Goal: Task Accomplishment & Management: Complete application form

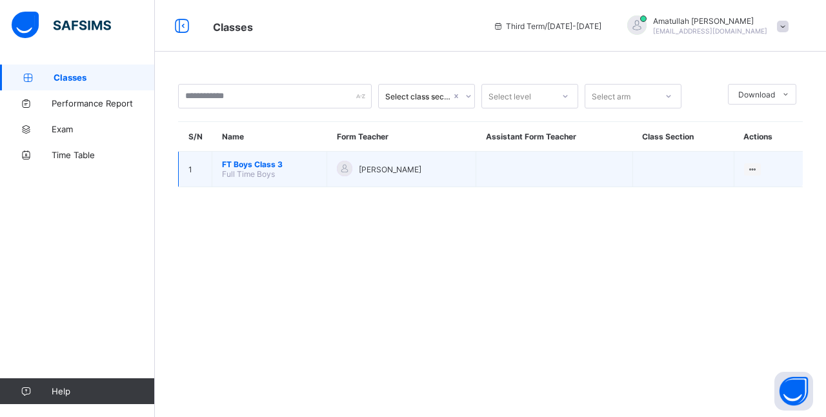
click at [254, 172] on span "Full Time Boys" at bounding box center [248, 174] width 53 height 10
click at [286, 165] on span "FT Boys Class 3" at bounding box center [269, 164] width 95 height 10
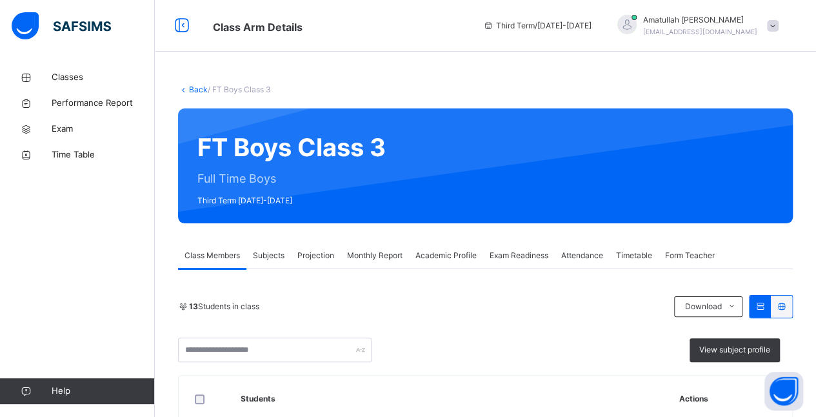
click at [319, 255] on span "Projection" at bounding box center [315, 256] width 37 height 12
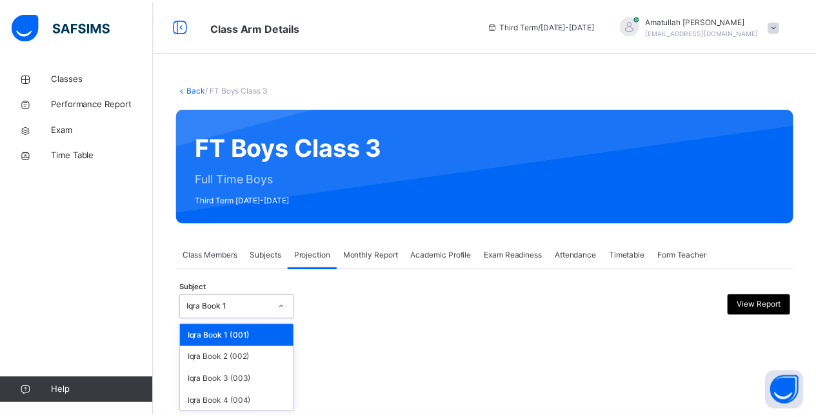
scroll to position [99, 0]
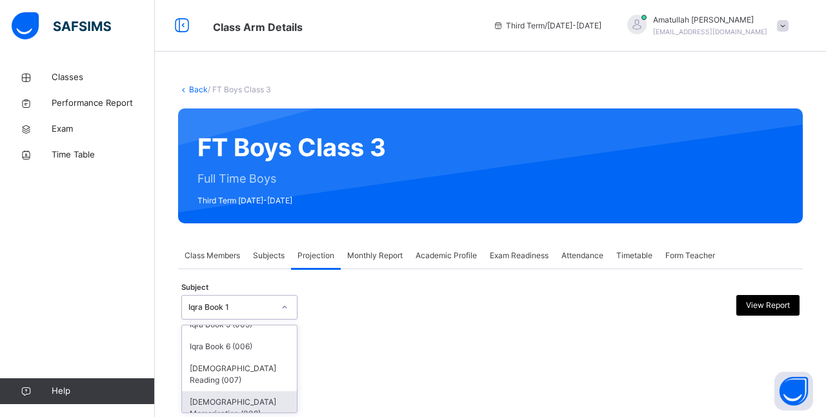
click at [241, 401] on div "Quran Memorisation (008)" at bounding box center [239, 408] width 115 height 34
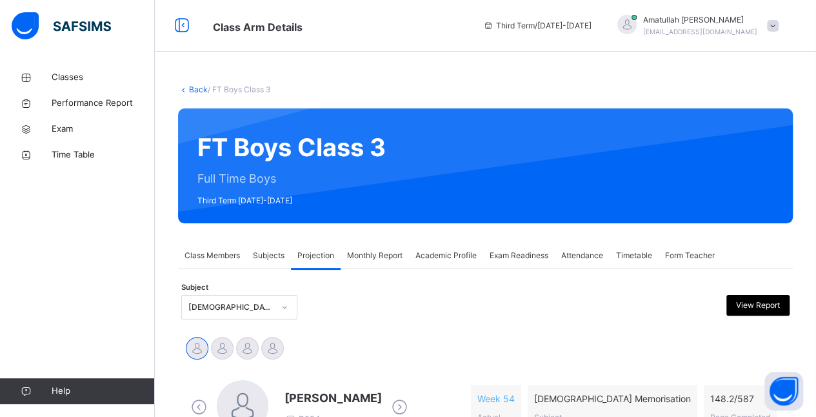
drag, startPoint x: 241, startPoint y: 401, endPoint x: 804, endPoint y: 345, distance: 565.3
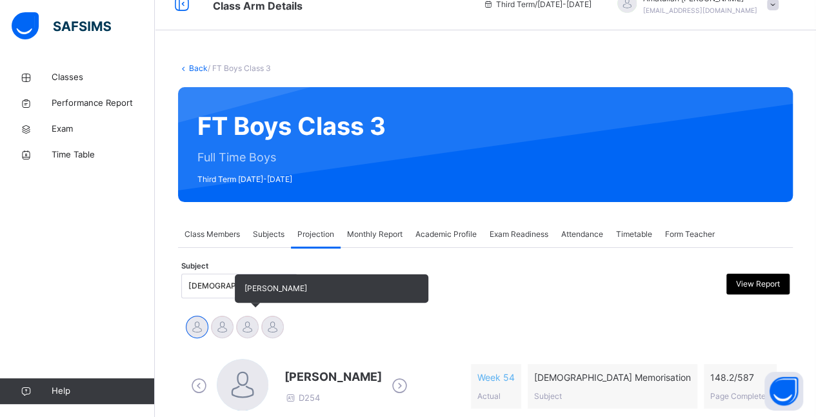
click at [237, 330] on div at bounding box center [247, 326] width 23 height 23
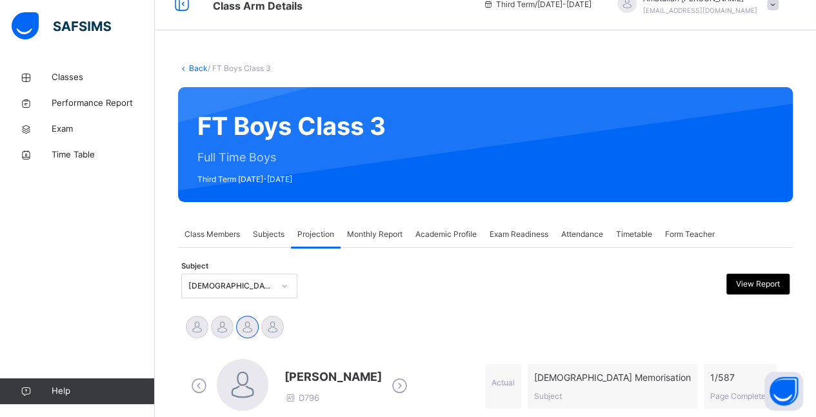
click at [391, 349] on div "Ammar Osman D796 Actual Quran Memorisation Subject 1 / 587 Page Completed" at bounding box center [486, 386] width 602 height 74
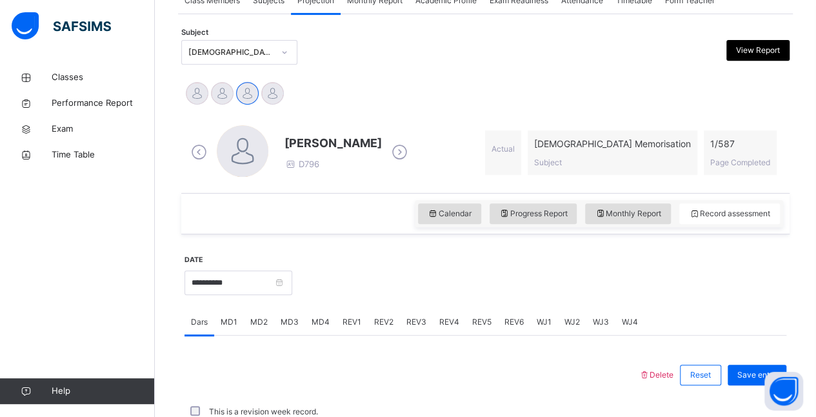
scroll to position [264, 0]
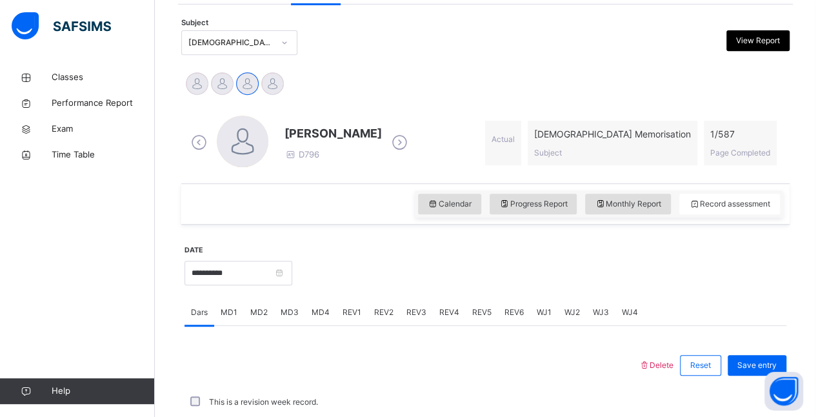
click at [306, 318] on div "MD4" at bounding box center [320, 312] width 31 height 26
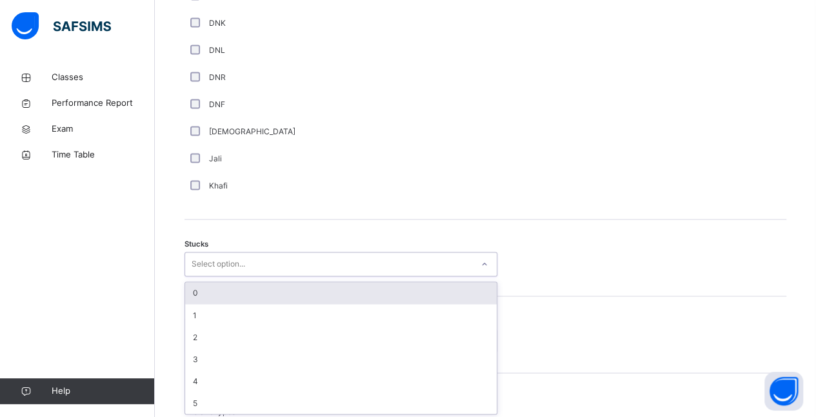
scroll to position [920, 0]
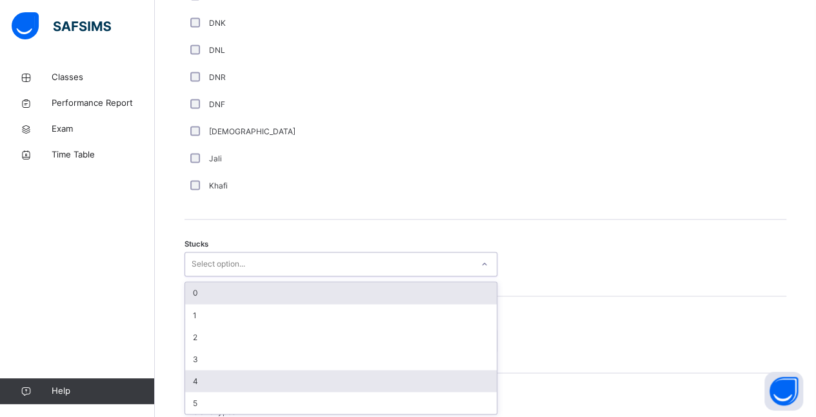
click at [226, 370] on div "4" at bounding box center [341, 381] width 312 height 22
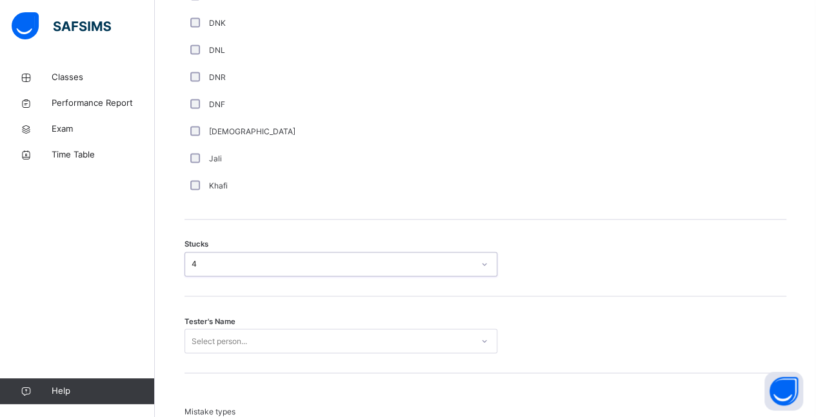
click at [310, 283] on div "Stucks option 4, selected. 0 results available. Select is focused ,type to refi…" at bounding box center [486, 257] width 602 height 77
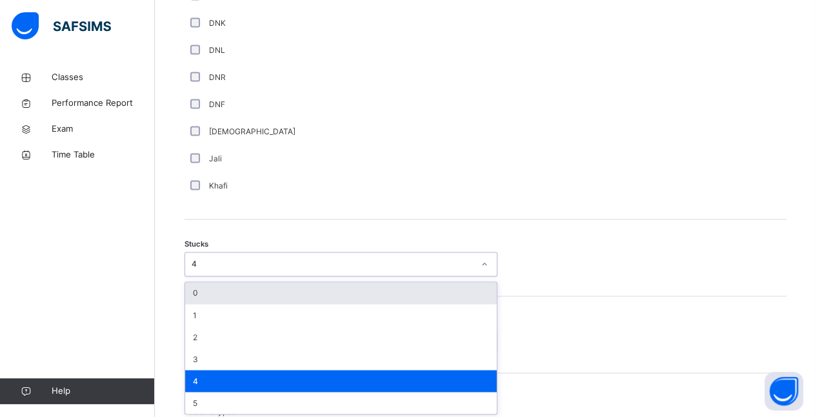
click at [226, 370] on div "4" at bounding box center [341, 381] width 312 height 22
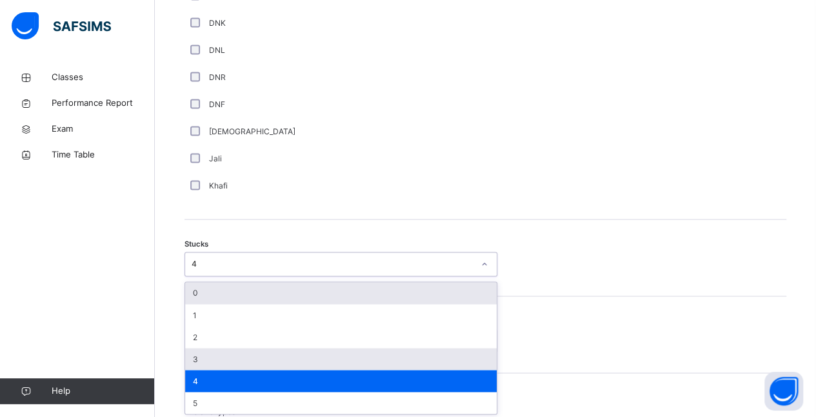
click at [226, 361] on div "3" at bounding box center [341, 359] width 312 height 22
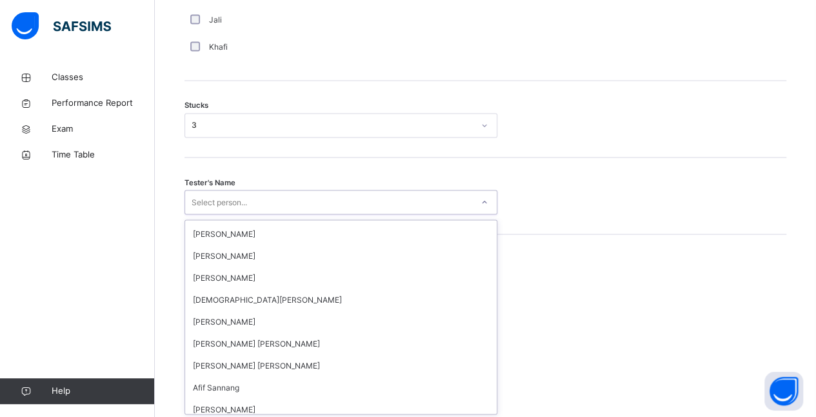
scroll to position [105, 0]
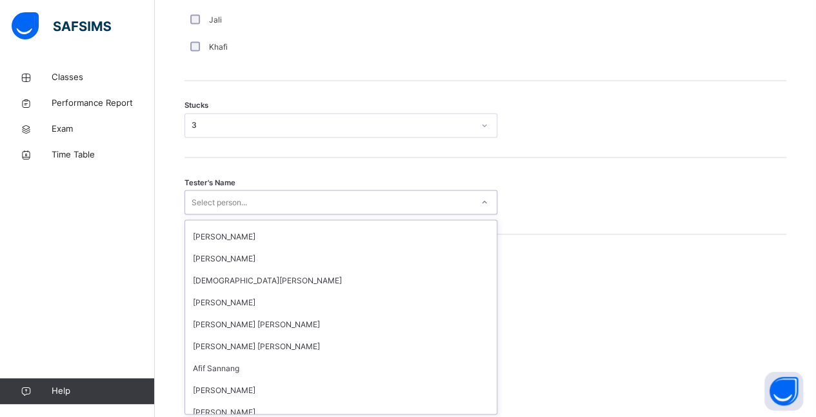
click at [306, 214] on div "Tester's Name option Abdullah Raja focused, 1 of 88. 88 results available. Use …" at bounding box center [486, 195] width 602 height 77
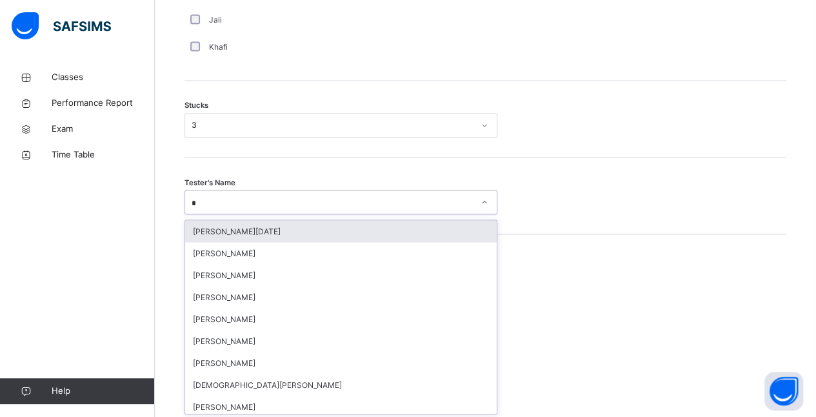
type input "**"
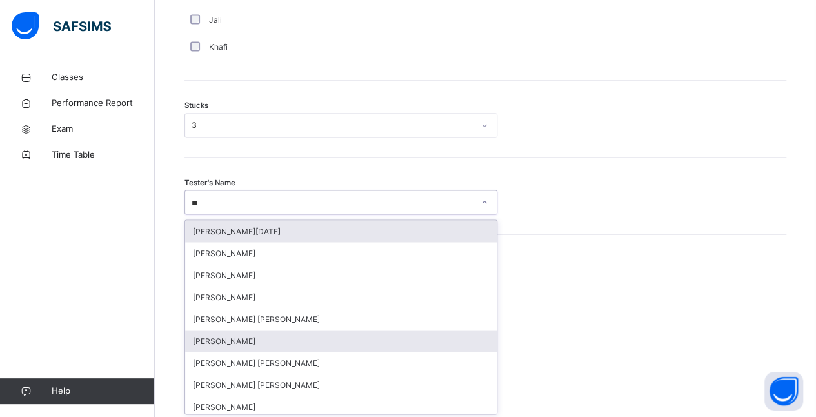
click at [199, 346] on div "[PERSON_NAME]" at bounding box center [341, 341] width 312 height 22
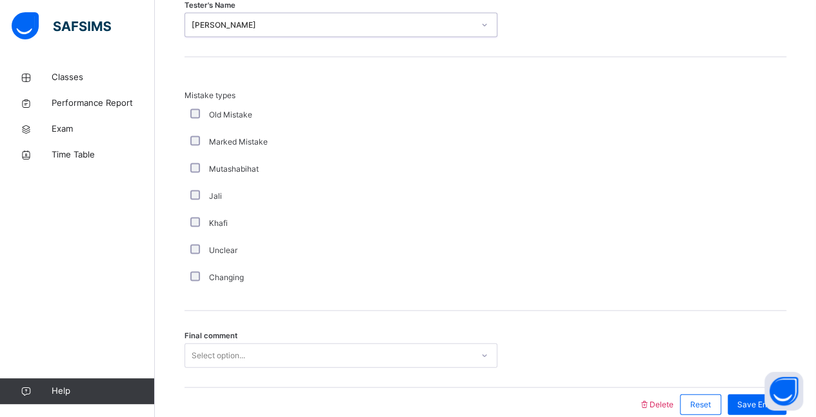
scroll to position [1295, 0]
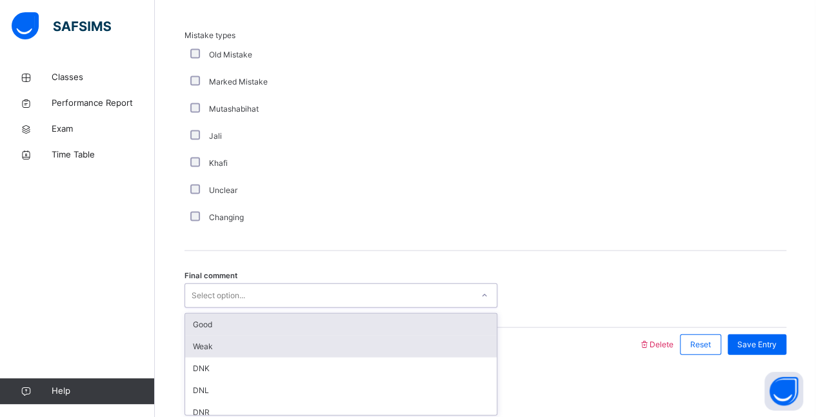
click at [259, 343] on div "Weak" at bounding box center [341, 346] width 312 height 22
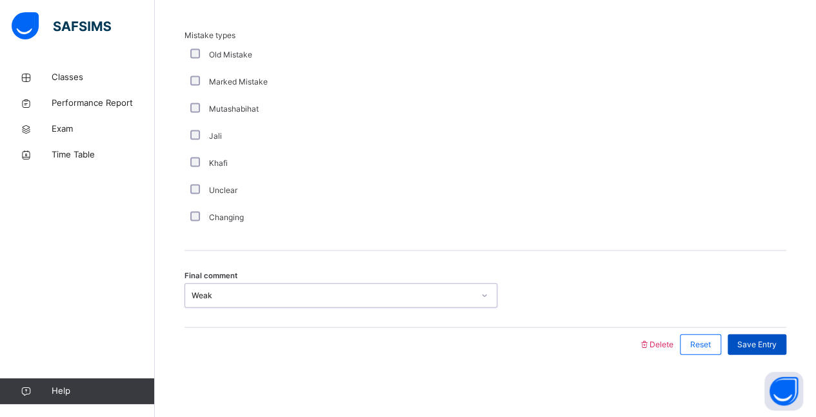
click at [761, 343] on span "Save Entry" at bounding box center [756, 345] width 39 height 12
click at [768, 348] on div "Save Entry" at bounding box center [757, 344] width 59 height 21
click at [770, 341] on span "Save Entry" at bounding box center [756, 345] width 39 height 12
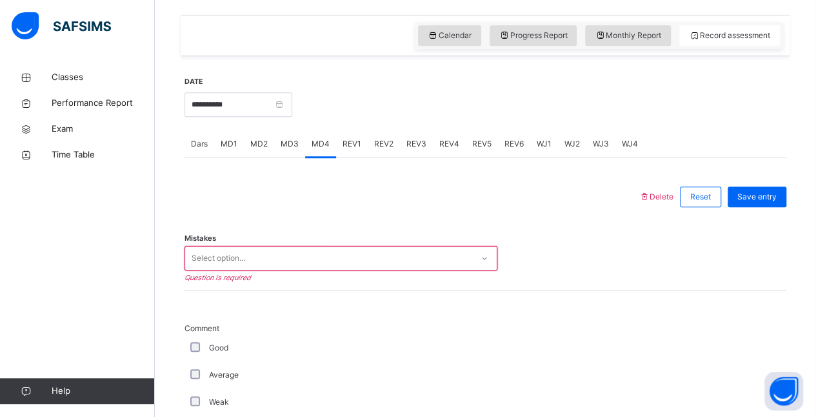
scroll to position [450, 0]
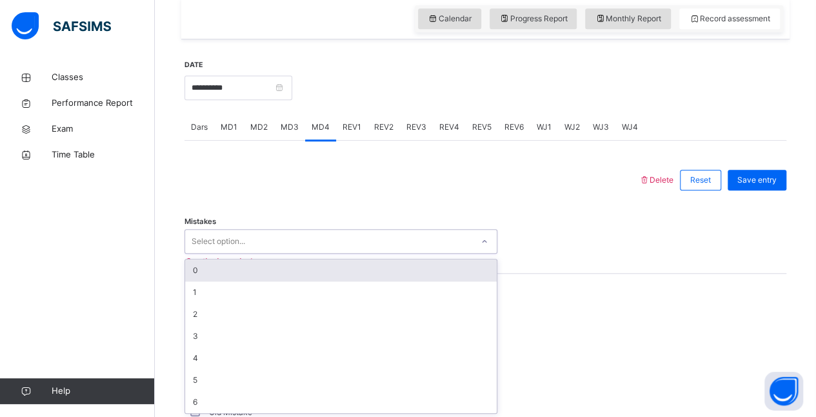
click at [248, 275] on div "0" at bounding box center [341, 270] width 312 height 22
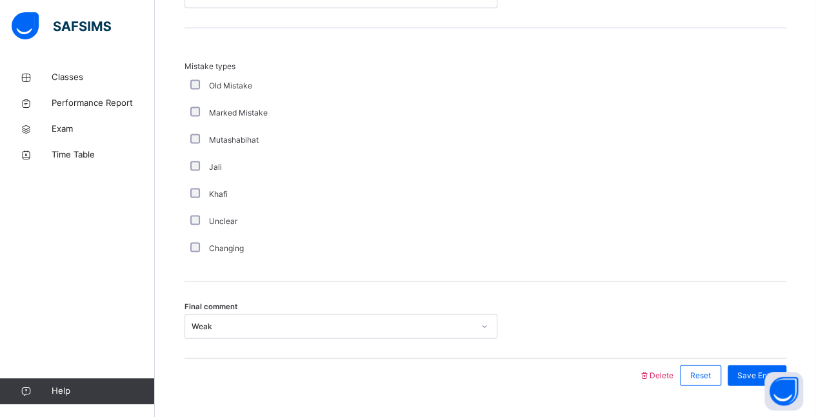
scroll to position [1295, 0]
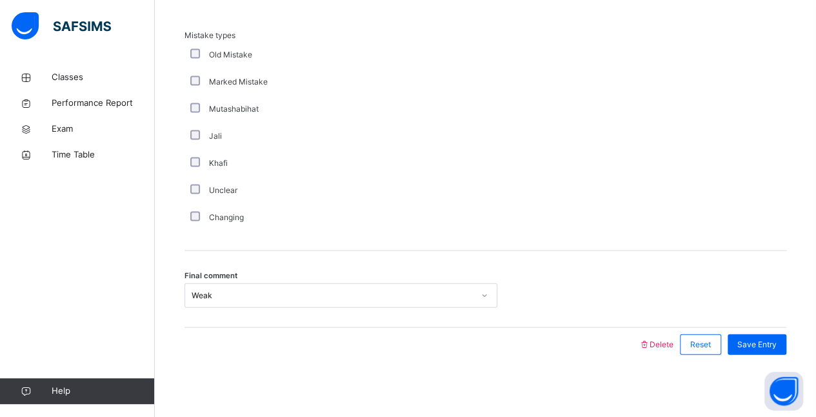
click at [756, 343] on span "Save Entry" at bounding box center [756, 345] width 39 height 12
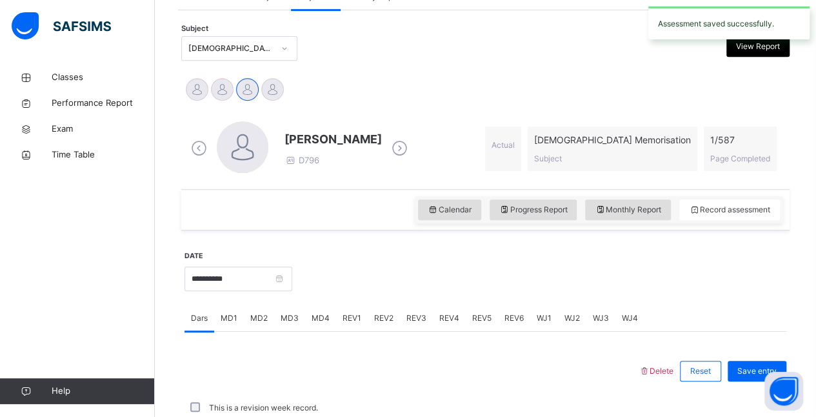
scroll to position [550, 0]
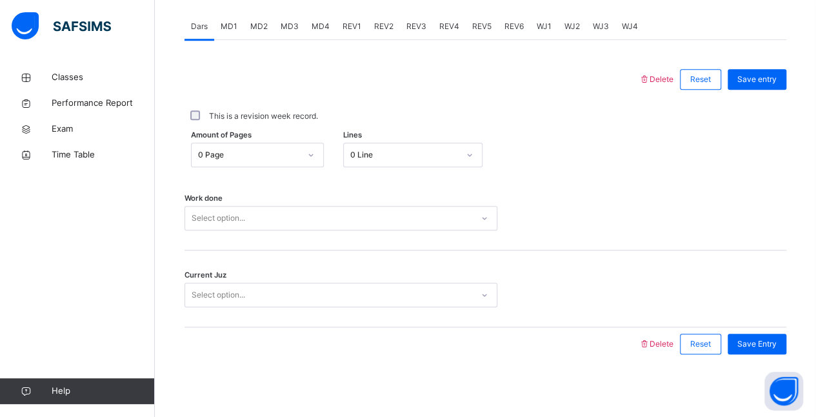
click at [318, 29] on span "MD4" at bounding box center [321, 27] width 18 height 12
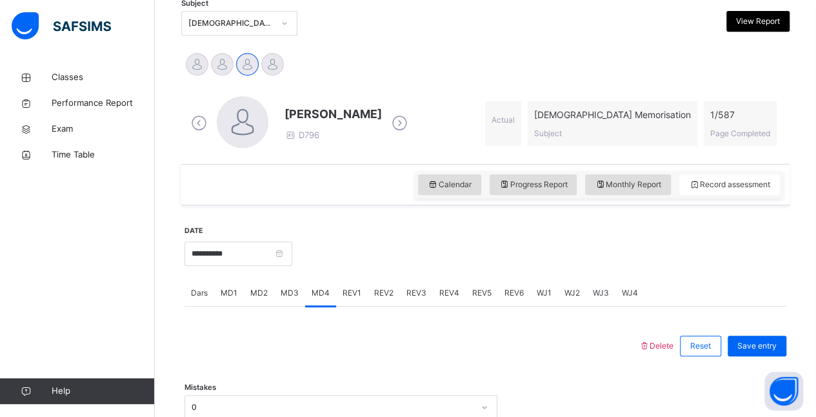
scroll to position [261, 0]
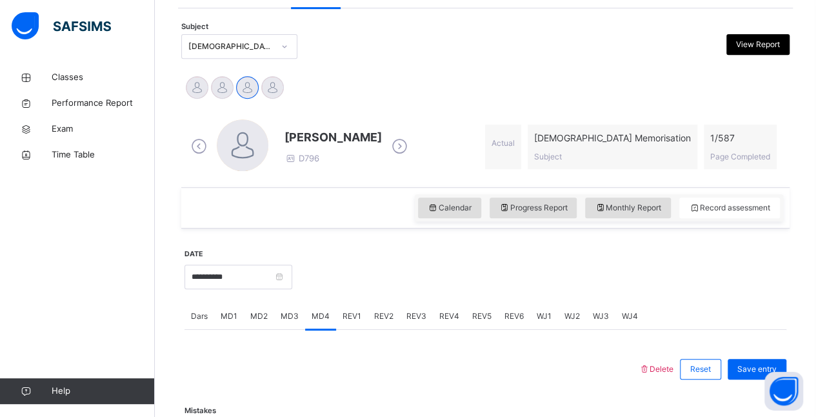
click at [201, 312] on span "Dars" at bounding box center [199, 316] width 17 height 12
click at [652, 211] on span "Monthly Report" at bounding box center [628, 208] width 66 height 12
select select "****"
select select "*"
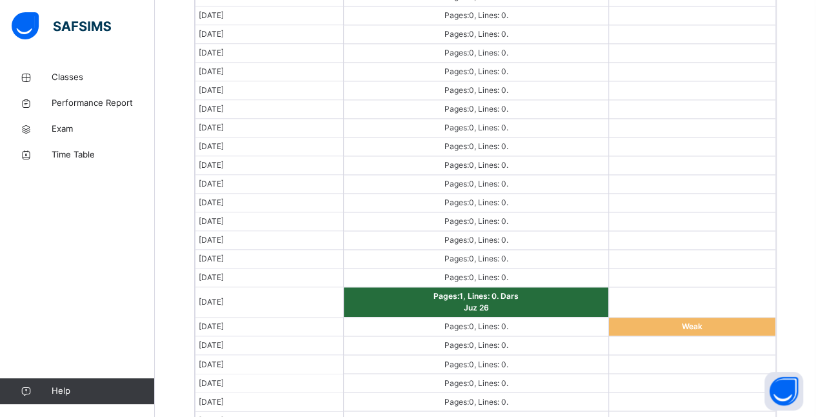
scroll to position [853, 0]
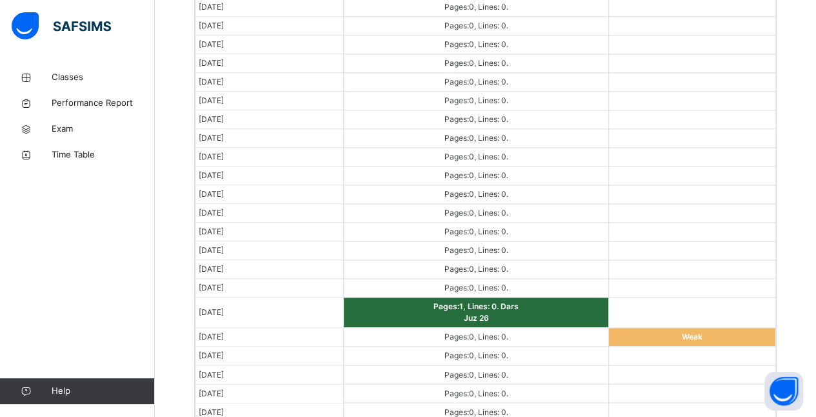
click at [775, 328] on td "Weak" at bounding box center [691, 337] width 167 height 19
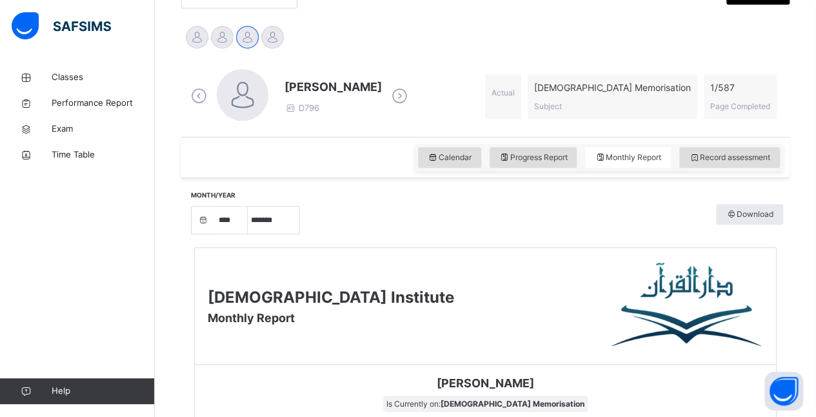
scroll to position [310, 0]
click at [746, 166] on div "Record assessment" at bounding box center [729, 158] width 101 height 21
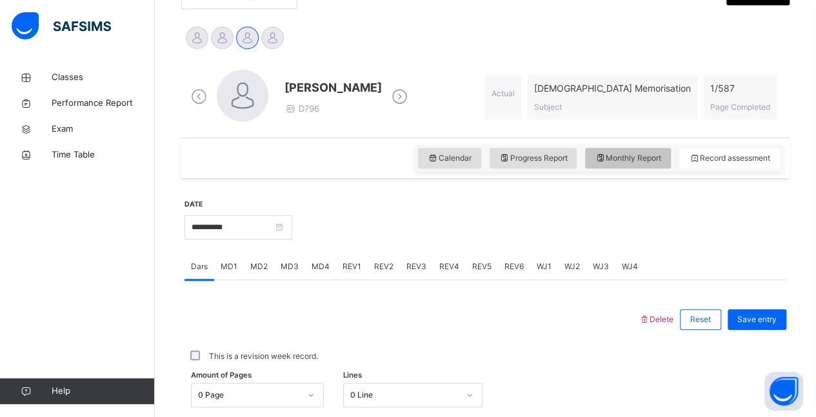
click at [628, 157] on span "Monthly Report" at bounding box center [628, 158] width 66 height 12
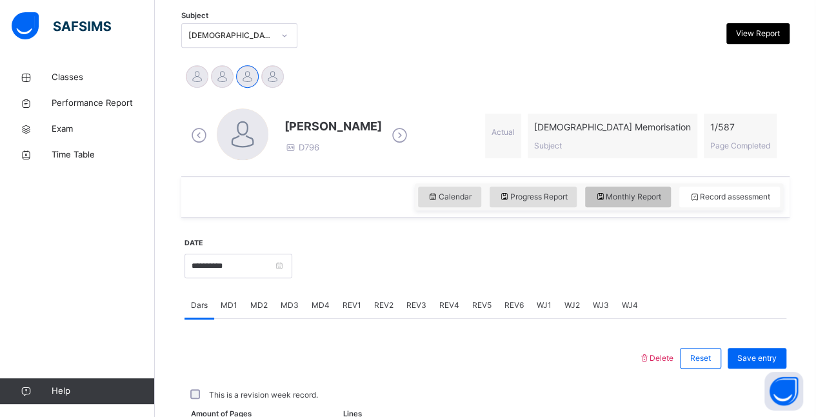
select select "****"
select select "*"
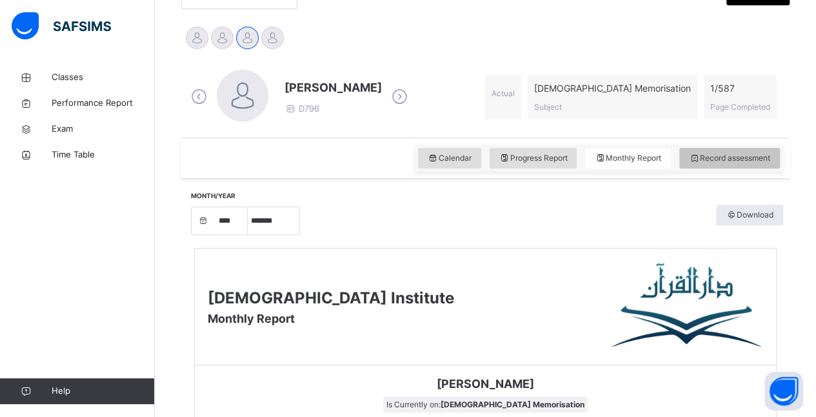
click at [737, 157] on span "Record assessment" at bounding box center [729, 158] width 81 height 12
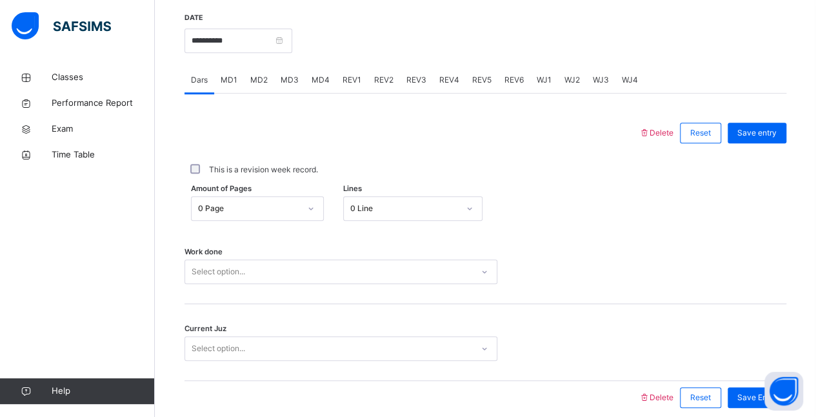
scroll to position [499, 0]
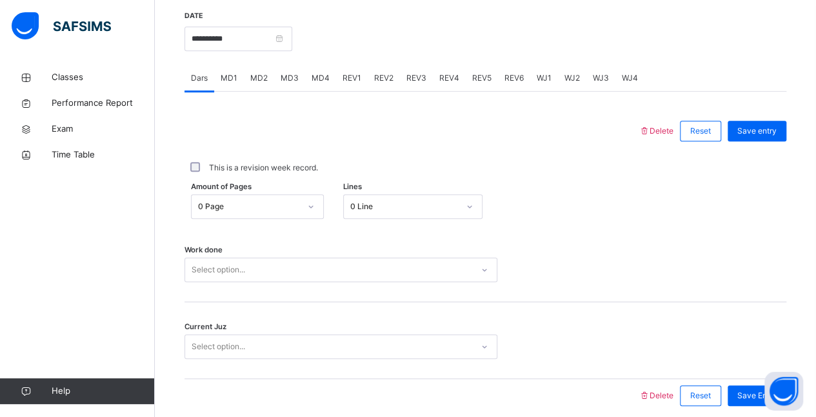
click at [318, 77] on span "MD4" at bounding box center [321, 78] width 18 height 12
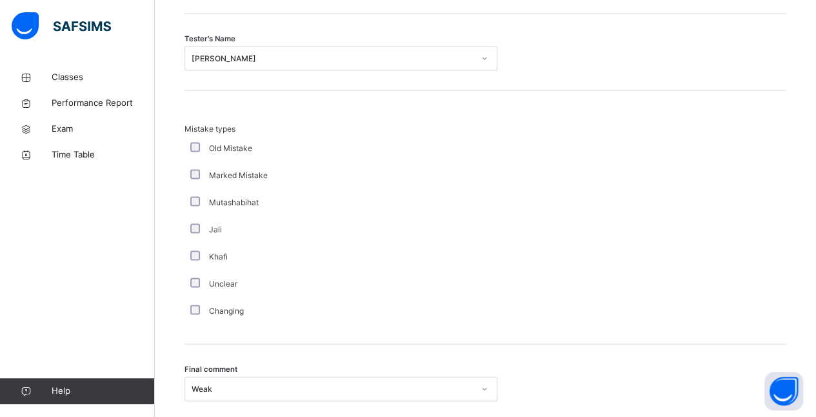
scroll to position [1295, 0]
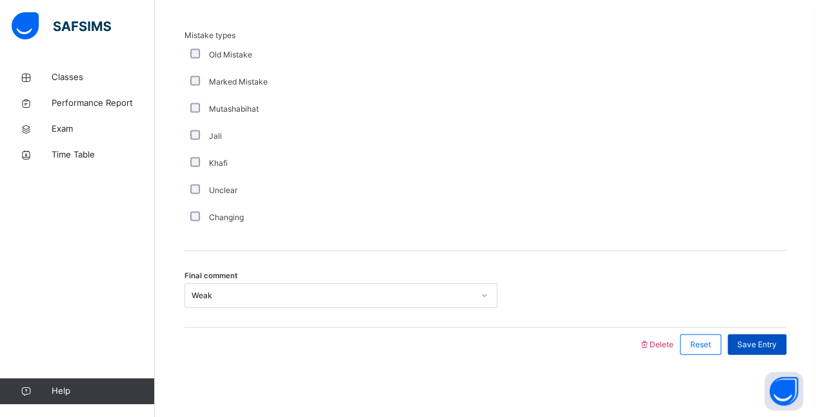
click at [772, 344] on span "Save Entry" at bounding box center [756, 345] width 39 height 12
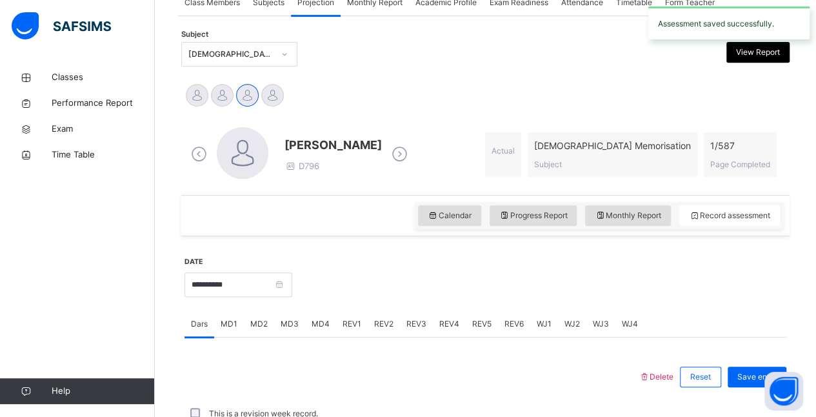
scroll to position [244, 0]
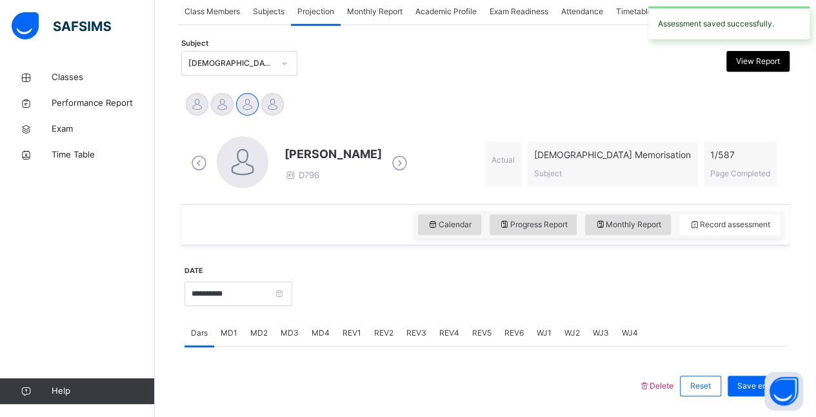
click at [305, 325] on div "MD4" at bounding box center [320, 333] width 31 height 26
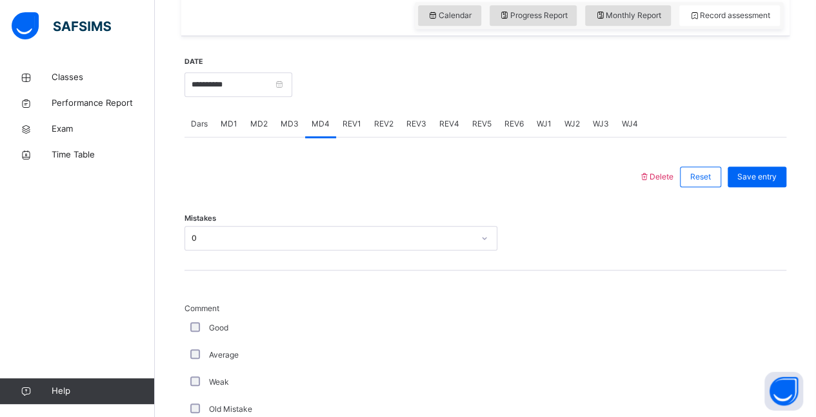
scroll to position [457, 0]
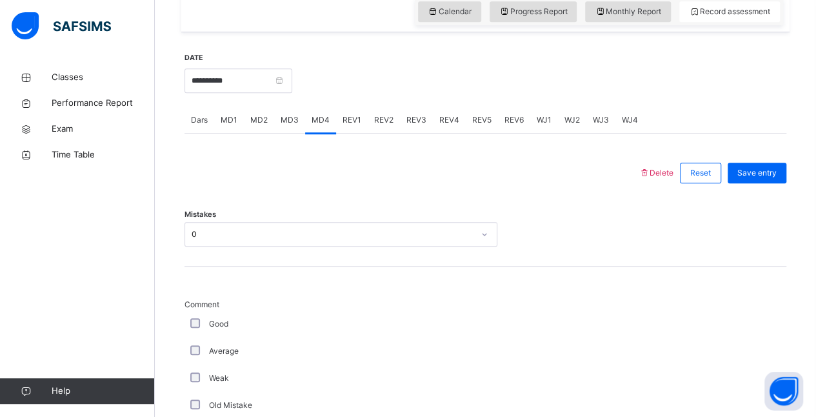
click at [191, 119] on span "Dars" at bounding box center [199, 120] width 17 height 12
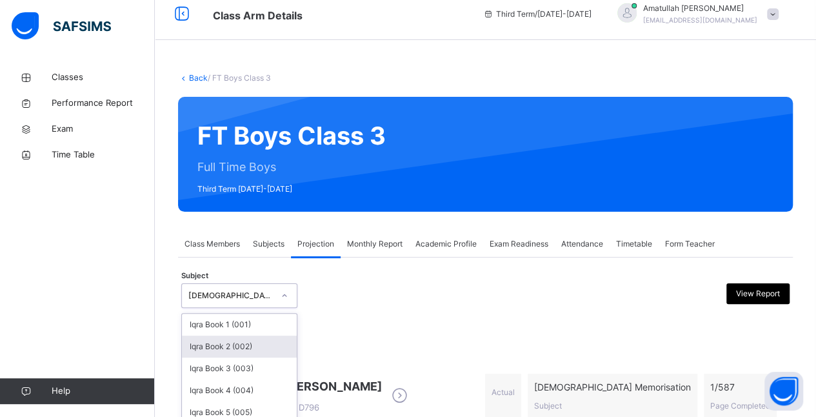
scroll to position [89, 0]
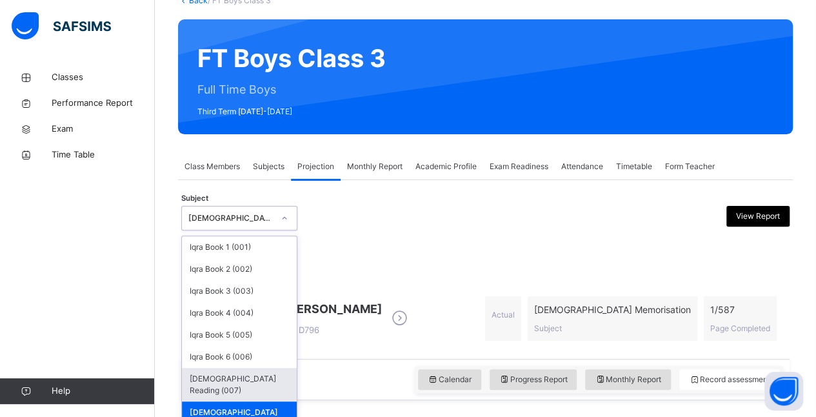
drag, startPoint x: 228, startPoint y: 301, endPoint x: 228, endPoint y: 372, distance: 71.0
click at [228, 372] on div "[DEMOGRAPHIC_DATA] Reading (007)" at bounding box center [239, 385] width 115 height 34
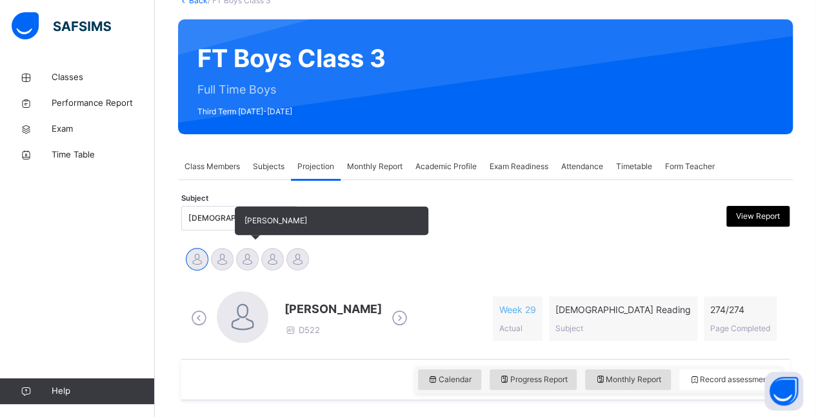
click at [249, 257] on div at bounding box center [247, 259] width 23 height 23
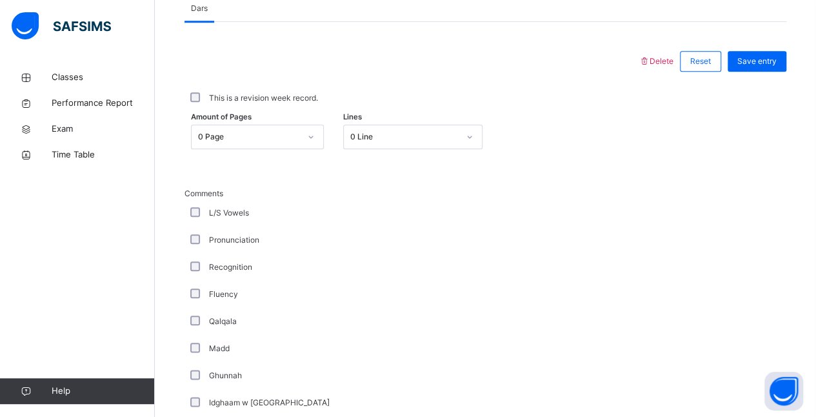
scroll to position [579, 0]
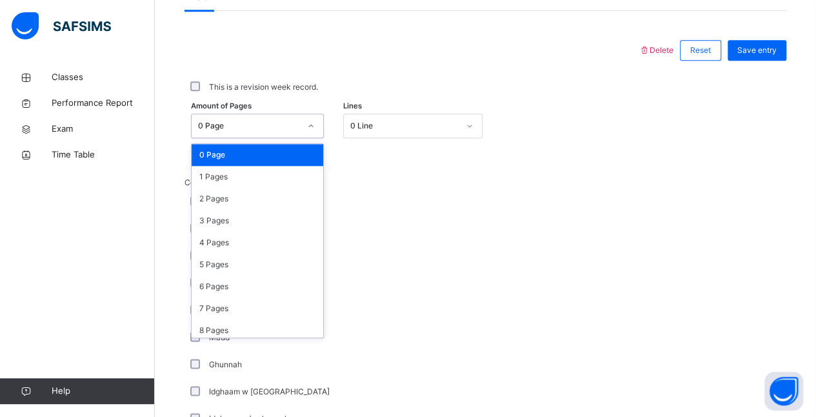
click at [277, 121] on div "0 Page" at bounding box center [249, 126] width 102 height 12
click at [297, 223] on div "3 Pages" at bounding box center [258, 221] width 132 height 22
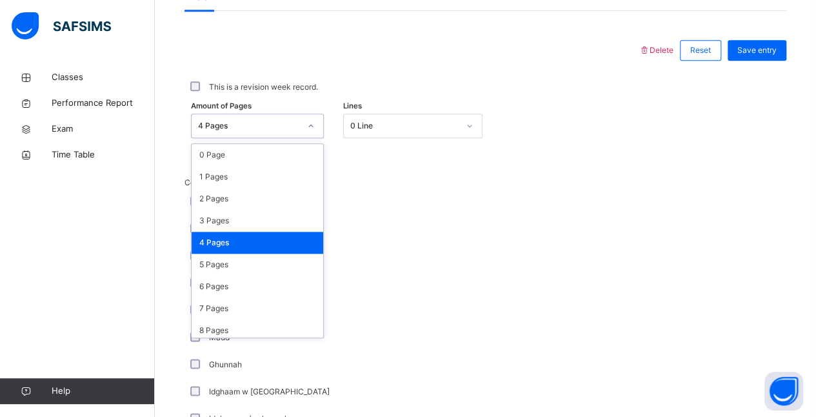
click at [259, 250] on div "4 Pages" at bounding box center [258, 243] width 132 height 22
click at [255, 217] on div "3 Pages" at bounding box center [258, 221] width 132 height 22
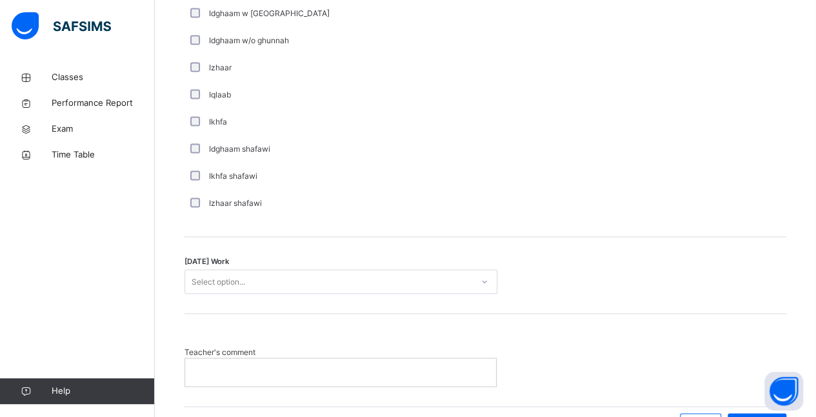
scroll to position [1036, 0]
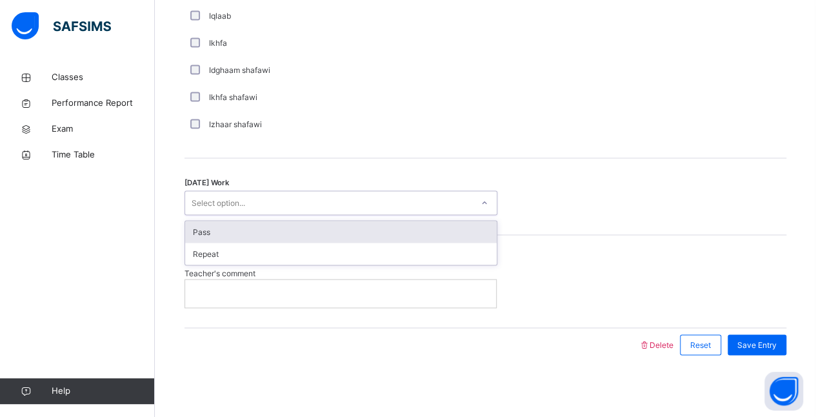
click at [431, 196] on div "Select option..." at bounding box center [328, 203] width 287 height 20
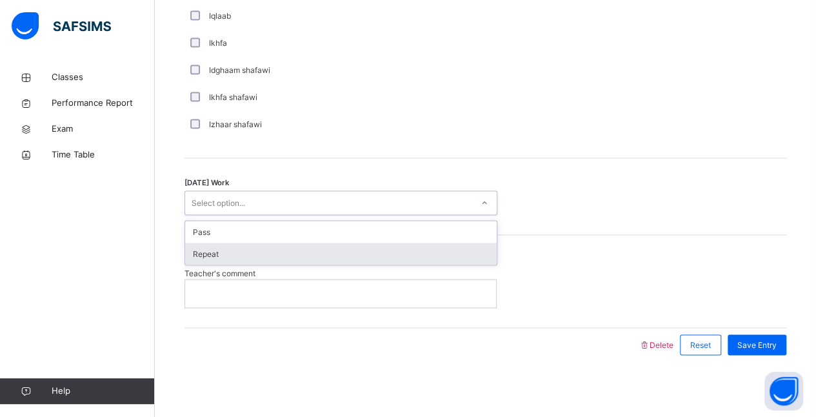
click at [470, 252] on div "Repeat" at bounding box center [341, 254] width 312 height 22
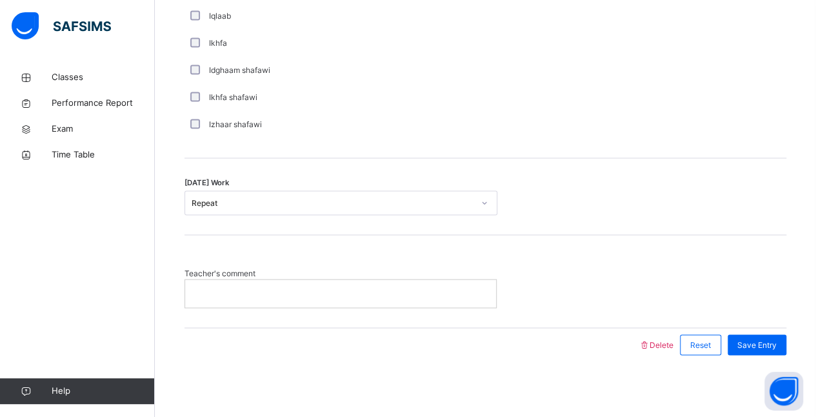
click at [450, 294] on p at bounding box center [341, 293] width 292 height 12
click at [768, 344] on span "Save Entry" at bounding box center [756, 345] width 39 height 12
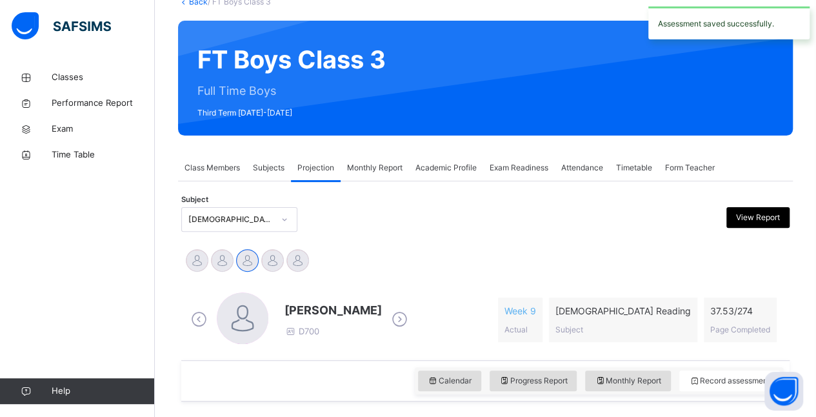
scroll to position [85, 0]
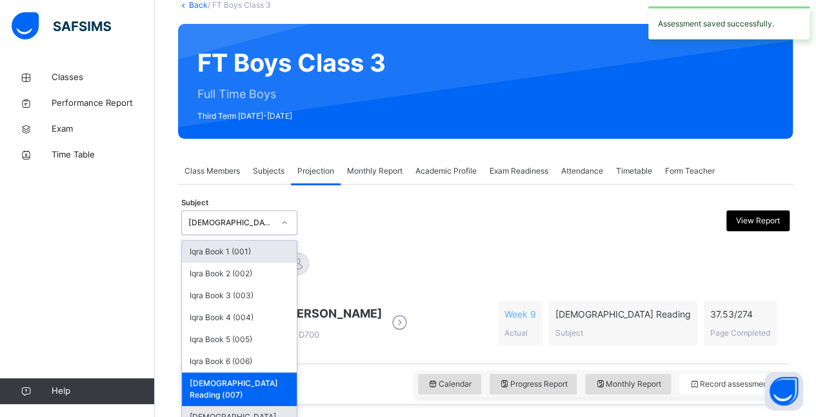
click at [236, 406] on div "[DEMOGRAPHIC_DATA] Memorisation (008)" at bounding box center [239, 423] width 115 height 34
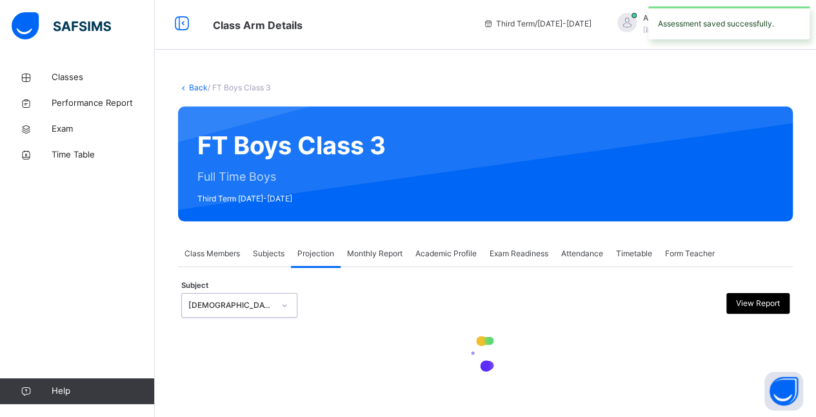
click at [236, 408] on div "Back / FT Boys Class 3 FT Boys Class 3 Full Time Boys Third Term 2024-2025 Clas…" at bounding box center [485, 240] width 661 height 355
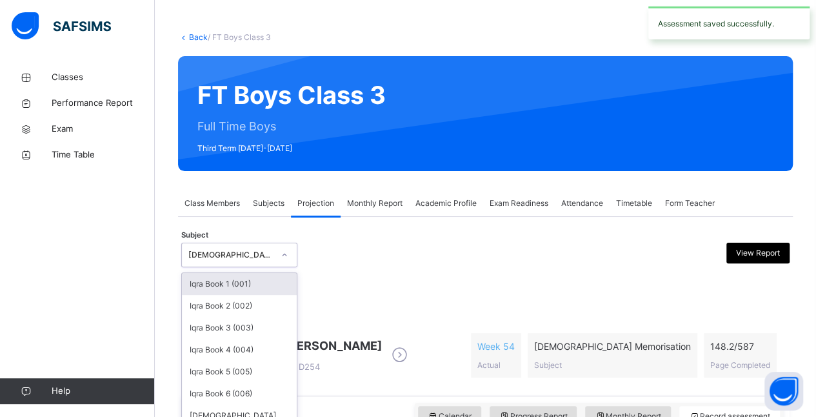
scroll to position [89, 0]
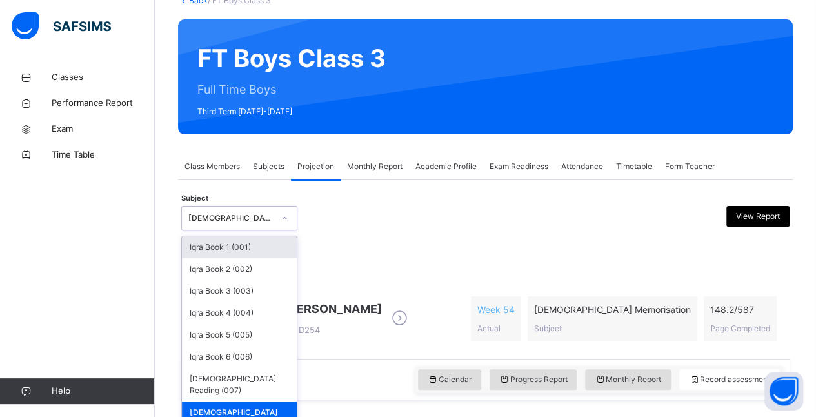
click at [352, 279] on div "Abubakr Adem Ali D254 Week 54 Actual Quran Memorisation Subject 148.2 / 587 Pag…" at bounding box center [485, 318] width 608 height 81
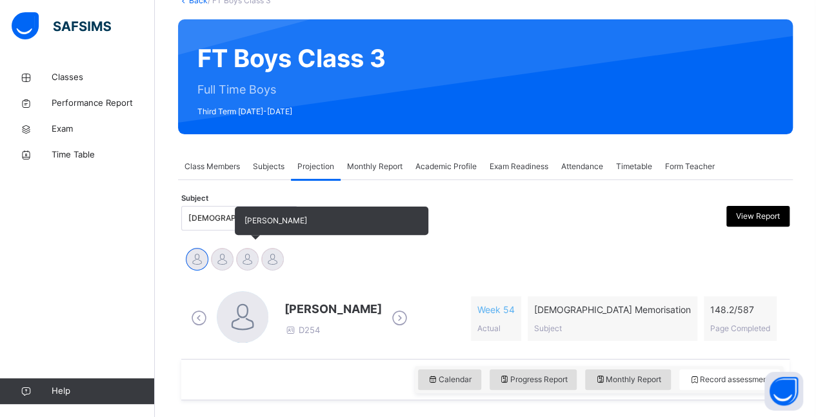
click at [249, 257] on div at bounding box center [247, 259] width 23 height 23
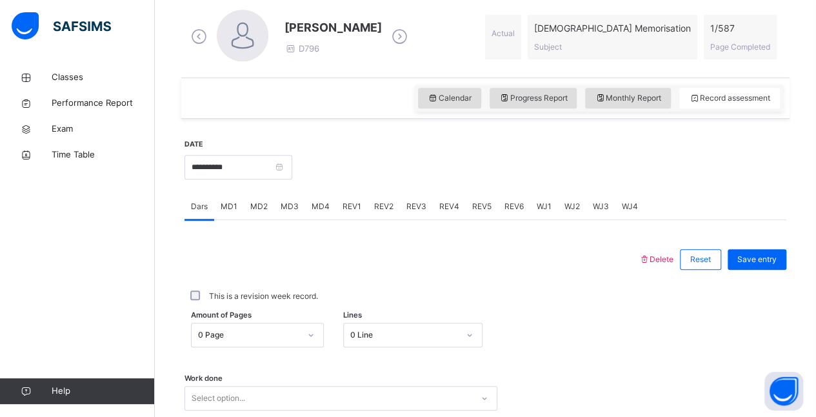
scroll to position [430, 0]
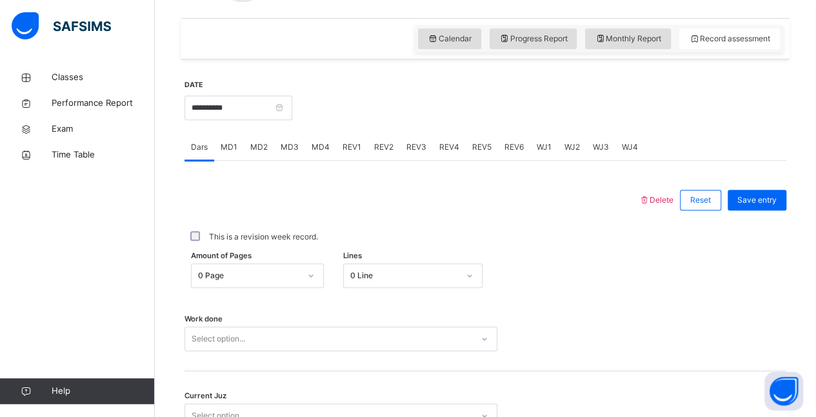
click at [316, 155] on div "MD4" at bounding box center [320, 147] width 31 height 26
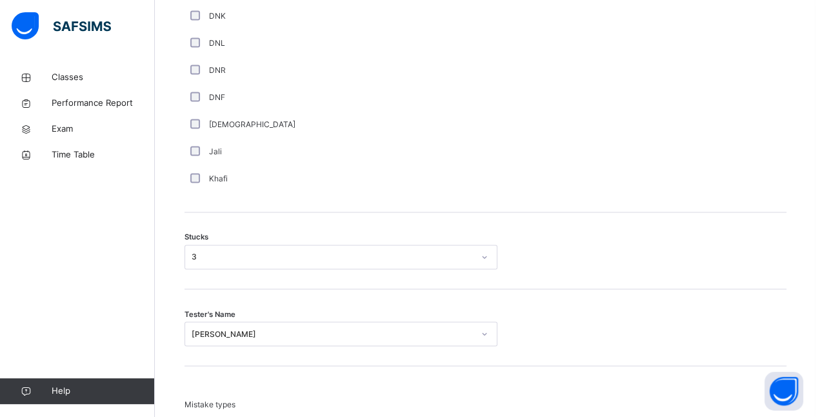
scroll to position [929, 0]
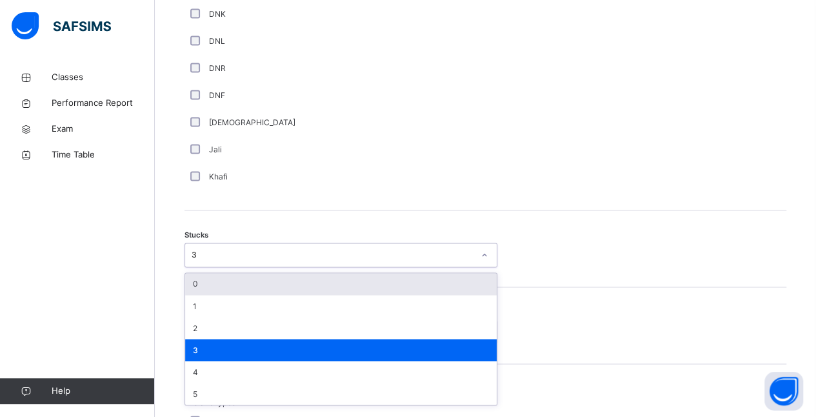
click at [295, 289] on div "0" at bounding box center [341, 284] width 312 height 22
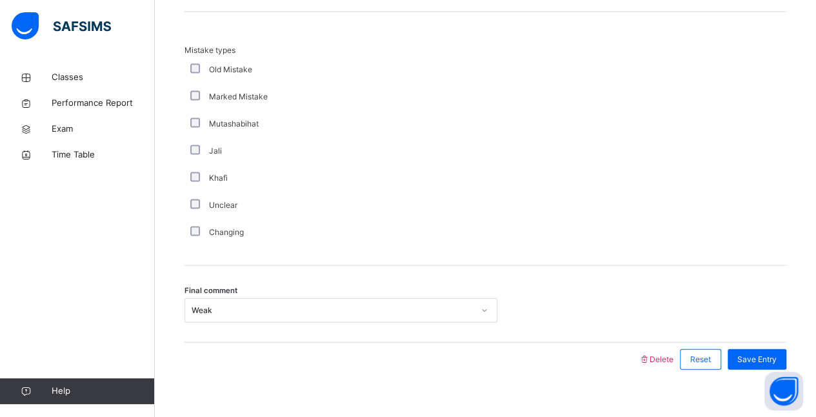
scroll to position [1295, 0]
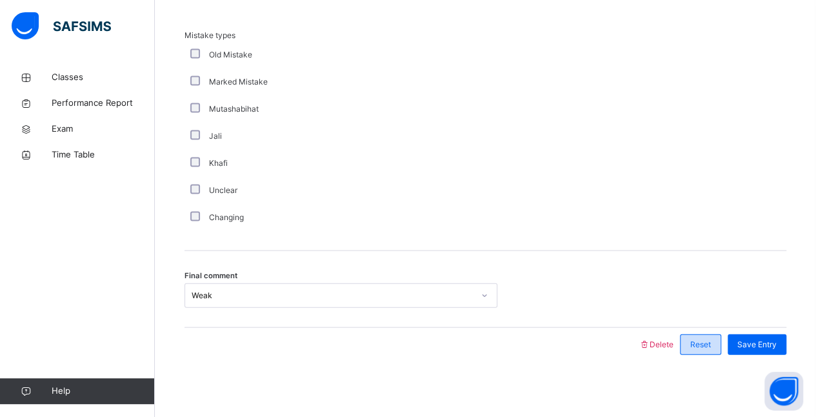
click at [721, 346] on div "Reset" at bounding box center [700, 344] width 41 height 21
click at [705, 345] on span "Reset" at bounding box center [700, 345] width 21 height 12
click at [711, 341] on span "Reset" at bounding box center [700, 345] width 21 height 12
click at [706, 347] on span "Reset" at bounding box center [700, 345] width 21 height 12
click at [721, 339] on div "Reset" at bounding box center [700, 344] width 41 height 21
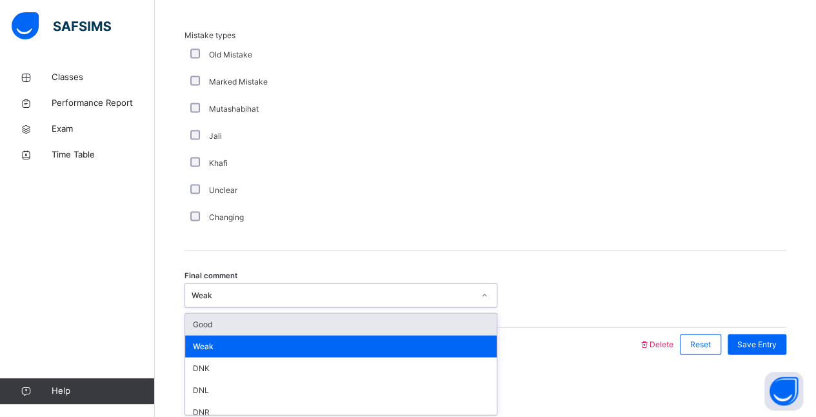
click at [301, 326] on div "Good" at bounding box center [341, 325] width 312 height 22
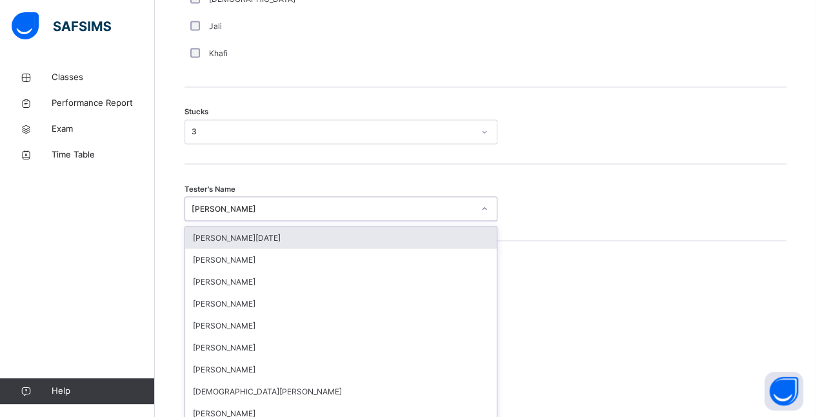
scroll to position [1059, 0]
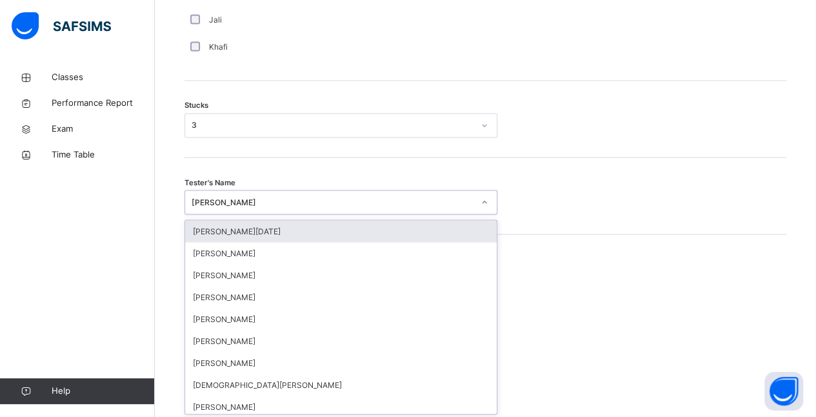
click at [575, 161] on div "Tester's Name option Abdullah Raja focused, 1 of 88. 88 results available. Use …" at bounding box center [486, 195] width 602 height 77
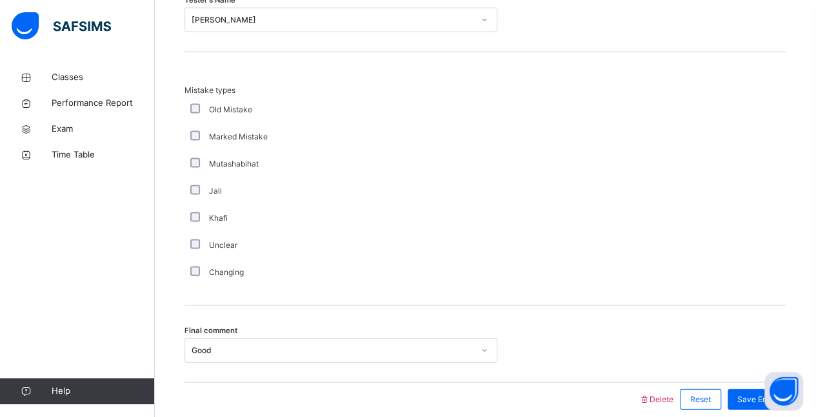
scroll to position [1242, 0]
click at [710, 399] on span "Reset" at bounding box center [700, 398] width 21 height 12
click at [710, 397] on span "Reset" at bounding box center [700, 398] width 21 height 12
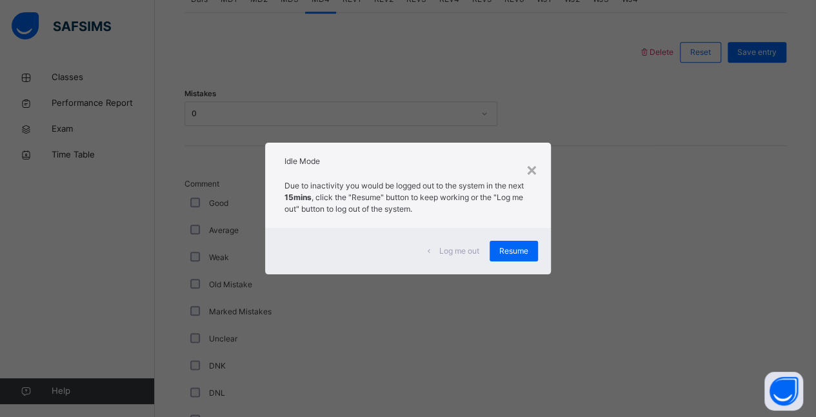
scroll to position [942, 0]
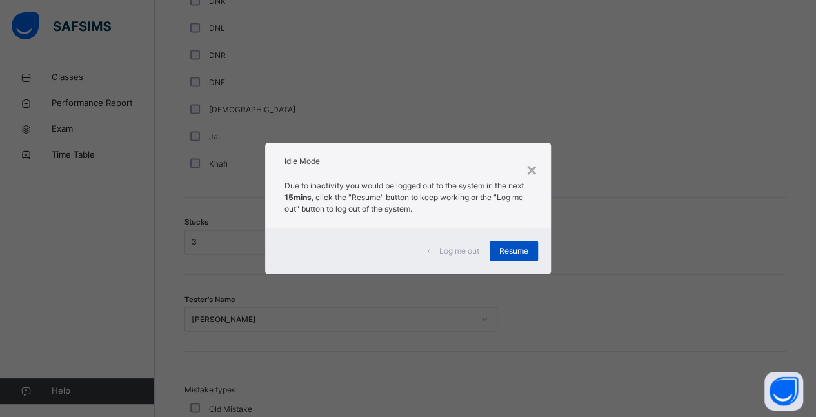
click at [526, 252] on span "Resume" at bounding box center [513, 251] width 29 height 12
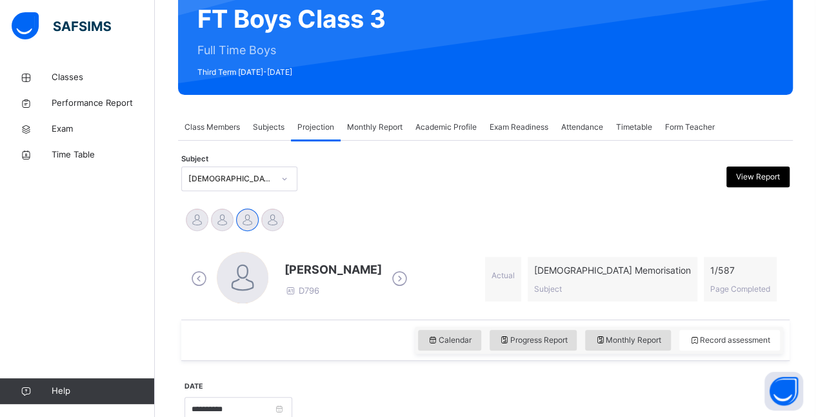
scroll to position [137, 0]
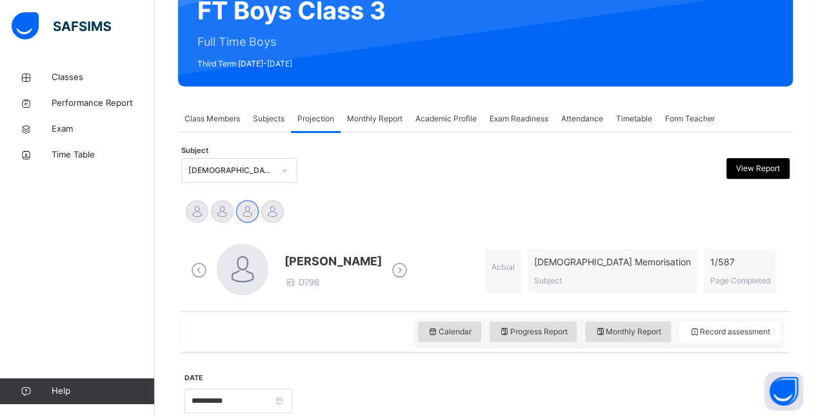
click at [516, 113] on span "Exam Readiness" at bounding box center [519, 119] width 59 height 12
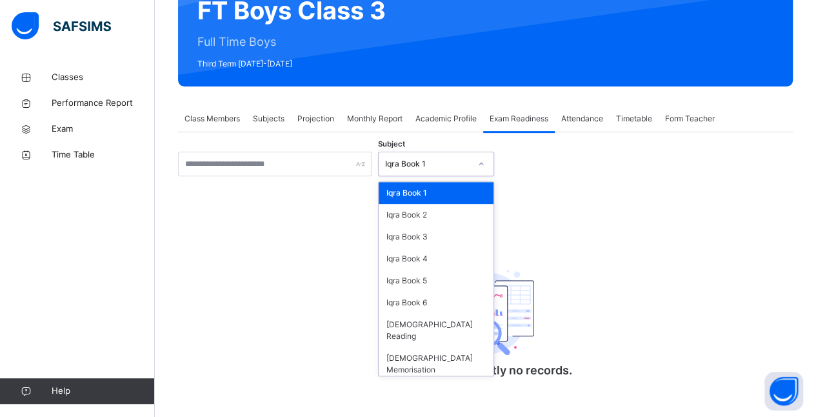
click at [477, 164] on icon at bounding box center [481, 163] width 8 height 13
click at [464, 321] on div "[DEMOGRAPHIC_DATA] Reading" at bounding box center [436, 331] width 115 height 34
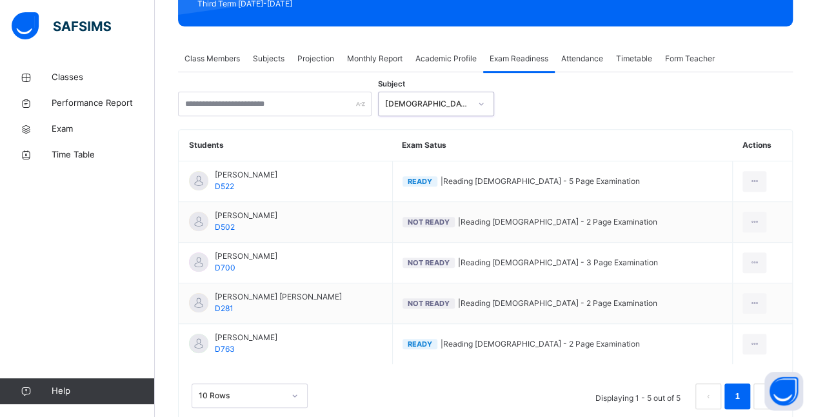
scroll to position [232, 0]
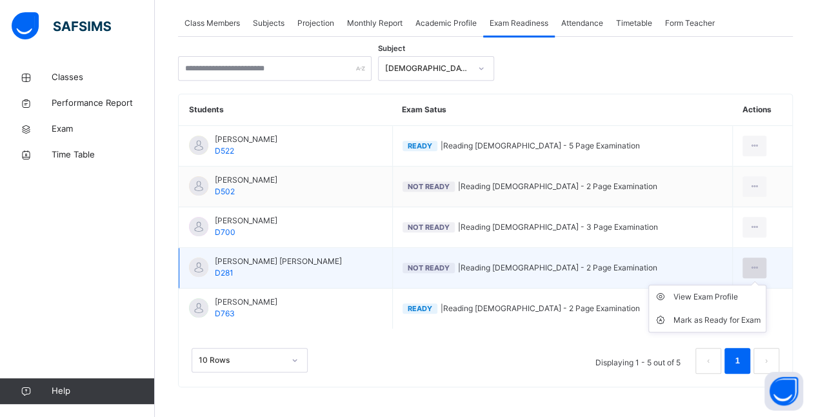
click at [752, 263] on icon at bounding box center [754, 268] width 11 height 12
click at [728, 293] on div "View Exam Profile" at bounding box center [717, 296] width 87 height 13
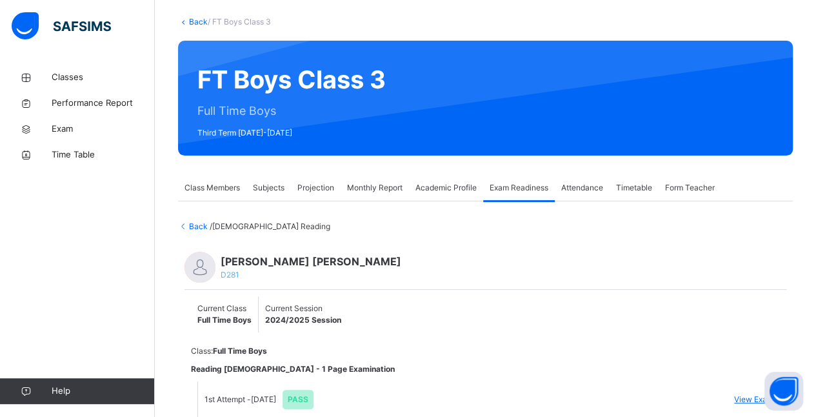
scroll to position [119, 0]
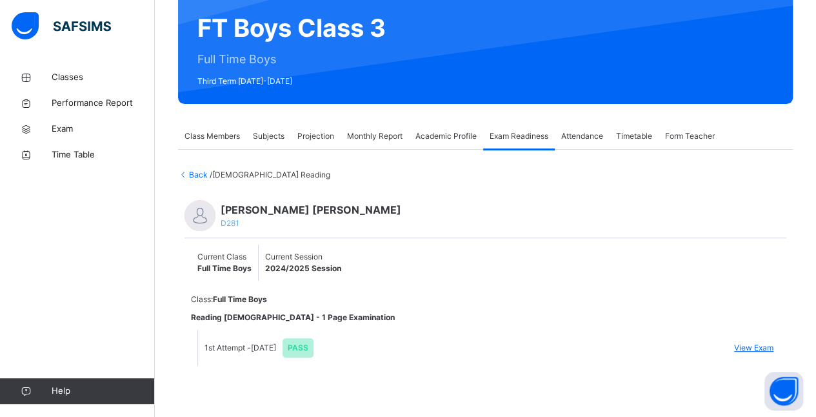
click at [454, 331] on li "1st Attempt - Aug 12, 2025 PASS View Exam" at bounding box center [489, 348] width 582 height 36
click at [185, 175] on icon at bounding box center [183, 175] width 11 height 10
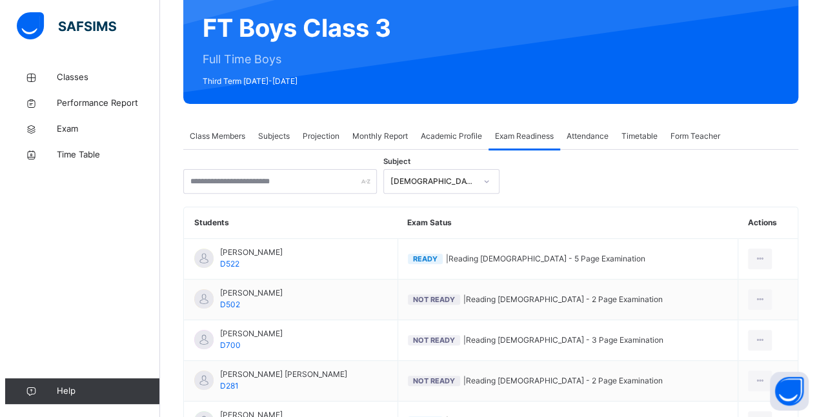
scroll to position [232, 0]
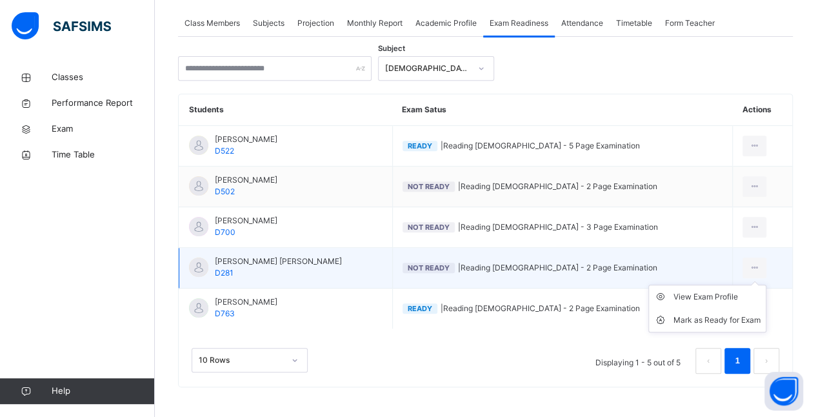
click at [753, 284] on ul "View Exam Profile Mark as Ready for Exam" at bounding box center [707, 308] width 118 height 48
click at [719, 320] on div "Mark as Ready for Exam" at bounding box center [717, 320] width 87 height 13
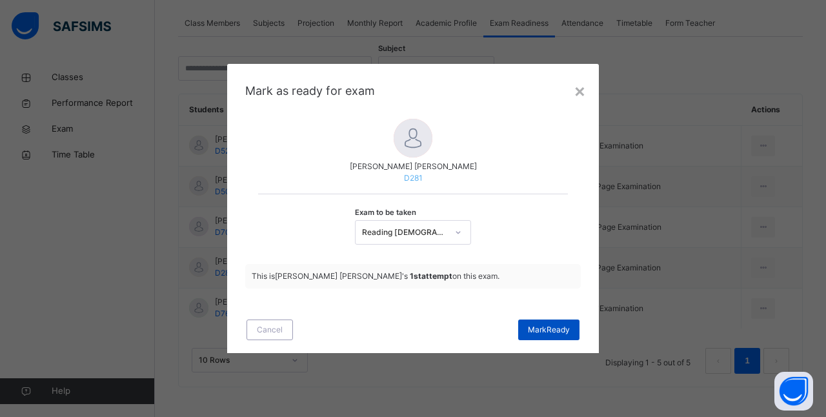
click at [528, 331] on span "Mark Ready" at bounding box center [549, 330] width 42 height 12
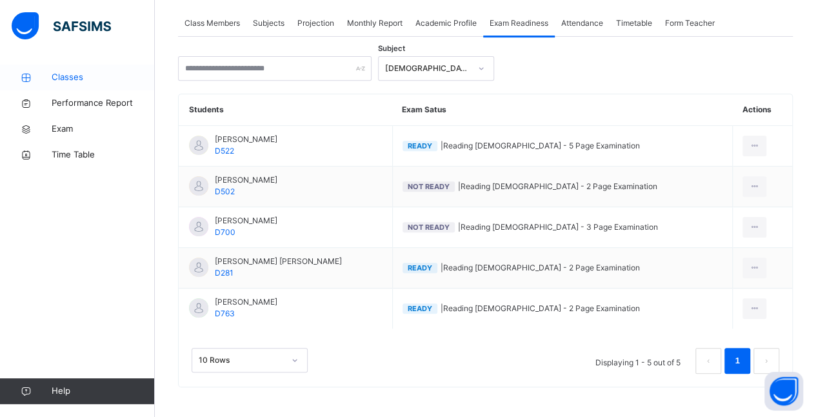
click at [90, 72] on span "Classes" at bounding box center [103, 77] width 103 height 13
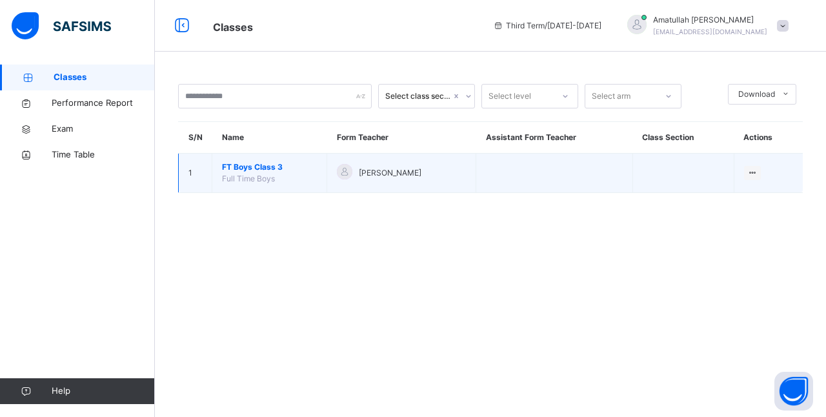
click at [266, 169] on span "FT Boys Class 3" at bounding box center [269, 167] width 95 height 12
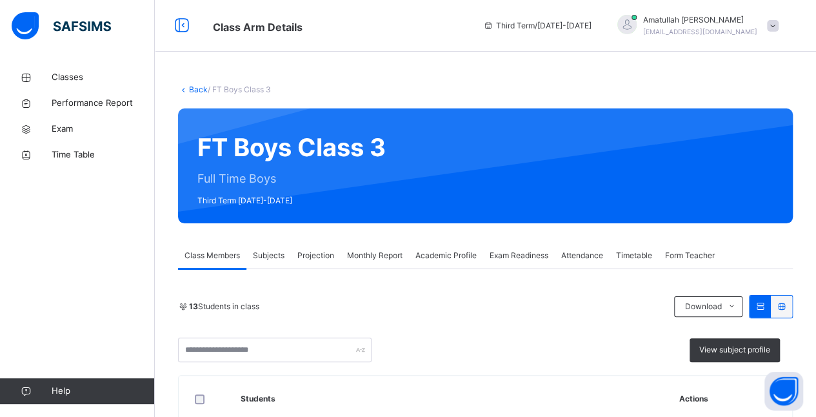
click at [327, 264] on div "Projection" at bounding box center [316, 256] width 50 height 26
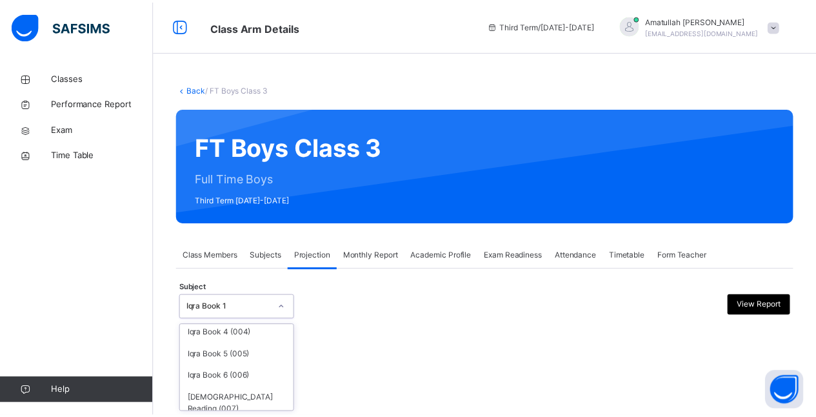
scroll to position [99, 0]
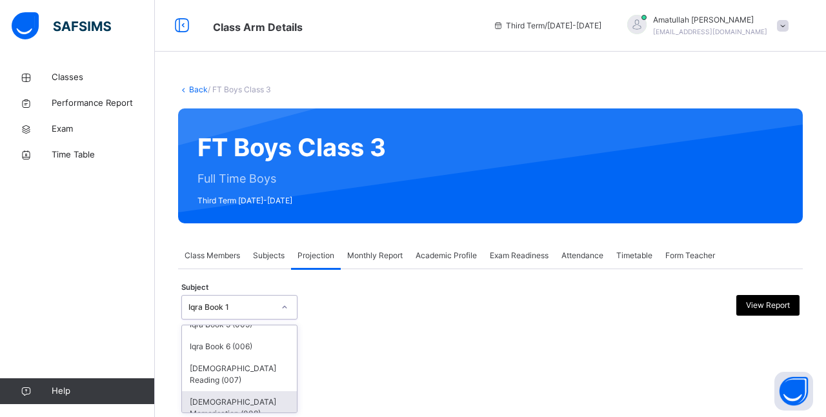
click at [198, 408] on div "[DEMOGRAPHIC_DATA] Memorisation (008)" at bounding box center [239, 408] width 115 height 34
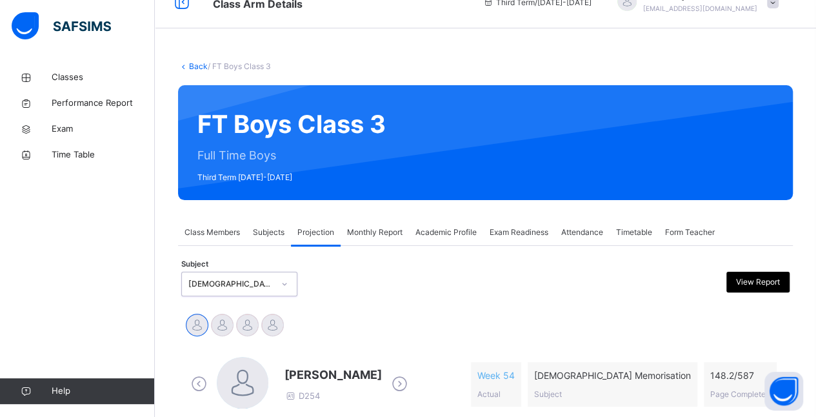
scroll to position [55, 0]
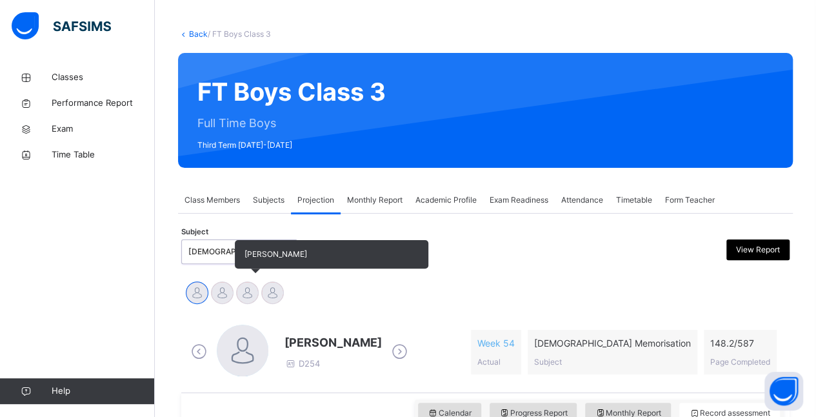
click at [248, 299] on div at bounding box center [247, 292] width 23 height 23
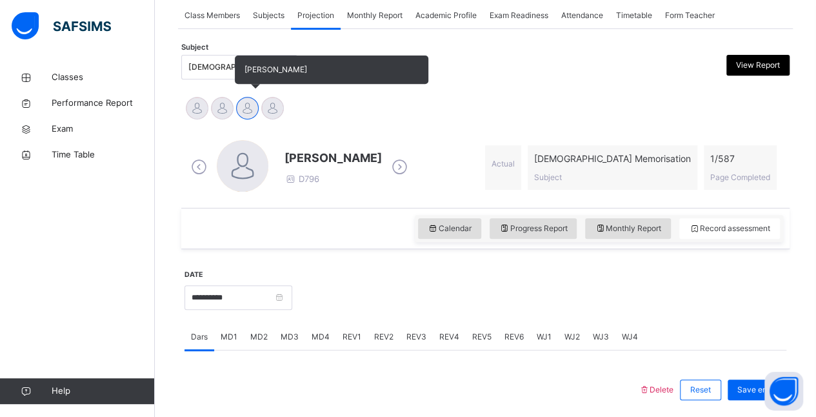
scroll to position [245, 0]
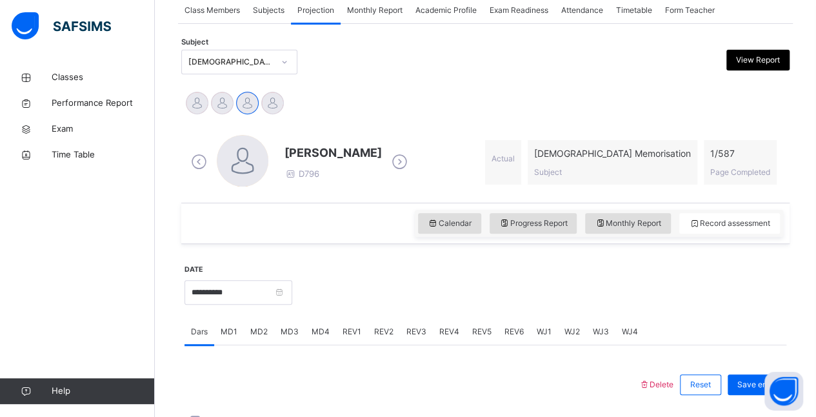
click at [326, 341] on div "MD4" at bounding box center [320, 332] width 31 height 26
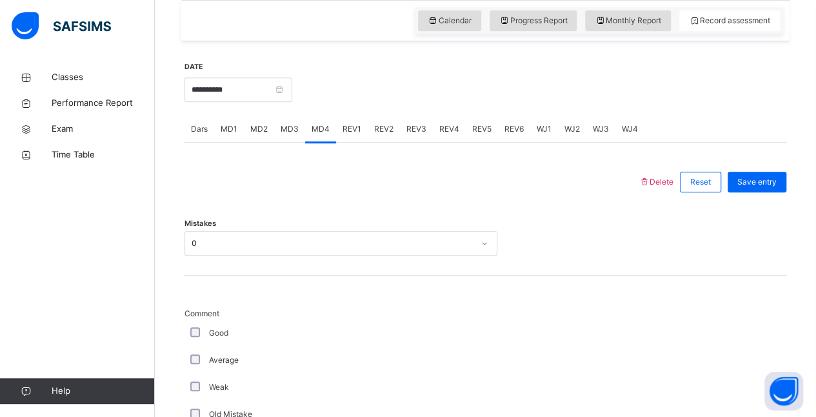
scroll to position [450, 0]
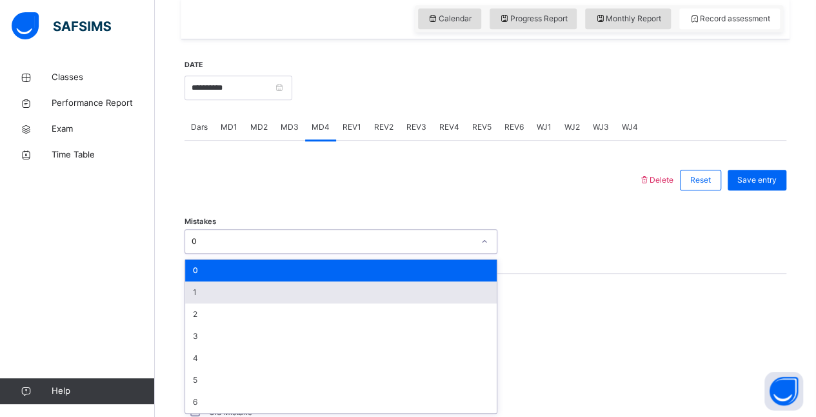
click at [194, 290] on div "1" at bounding box center [341, 292] width 312 height 22
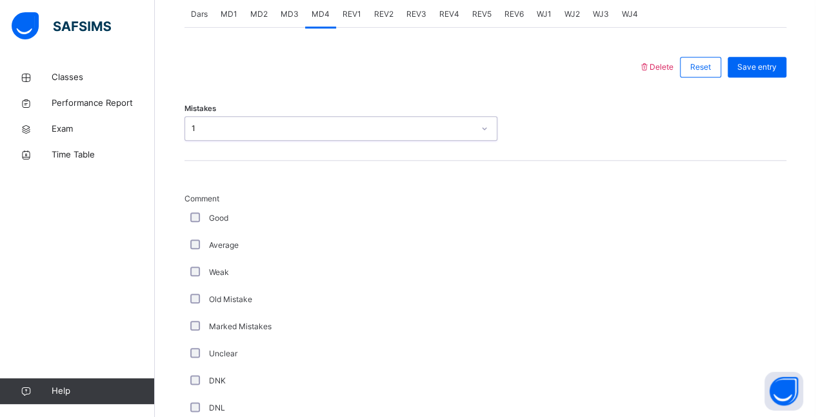
scroll to position [566, 0]
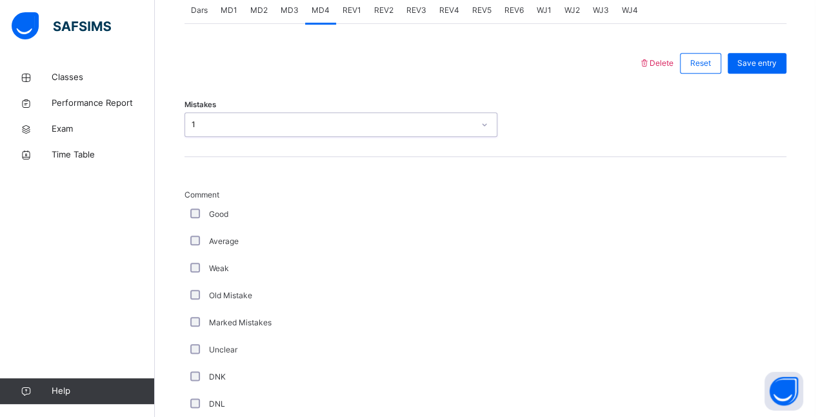
click at [208, 221] on div "Good" at bounding box center [346, 214] width 323 height 27
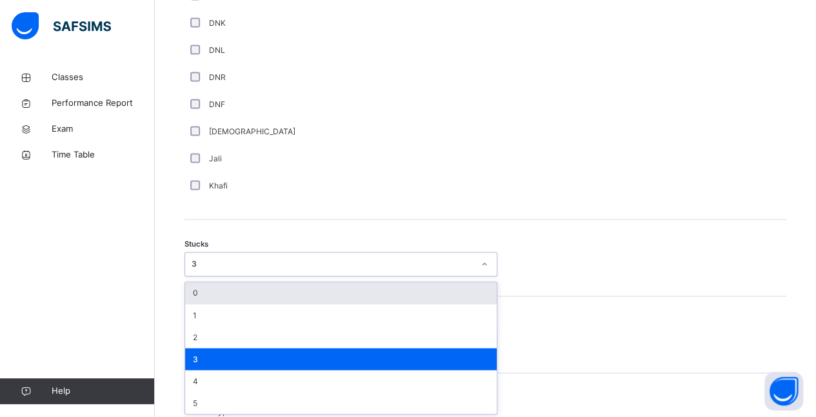
scroll to position [920, 0]
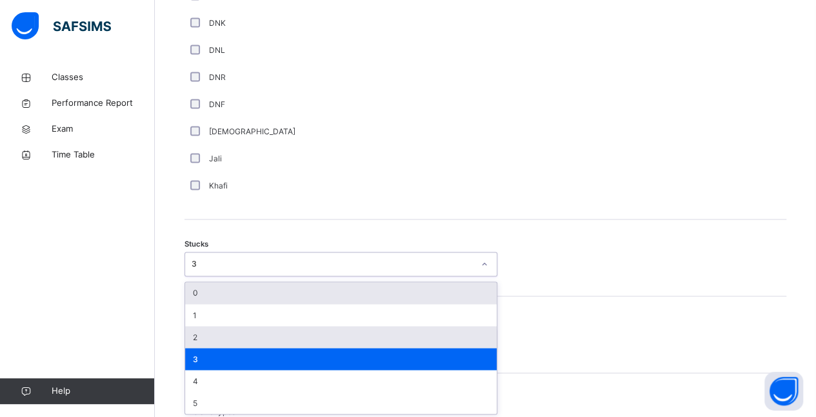
click at [204, 339] on div "2" at bounding box center [341, 337] width 312 height 22
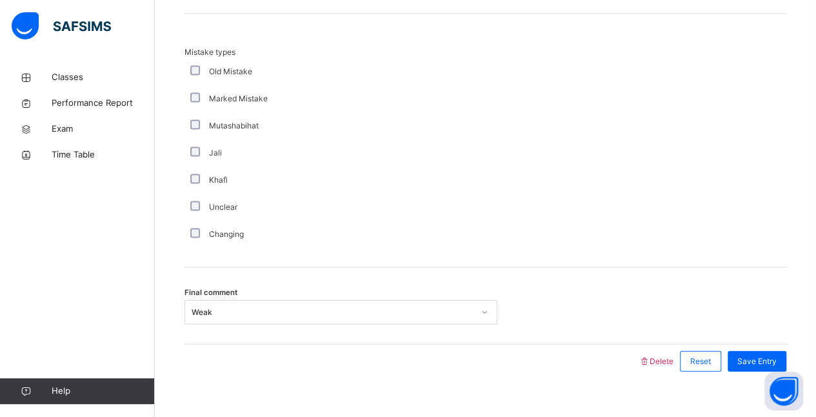
scroll to position [1295, 0]
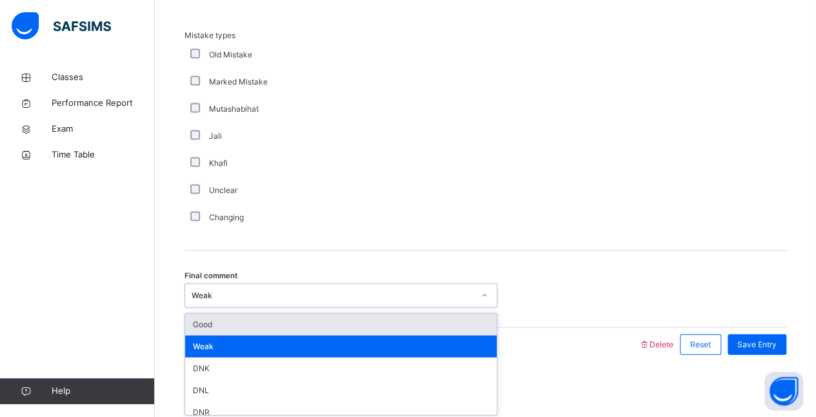
click at [195, 322] on div "Good" at bounding box center [341, 325] width 312 height 22
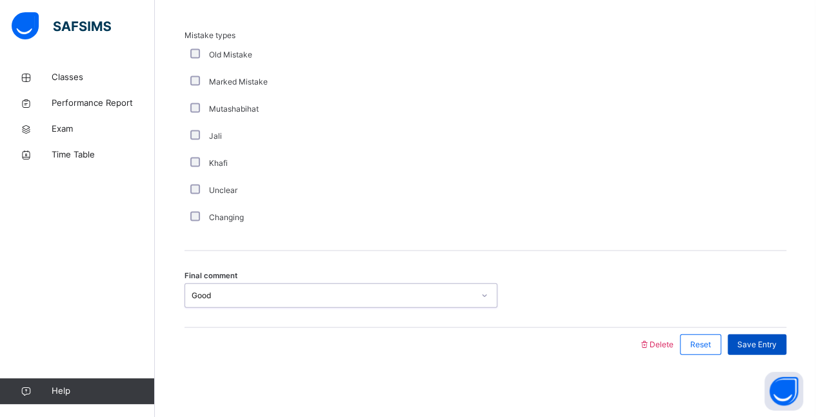
click at [768, 342] on span "Save Entry" at bounding box center [756, 345] width 39 height 12
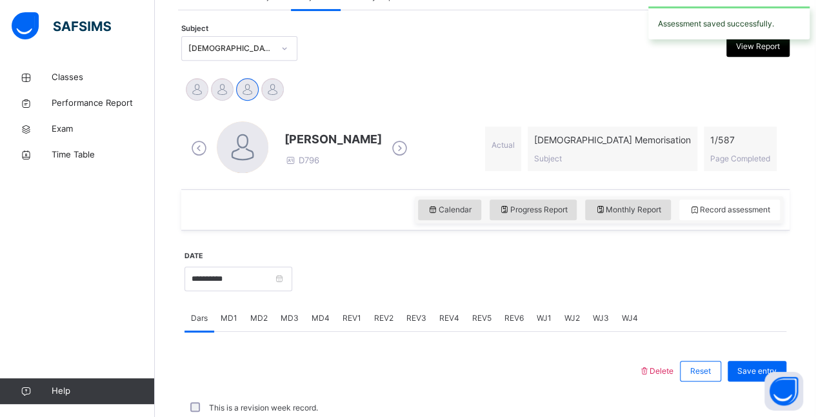
scroll to position [550, 0]
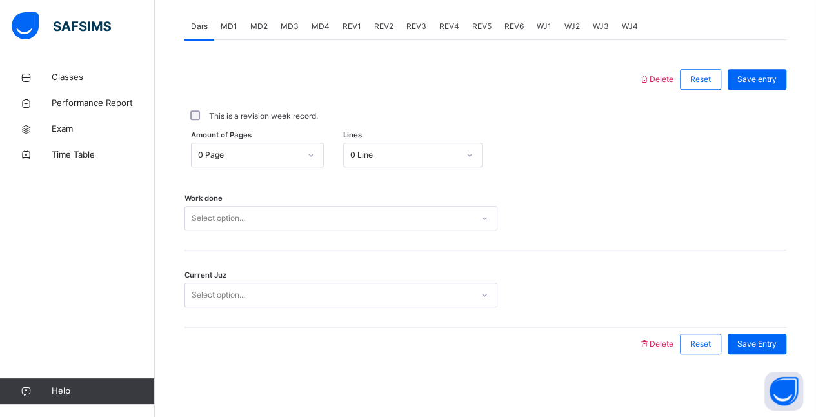
click at [305, 21] on div "MD4" at bounding box center [320, 27] width 31 height 26
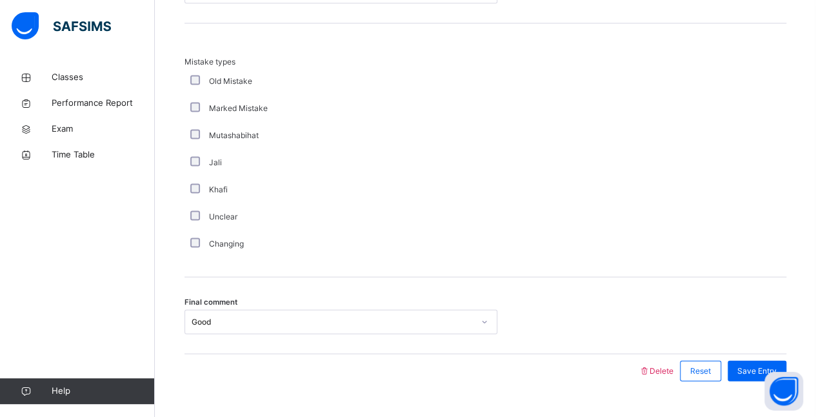
scroll to position [1295, 0]
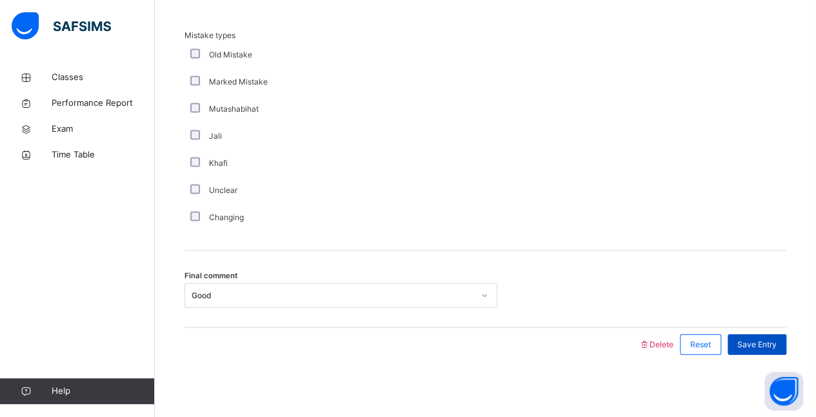
click at [784, 348] on div "Save Entry" at bounding box center [757, 344] width 59 height 21
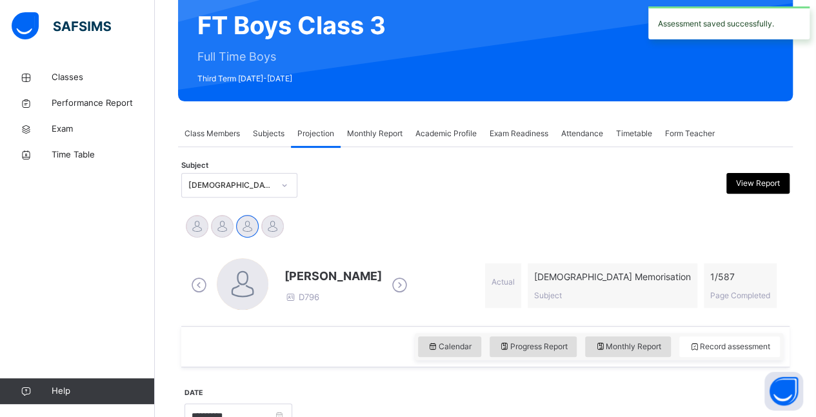
scroll to position [105, 0]
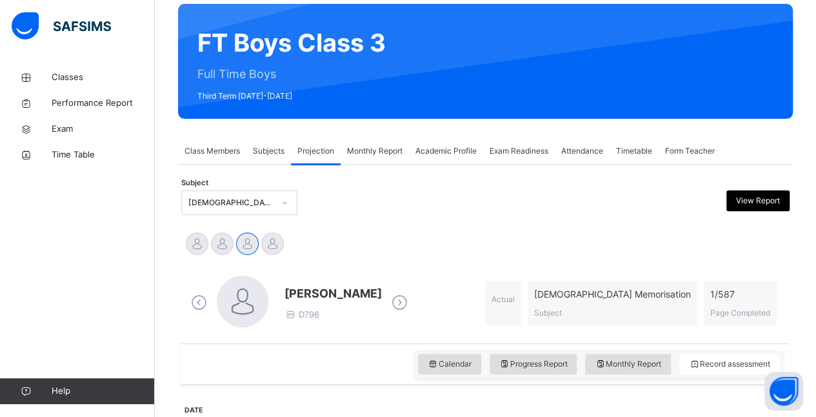
click at [521, 151] on span "Exam Readiness" at bounding box center [519, 151] width 59 height 12
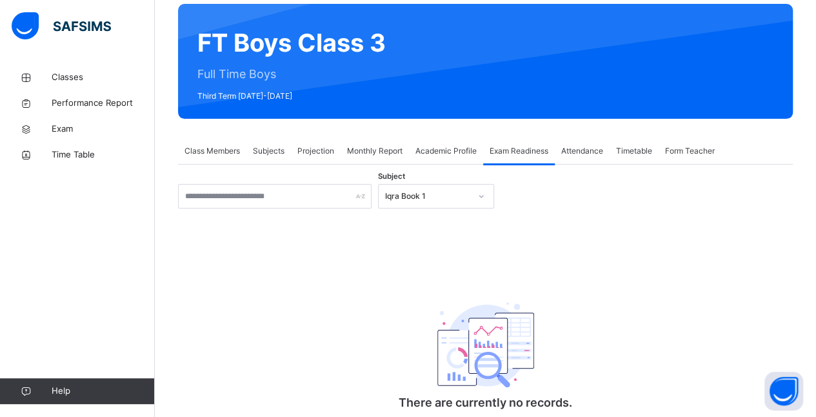
click at [483, 199] on icon at bounding box center [481, 196] width 8 height 13
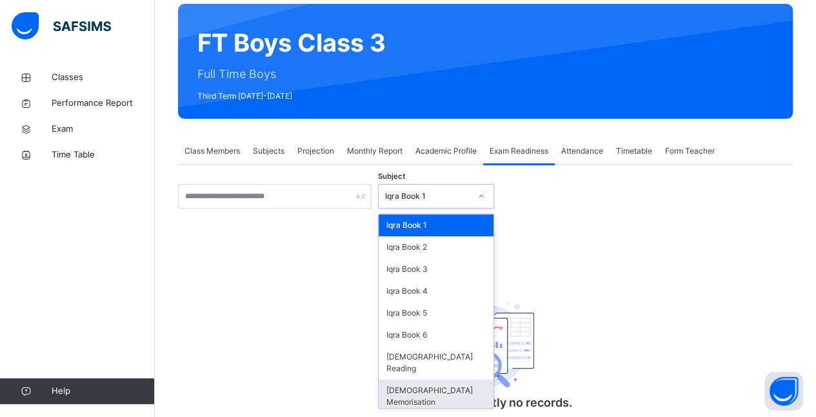
click at [443, 379] on div "[DEMOGRAPHIC_DATA] Memorisation" at bounding box center [436, 396] width 115 height 34
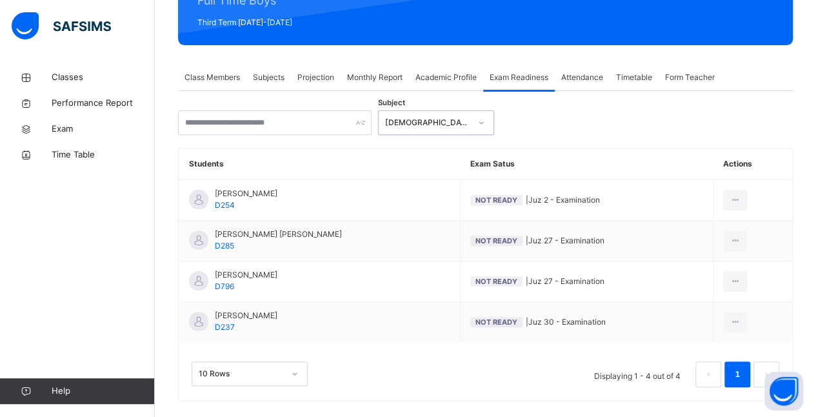
scroll to position [179, 0]
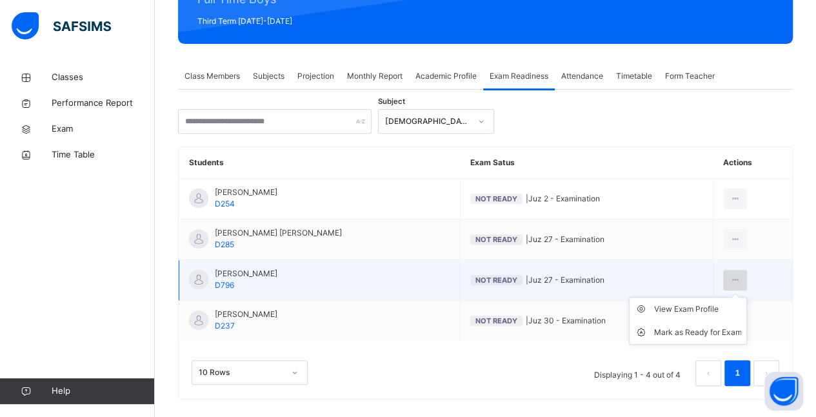
click at [730, 277] on icon at bounding box center [735, 280] width 11 height 12
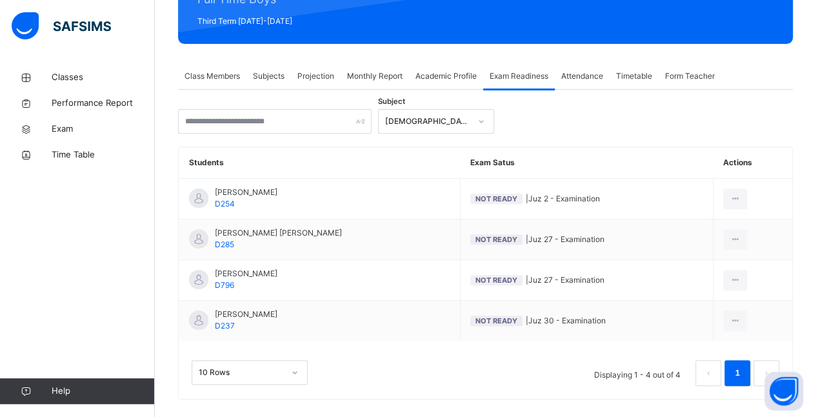
scroll to position [0, 0]
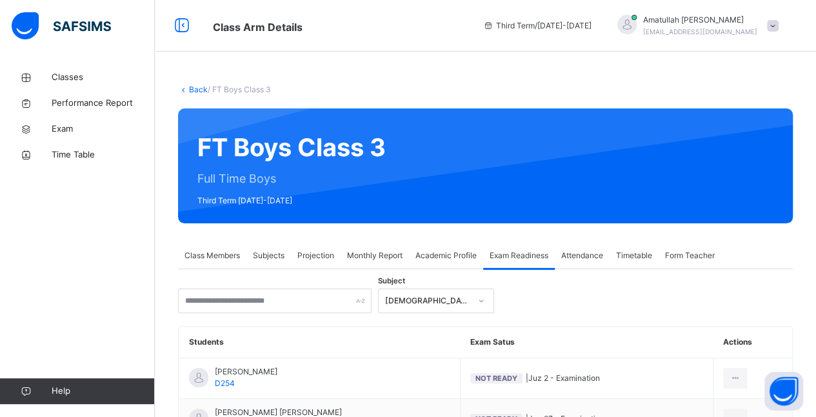
click at [528, 251] on span "Exam Readiness" at bounding box center [519, 256] width 59 height 12
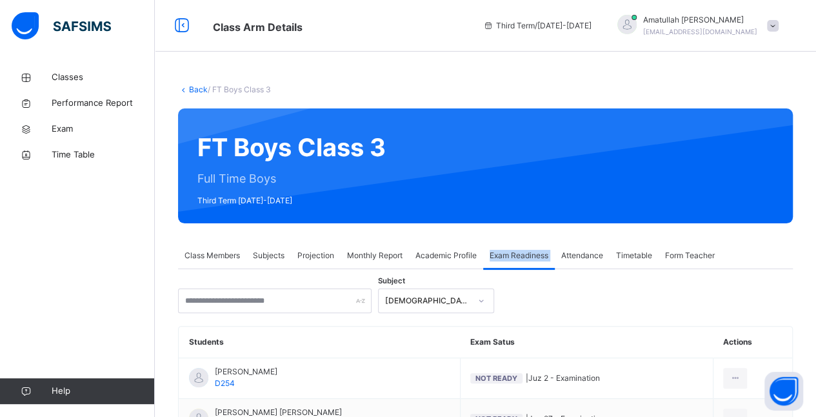
click at [528, 251] on span "Exam Readiness" at bounding box center [519, 256] width 59 height 12
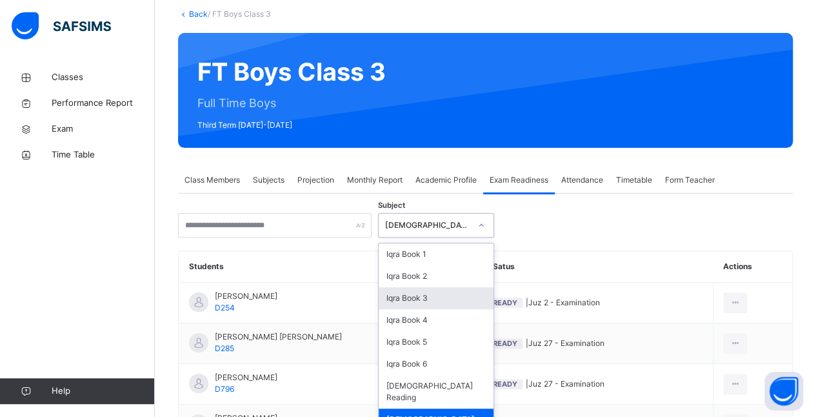
click at [476, 237] on div "option Quran Memorisation, selected. option Iqra Book 3 focused, 3 of 8. 8 resu…" at bounding box center [436, 225] width 116 height 25
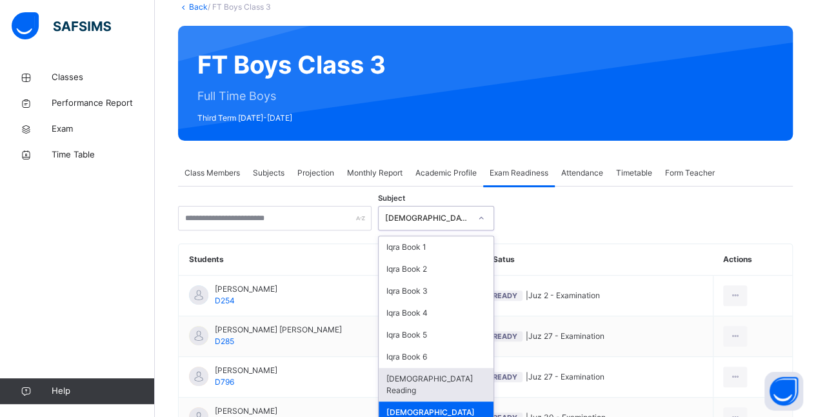
click at [459, 377] on div "[DEMOGRAPHIC_DATA] Reading" at bounding box center [436, 385] width 115 height 34
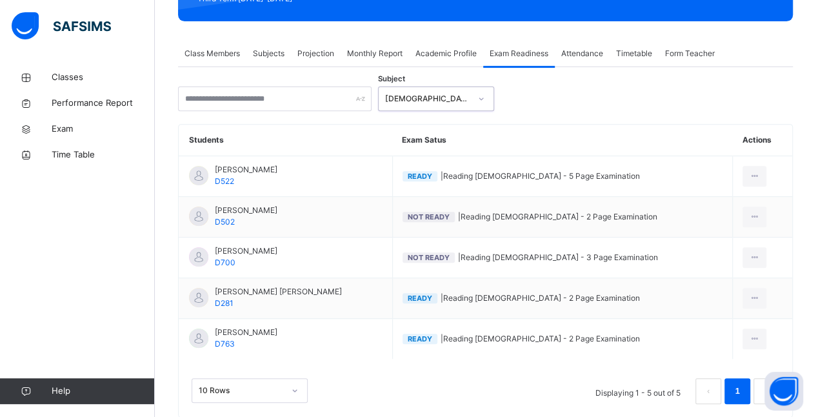
scroll to position [203, 0]
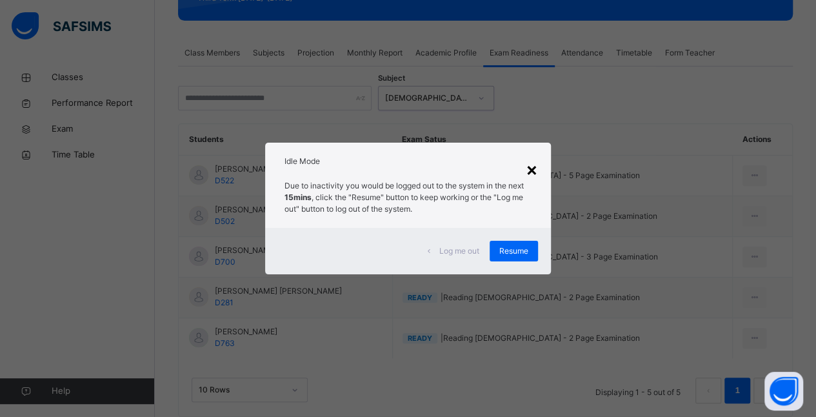
click at [535, 166] on div "×" at bounding box center [532, 168] width 12 height 27
click at [533, 174] on div "×" at bounding box center [532, 168] width 12 height 27
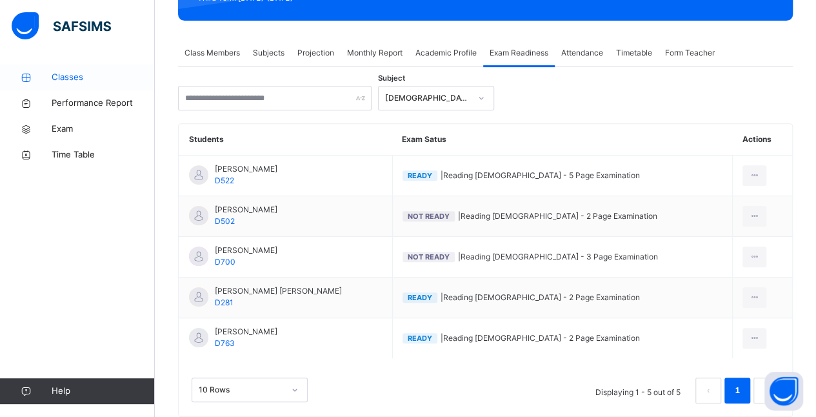
click at [54, 84] on link "Classes" at bounding box center [77, 78] width 155 height 26
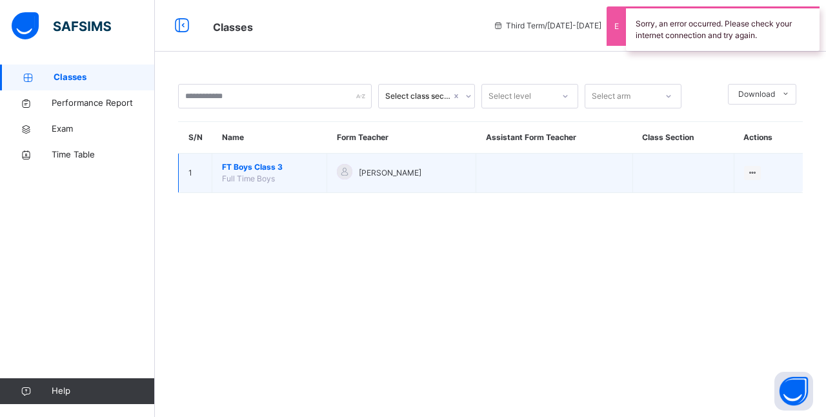
click at [223, 166] on span "FT Boys Class 3" at bounding box center [269, 167] width 95 height 12
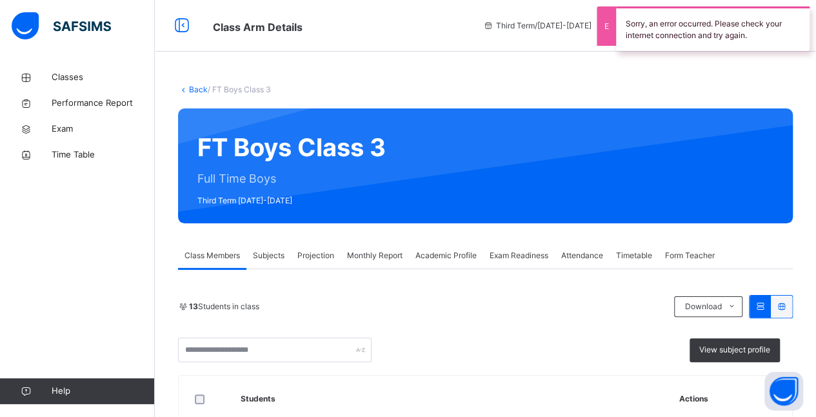
click at [324, 257] on span "Projection" at bounding box center [315, 256] width 37 height 12
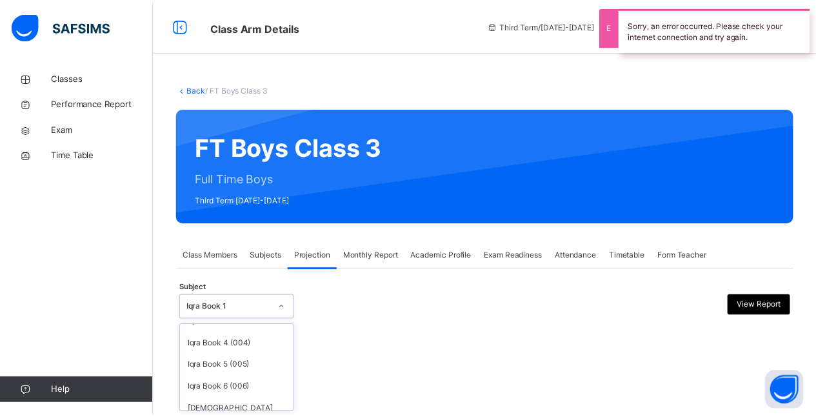
scroll to position [99, 0]
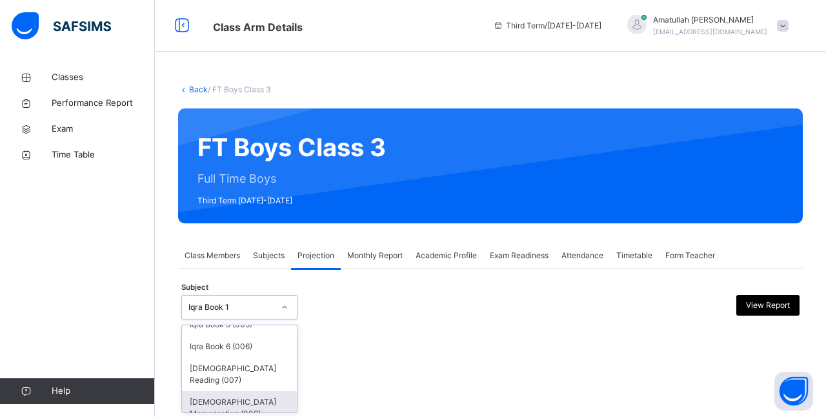
click at [201, 402] on div "[DEMOGRAPHIC_DATA] Memorisation (008)" at bounding box center [239, 408] width 115 height 34
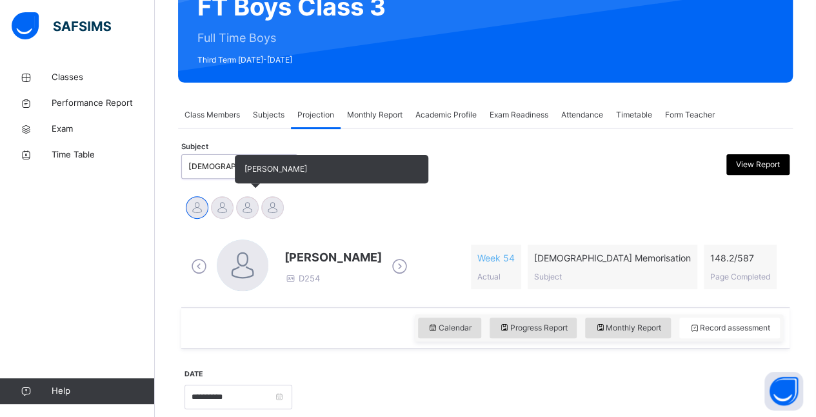
click at [248, 215] on div at bounding box center [247, 207] width 23 height 23
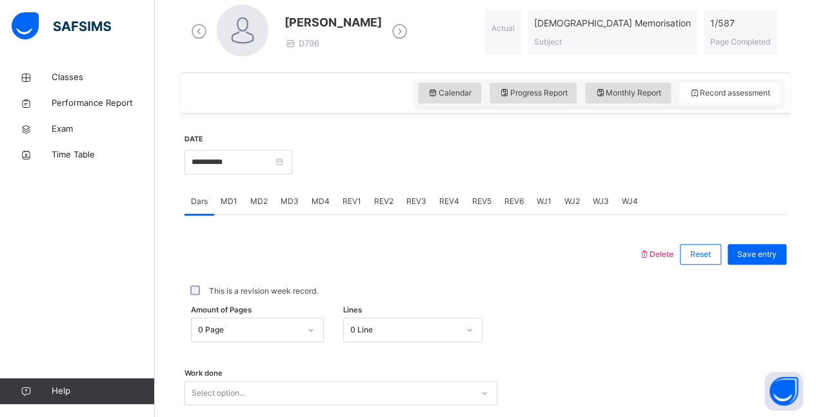
scroll to position [379, 0]
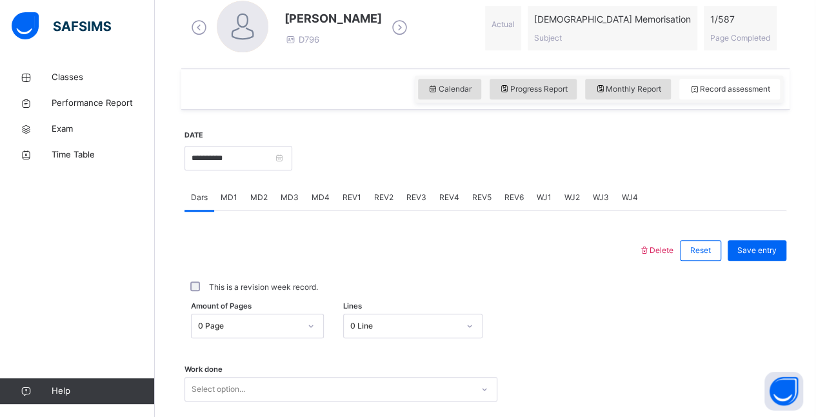
click at [320, 206] on div "MD4" at bounding box center [320, 198] width 31 height 26
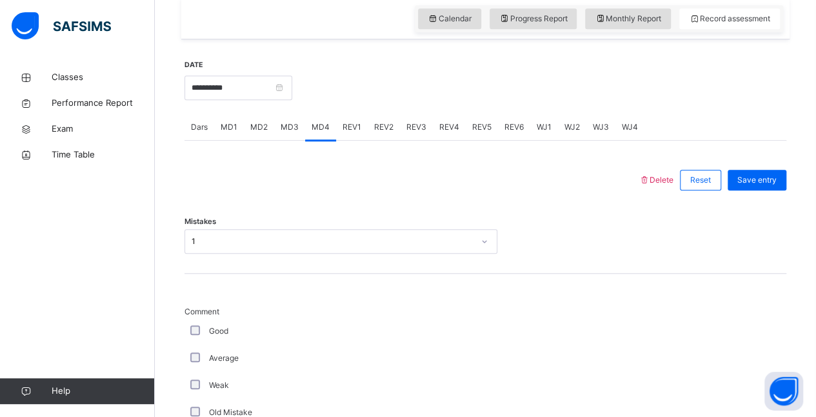
scroll to position [450, 0]
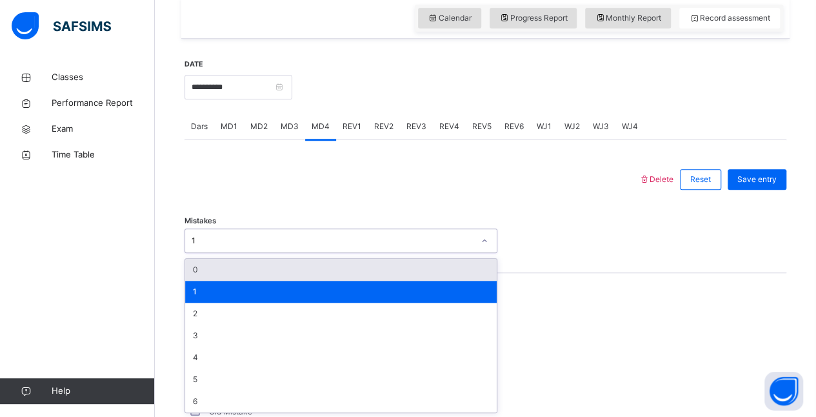
click at [218, 283] on div "1" at bounding box center [341, 292] width 312 height 22
click at [195, 268] on div "0" at bounding box center [341, 270] width 312 height 22
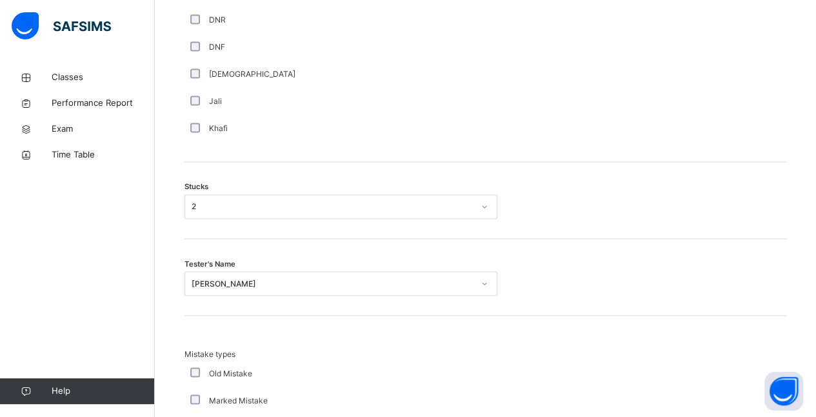
scroll to position [973, 0]
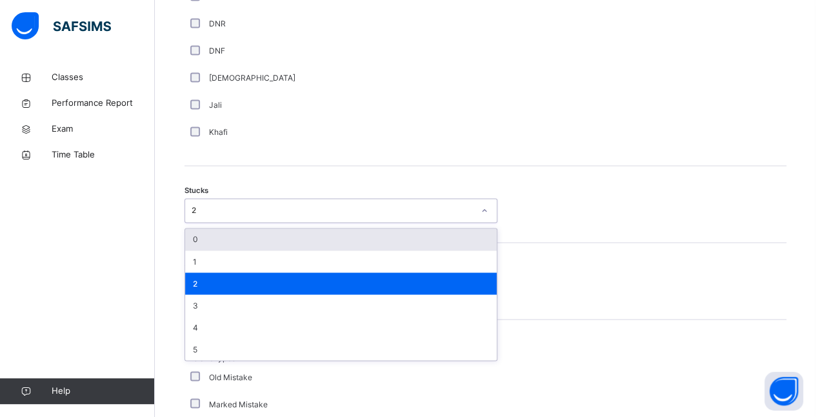
click at [205, 246] on div "0" at bounding box center [341, 239] width 312 height 22
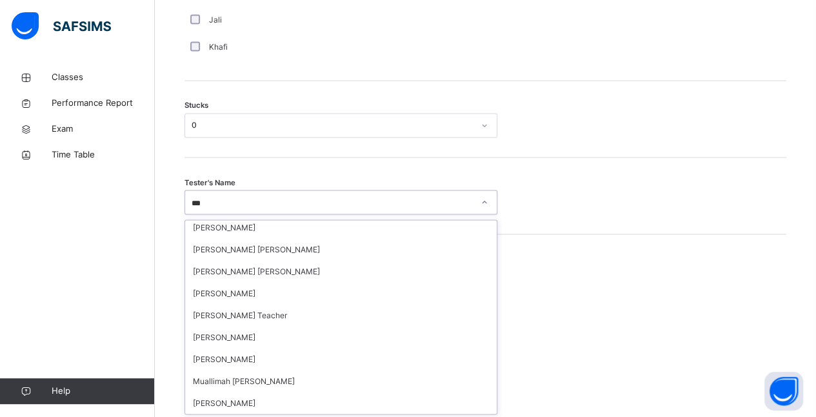
scroll to position [0, 0]
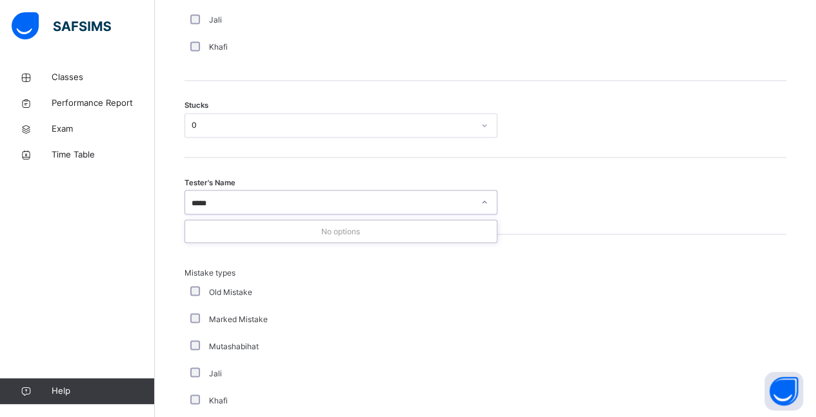
type input "****"
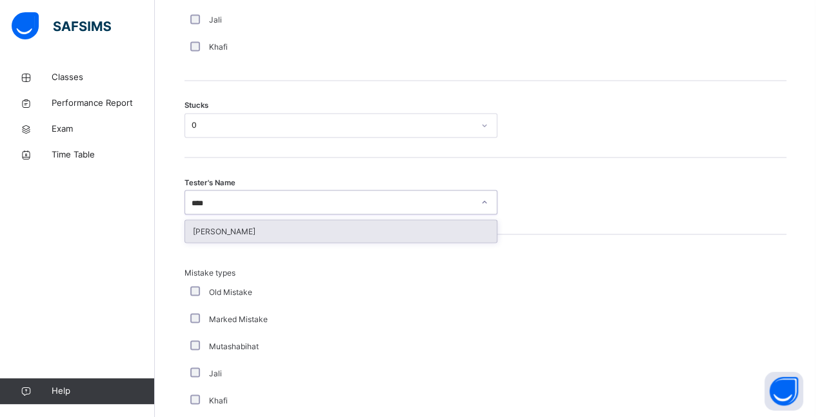
click at [318, 237] on div "Amatullah Ahmed" at bounding box center [341, 231] width 312 height 22
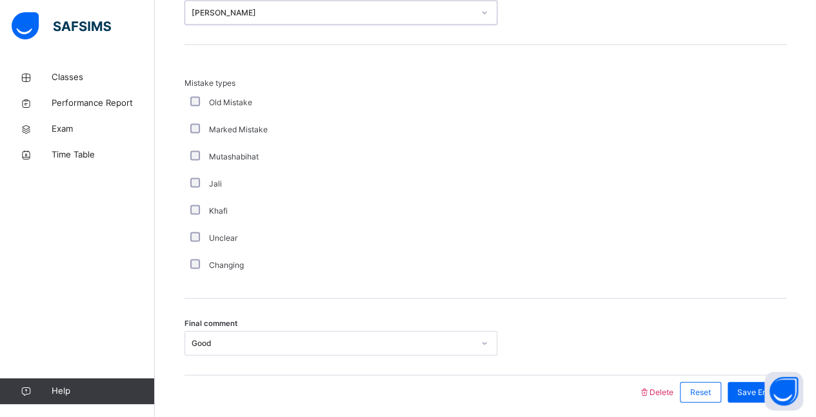
scroll to position [1248, 0]
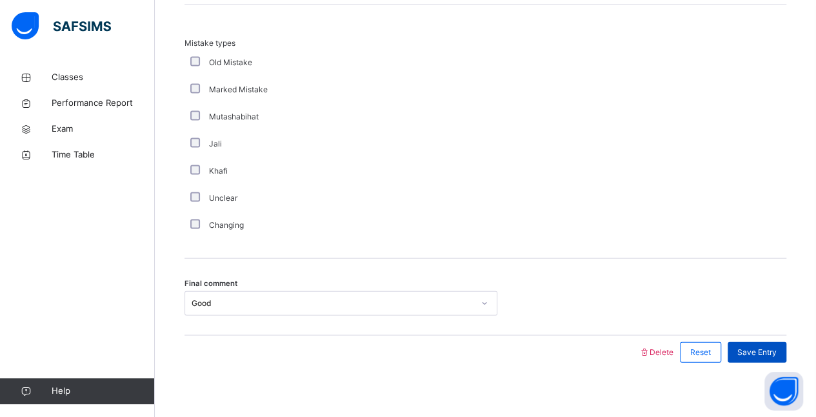
click at [777, 351] on span "Save Entry" at bounding box center [756, 352] width 39 height 12
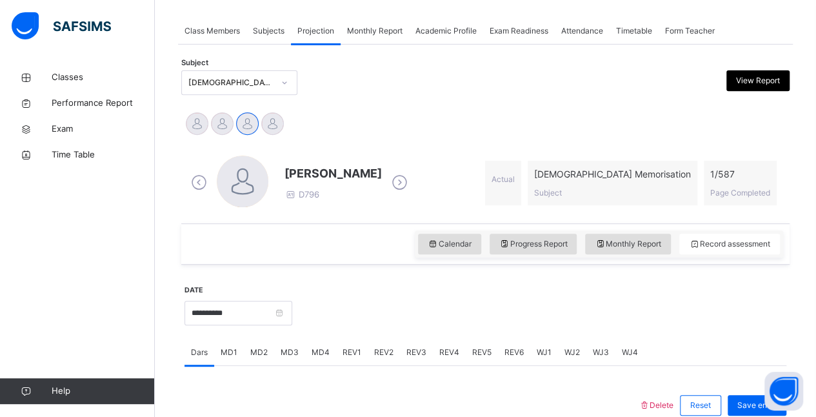
scroll to position [214, 0]
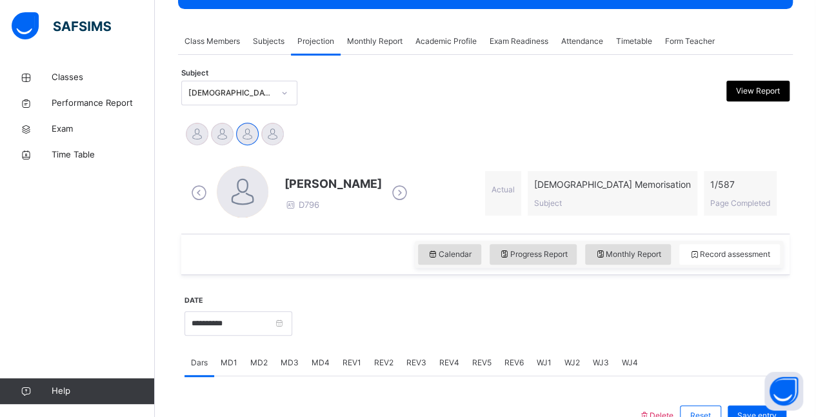
click at [197, 193] on icon at bounding box center [199, 192] width 23 height 19
click at [321, 363] on span "MD4" at bounding box center [321, 363] width 18 height 12
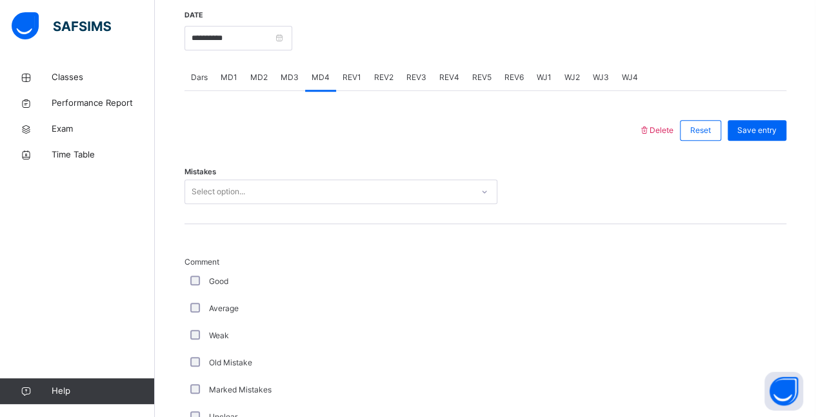
scroll to position [502, 0]
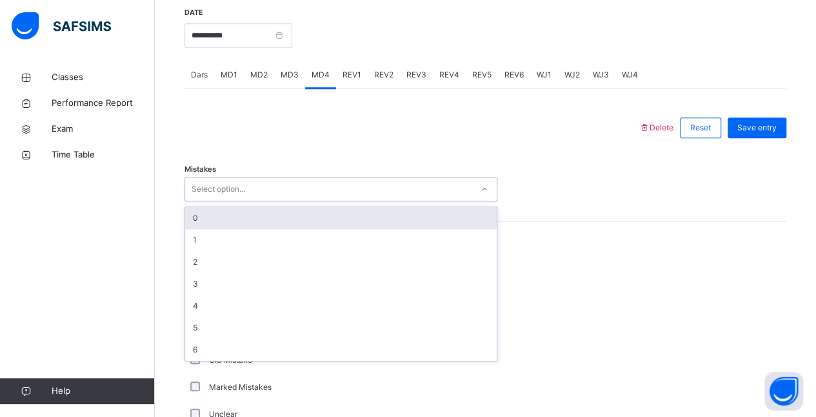
click at [245, 189] on div "Select option..." at bounding box center [328, 189] width 287 height 20
click at [200, 213] on div "0" at bounding box center [341, 218] width 312 height 22
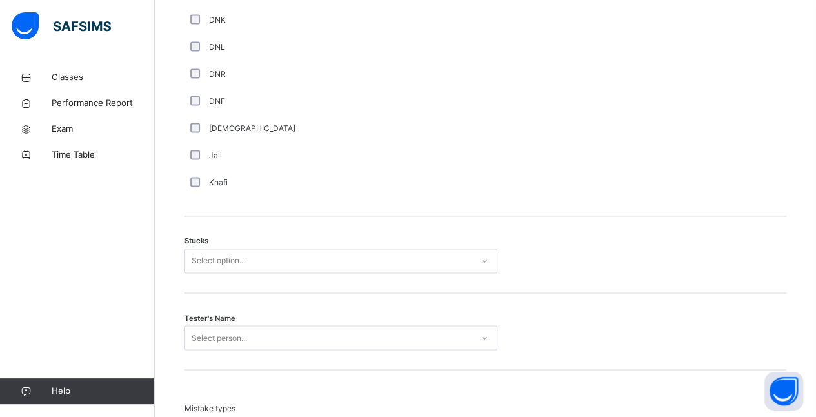
scroll to position [928, 0]
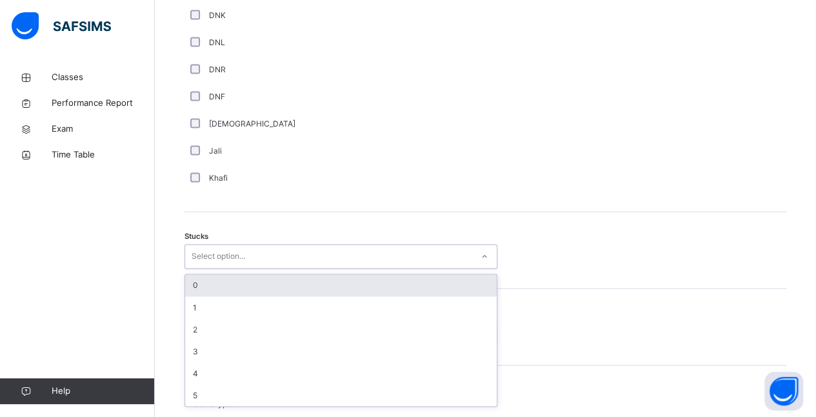
drag, startPoint x: 258, startPoint y: 262, endPoint x: 256, endPoint y: 255, distance: 6.7
click at [257, 257] on div "Select option..." at bounding box center [328, 256] width 287 height 20
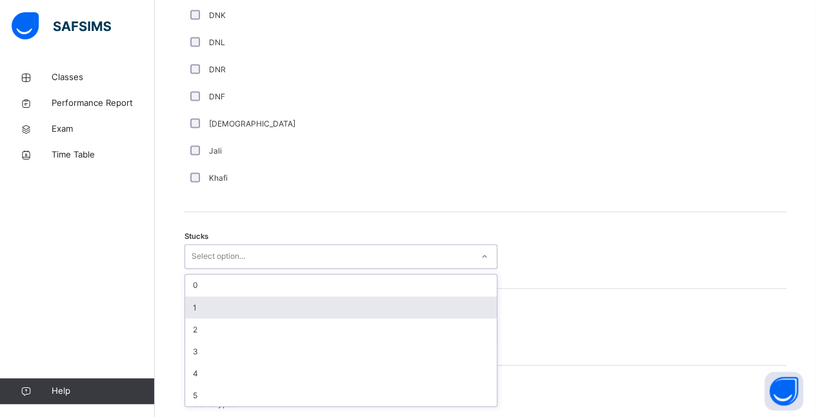
click at [212, 297] on div "1" at bounding box center [341, 307] width 312 height 22
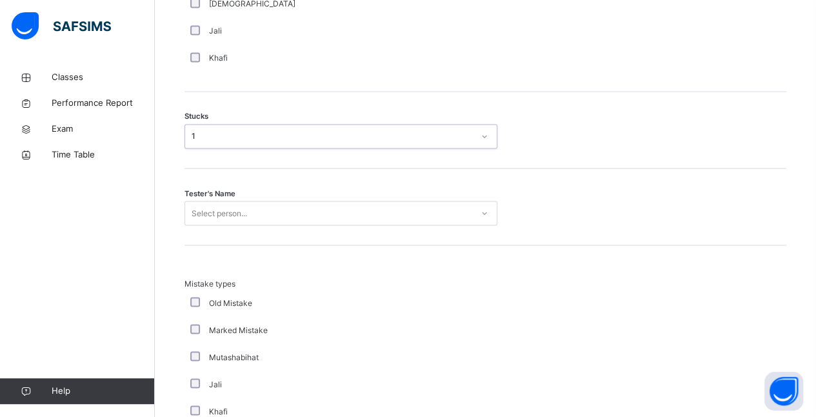
click at [254, 225] on div "Select person..." at bounding box center [341, 213] width 313 height 25
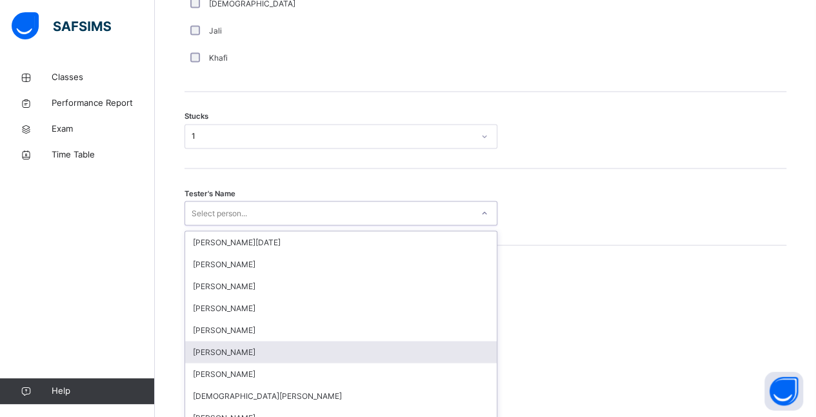
scroll to position [1059, 0]
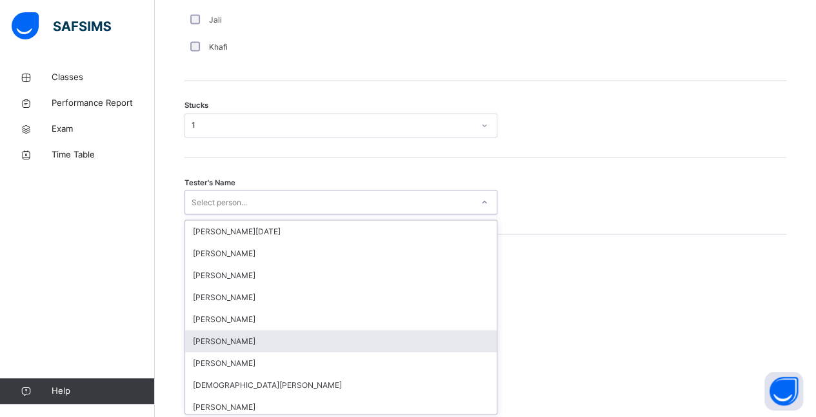
click at [254, 338] on div "Muhammad Hashim" at bounding box center [341, 341] width 312 height 22
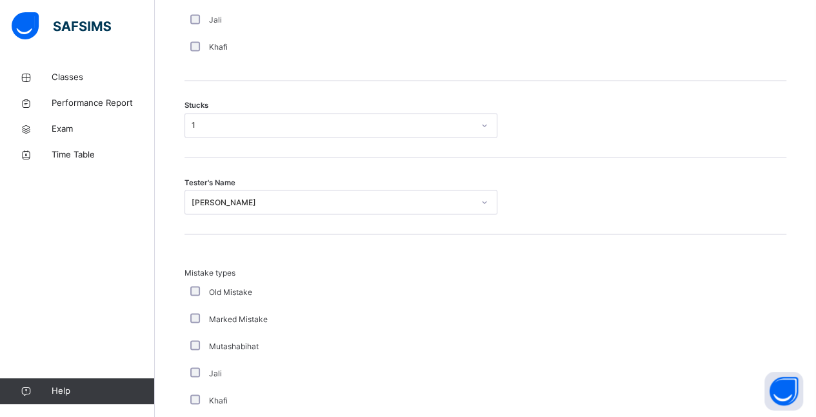
click at [205, 186] on div "Tester's Name Muhammad Hashim" at bounding box center [486, 195] width 602 height 77
click at [272, 225] on div "Tester's Name Muhammad Hashim" at bounding box center [486, 195] width 602 height 77
drag, startPoint x: 238, startPoint y: 186, endPoint x: 240, endPoint y: 195, distance: 8.6
click at [239, 193] on div "Tester's Name Muhammad Hashim" at bounding box center [486, 195] width 602 height 77
click at [244, 197] on div "Muhammad Hashim" at bounding box center [333, 202] width 282 height 12
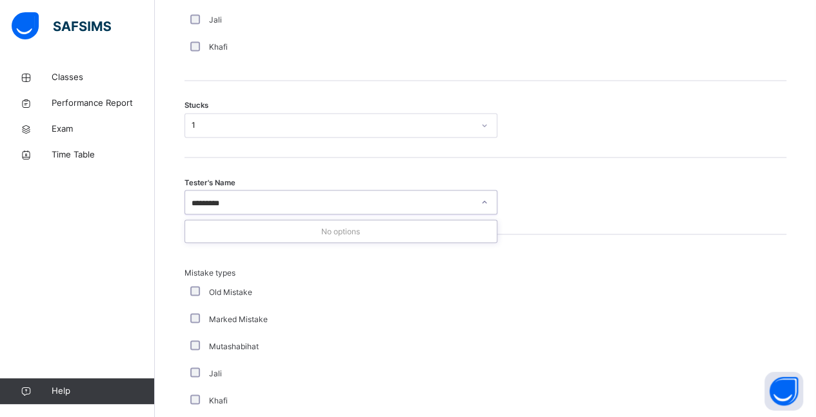
type input "*******"
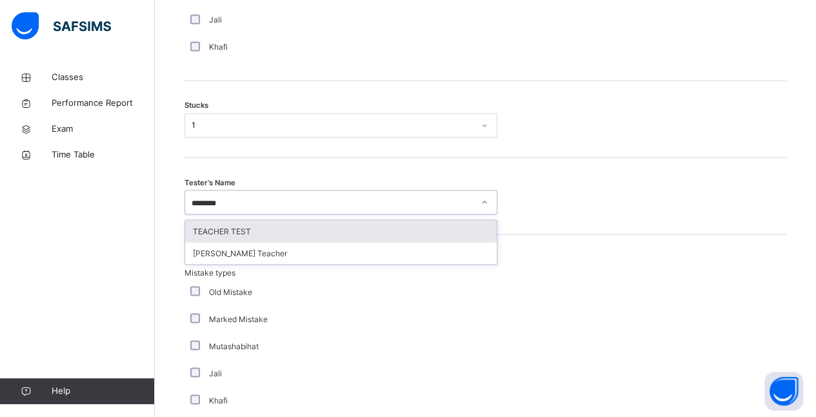
click at [248, 232] on div "TEACHER TEST" at bounding box center [341, 231] width 312 height 22
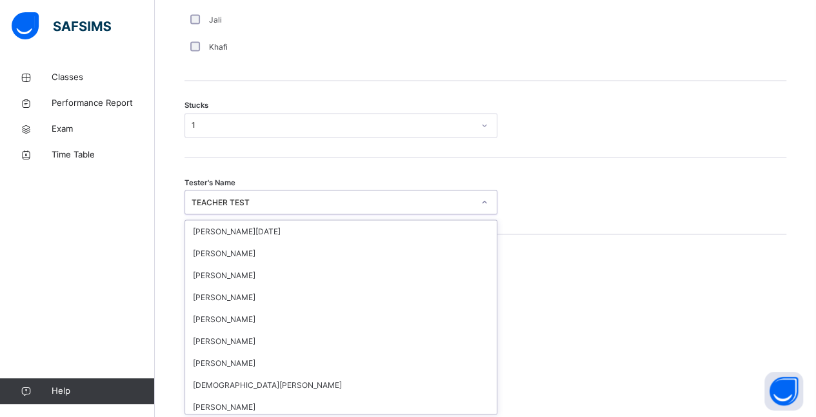
scroll to position [1130, 0]
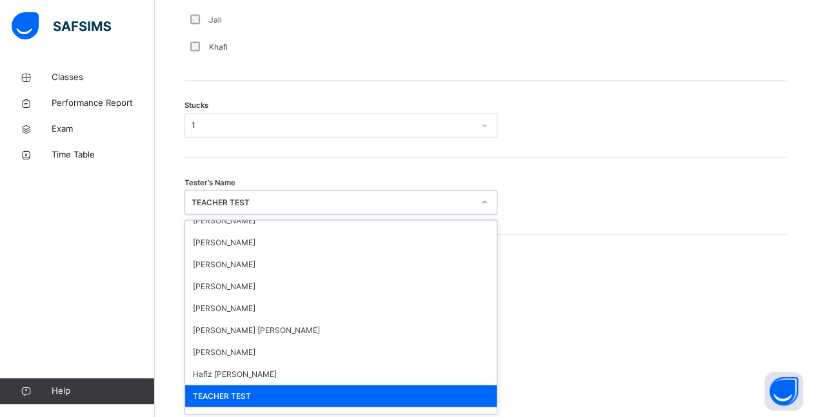
click at [236, 203] on div "TEACHER TEST" at bounding box center [333, 202] width 282 height 12
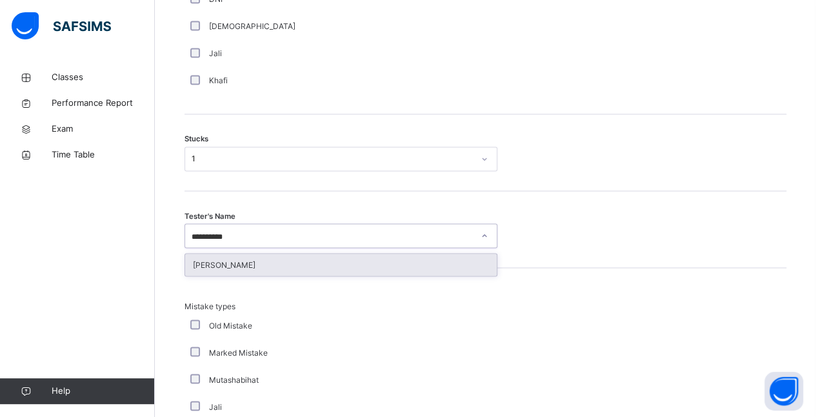
scroll to position [973, 0]
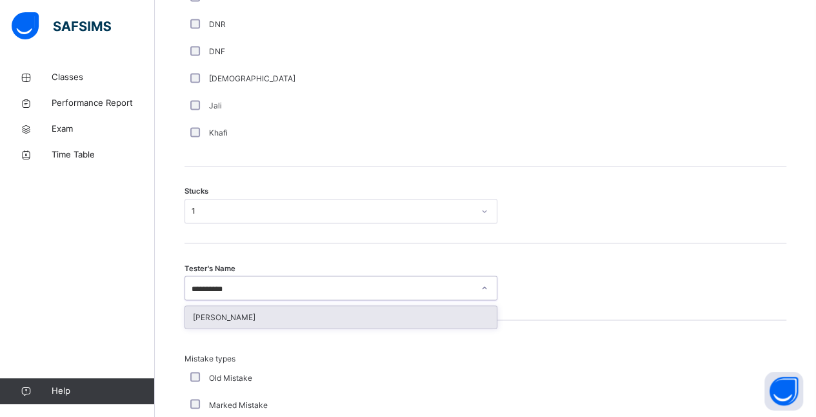
type input "*********"
click at [236, 205] on div "1" at bounding box center [333, 211] width 282 height 12
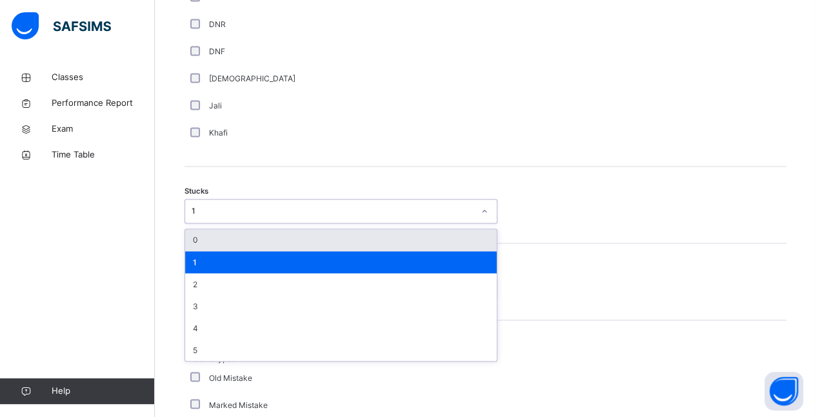
click at [494, 48] on div "DNF" at bounding box center [346, 52] width 316 height 12
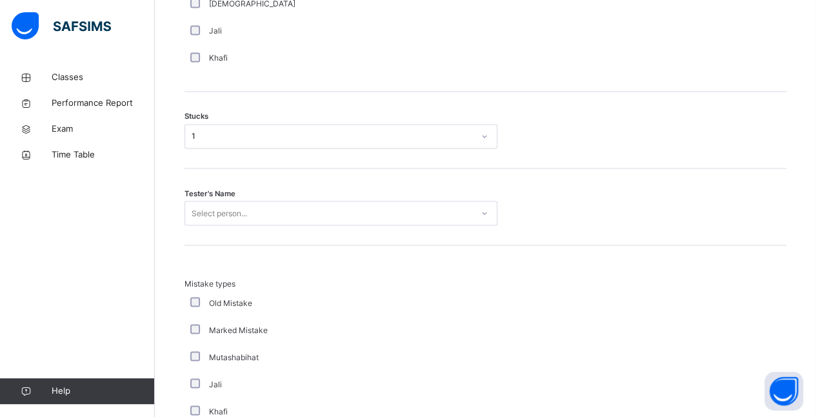
click at [197, 225] on div "Select person..." at bounding box center [341, 213] width 313 height 25
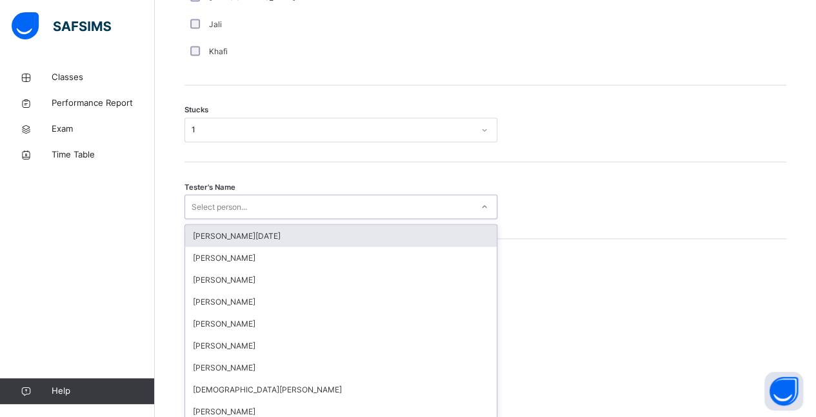
scroll to position [1059, 0]
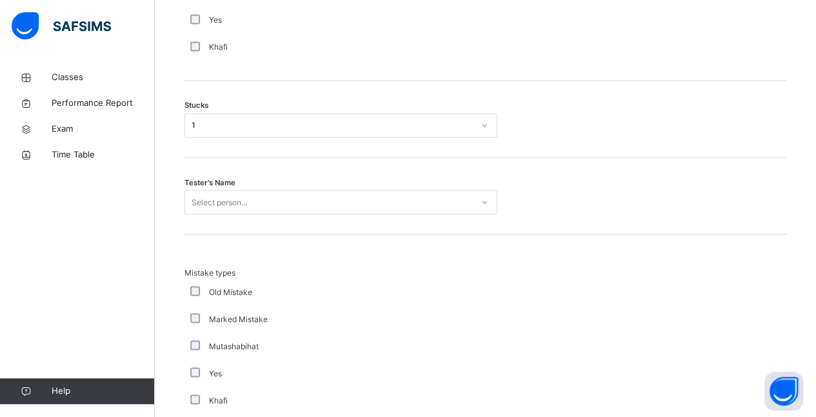
click at [530, 330] on div "Mistake types Old Mistake Marked Mistake Mutashabihat Yes Khafi Unclear Changing" at bounding box center [486, 366] width 602 height 201
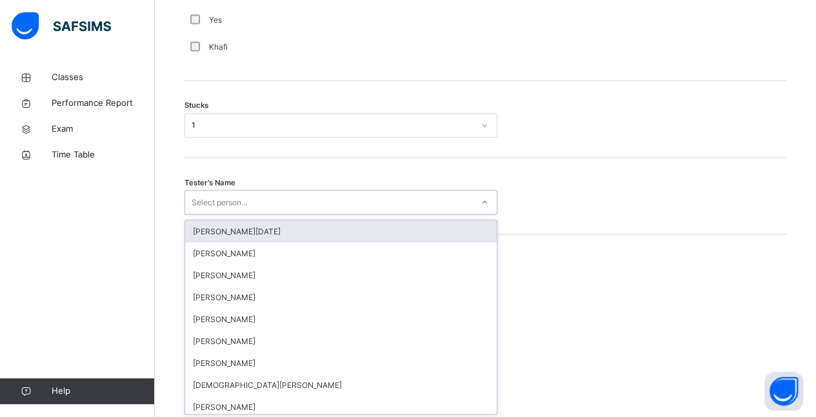
type input "*"
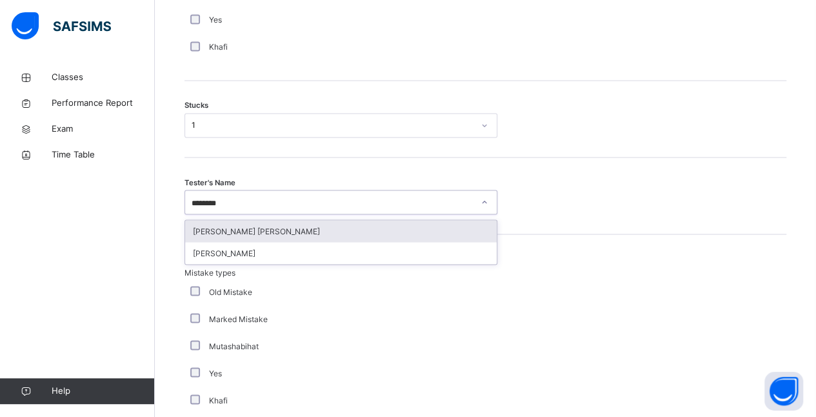
type input "********"
click at [364, 230] on div "[PERSON_NAME] [PERSON_NAME]" at bounding box center [341, 231] width 312 height 22
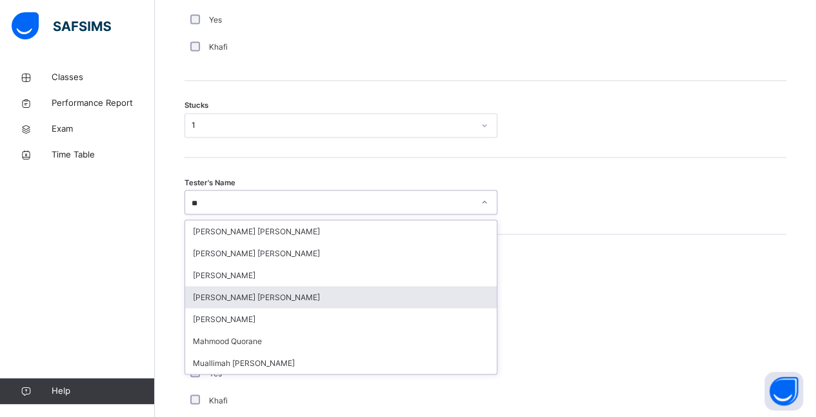
scroll to position [0, 0]
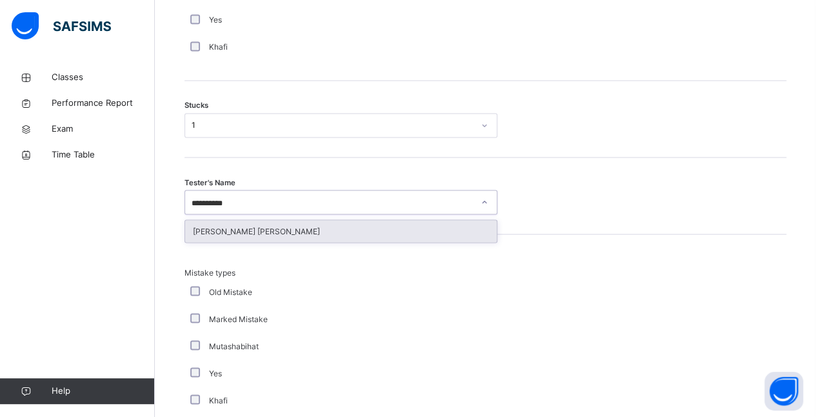
type input "**********"
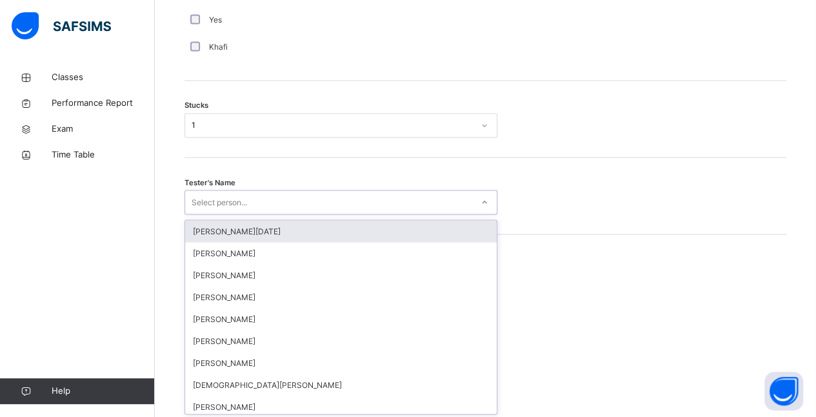
click at [274, 206] on div "Select person..." at bounding box center [328, 202] width 287 height 20
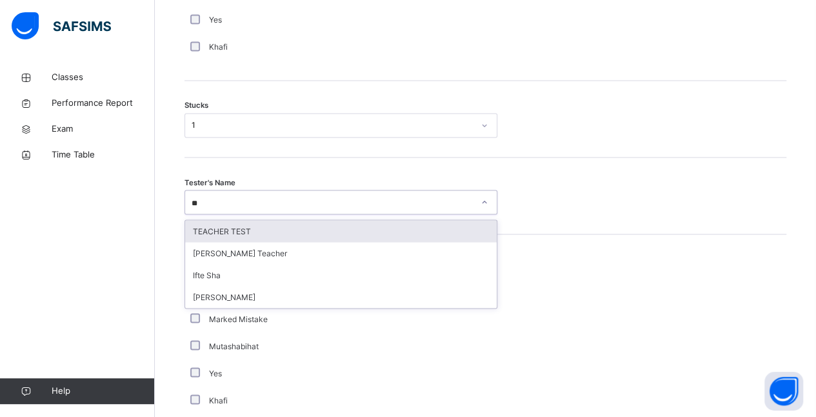
type input "*"
type input "*********"
click at [204, 221] on div "Amatullah Ahmed" at bounding box center [341, 231] width 312 height 22
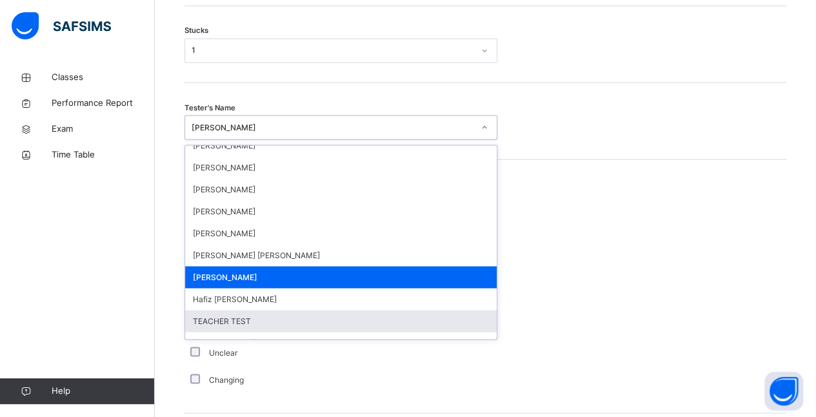
scroll to position [1152, 0]
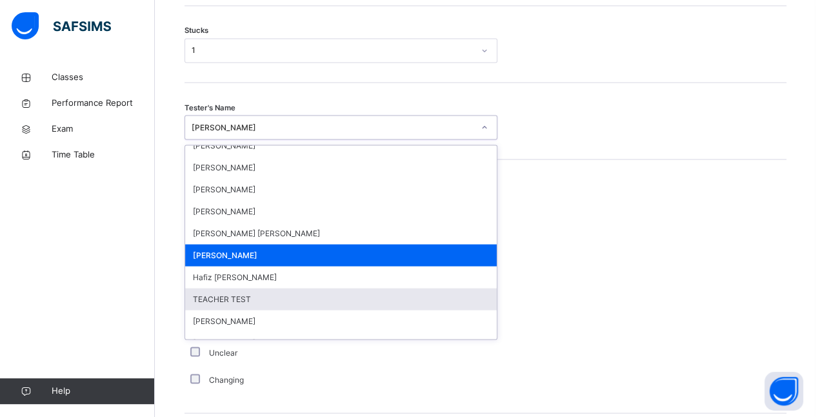
click at [514, 298] on div "Mistake types Old Mistake Marked Mistake Mutashabihat Yes Khafi Unclear Changing" at bounding box center [486, 292] width 602 height 201
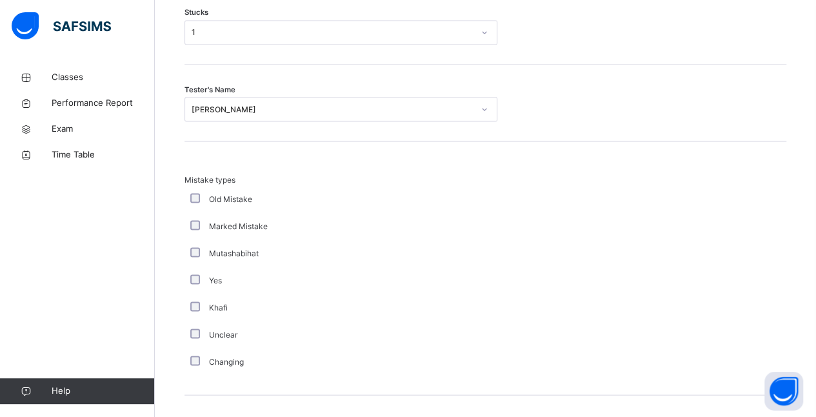
scroll to position [1163, 0]
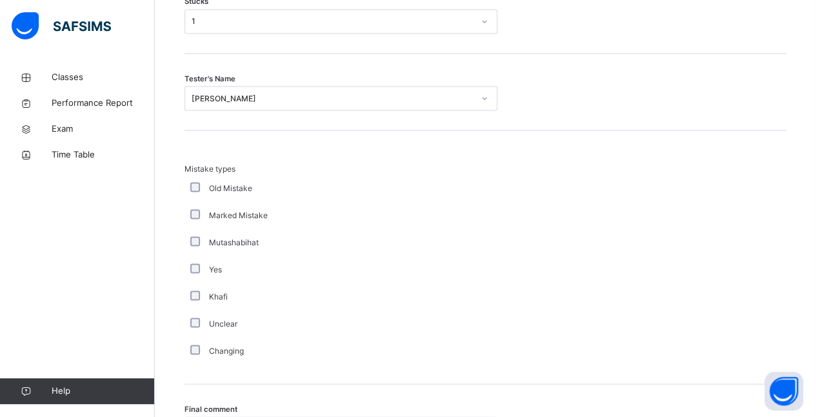
click at [539, 297] on div "Mistake types Old Mistake Marked Mistake Mutashabihat Yes Khafi Unclear Changing" at bounding box center [486, 263] width 602 height 201
click at [641, 260] on div "Mistake types Old Mistake Marked Mistake Mutashabihat Yes Khafi Unclear Changing" at bounding box center [486, 263] width 602 height 201
click at [490, 115] on div "Tester's Name Amatullah Ahmed" at bounding box center [486, 92] width 602 height 77
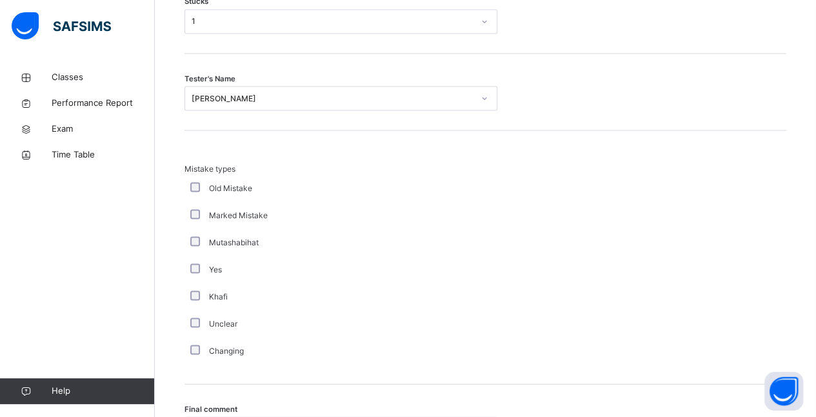
click at [534, 211] on div "Mistake types Old Mistake Marked Mistake Mutashabihat Yes Khafi Unclear Changing" at bounding box center [486, 263] width 602 height 201
click at [524, 207] on div "Mistake types Old Mistake Marked Mistake Mutashabihat Yes Khafi Unclear Changing" at bounding box center [486, 263] width 602 height 201
click at [491, 130] on div "Mistake types Old Mistake Marked Mistake Mutashabihat Yes Khafi Unclear Changing" at bounding box center [486, 257] width 602 height 254
click at [495, 146] on div "Mistake types Old Mistake Marked Mistake Mutashabihat Yes Khafi Unclear Changing" at bounding box center [486, 257] width 602 height 254
click at [518, 183] on div "Mistake types Old Mistake Marked Mistake Mutashabihat Yes Khafi Unclear Changing" at bounding box center [486, 263] width 602 height 201
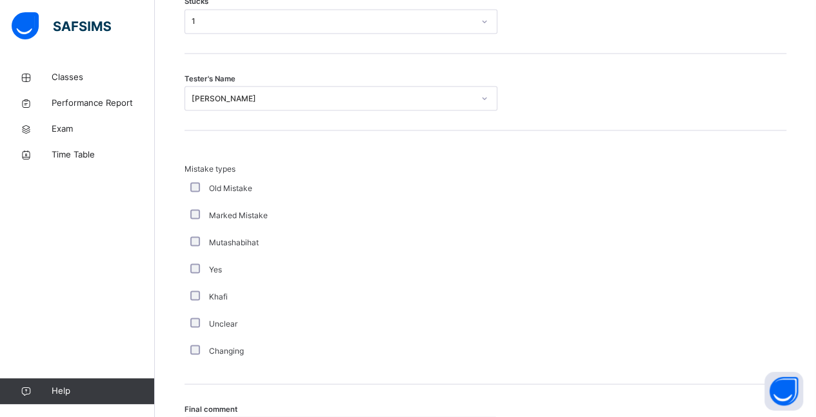
click at [538, 197] on div "Mistake types Old Mistake Marked Mistake Mutashabihat Yes Khafi Unclear Changing" at bounding box center [486, 263] width 602 height 201
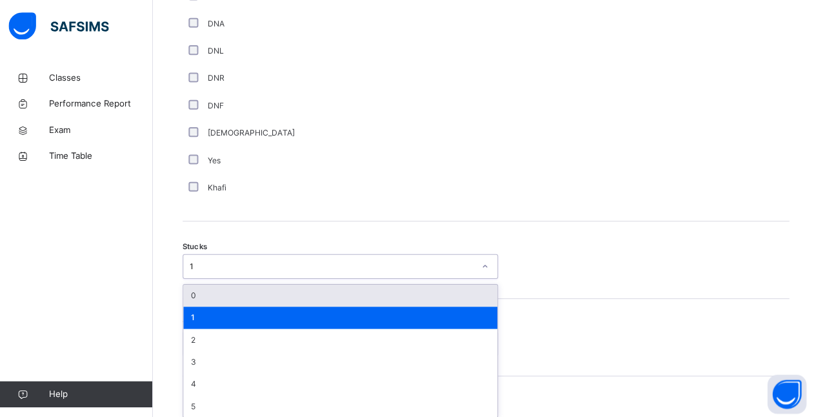
click at [542, 321] on div "Tester's Name Amatullah Ahmed" at bounding box center [486, 334] width 602 height 77
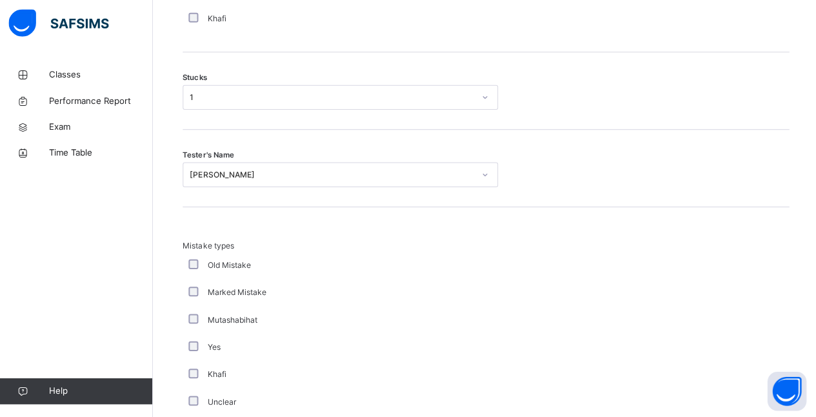
scroll to position [1085, 0]
click at [185, 339] on div "Yes" at bounding box center [346, 346] width 323 height 27
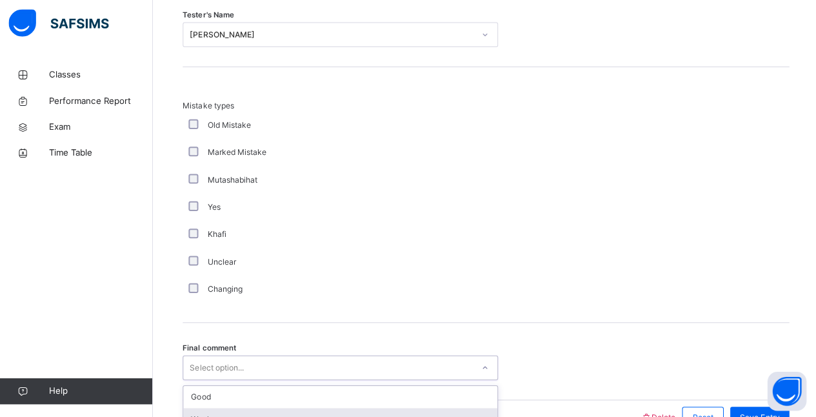
scroll to position [1295, 0]
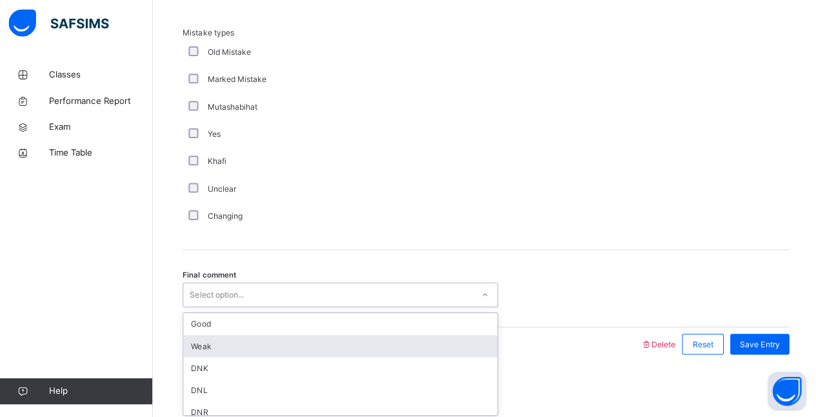
click at [244, 308] on div "option Weak focused, 2 of 6. 6 results available. Use Up and Down to choose opt…" at bounding box center [341, 295] width 313 height 25
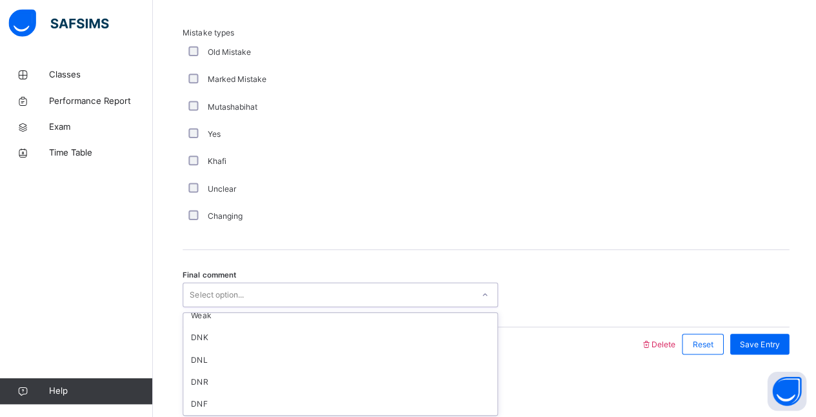
scroll to position [0, 0]
type input "*"
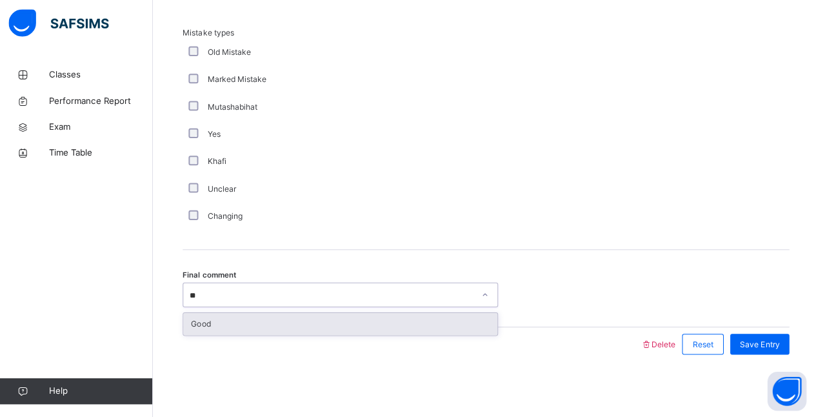
type input "*"
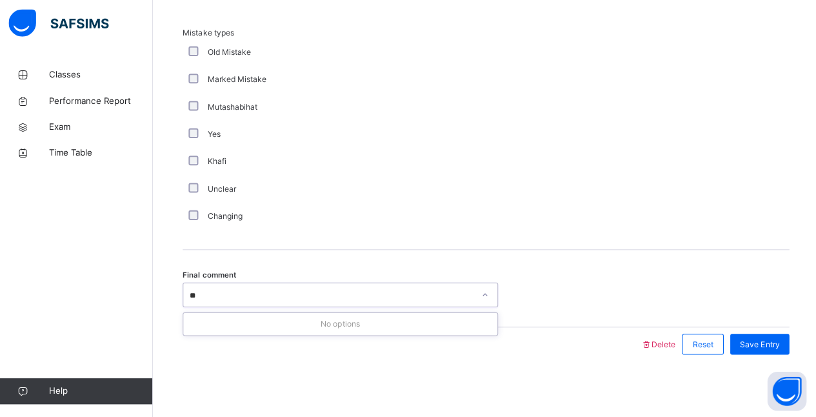
type input "*"
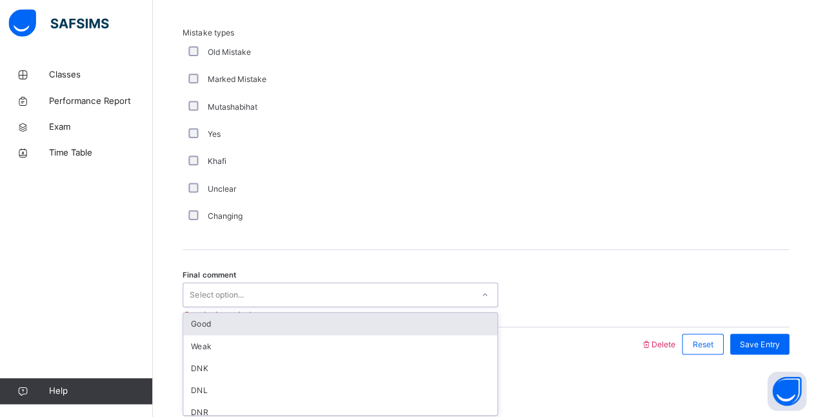
type input "*"
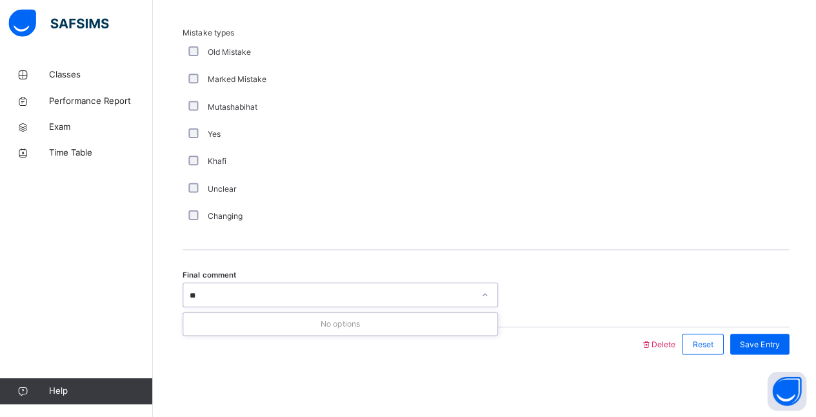
type input "*"
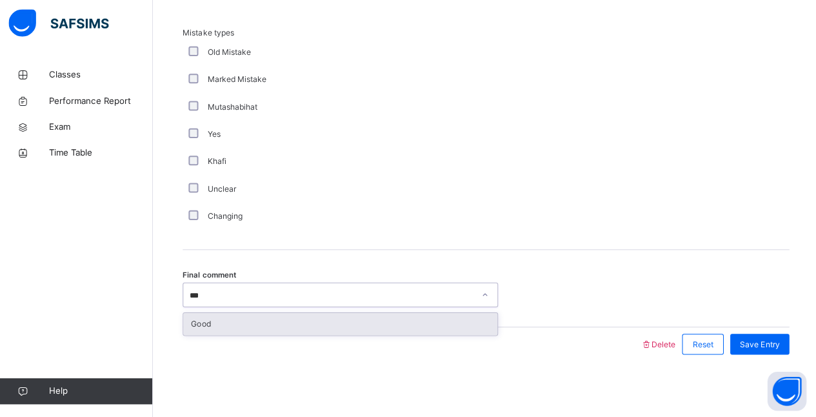
type input "****"
click at [208, 313] on div "Good" at bounding box center [341, 324] width 313 height 23
click at [306, 323] on div "Good" at bounding box center [341, 325] width 312 height 22
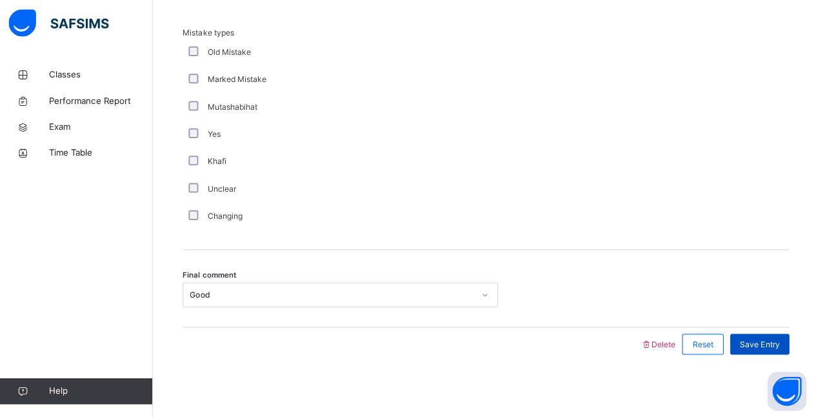
click at [774, 352] on div "Save Entry" at bounding box center [757, 344] width 59 height 21
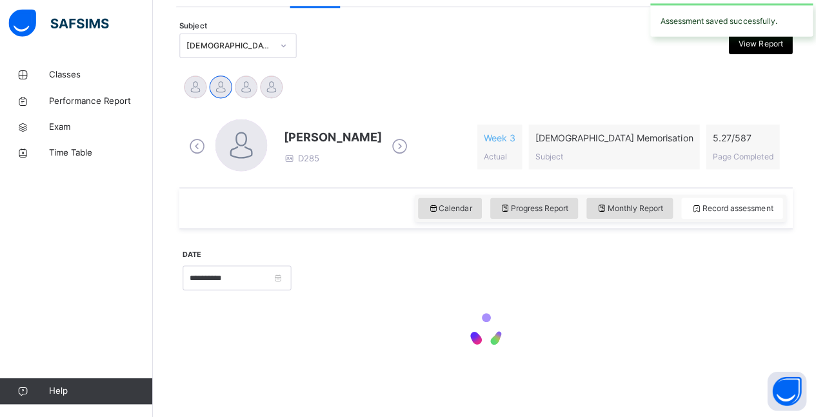
scroll to position [259, 0]
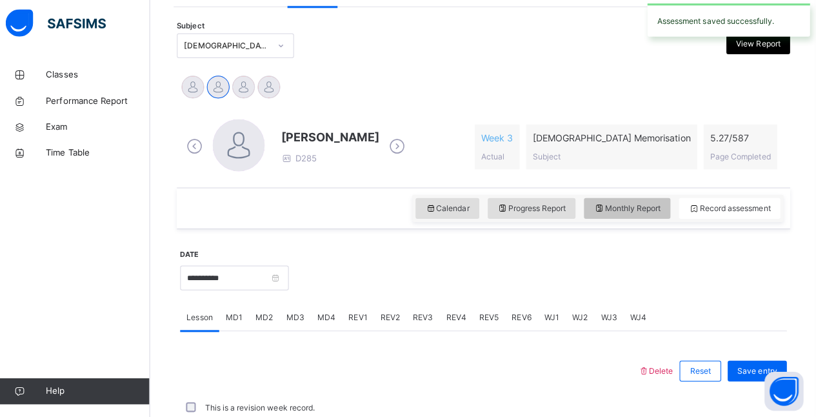
click at [645, 210] on font "Monthly Report" at bounding box center [633, 210] width 55 height 10
select select "****"
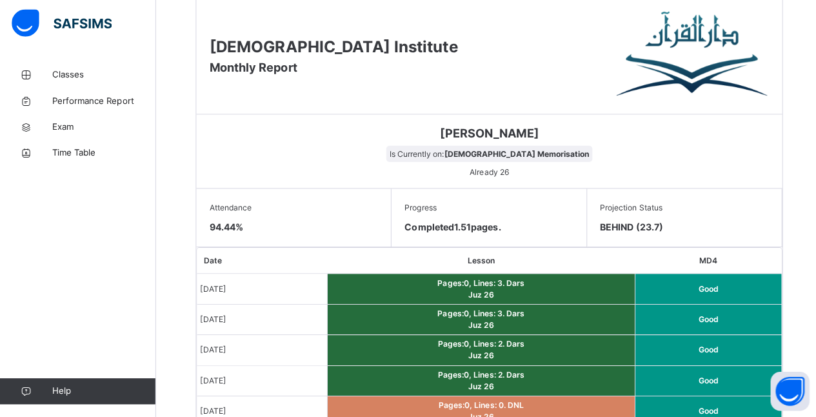
scroll to position [562, 0]
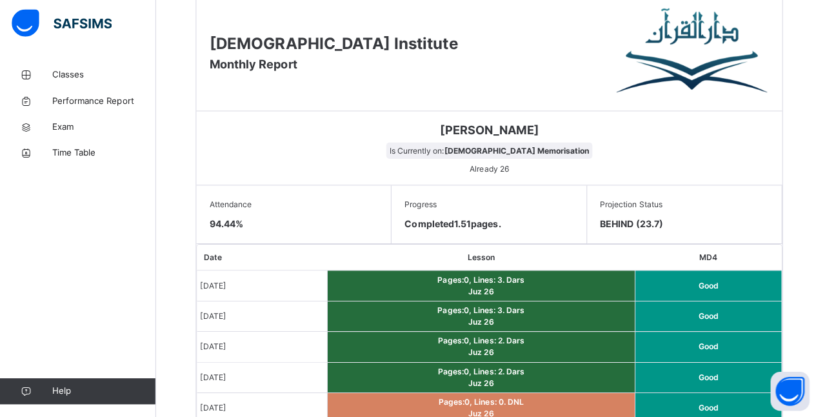
click at [432, 226] on span "Completed 1.51 pages." at bounding box center [448, 224] width 95 height 11
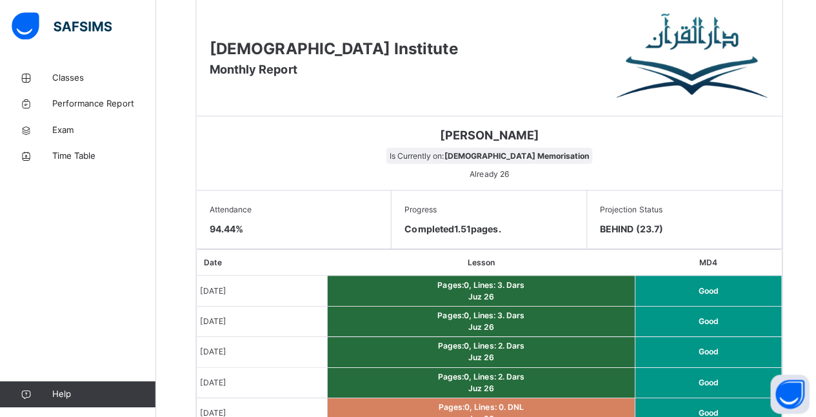
scroll to position [557, 0]
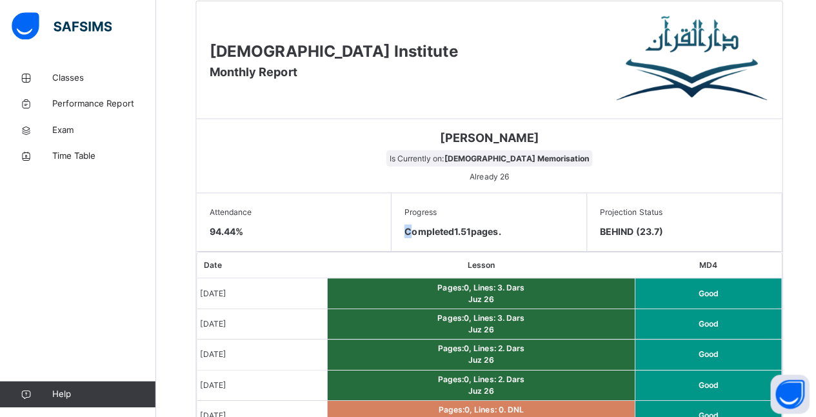
drag, startPoint x: 410, startPoint y: 227, endPoint x: 509, endPoint y: 209, distance: 101.0
click at [503, 209] on div "Progress Completed 1.51 pages." at bounding box center [485, 221] width 194 height 58
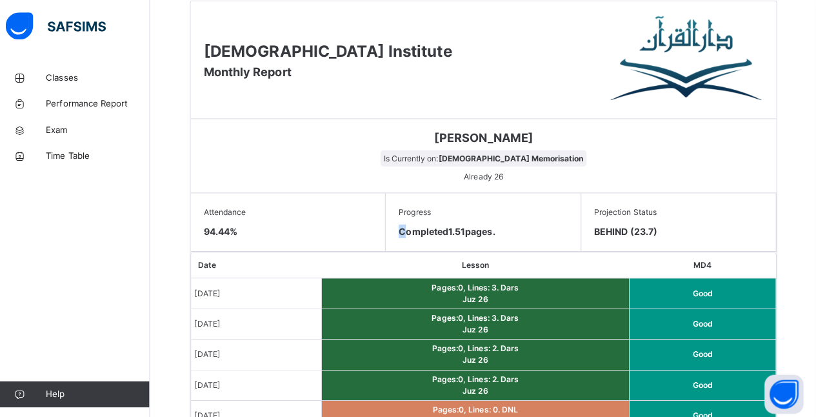
click at [600, 128] on span "Ahmed Selami" at bounding box center [486, 136] width 562 height 17
click at [633, 245] on div "Projection Status BEHIND (23.7)" at bounding box center [680, 221] width 194 height 58
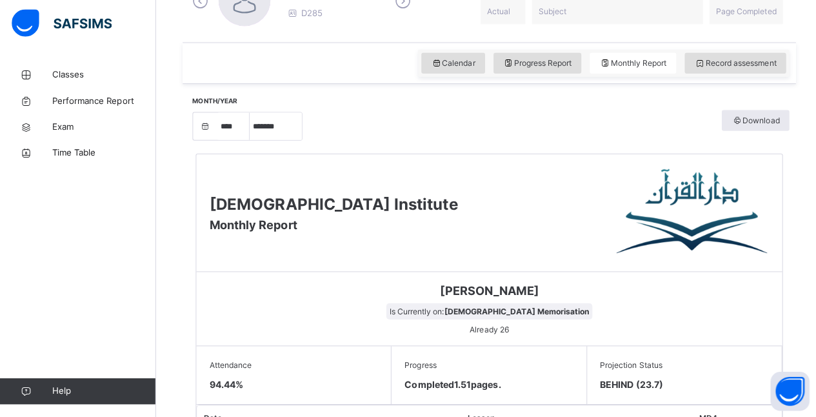
scroll to position [404, 0]
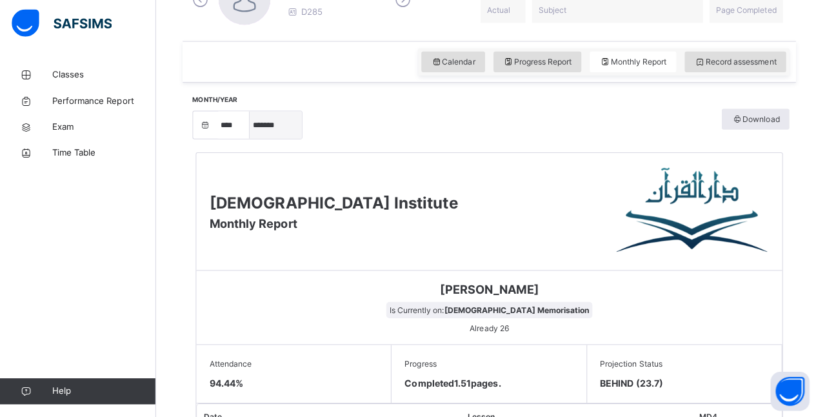
click at [274, 126] on select "***** ******* ******** ***** ***** *** **** **** ****** ********* ******* *****…" at bounding box center [274, 127] width 52 height 27
click at [248, 141] on select "***** ******* ******** ***** ***** *** **** **** ****** ********* ******* *****…" at bounding box center [274, 127] width 52 height 27
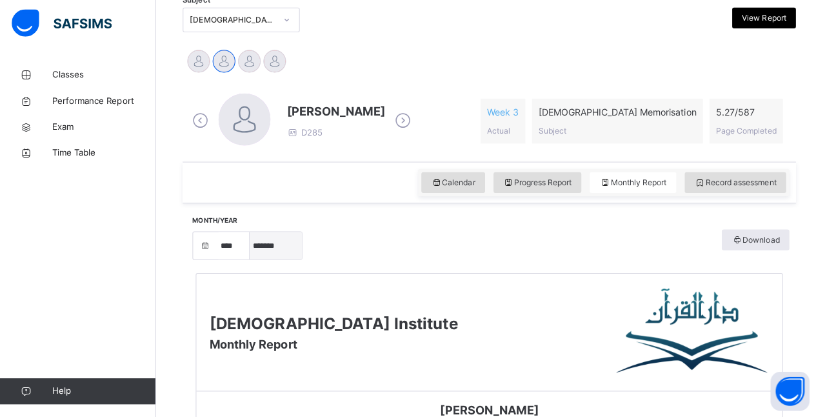
scroll to position [424, 0]
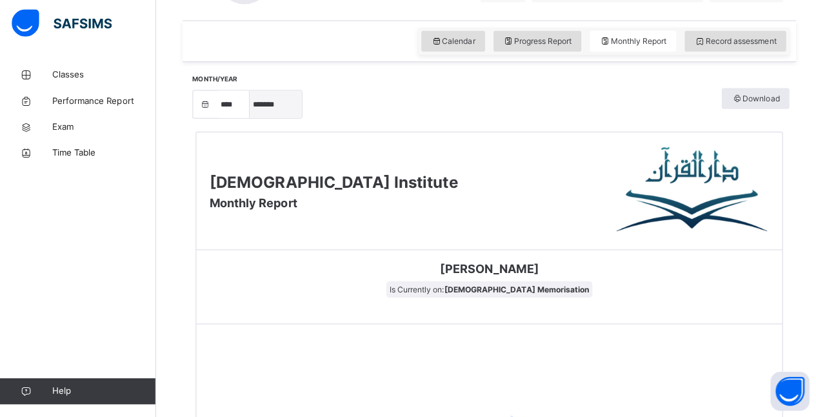
click at [248, 93] on select "***** ******* ******** ***** ***** *** **** **** ****** ********* ******* *****…" at bounding box center [274, 106] width 52 height 27
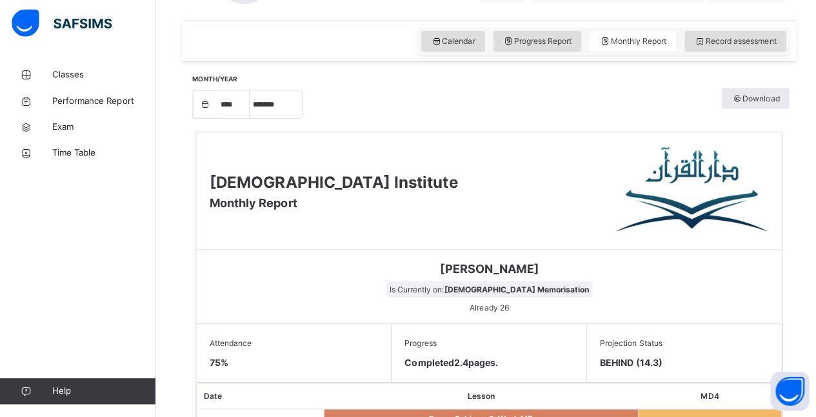
click at [508, 283] on span "Is Currently on: Quran Memorisation" at bounding box center [485, 290] width 205 height 16
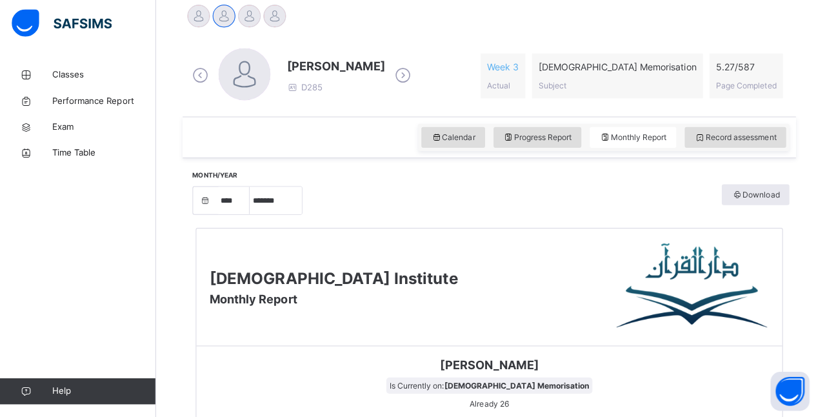
scroll to position [330, 0]
click at [255, 208] on select "***** ******* ******** ***** ***** *** **** **** ****** ********* ******* *****…" at bounding box center [274, 201] width 52 height 27
click at [248, 215] on select "***** ******* ******** ***** ***** *** **** **** ****** ********* ******* *****…" at bounding box center [274, 201] width 52 height 27
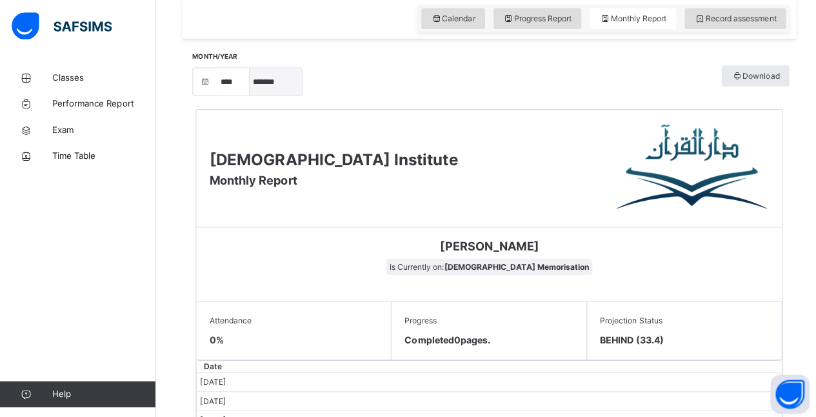
scroll to position [421, 0]
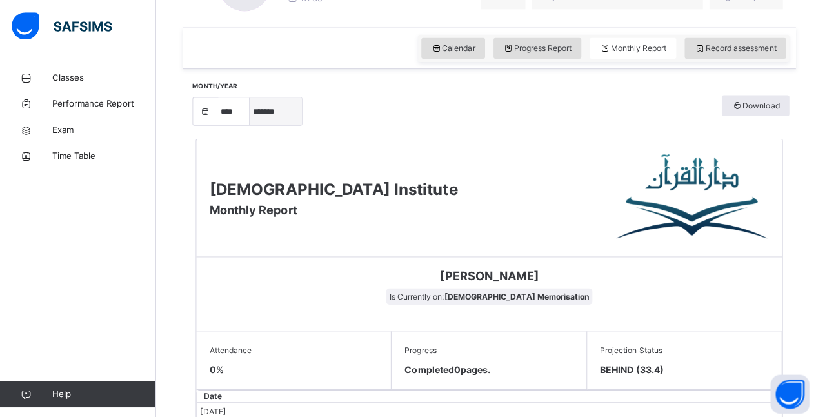
click at [264, 107] on select "***** ******* ******** ***** ***** *** **** **** ****** ********* ******* *****…" at bounding box center [274, 110] width 52 height 27
select select "*"
click at [248, 124] on select "***** ******* ******** ***** ***** *** **** **** ****** ********* ******* *****…" at bounding box center [274, 110] width 52 height 27
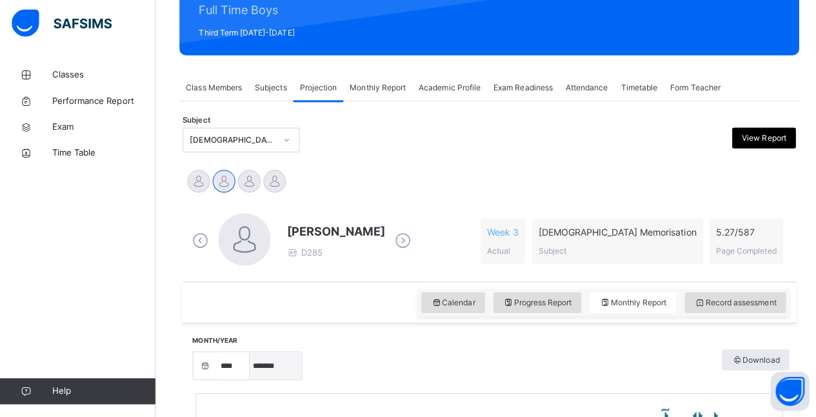
scroll to position [166, 0]
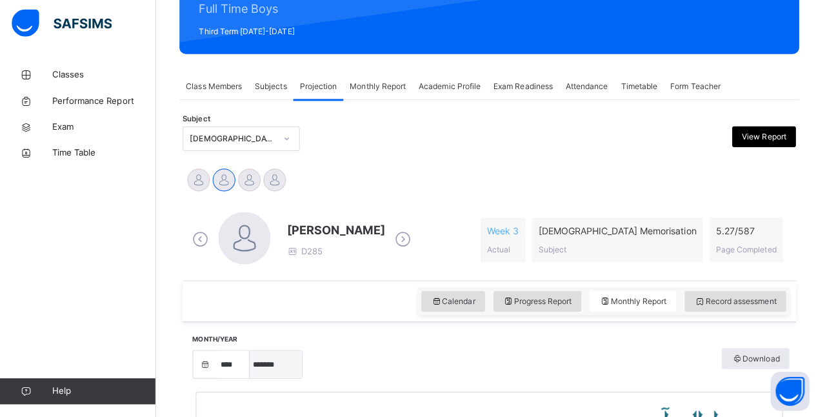
click at [275, 369] on select "***** ******* ******** ***** ***** *** **** **** ****** ********* ******* *****…" at bounding box center [274, 364] width 52 height 27
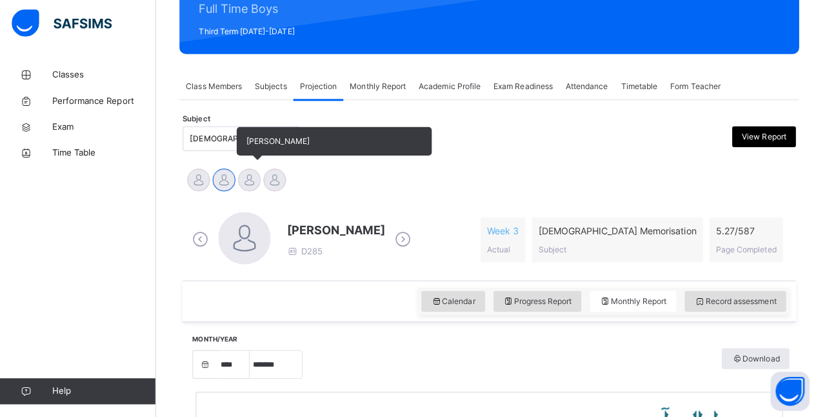
click at [253, 190] on div at bounding box center [247, 181] width 23 height 23
click at [746, 323] on div "Month/Year **** **** **** **** **** **** **** **** **** **** **** **** **** ***…" at bounding box center [485, 404] width 608 height 163
click at [255, 178] on div at bounding box center [247, 181] width 23 height 23
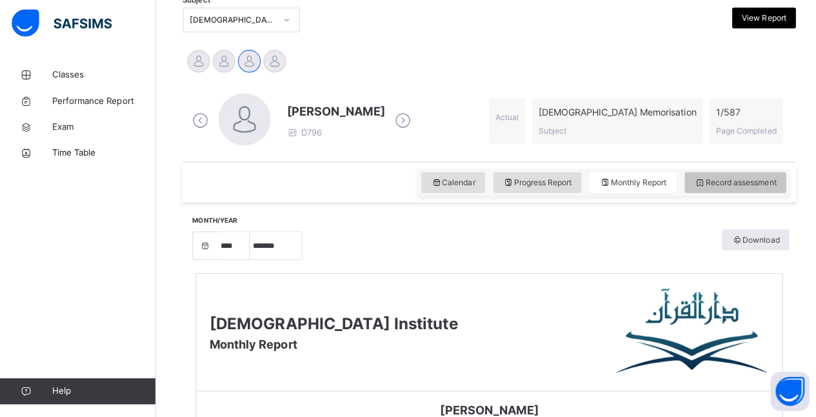
click at [759, 190] on div "Record assessment" at bounding box center [729, 184] width 101 height 21
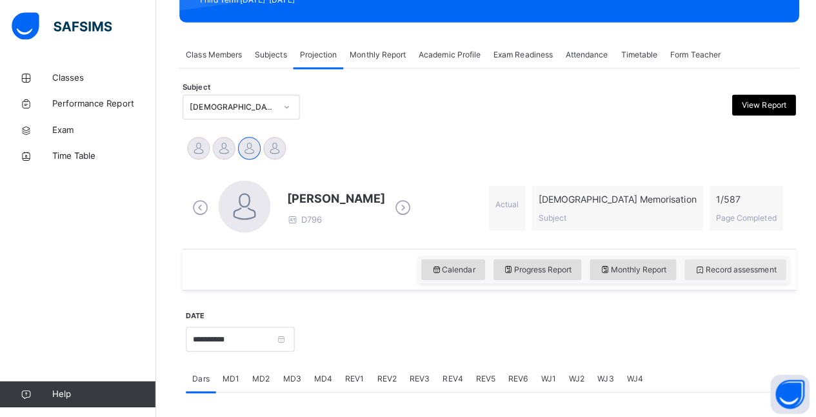
scroll to position [0, 0]
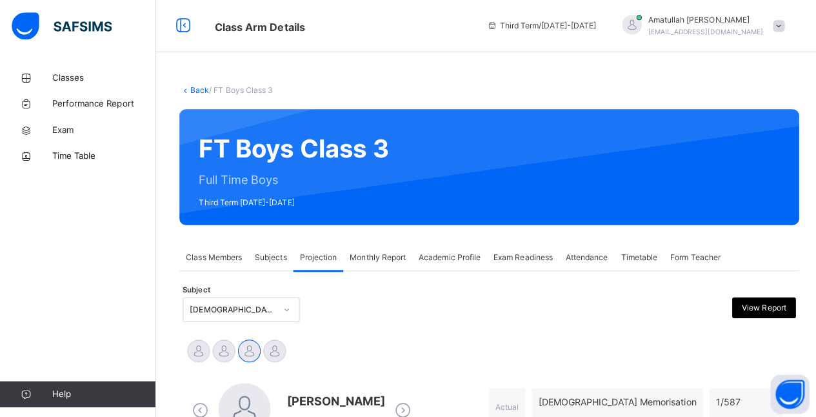
click at [726, 116] on div "FT Boys Class 3 Full Time Boys Third Term 2024-2025" at bounding box center [485, 165] width 615 height 115
click at [374, 247] on div "Monthly Report" at bounding box center [375, 256] width 68 height 26
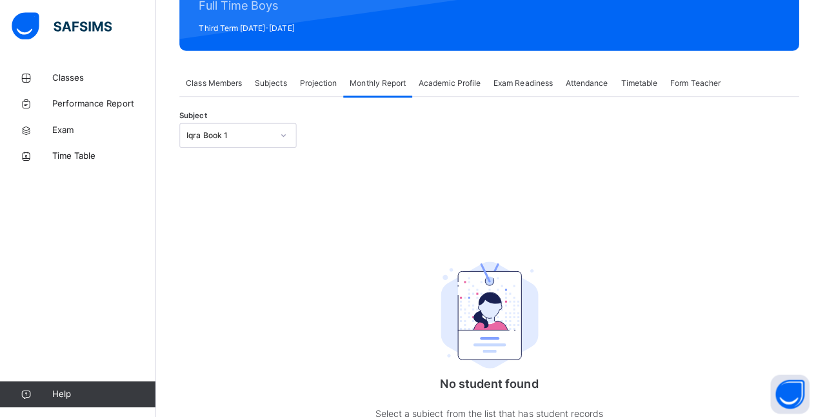
scroll to position [165, 0]
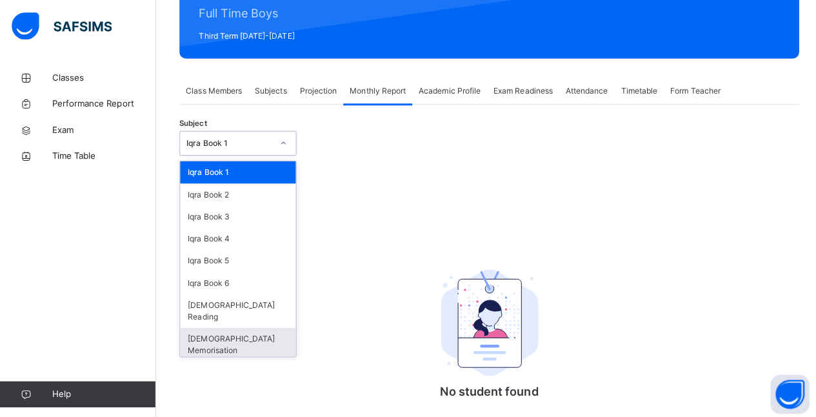
click at [243, 332] on div "[DEMOGRAPHIC_DATA] Memorisation" at bounding box center [236, 342] width 115 height 34
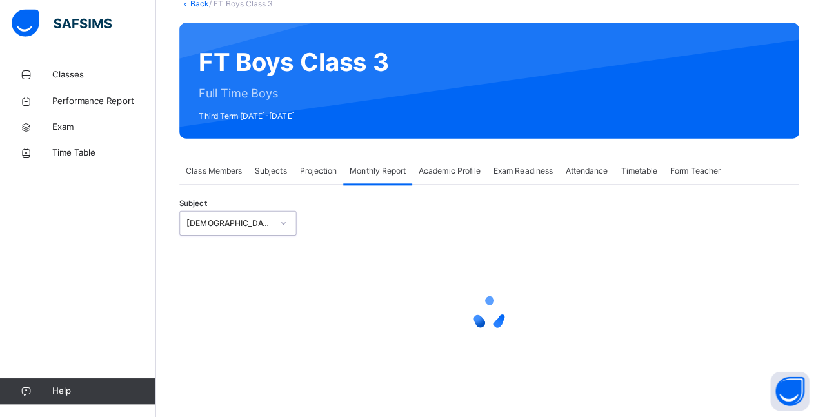
select select "****"
select select "*"
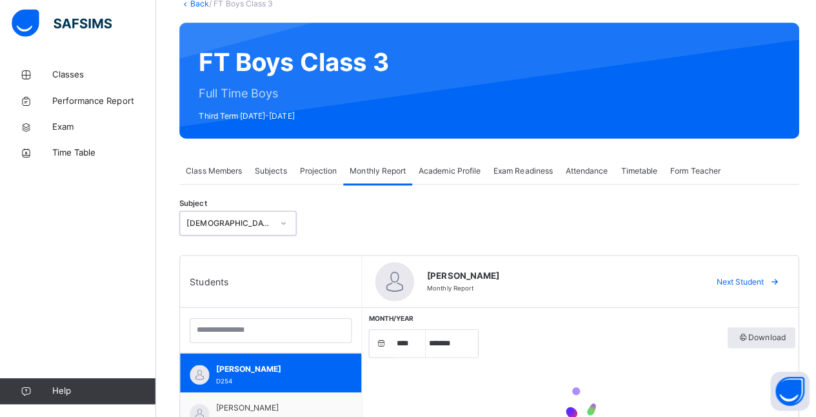
scroll to position [162, 0]
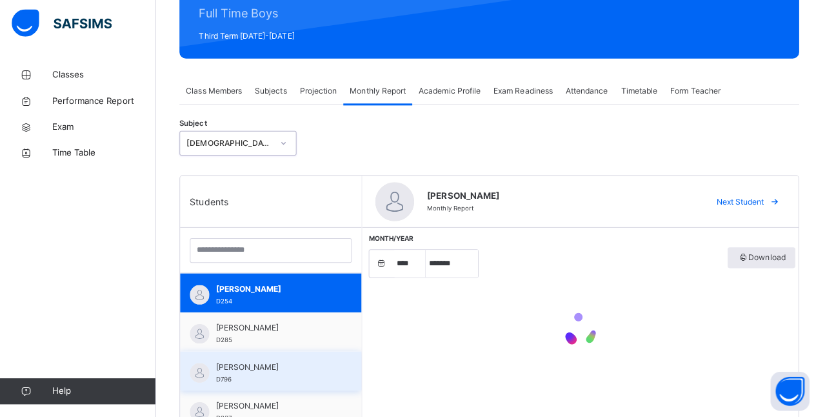
click at [268, 377] on div "Ammar Osman D796" at bounding box center [271, 372] width 115 height 23
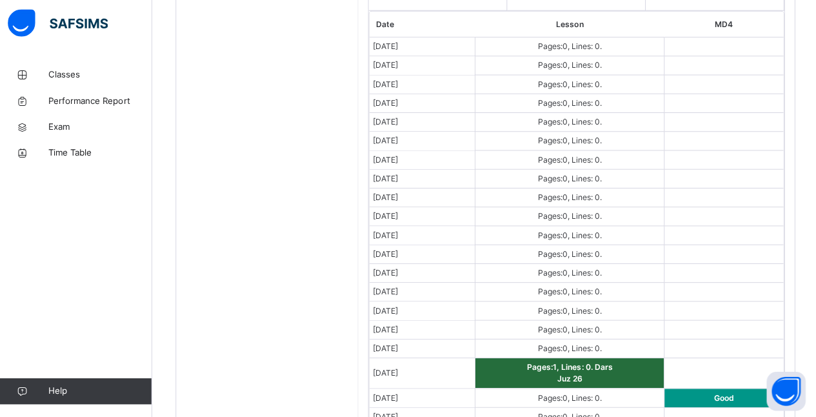
scroll to position [757, 0]
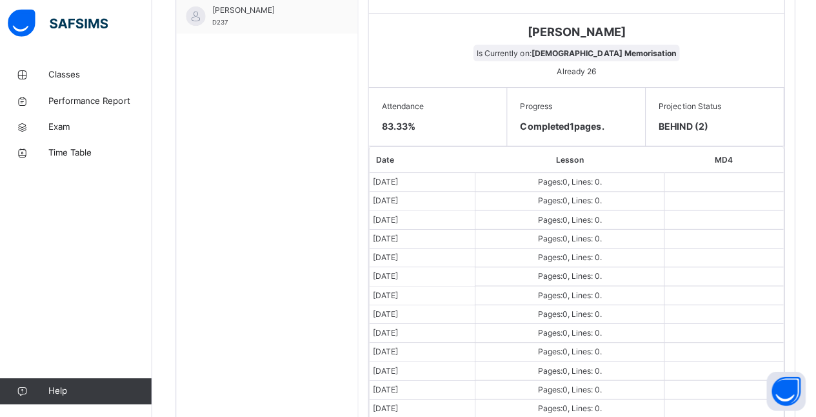
click at [526, 366] on td "Pages: 0 , Lines: 0 ." at bounding box center [569, 371] width 188 height 19
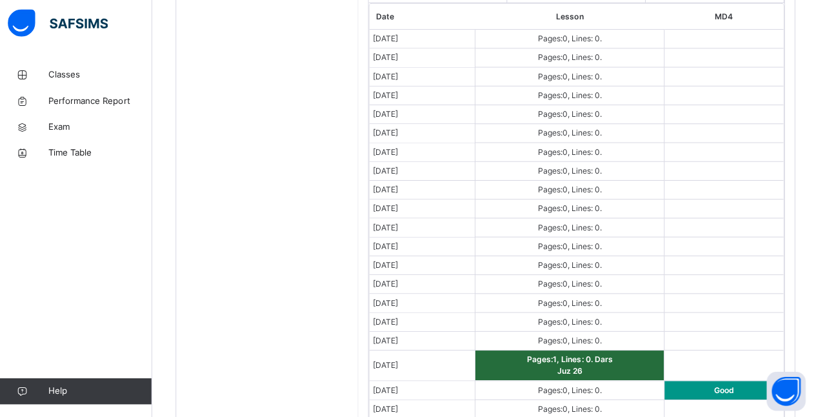
scroll to position [679, 0]
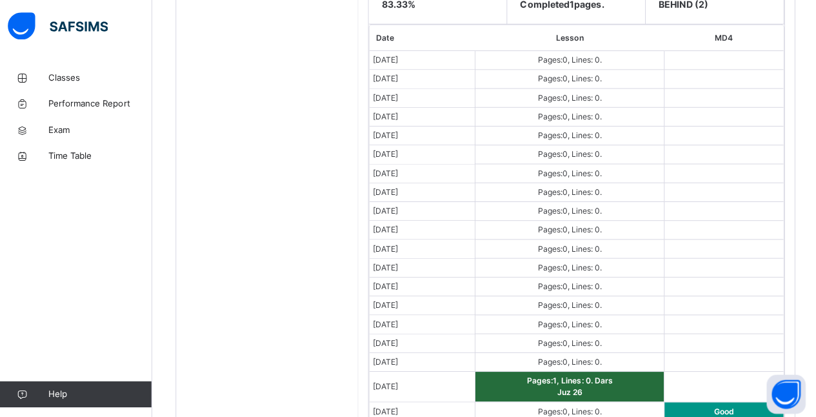
click at [323, 350] on div "Students Abubakr Adem Ali D254 Ahmed Selami D285 Ammar Osman D796 Ibrahim Hayda…" at bounding box center [269, 182] width 181 height 1042
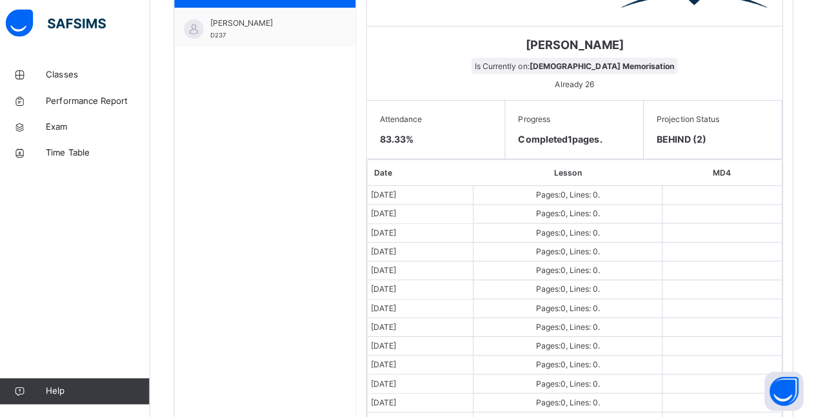
scroll to position [543, 0]
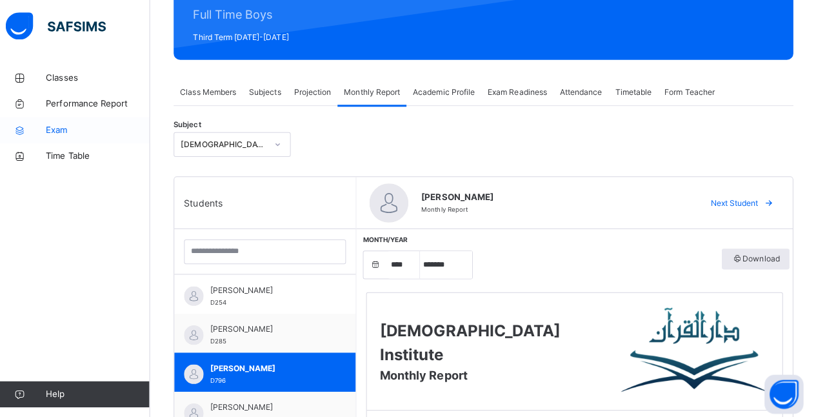
click at [74, 132] on span "Exam" at bounding box center [103, 129] width 103 height 13
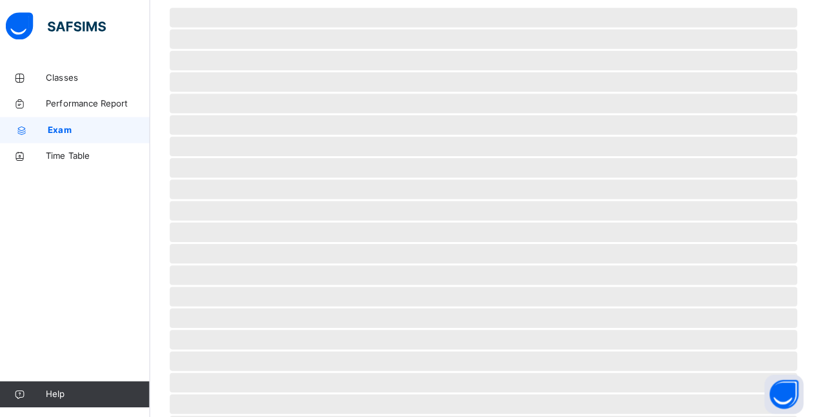
scroll to position [155, 0]
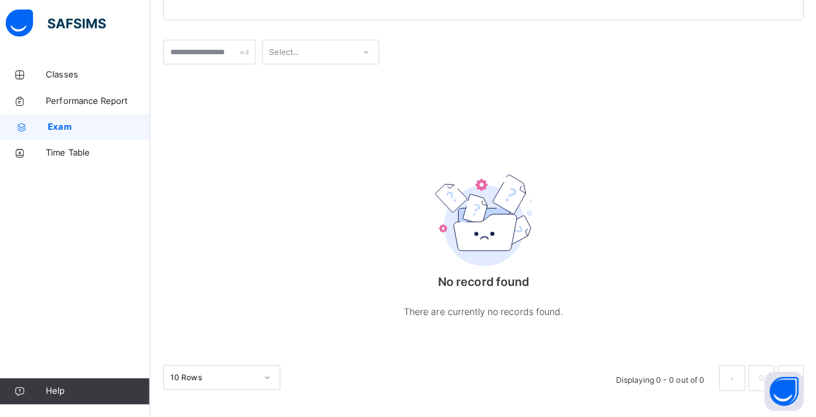
click at [43, 126] on icon at bounding box center [28, 130] width 52 height 10
click at [35, 73] on icon at bounding box center [26, 78] width 52 height 10
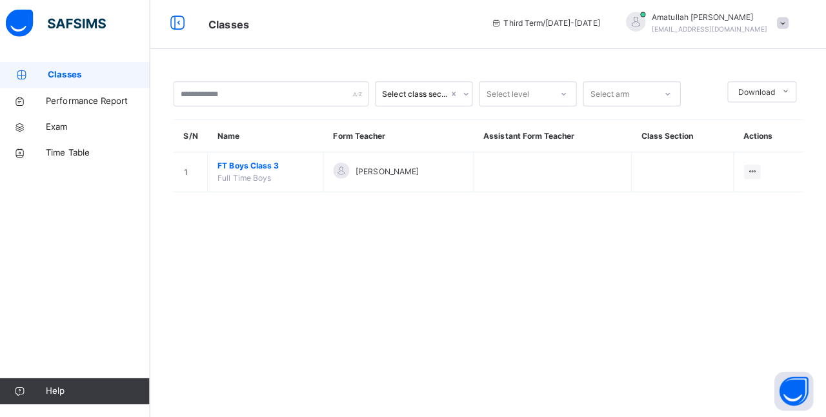
click at [462, 96] on div at bounding box center [468, 96] width 12 height 21
click at [460, 252] on div "0 results available. Use Up and Down to choose options, press Enter to select t…" at bounding box center [490, 208] width 671 height 417
click at [212, 95] on input "text" at bounding box center [275, 96] width 194 height 25
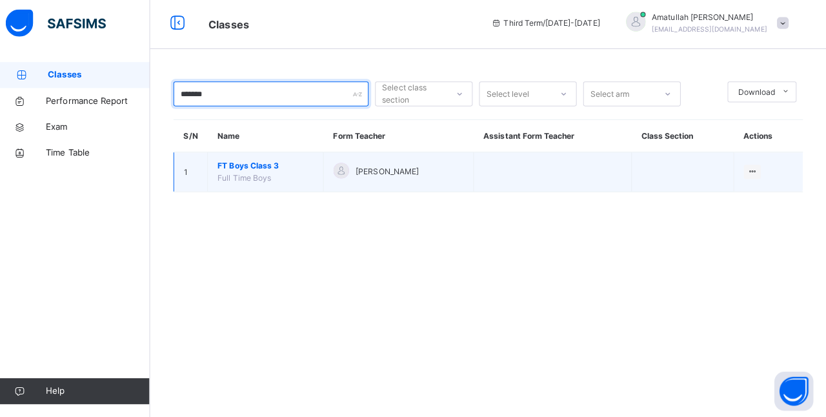
type input "*******"
click at [368, 174] on font "[PERSON_NAME]" at bounding box center [390, 173] width 63 height 10
click at [261, 163] on span "FT Boys Class 3" at bounding box center [269, 168] width 95 height 12
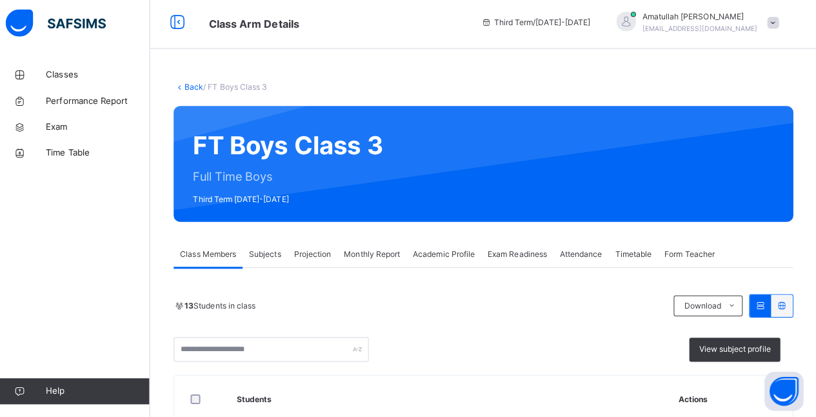
click at [311, 250] on font "Projection" at bounding box center [315, 255] width 37 height 10
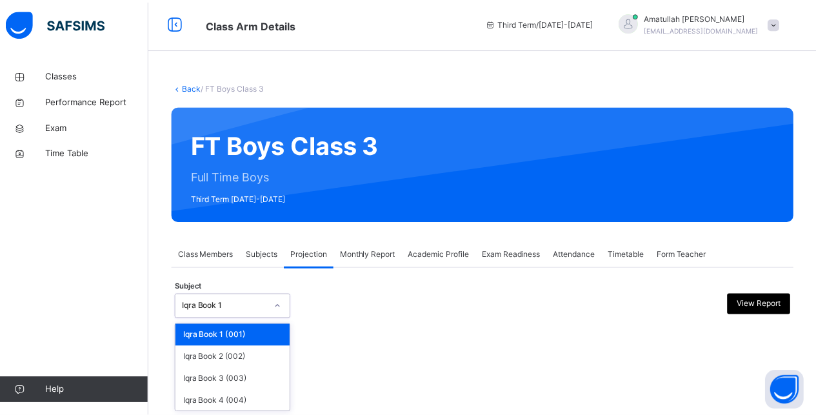
scroll to position [99, 0]
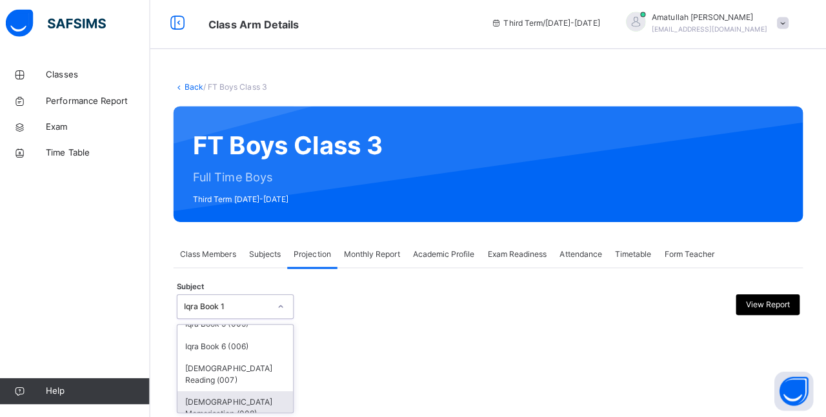
click at [196, 402] on div "[DEMOGRAPHIC_DATA] Memorisation (008)" at bounding box center [239, 408] width 115 height 34
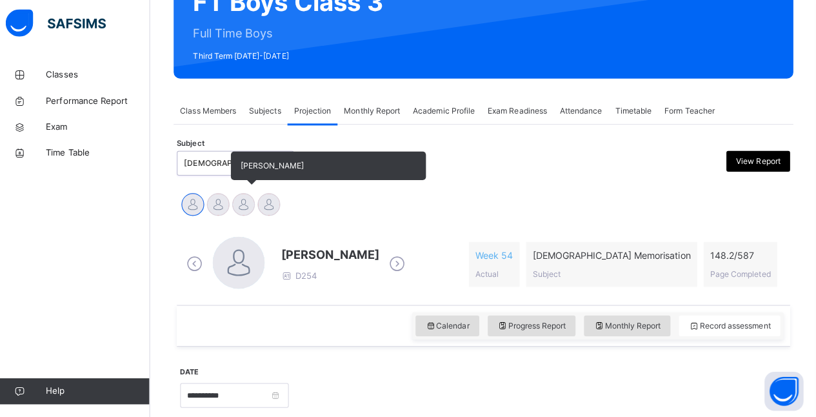
click at [257, 208] on div at bounding box center [247, 205] width 23 height 23
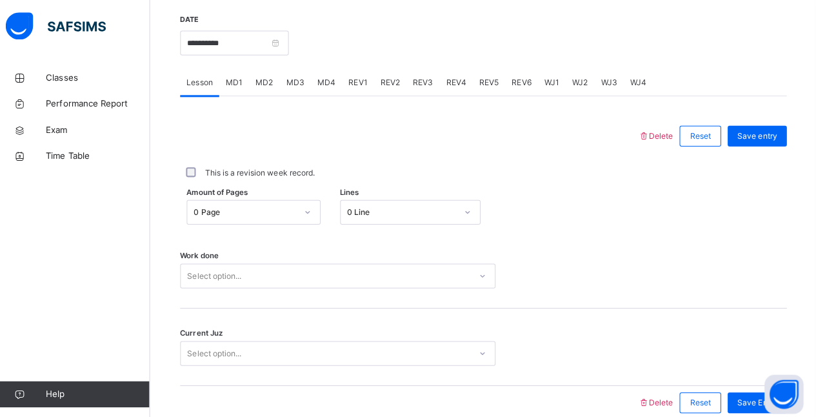
scroll to position [495, 0]
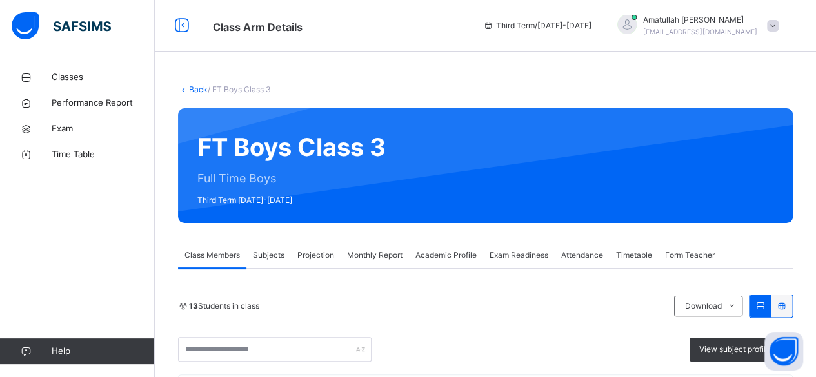
click at [344, 258] on div "Monthly Report" at bounding box center [375, 256] width 68 height 26
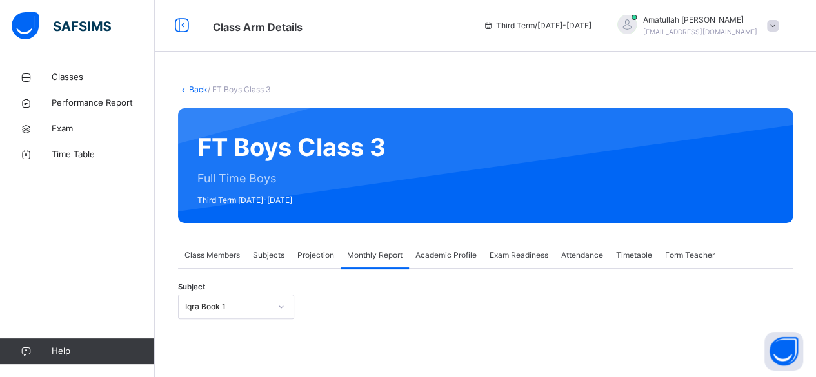
click at [321, 267] on div "Projection" at bounding box center [316, 256] width 50 height 26
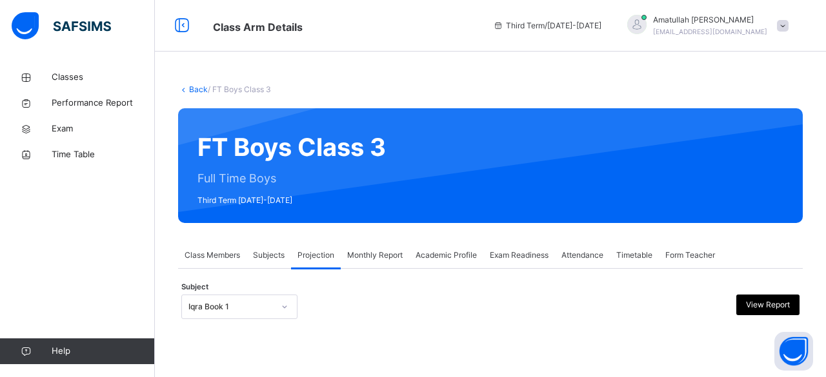
click at [255, 317] on div "Iqra Book 1" at bounding box center [239, 307] width 116 height 25
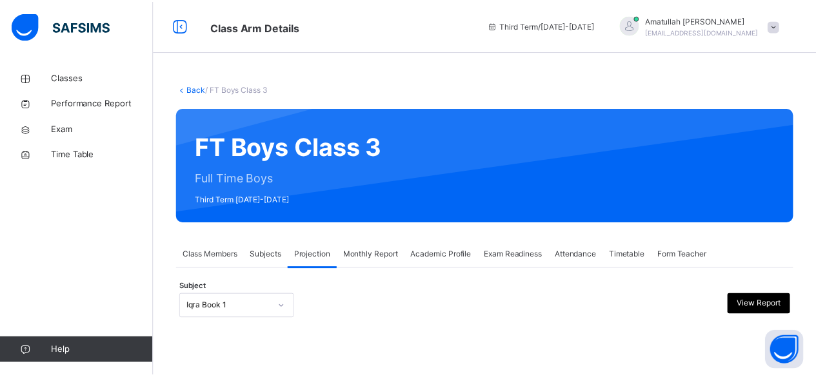
scroll to position [123, 0]
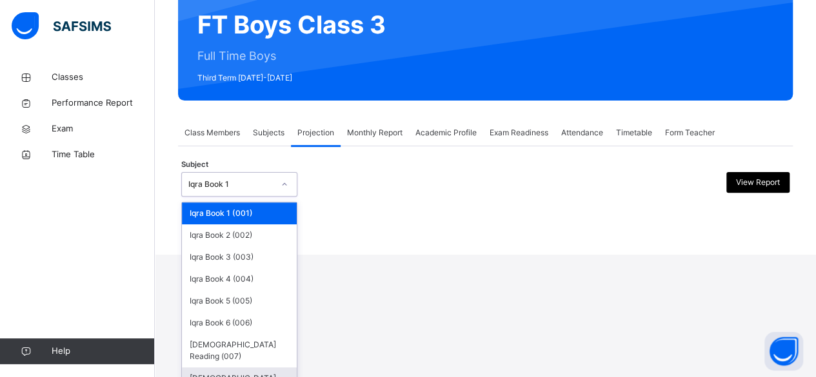
click at [264, 368] on div "Quran Memorisation (008)" at bounding box center [239, 385] width 115 height 34
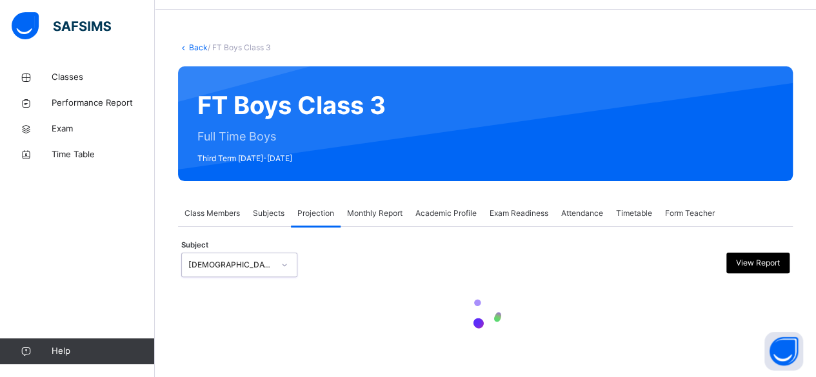
scroll to position [0, 0]
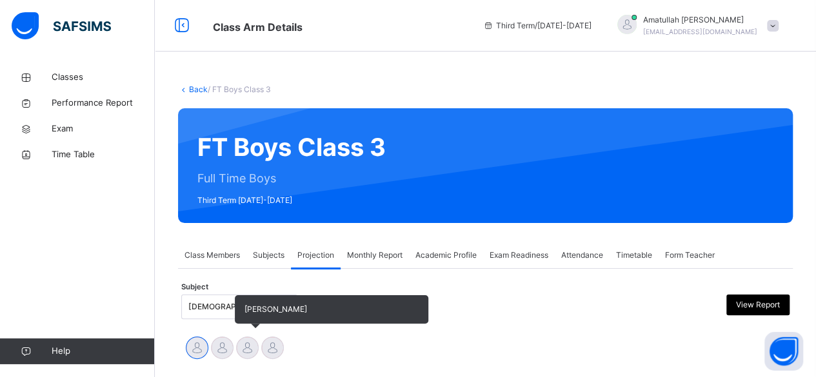
click at [245, 355] on div at bounding box center [247, 348] width 23 height 23
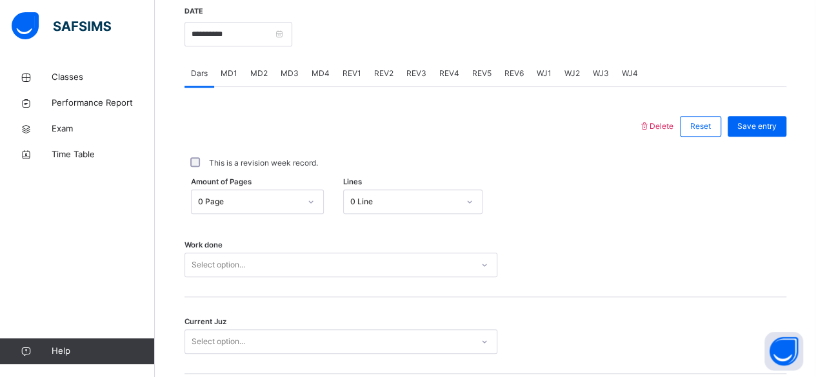
scroll to position [495, 0]
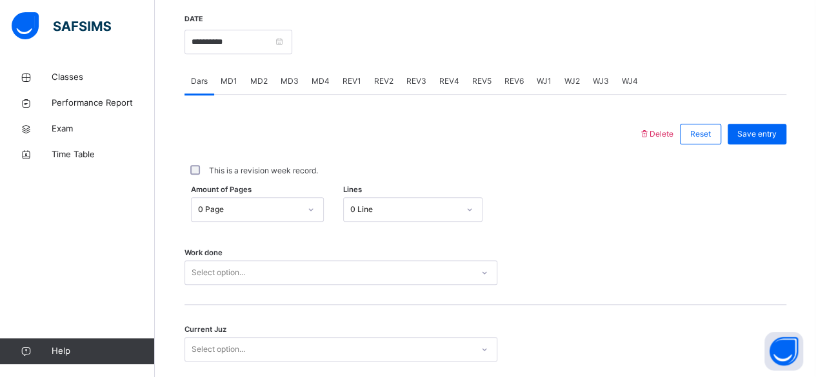
click at [325, 75] on span "MD4" at bounding box center [321, 81] width 18 height 12
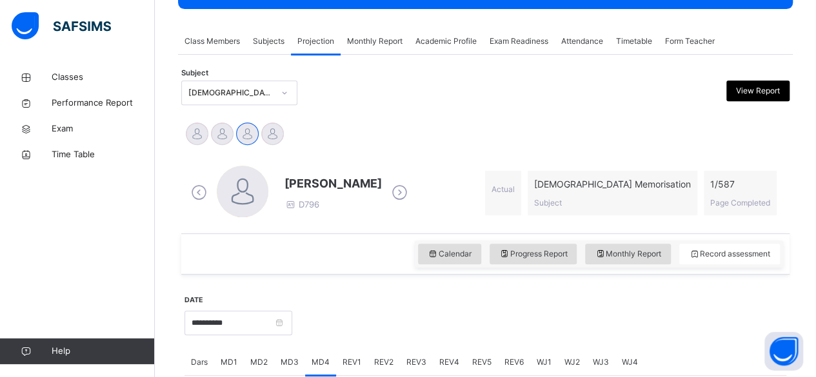
scroll to position [215, 0]
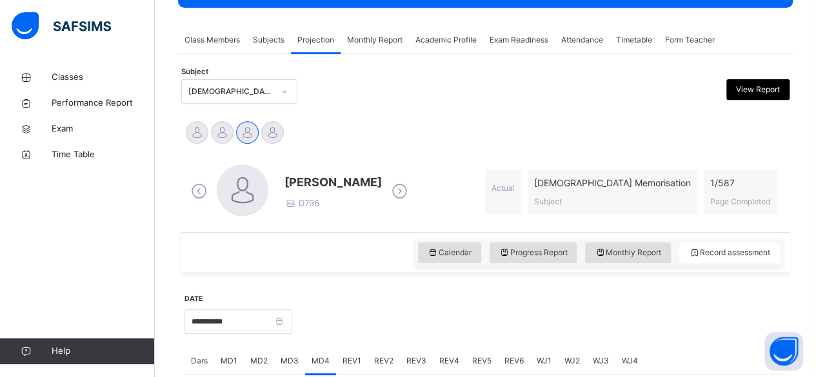
click at [202, 351] on div "Dars" at bounding box center [200, 361] width 30 height 26
click at [186, 359] on div "Dars" at bounding box center [200, 361] width 30 height 26
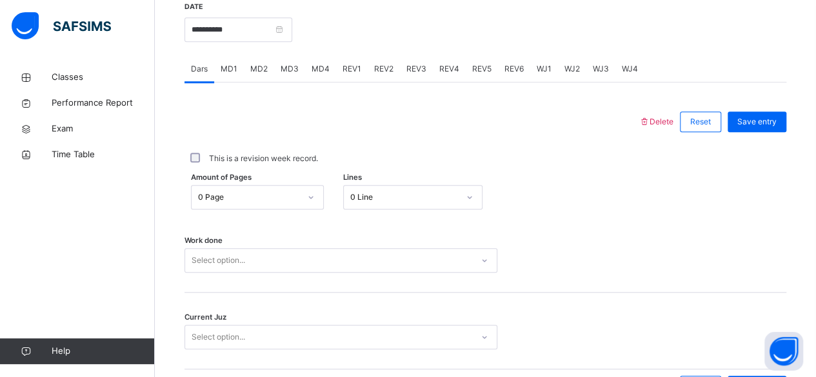
click at [258, 217] on div "Work done Select option..." at bounding box center [486, 254] width 602 height 77
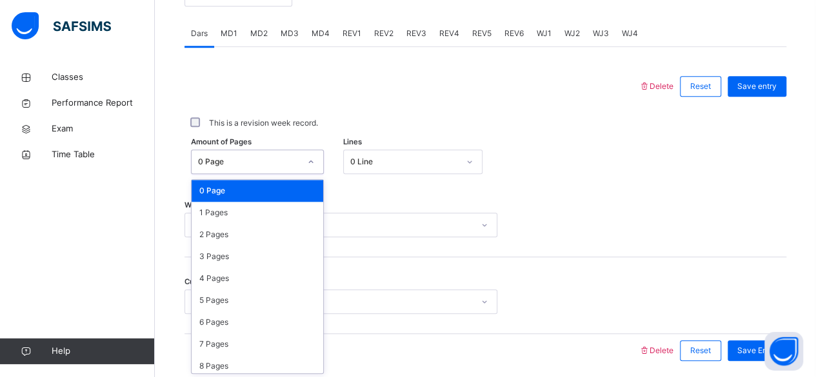
scroll to position [543, 0]
click at [203, 226] on div "2 Pages" at bounding box center [258, 235] width 132 height 22
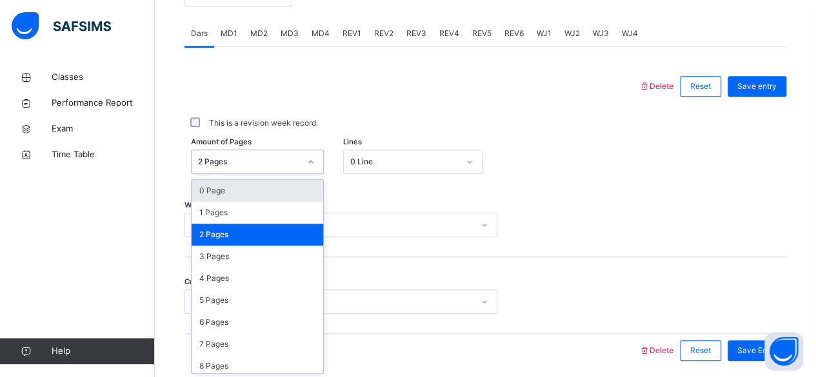
click at [225, 194] on div "0 Page" at bounding box center [258, 191] width 132 height 22
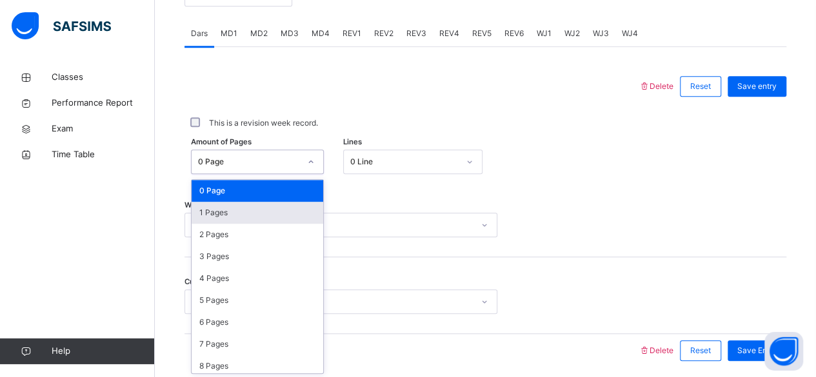
click at [233, 214] on div "1 Pages" at bounding box center [258, 213] width 132 height 22
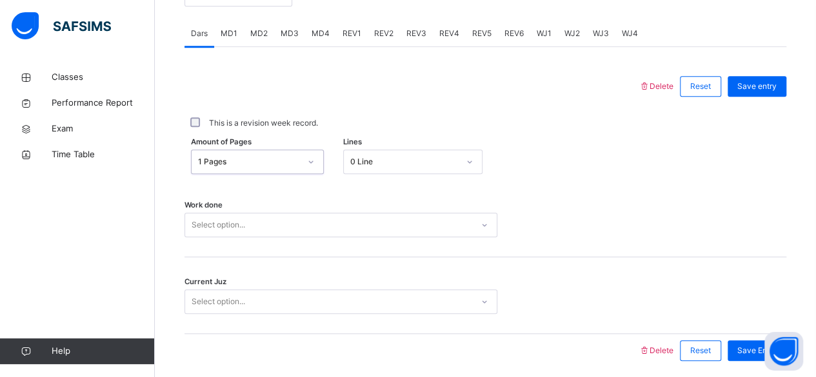
scroll to position [590, 0]
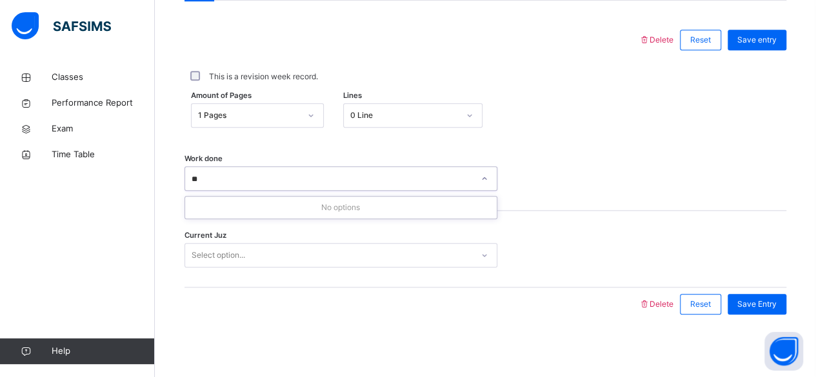
type input "*"
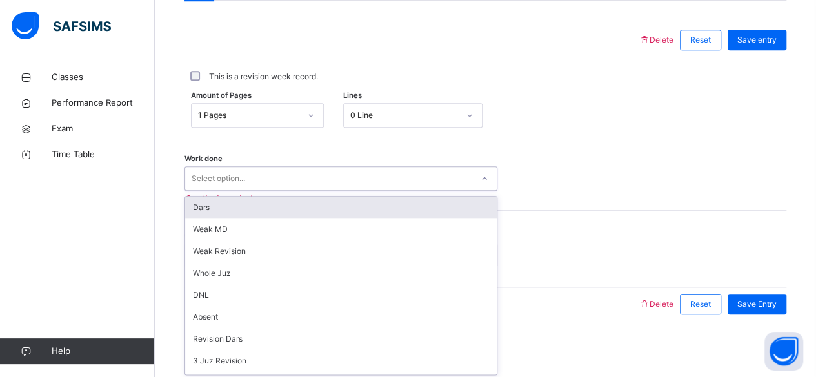
click at [524, 163] on div "Work done option Dars focused, 1 of 16. 16 results available. Use Up and Down t…" at bounding box center [486, 172] width 602 height 77
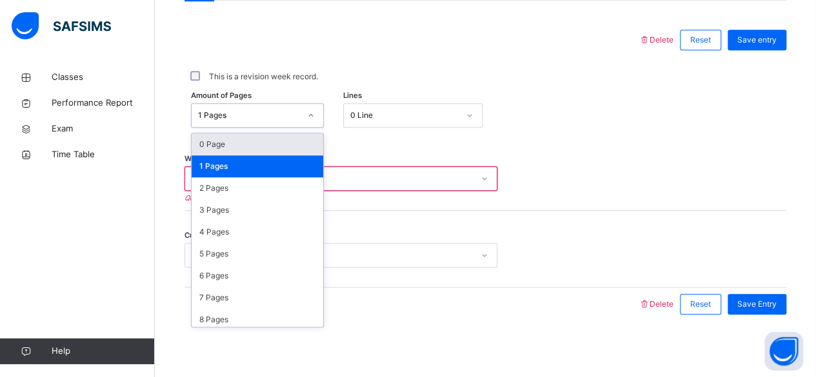
click at [248, 148] on div "0 Page" at bounding box center [258, 145] width 132 height 22
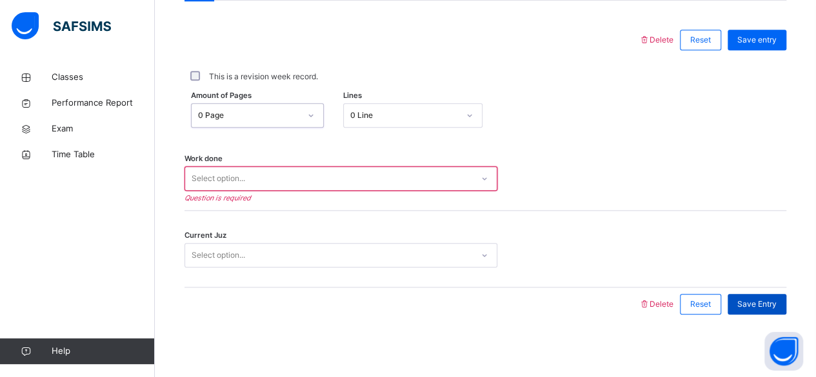
click at [772, 312] on div "Save Entry" at bounding box center [757, 304] width 59 height 21
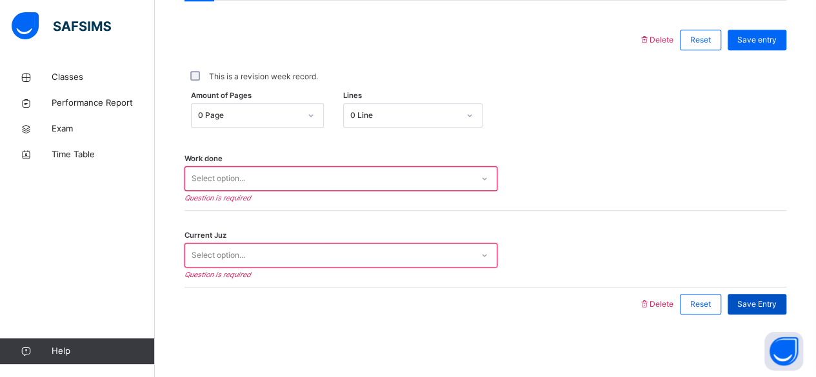
click at [762, 307] on span "Save Entry" at bounding box center [756, 305] width 39 height 12
click at [761, 306] on span "Save Entry" at bounding box center [756, 305] width 39 height 12
click at [759, 303] on span "Save Entry" at bounding box center [756, 305] width 39 height 12
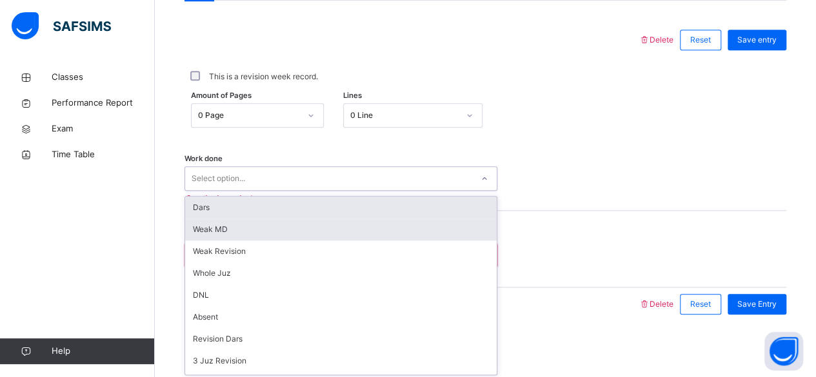
click at [218, 229] on div "Weak MD" at bounding box center [341, 230] width 312 height 22
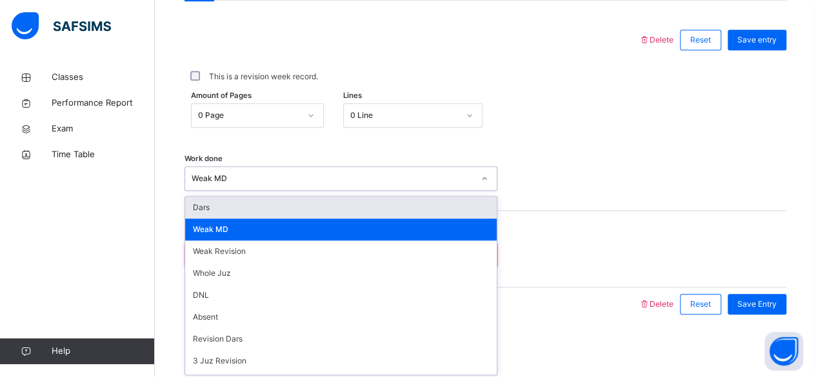
click at [226, 206] on div "Dars" at bounding box center [341, 208] width 312 height 22
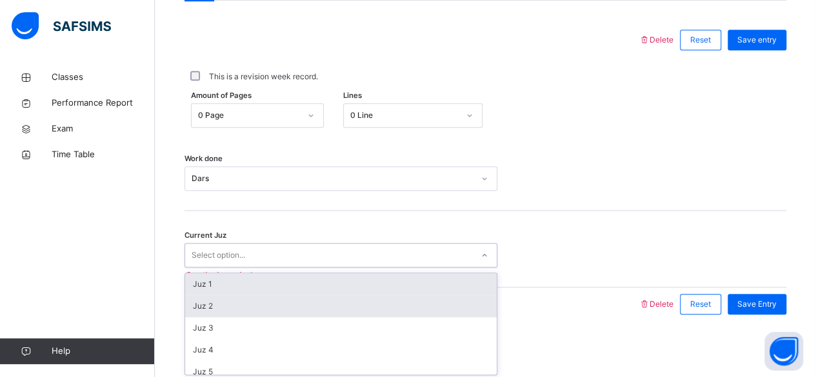
click at [218, 304] on div "Juz 2" at bounding box center [341, 306] width 312 height 22
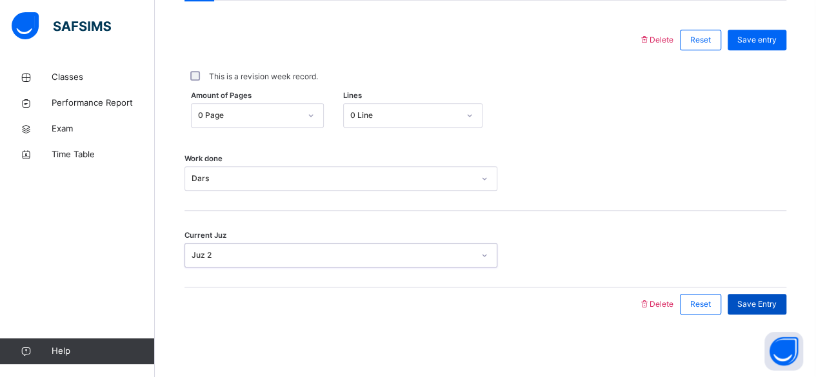
click at [770, 308] on div "Save Entry" at bounding box center [757, 304] width 59 height 21
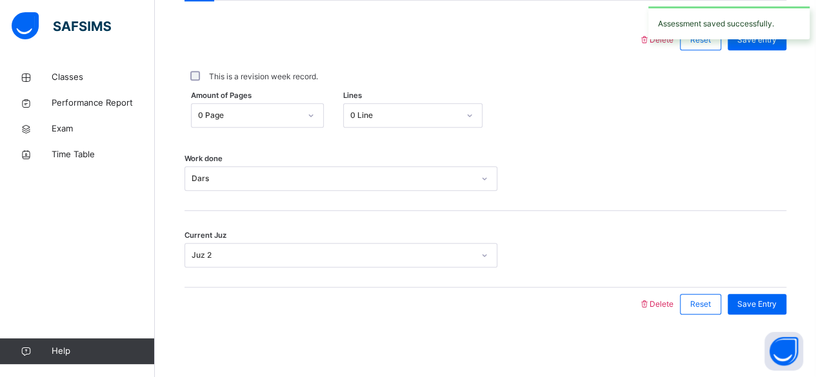
click at [721, 45] on div "Assessment saved successfully." at bounding box center [729, 23] width 174 height 46
click at [712, 39] on div "Assessment saved successfully." at bounding box center [729, 23] width 174 height 46
click at [719, 40] on div "Assessment saved successfully." at bounding box center [729, 23] width 174 height 46
click at [715, 37] on div "Assessment saved successfully." at bounding box center [728, 22] width 161 height 33
click at [711, 36] on span "Reset" at bounding box center [700, 40] width 21 height 12
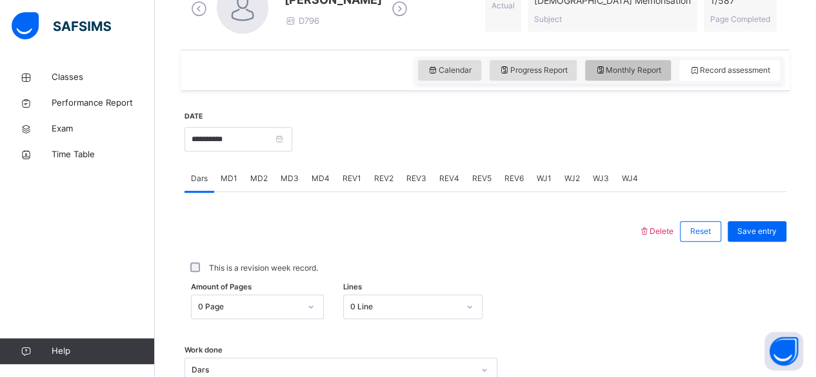
click at [643, 68] on span "Monthly Report" at bounding box center [628, 71] width 66 height 12
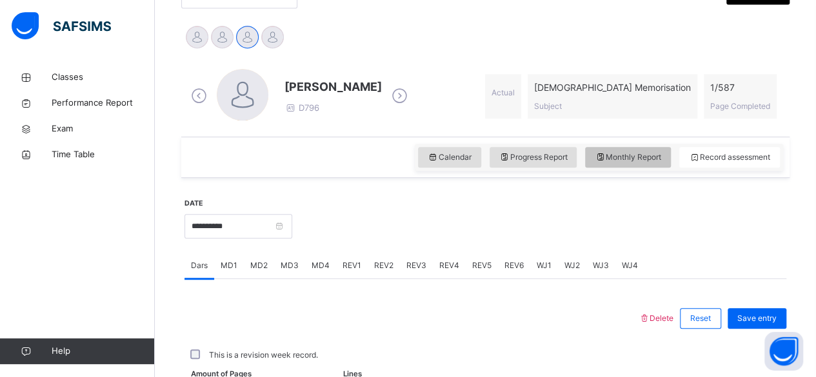
select select "****"
select select "*"
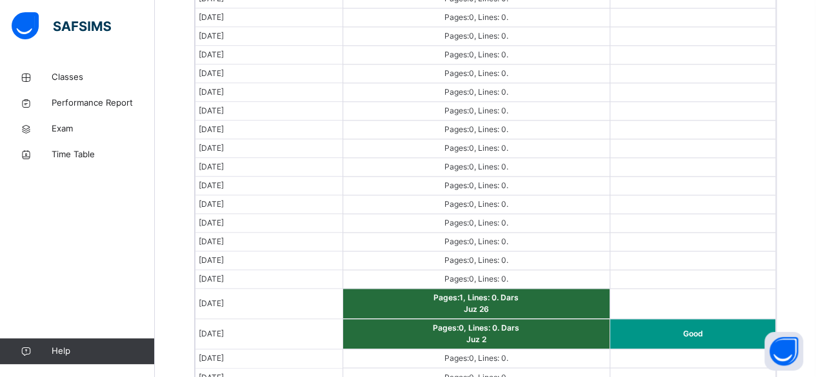
scroll to position [862, 0]
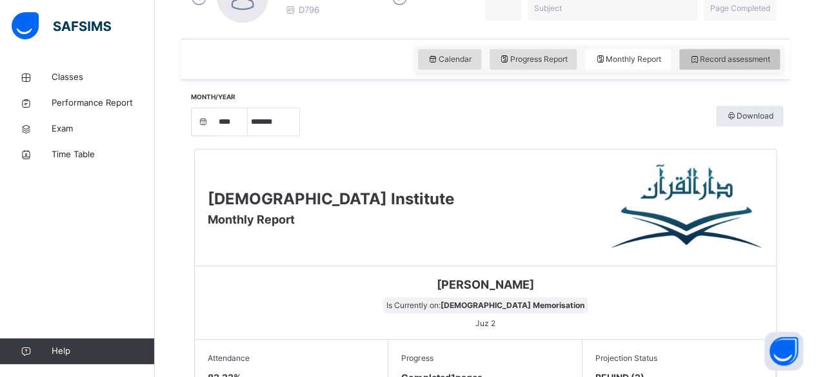
click at [735, 60] on span "Record assessment" at bounding box center [729, 60] width 81 height 12
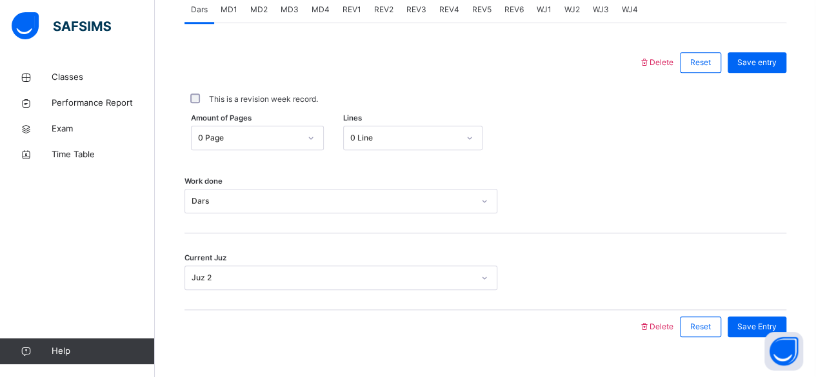
scroll to position [570, 0]
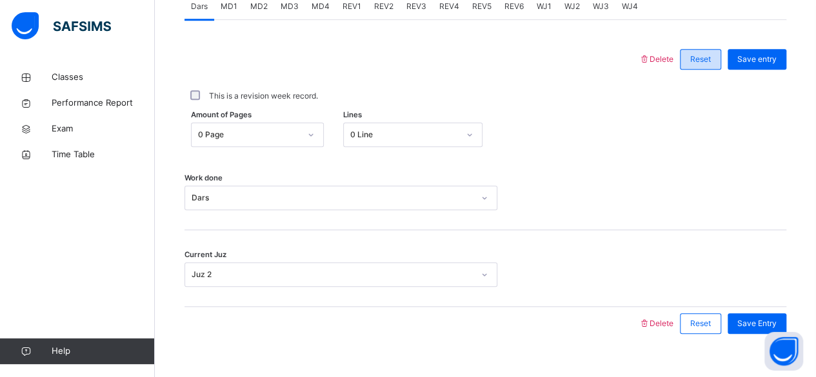
click at [708, 54] on span "Reset" at bounding box center [700, 60] width 21 height 12
click at [709, 57] on span "Reset" at bounding box center [700, 60] width 21 height 12
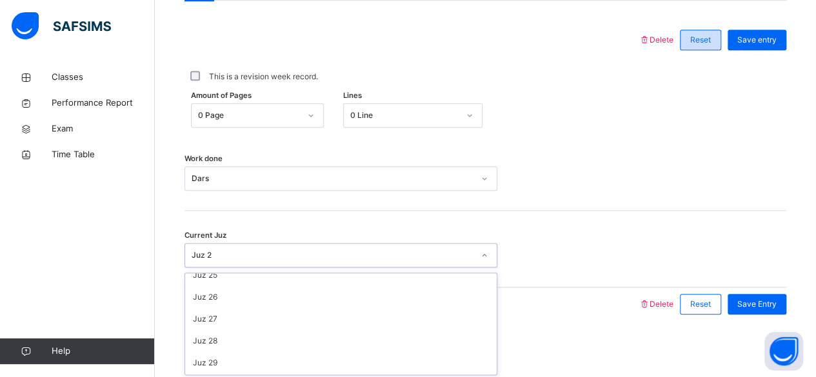
scroll to position [557, 0]
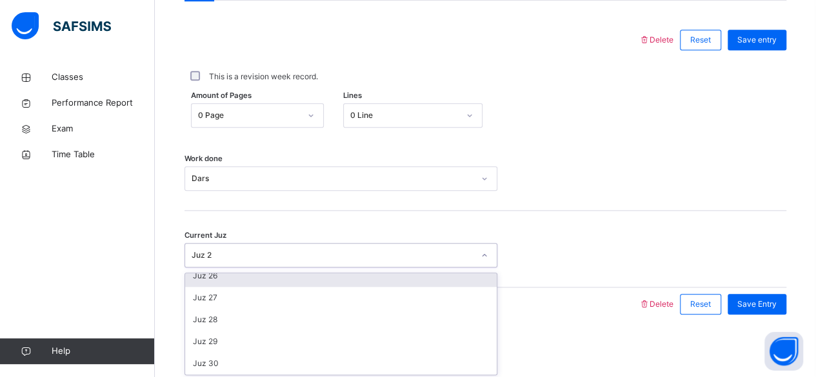
click at [222, 281] on div "Juz 26" at bounding box center [341, 276] width 312 height 22
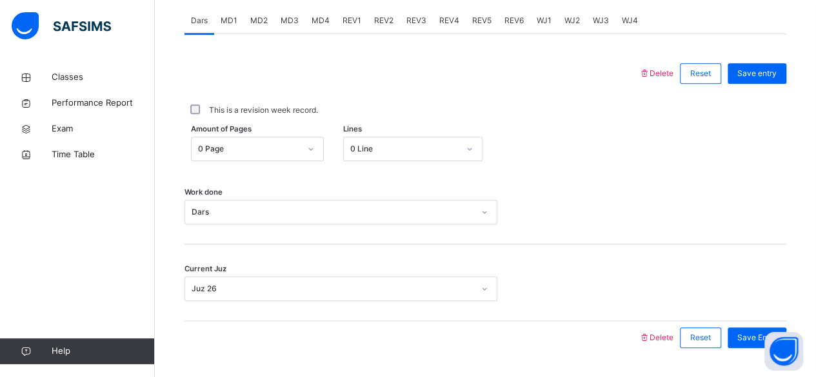
scroll to position [554, 0]
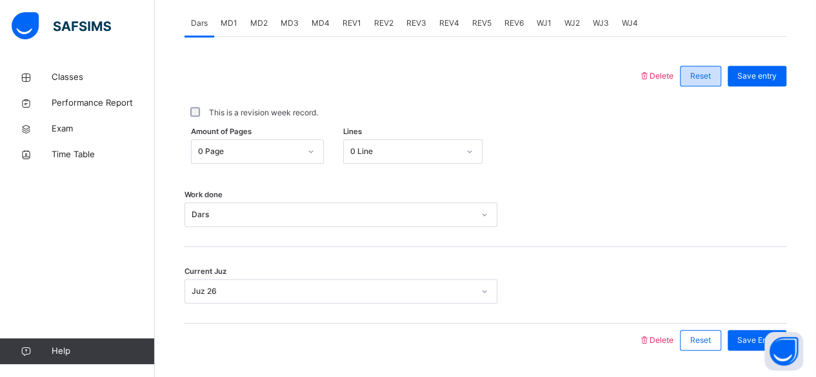
click at [721, 77] on div "Reset" at bounding box center [700, 76] width 41 height 21
click at [415, 143] on div "0 Line" at bounding box center [401, 152] width 114 height 20
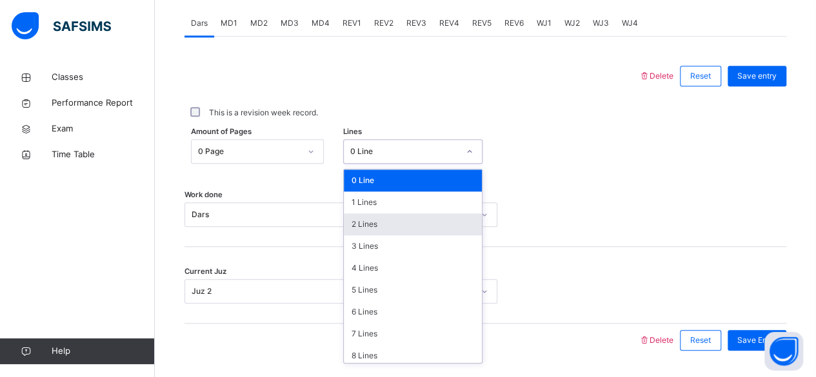
click at [384, 219] on div "2 Lines" at bounding box center [413, 225] width 138 height 22
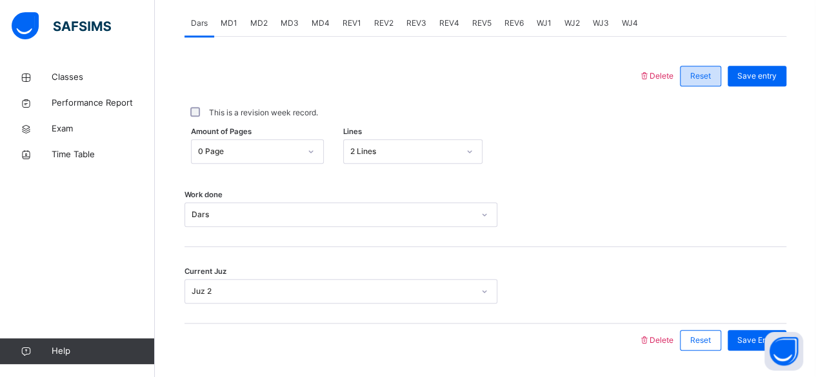
click at [710, 73] on span "Reset" at bounding box center [700, 76] width 21 height 12
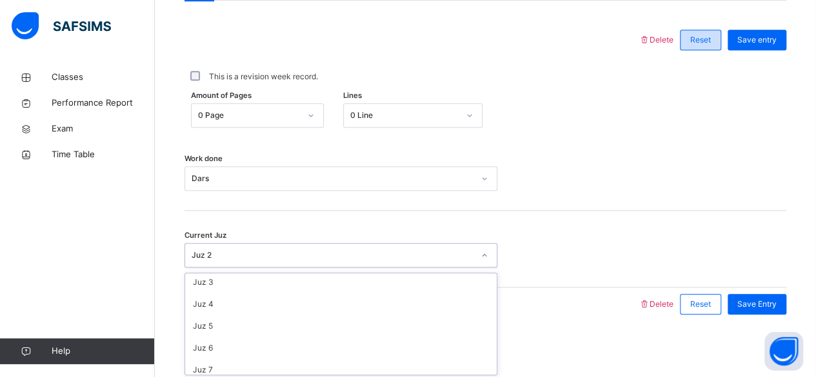
scroll to position [54, 0]
type input "******"
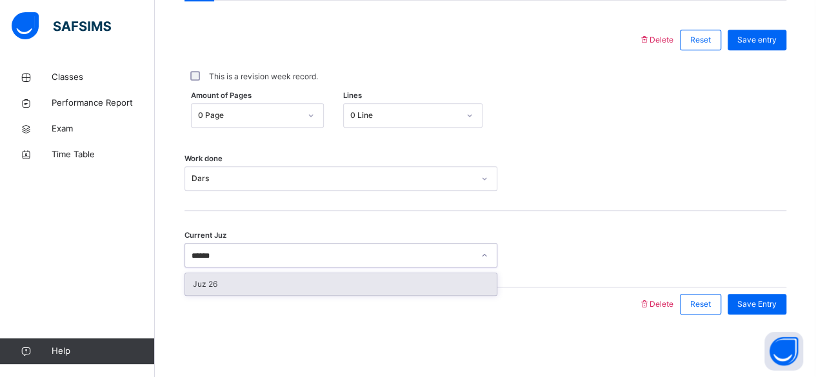
click at [192, 283] on div "Juz 26" at bounding box center [341, 285] width 312 height 22
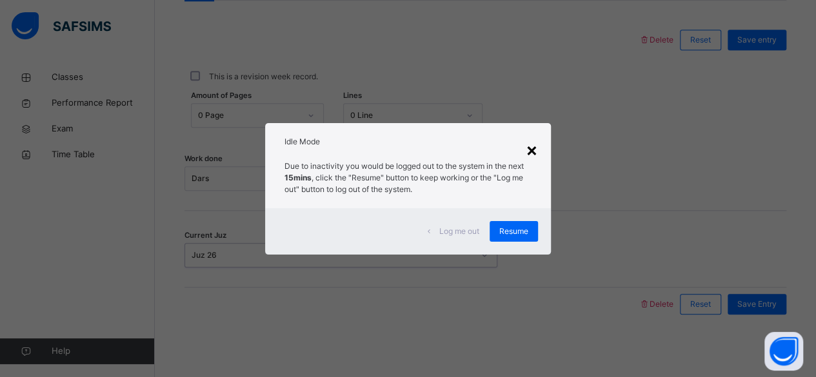
click at [534, 146] on div "×" at bounding box center [532, 149] width 12 height 27
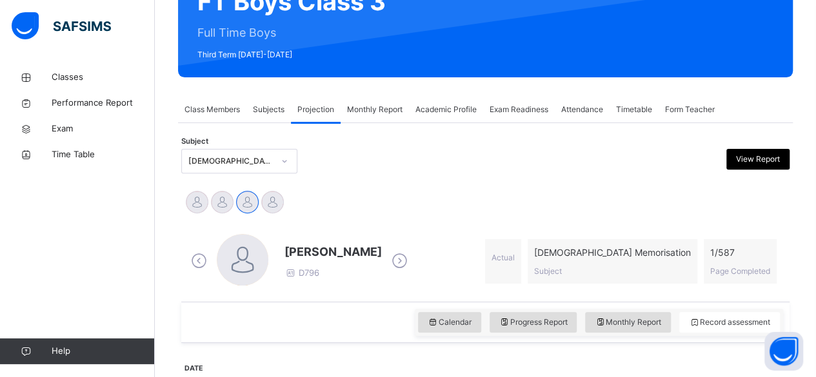
scroll to position [143, 0]
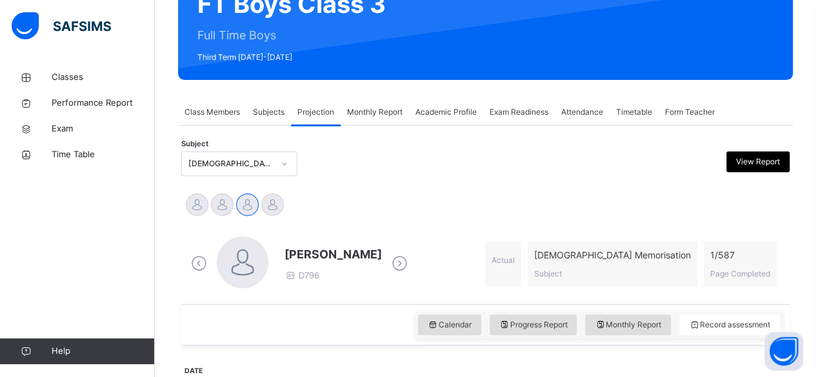
click at [212, 108] on span "Class Members" at bounding box center [212, 112] width 55 height 12
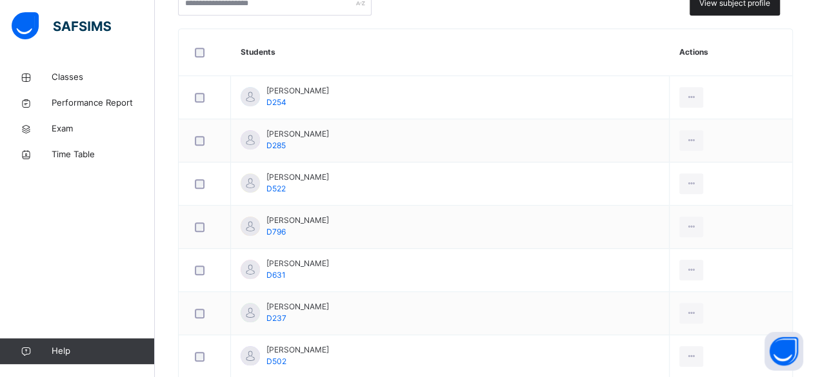
click at [746, 0] on span "View subject profile" at bounding box center [734, 3] width 71 height 12
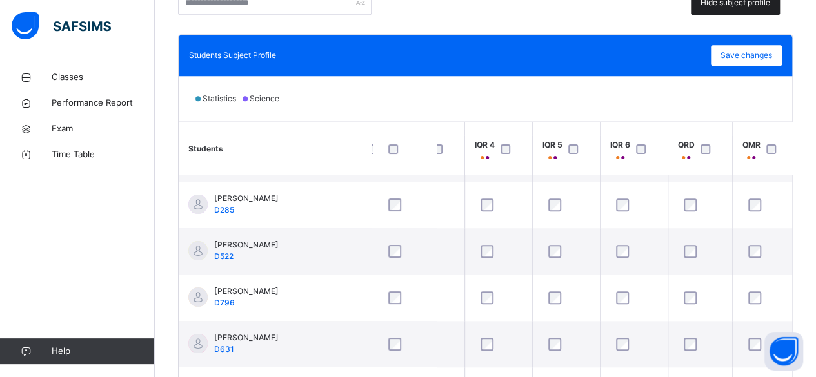
scroll to position [43, 174]
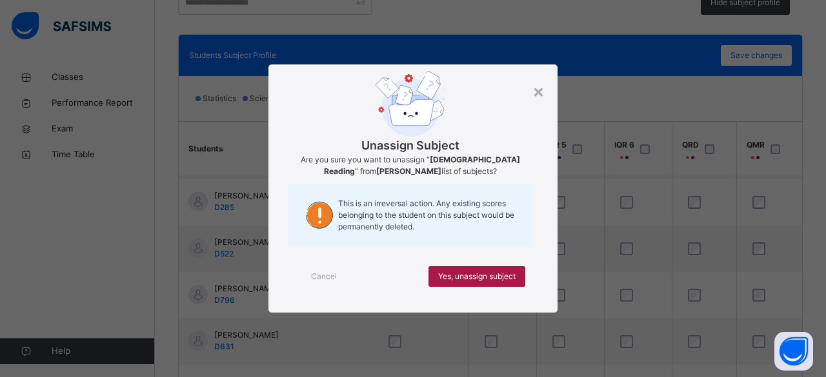
click at [466, 276] on span "Yes, unassign subject" at bounding box center [476, 277] width 77 height 12
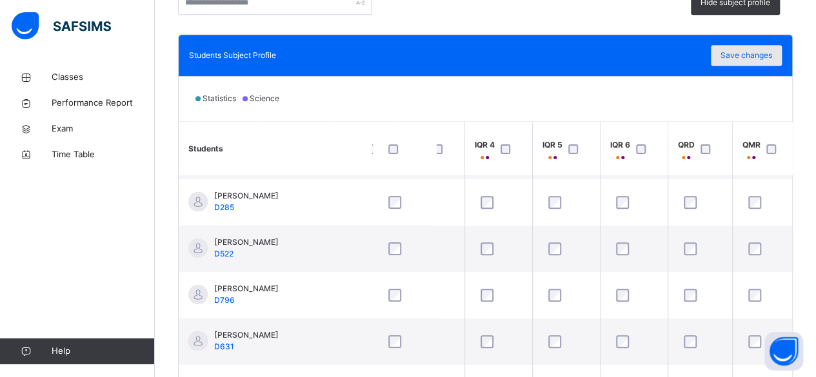
click at [759, 50] on span "Save changes" at bounding box center [747, 56] width 52 height 12
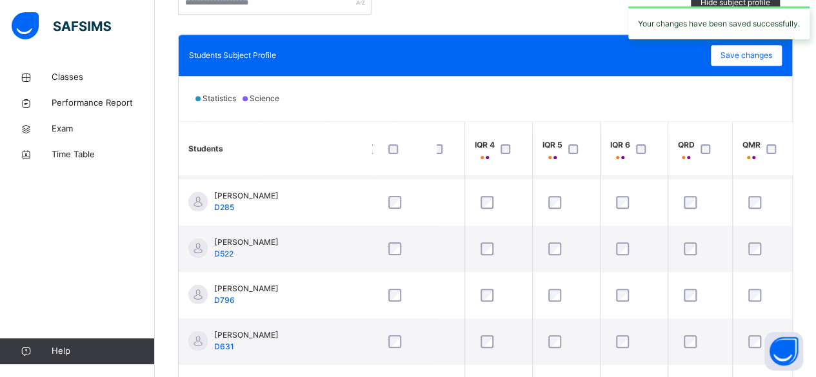
click at [743, 3] on div "Your changes have been saved successfully." at bounding box center [719, 23] width 194 height 46
click at [745, 2] on div "Your changes have been saved successfully." at bounding box center [719, 23] width 194 height 46
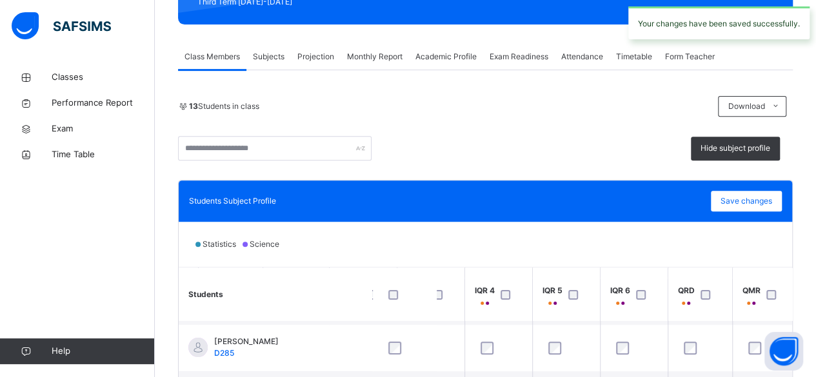
scroll to position [197, 0]
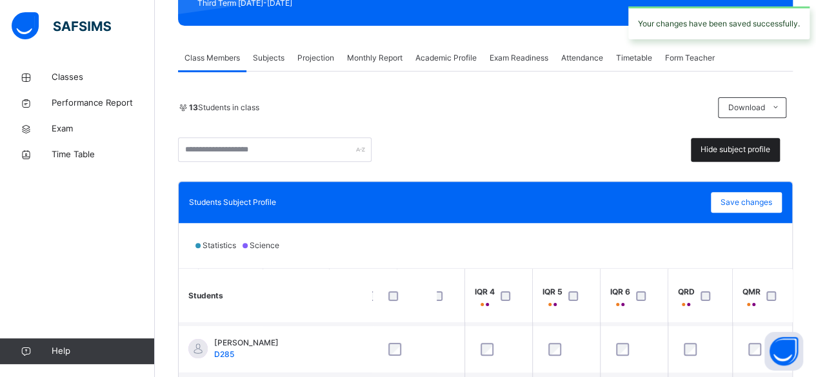
click at [732, 152] on span "Hide subject profile" at bounding box center [736, 150] width 70 height 12
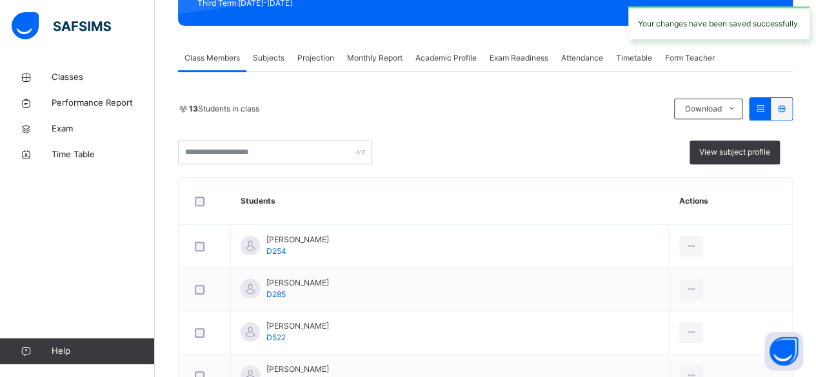
click at [303, 49] on div "Projection" at bounding box center [316, 58] width 50 height 26
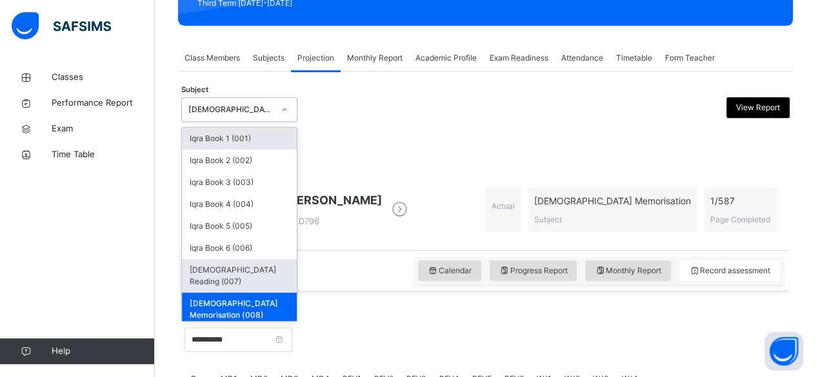
click at [268, 272] on div "[DEMOGRAPHIC_DATA] Reading (007)" at bounding box center [239, 276] width 115 height 34
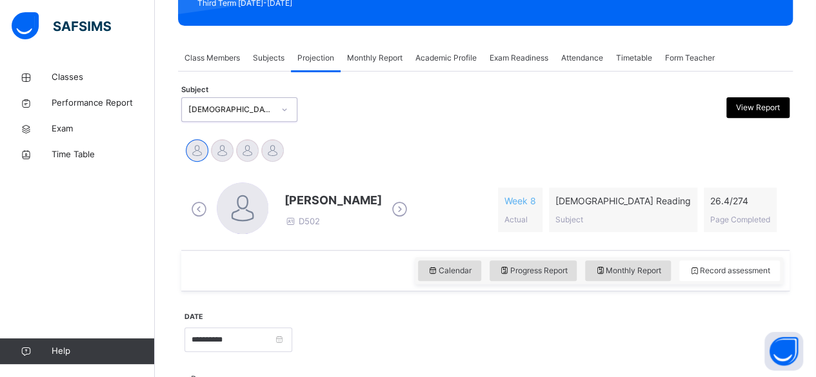
click at [236, 110] on div "[DEMOGRAPHIC_DATA] Reading (007)" at bounding box center [230, 110] width 85 height 12
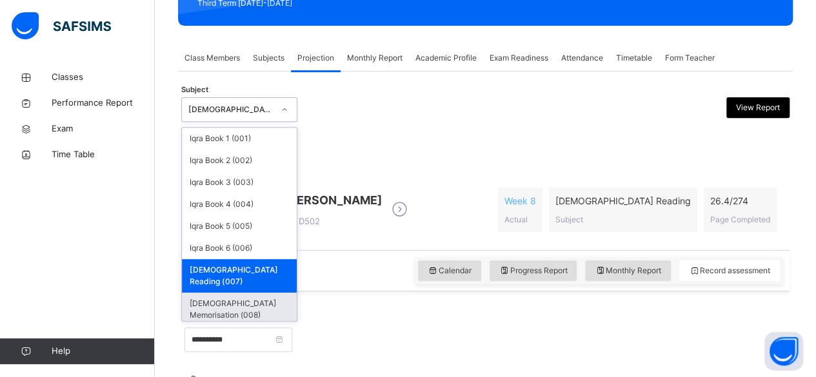
click at [237, 293] on div "[DEMOGRAPHIC_DATA] Memorisation (008)" at bounding box center [239, 310] width 115 height 34
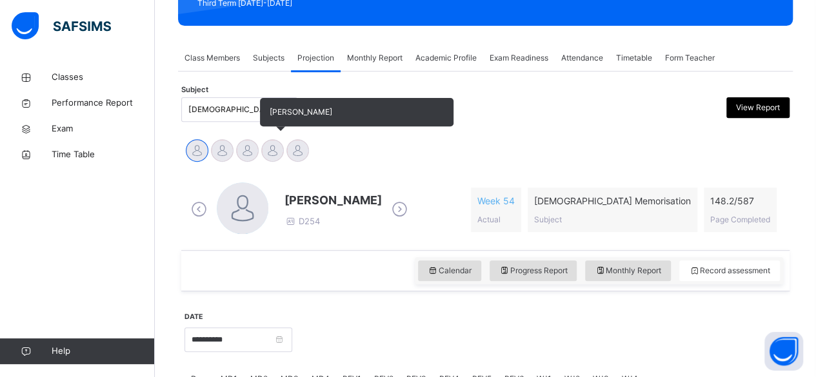
click at [274, 152] on div at bounding box center [272, 150] width 23 height 23
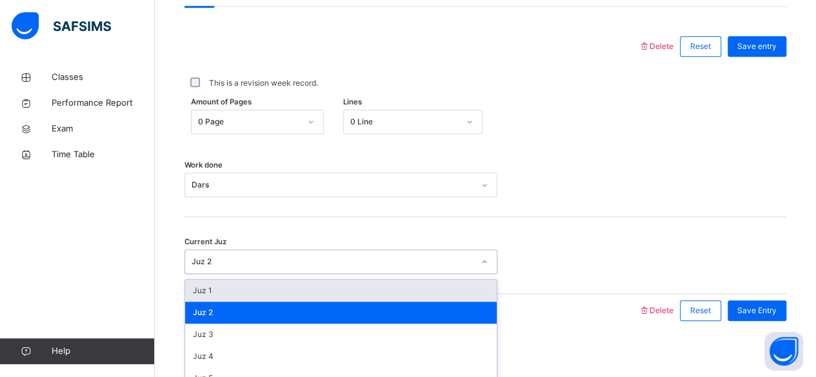
scroll to position [590, 0]
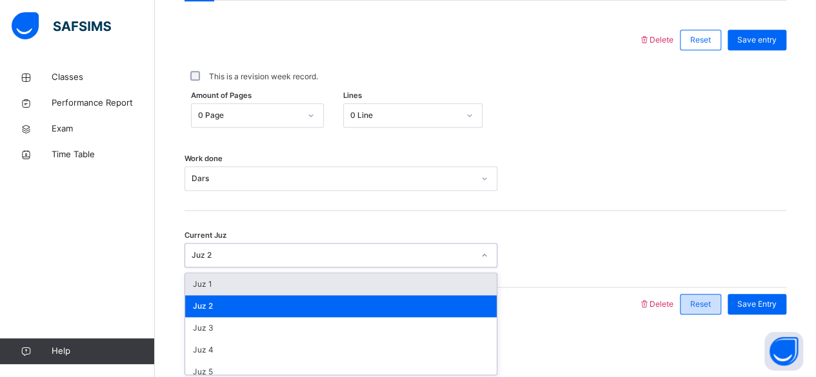
click at [699, 307] on div "Reset" at bounding box center [700, 304] width 41 height 21
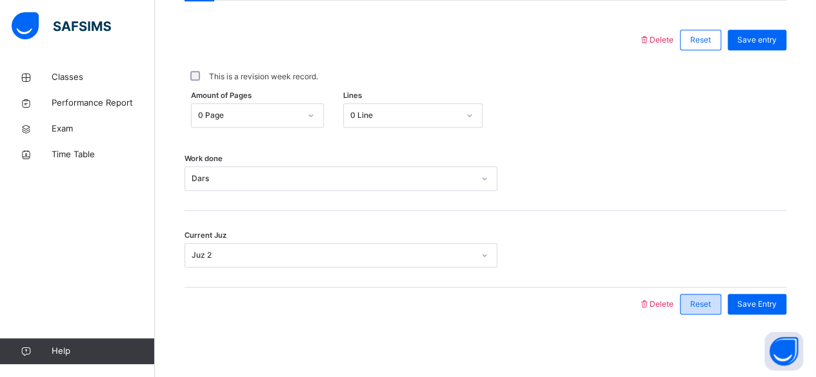
click at [711, 303] on span "Reset" at bounding box center [700, 305] width 21 height 12
click at [703, 309] on div "Reset" at bounding box center [700, 304] width 41 height 21
click at [698, 303] on div "Reset" at bounding box center [700, 304] width 41 height 21
click at [711, 304] on span "Reset" at bounding box center [700, 305] width 21 height 12
click at [712, 312] on div "Reset" at bounding box center [700, 304] width 41 height 21
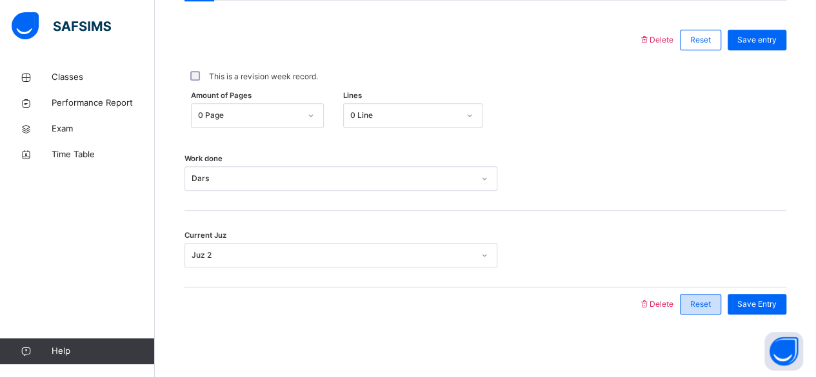
click at [710, 304] on span "Reset" at bounding box center [700, 305] width 21 height 12
click at [710, 310] on div "Reset" at bounding box center [700, 304] width 41 height 21
click at [715, 312] on div "Reset" at bounding box center [700, 304] width 41 height 21
click at [703, 310] on div "Reset" at bounding box center [700, 304] width 41 height 21
click at [706, 306] on span "Reset" at bounding box center [700, 305] width 21 height 12
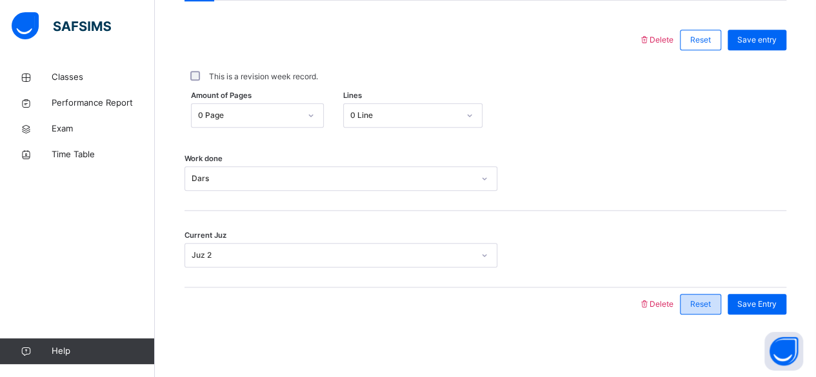
click at [720, 312] on div "Reset" at bounding box center [700, 304] width 41 height 21
click at [708, 303] on span "Reset" at bounding box center [700, 305] width 21 height 12
click at [707, 299] on span "Reset" at bounding box center [700, 305] width 21 height 12
click at [706, 309] on div "Reset" at bounding box center [700, 304] width 41 height 21
click at [710, 39] on span "Reset" at bounding box center [700, 40] width 21 height 12
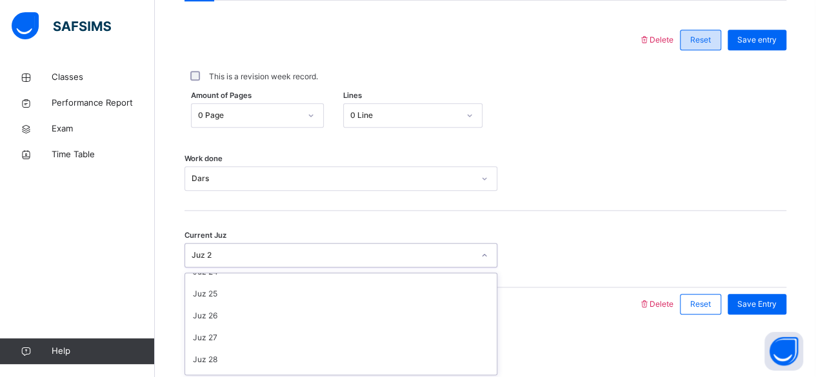
scroll to position [557, 0]
type input "**"
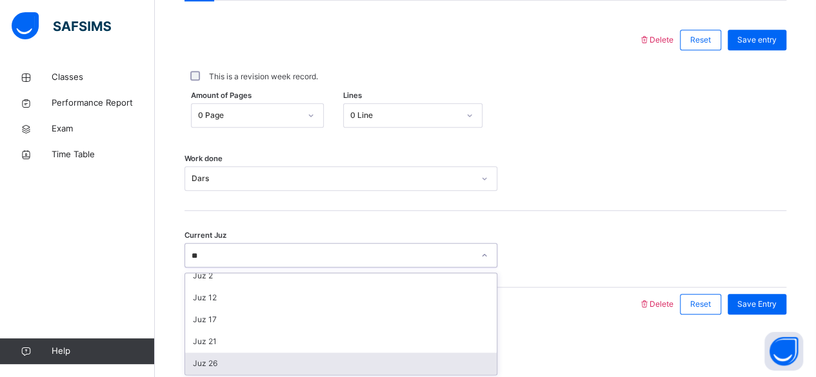
click at [264, 368] on div "Juz 26" at bounding box center [341, 364] width 312 height 22
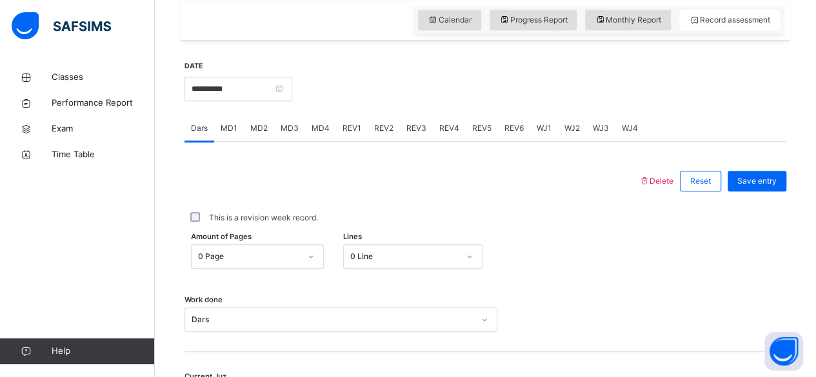
scroll to position [403, 0]
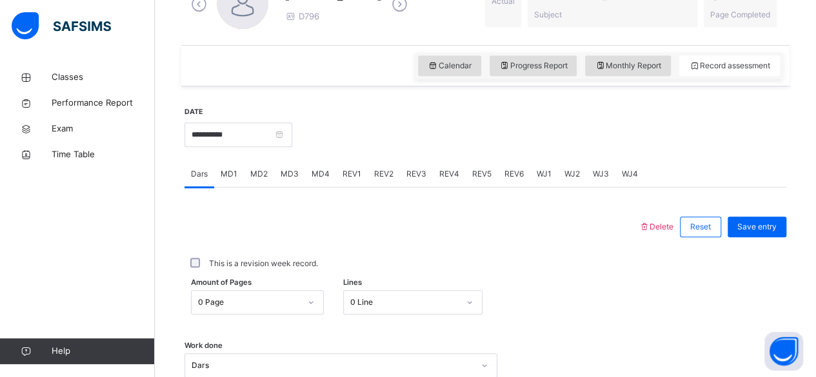
click at [278, 208] on div "Delete Reset Save entry This is a revision week record. Amount of Pages 0 Page …" at bounding box center [486, 348] width 602 height 321
click at [268, 172] on div "MD2" at bounding box center [259, 174] width 30 height 26
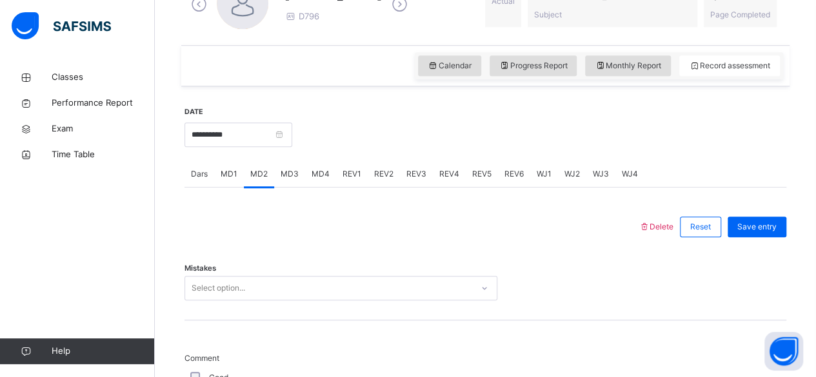
click at [312, 183] on div "MD4" at bounding box center [320, 174] width 31 height 26
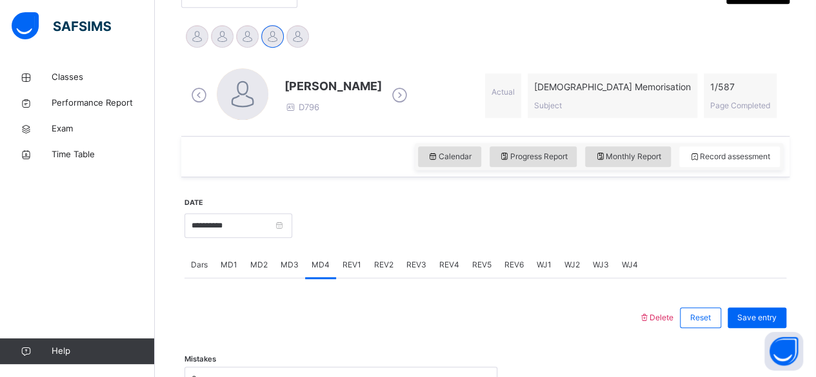
click at [366, 95] on span at bounding box center [332, 98] width 97 height 6
click at [388, 101] on icon at bounding box center [399, 95] width 23 height 19
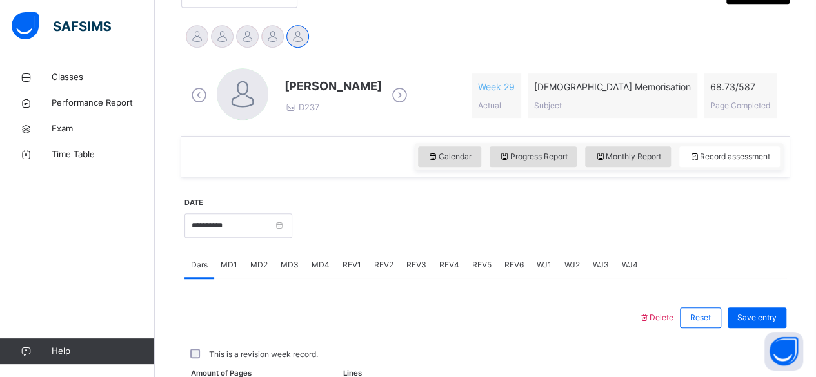
click at [196, 101] on icon at bounding box center [199, 95] width 23 height 19
click at [199, 99] on icon at bounding box center [199, 95] width 23 height 19
click at [200, 92] on icon at bounding box center [199, 95] width 23 height 19
click at [196, 101] on icon at bounding box center [199, 95] width 23 height 19
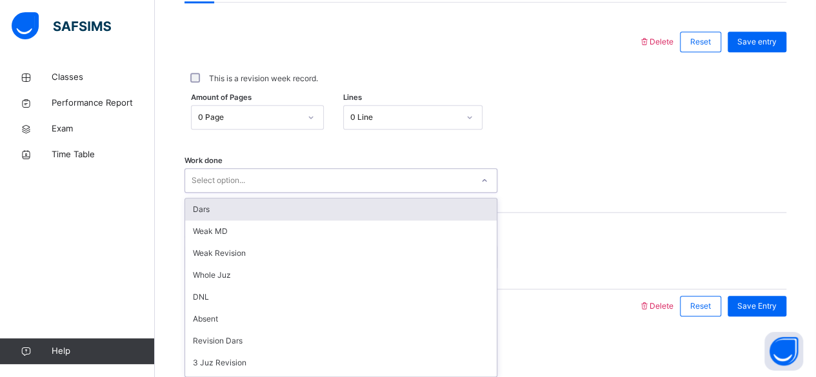
scroll to position [590, 0]
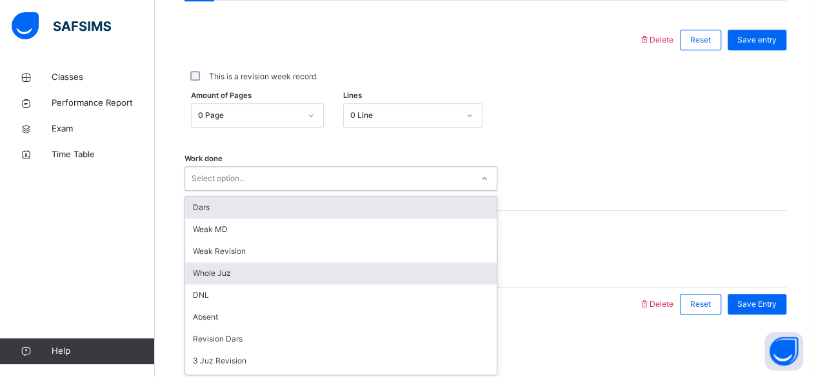
click at [278, 274] on div "Whole Juz" at bounding box center [341, 274] width 312 height 22
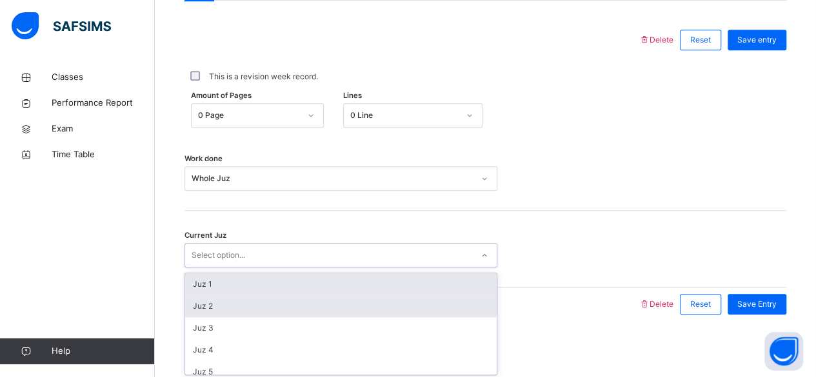
click at [246, 308] on div "Juz 2" at bounding box center [341, 306] width 312 height 22
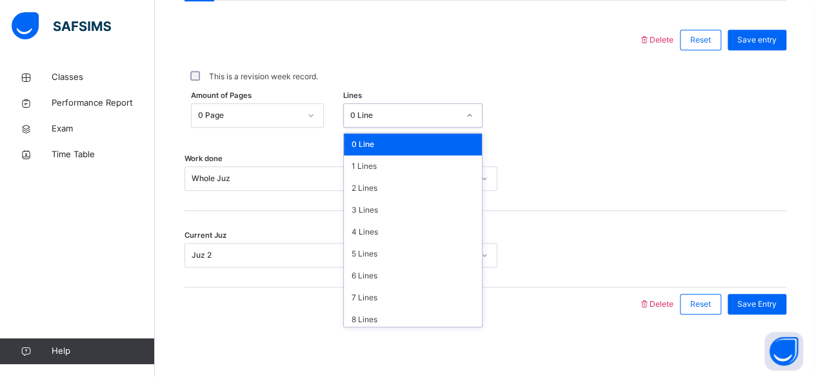
click at [661, 84] on div "This is a revision week record." at bounding box center [486, 76] width 602 height 27
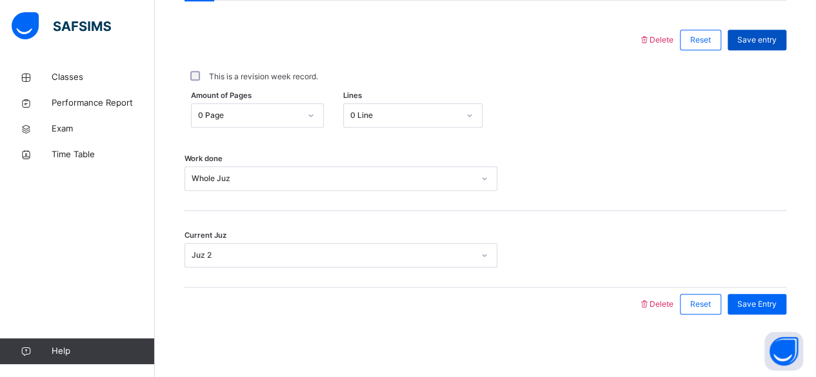
click at [779, 46] on div "Save entry" at bounding box center [757, 40] width 59 height 21
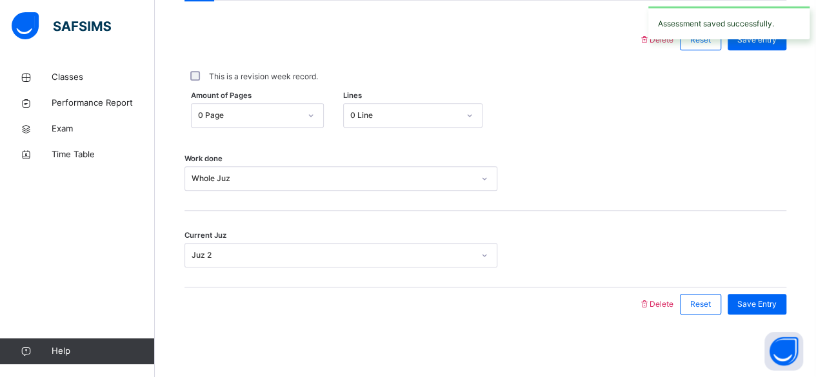
click at [769, 44] on div "Assessment saved successfully." at bounding box center [729, 23] width 174 height 46
click at [768, 46] on div "Save entry" at bounding box center [757, 40] width 59 height 21
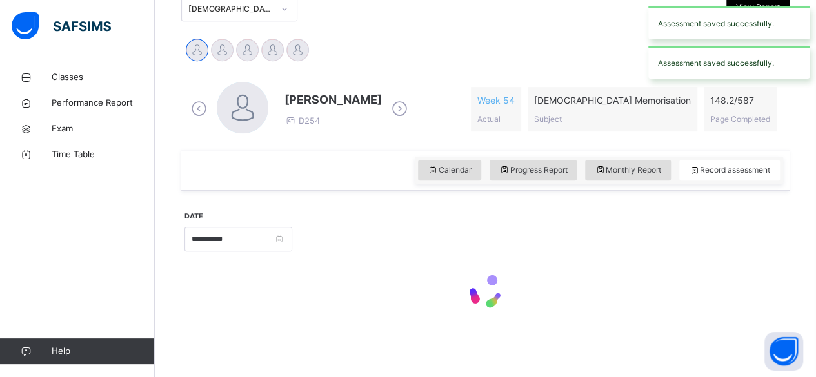
click at [777, 48] on div "Assessment saved successfully." at bounding box center [728, 62] width 161 height 33
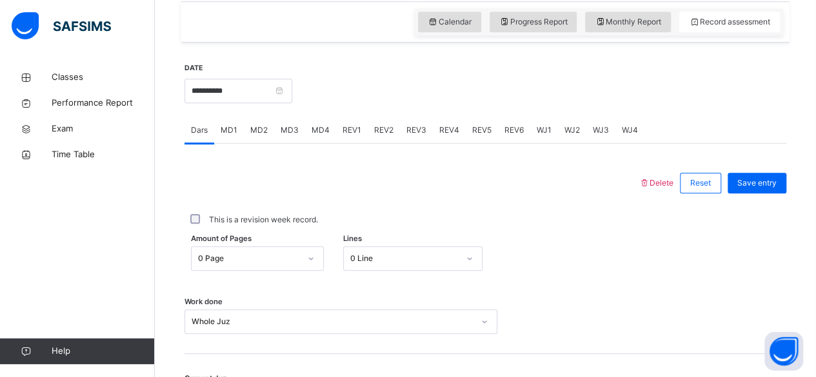
scroll to position [429, 0]
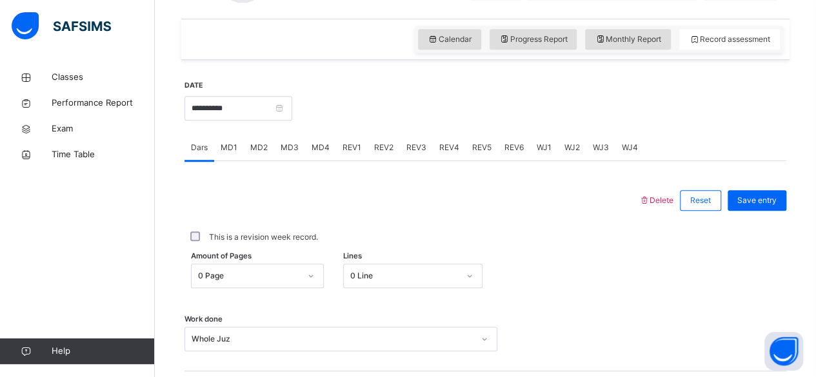
click at [328, 143] on div "MD4" at bounding box center [320, 148] width 31 height 26
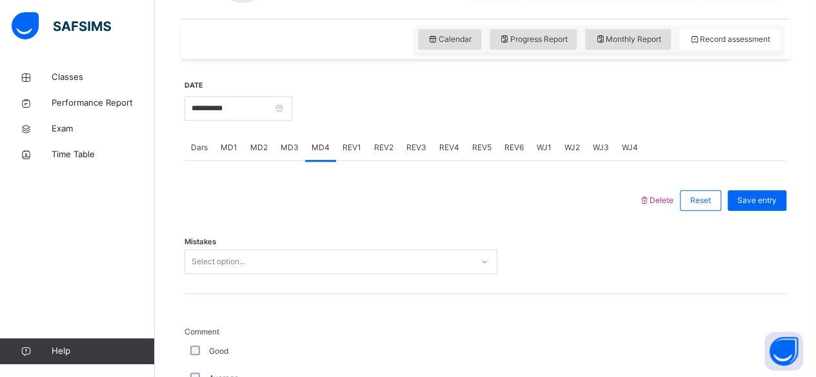
click at [541, 146] on span "WJ1" at bounding box center [544, 148] width 15 height 12
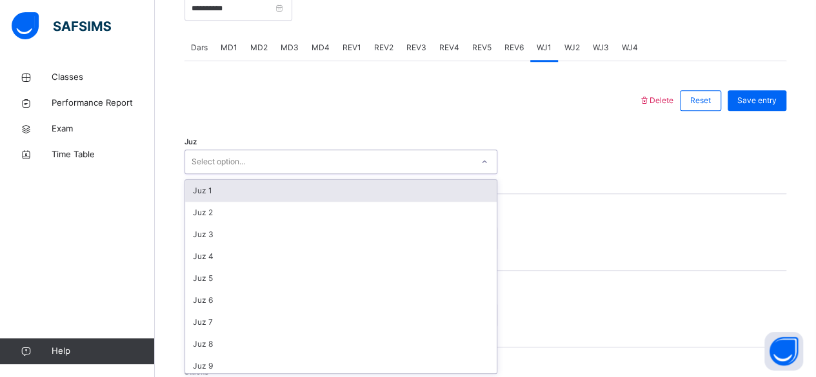
scroll to position [529, 0]
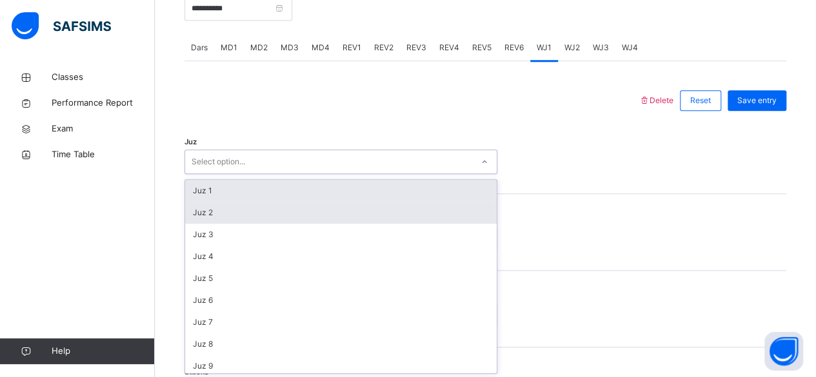
click at [284, 212] on div "Juz 2" at bounding box center [341, 213] width 312 height 22
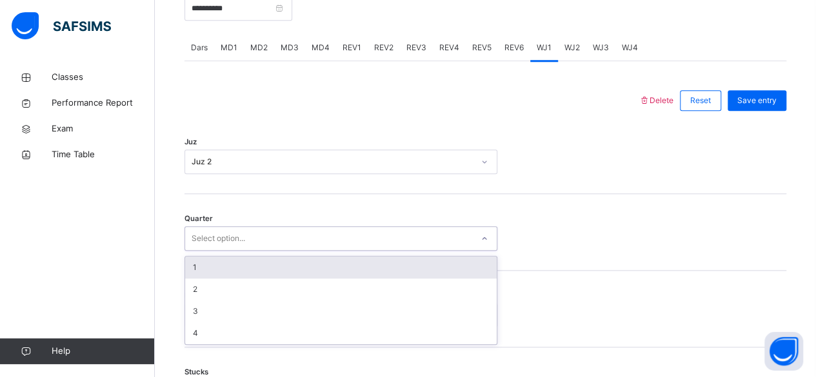
click at [270, 272] on div "1" at bounding box center [341, 268] width 312 height 22
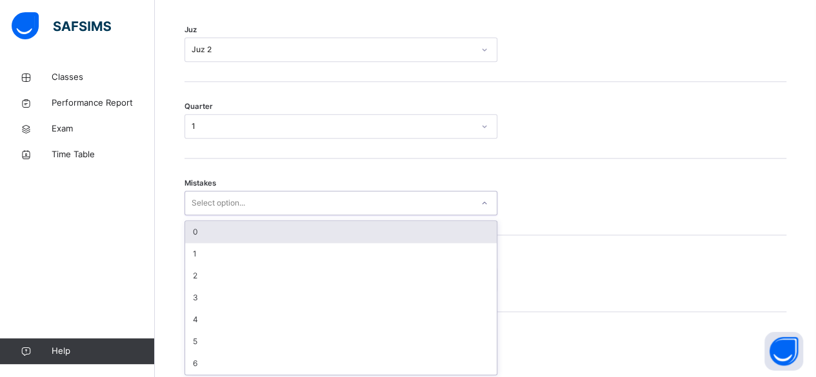
scroll to position [643, 0]
click at [315, 227] on div "0" at bounding box center [341, 231] width 312 height 22
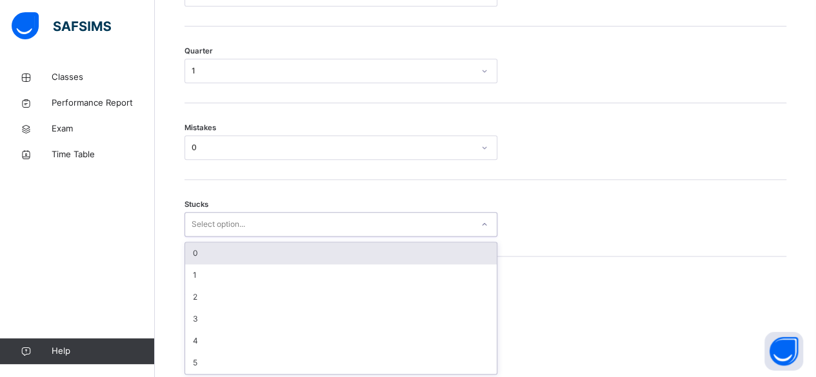
scroll to position [697, 0]
click at [343, 257] on div "0" at bounding box center [341, 254] width 312 height 22
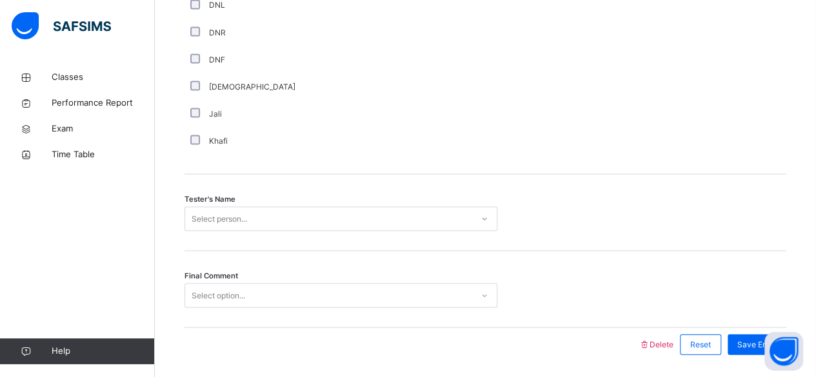
click at [312, 247] on div "Tester's Name Select person..." at bounding box center [486, 212] width 602 height 77
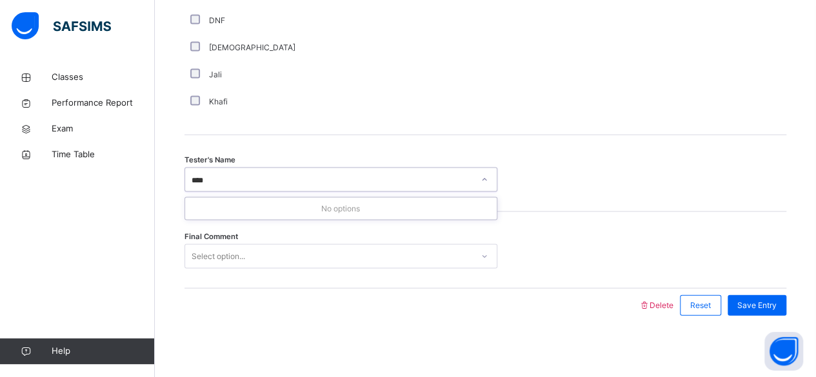
type input "***"
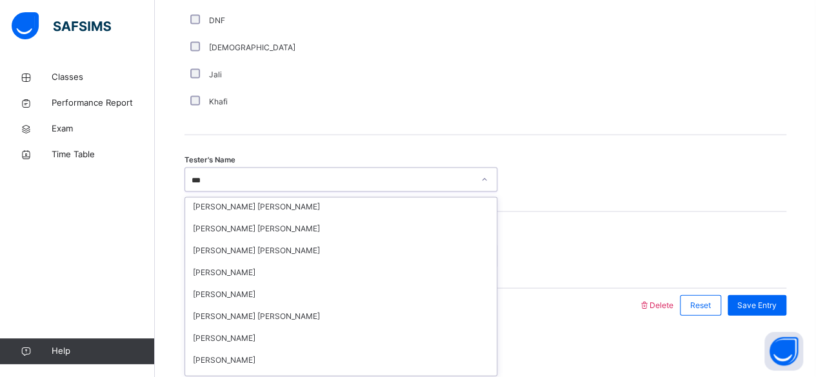
scroll to position [0, 0]
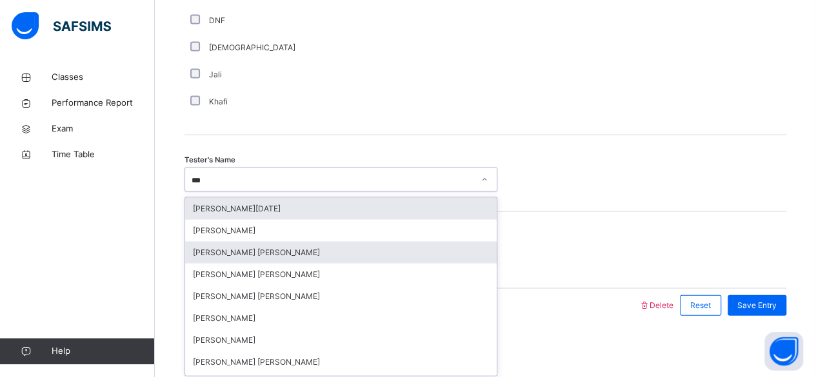
click at [283, 257] on div "[PERSON_NAME] [PERSON_NAME]" at bounding box center [341, 253] width 312 height 22
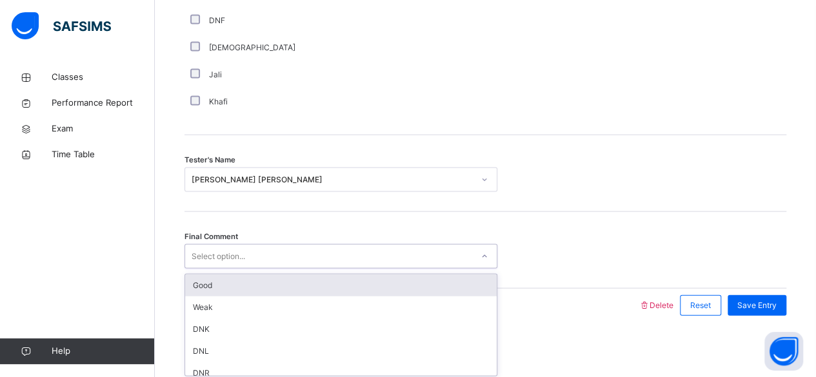
click at [336, 293] on div "Good" at bounding box center [341, 286] width 312 height 22
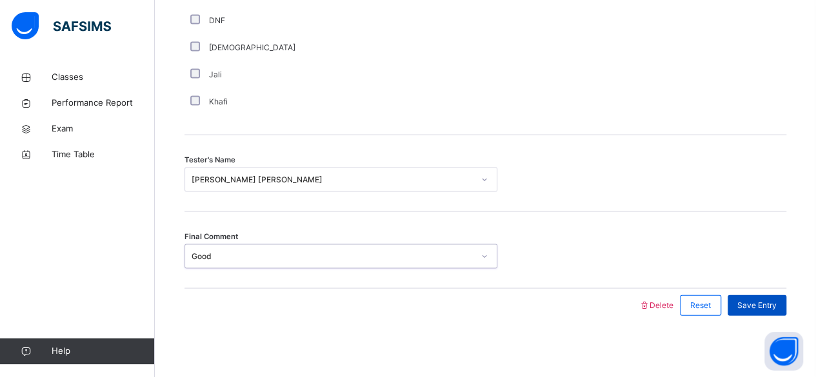
click at [761, 303] on span "Save Entry" at bounding box center [756, 306] width 39 height 12
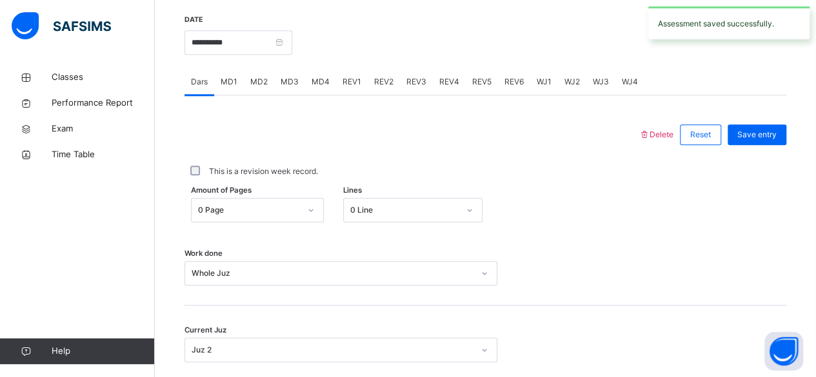
scroll to position [483, 0]
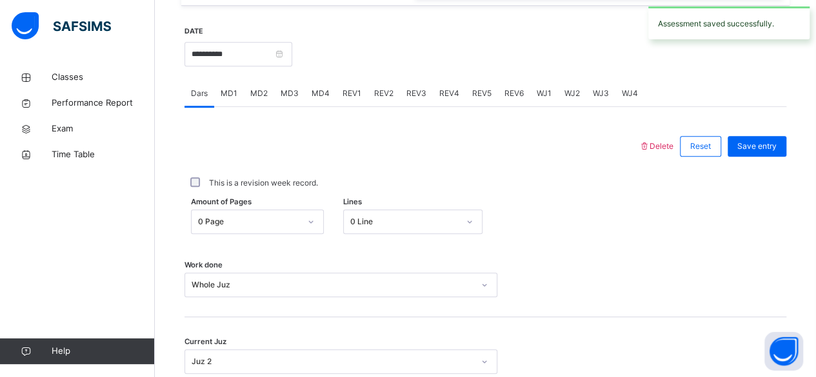
click at [575, 99] on div "WJ2" at bounding box center [572, 94] width 28 height 26
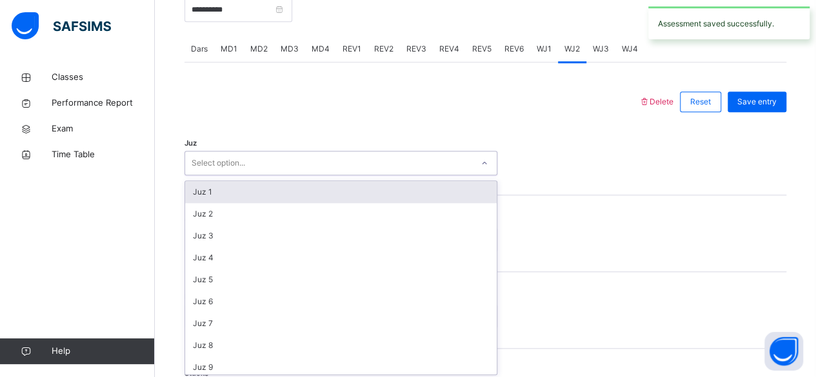
scroll to position [529, 0]
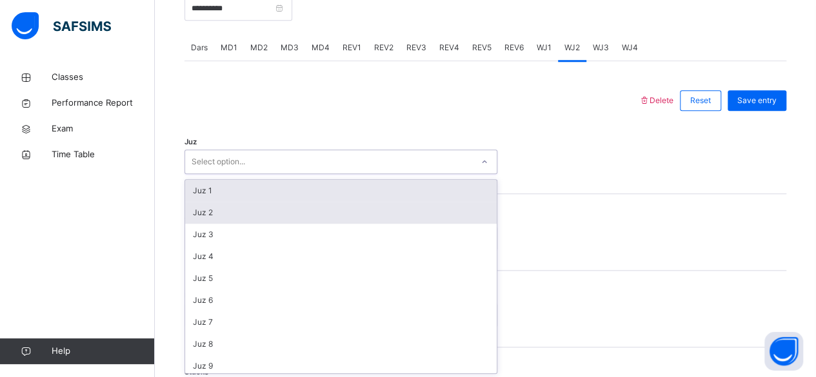
click at [263, 213] on div "Juz 2" at bounding box center [341, 213] width 312 height 22
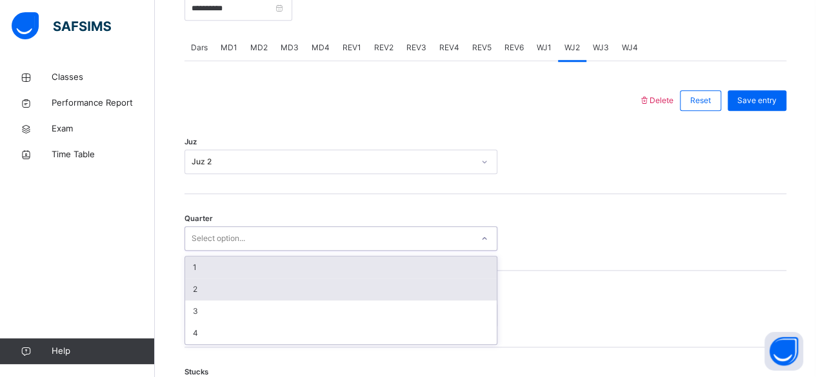
click at [286, 292] on div "2" at bounding box center [341, 290] width 312 height 22
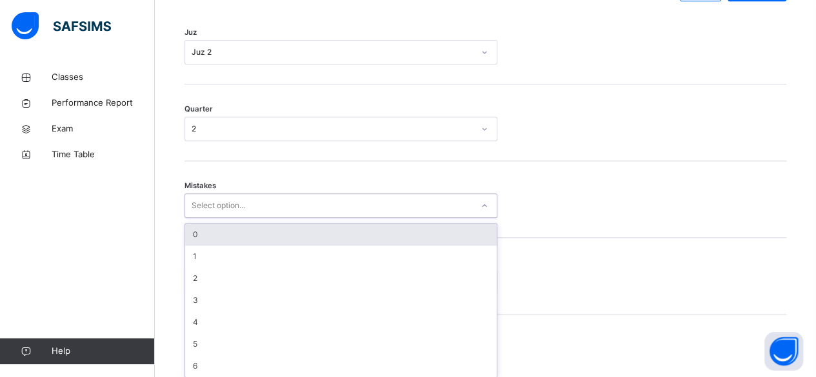
scroll to position [643, 0]
click at [332, 231] on div "0" at bounding box center [341, 231] width 312 height 22
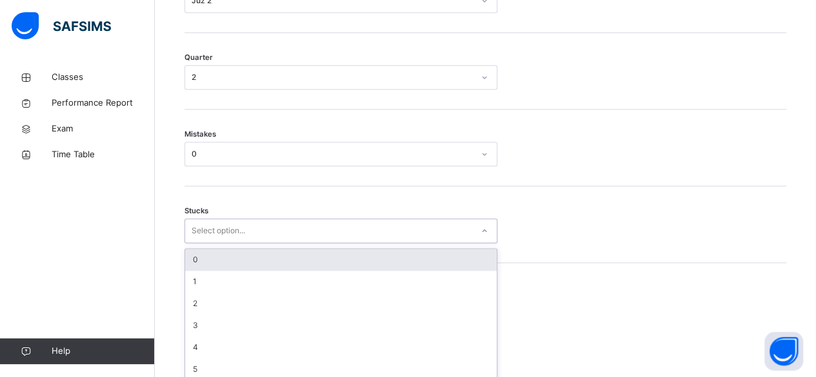
scroll to position [697, 0]
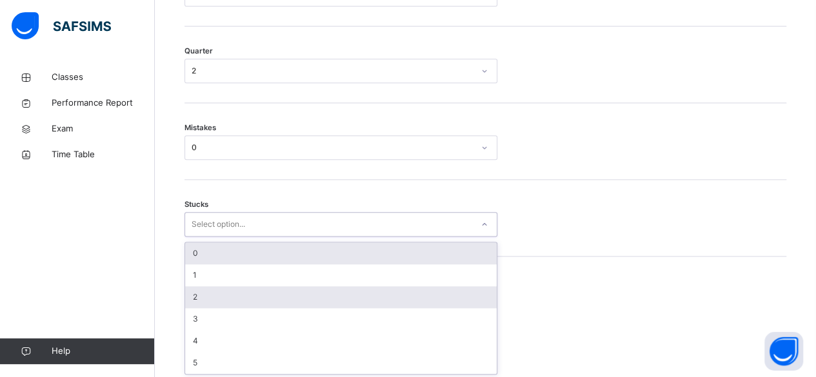
click at [291, 295] on div "2" at bounding box center [341, 297] width 312 height 22
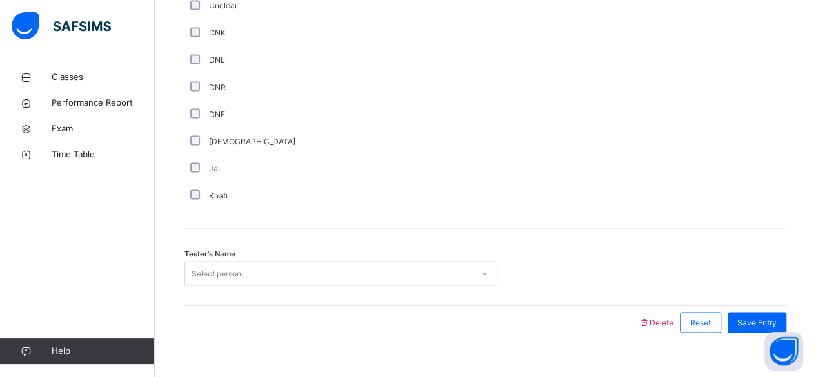
scroll to position [1157, 0]
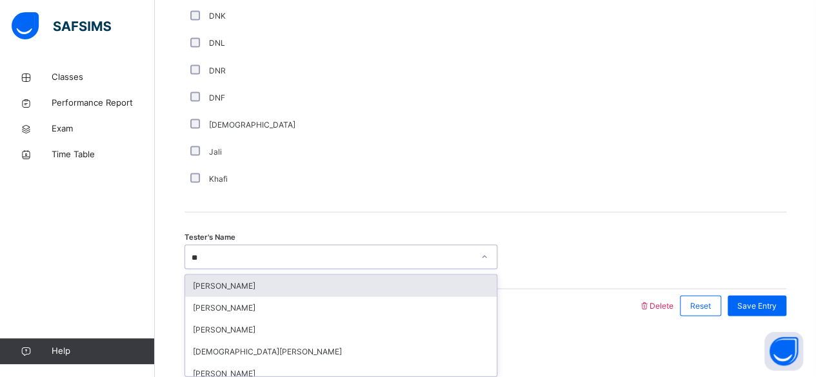
type input "***"
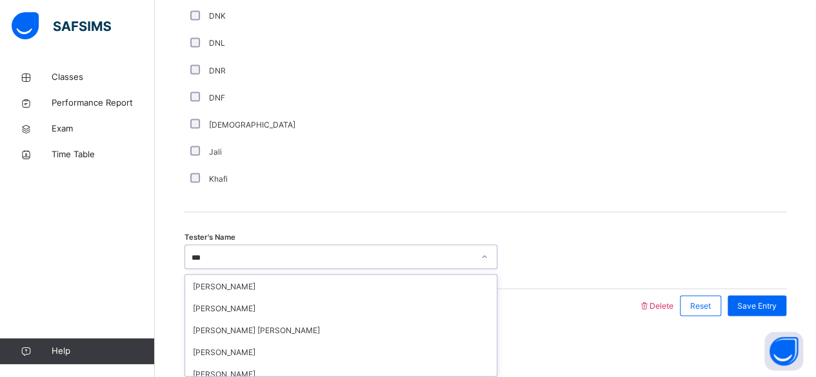
scroll to position [132, 0]
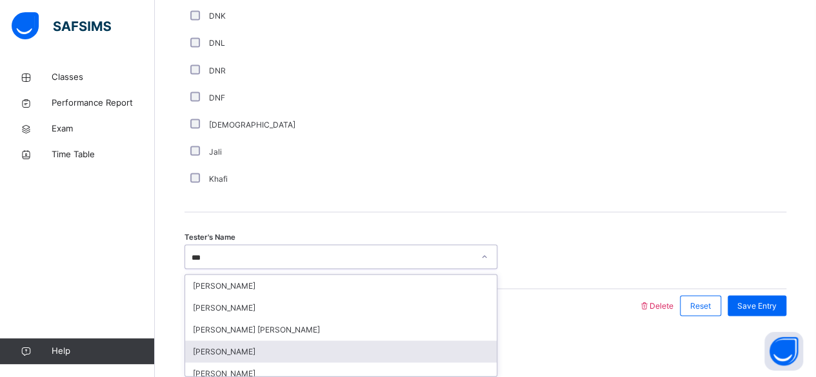
click at [370, 353] on div "[PERSON_NAME]" at bounding box center [341, 352] width 312 height 22
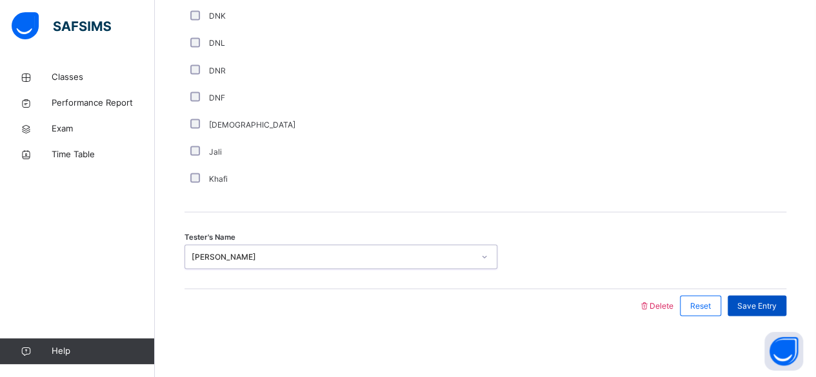
click at [772, 309] on div "Save Entry" at bounding box center [757, 305] width 59 height 21
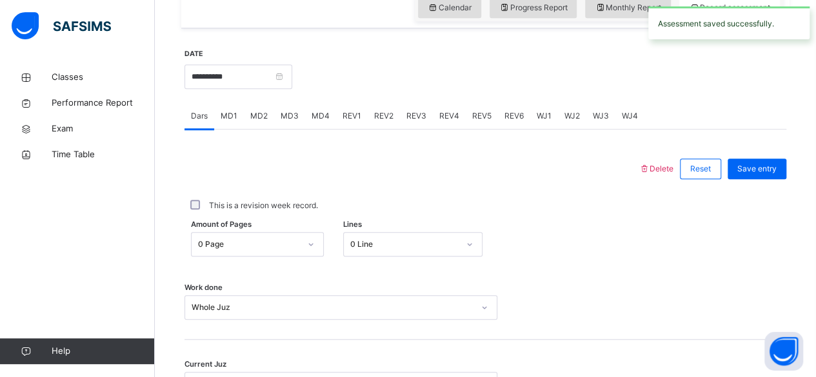
scroll to position [407, 0]
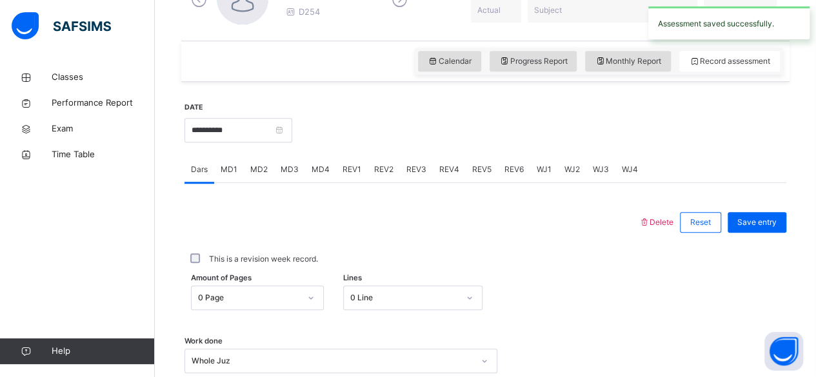
click at [573, 173] on span "WJ2" at bounding box center [571, 170] width 15 height 12
click at [579, 181] on div "WJ2" at bounding box center [572, 170] width 28 height 26
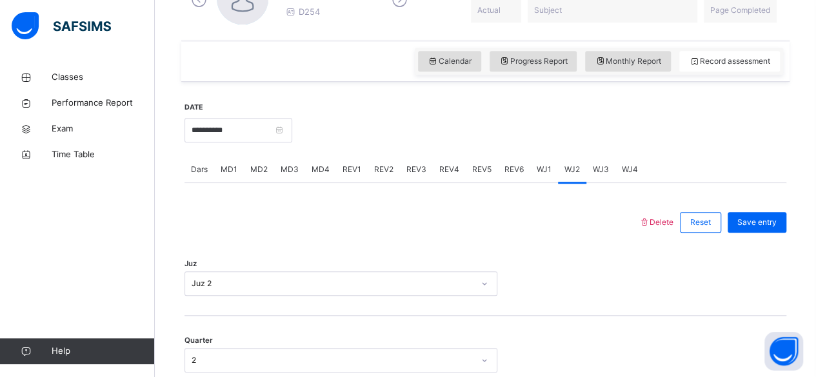
click at [599, 168] on span "WJ3" at bounding box center [601, 170] width 16 height 12
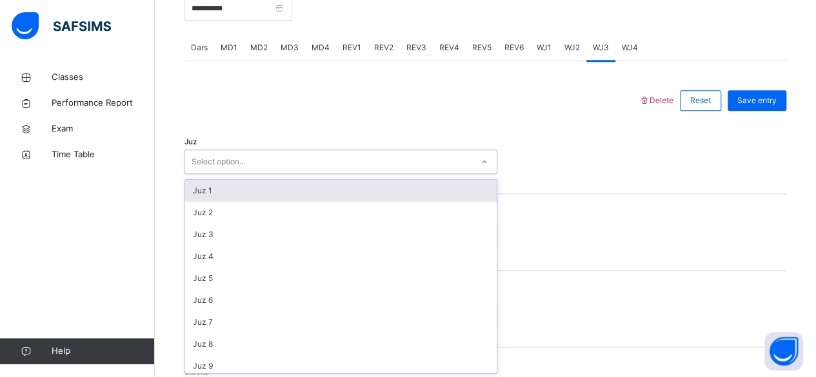
scroll to position [529, 0]
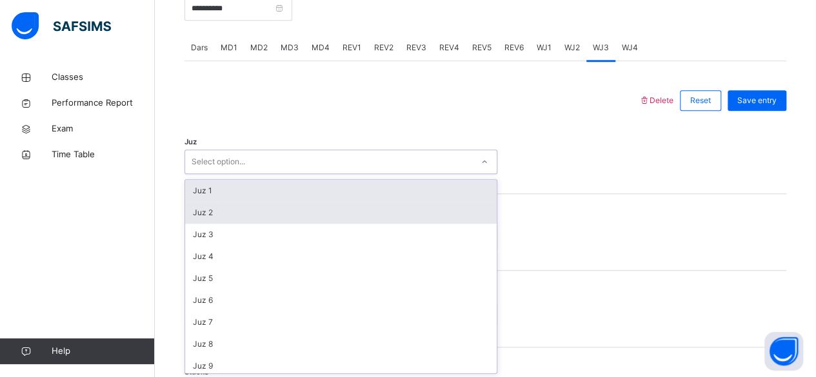
click at [370, 214] on div "Juz 2" at bounding box center [341, 213] width 312 height 22
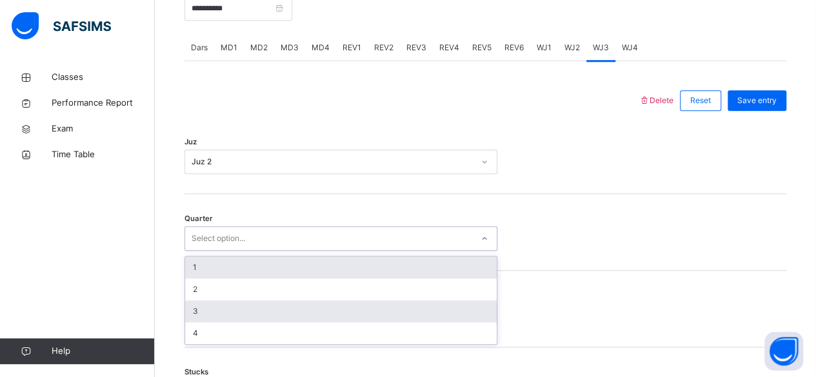
click at [307, 317] on div "3" at bounding box center [341, 312] width 312 height 22
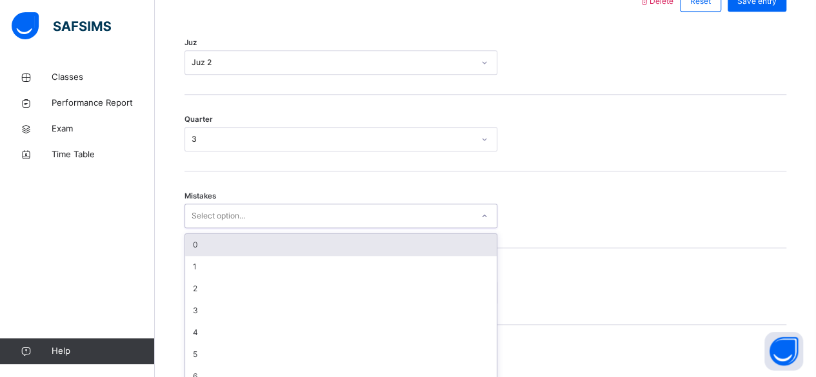
scroll to position [643, 0]
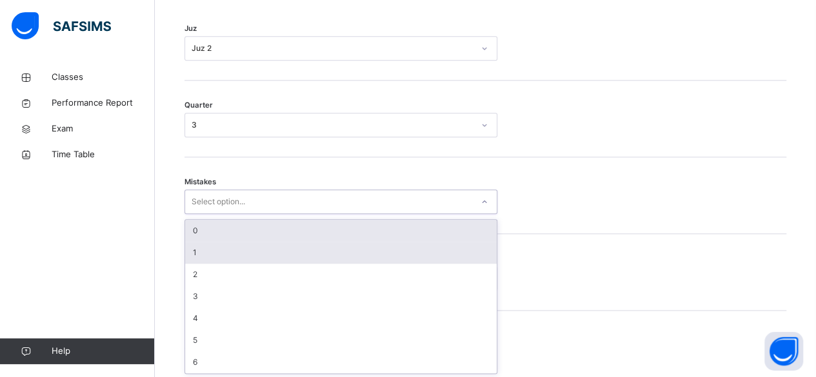
click at [217, 250] on div "1" at bounding box center [341, 253] width 312 height 22
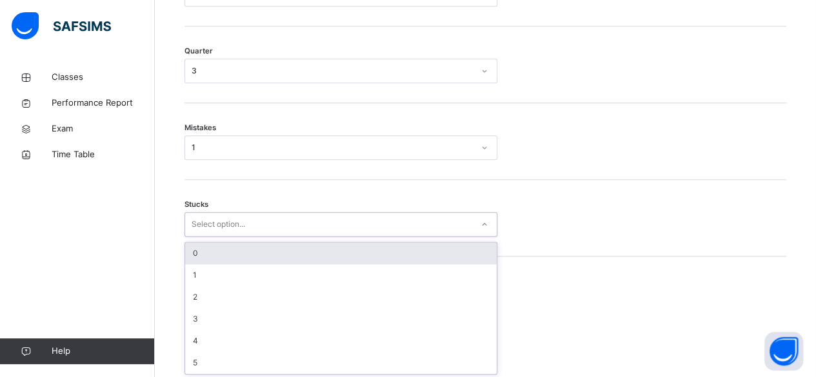
scroll to position [697, 0]
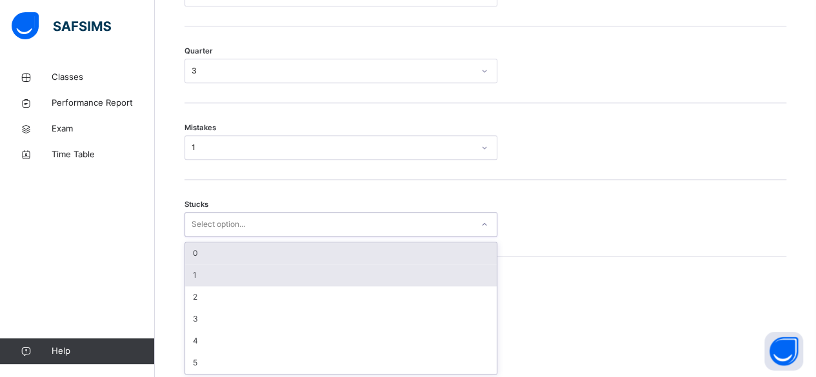
click at [259, 270] on div "1" at bounding box center [341, 275] width 312 height 22
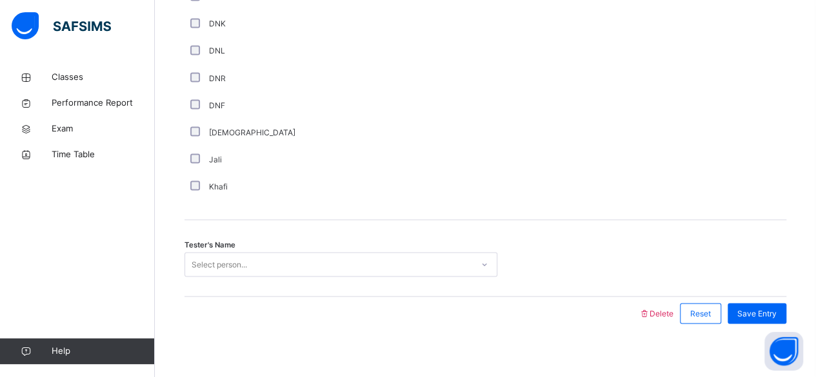
scroll to position [1157, 0]
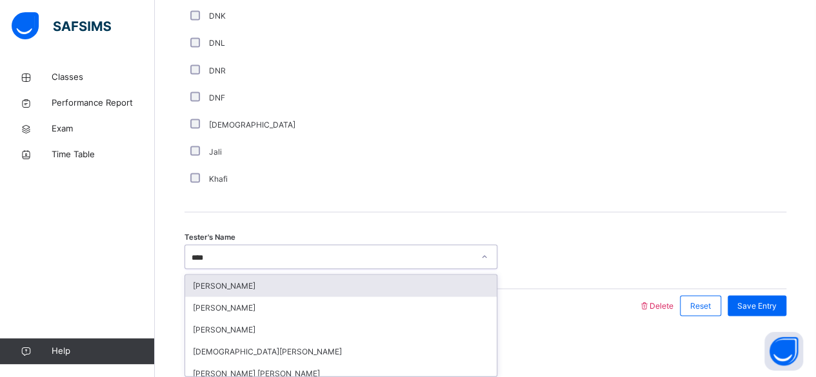
type input "*****"
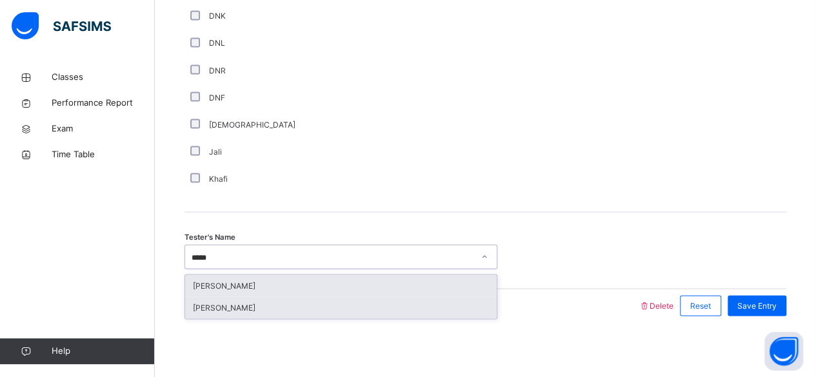
click at [244, 309] on div "[PERSON_NAME]" at bounding box center [341, 308] width 312 height 22
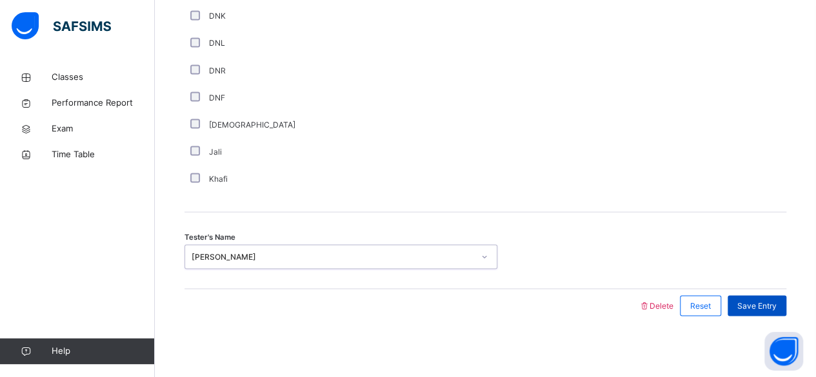
click at [773, 306] on span "Save Entry" at bounding box center [756, 306] width 39 height 12
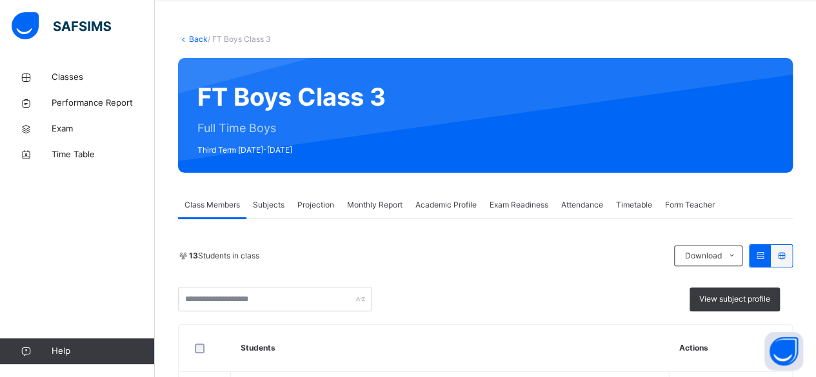
scroll to position [55, 0]
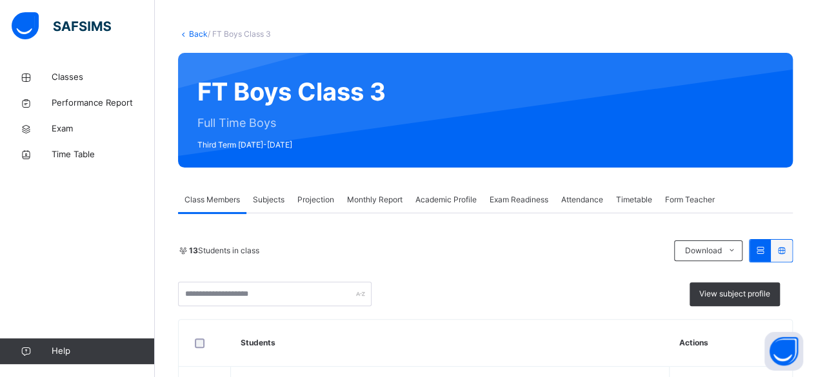
click at [328, 201] on span "Projection" at bounding box center [315, 200] width 37 height 12
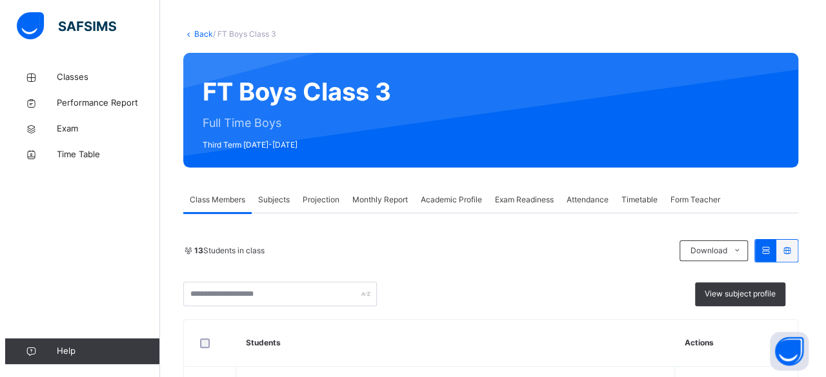
scroll to position [0, 0]
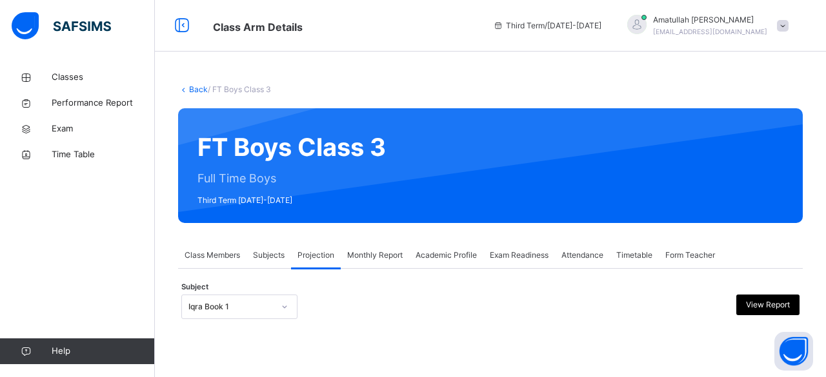
click at [302, 340] on div "Back / FT Boys Class 3 FT Boys Class 3 Full Time Boys Third Term 2024-2025 Clas…" at bounding box center [490, 215] width 671 height 300
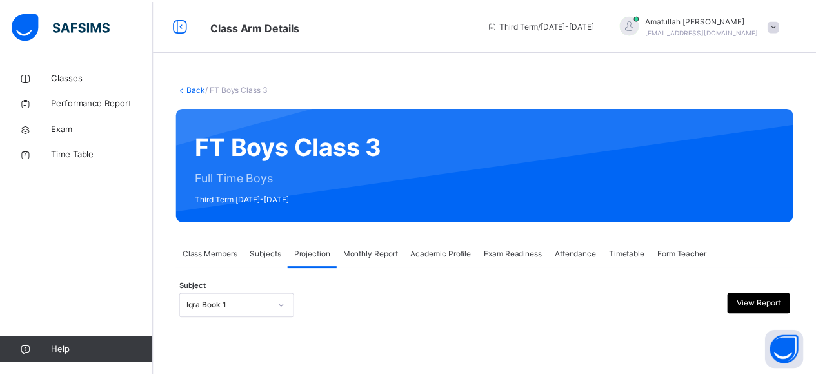
scroll to position [123, 0]
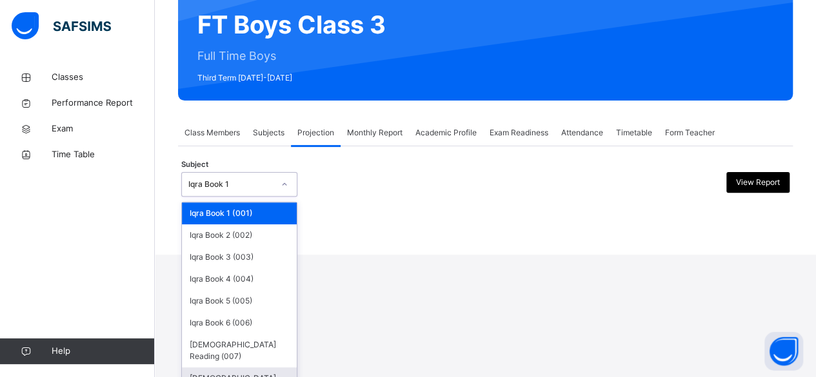
click at [272, 377] on div "Quran Memorisation (008)" at bounding box center [239, 385] width 115 height 34
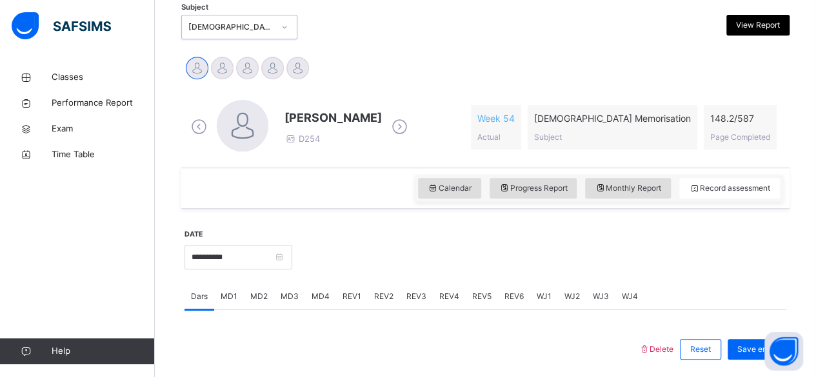
scroll to position [346, 0]
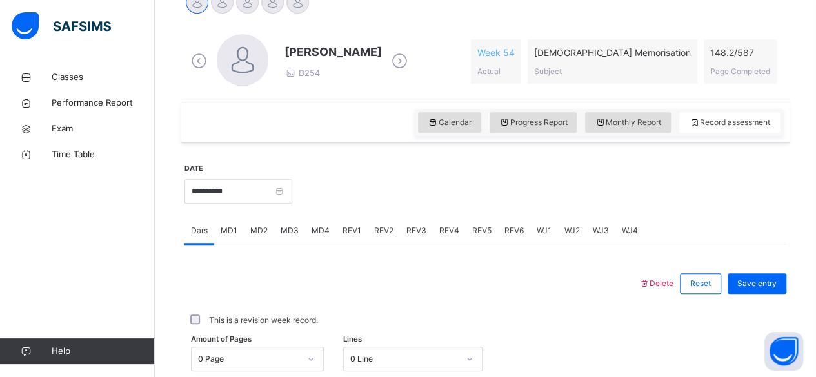
click at [595, 237] on div "WJ3" at bounding box center [600, 231] width 29 height 26
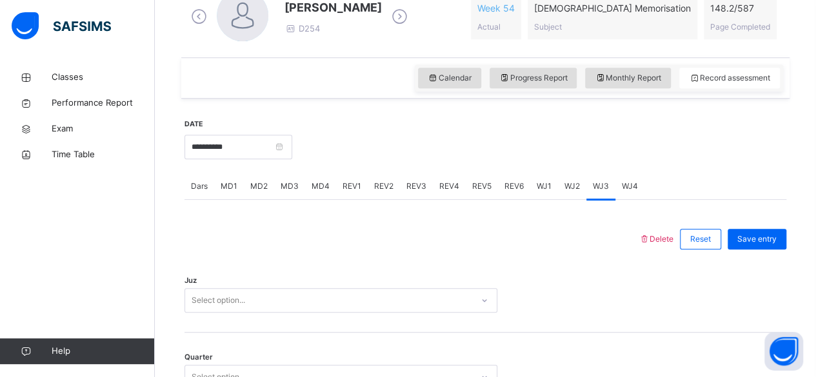
scroll to position [392, 0]
click at [570, 188] on span "WJ2" at bounding box center [571, 185] width 15 height 12
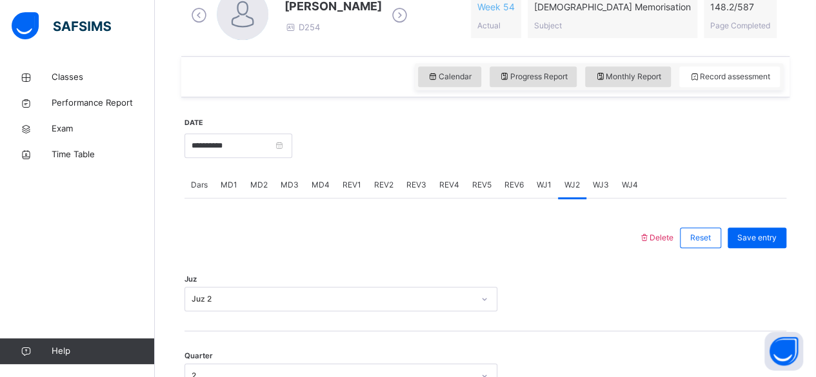
click at [597, 192] on div "WJ3" at bounding box center [600, 185] width 29 height 26
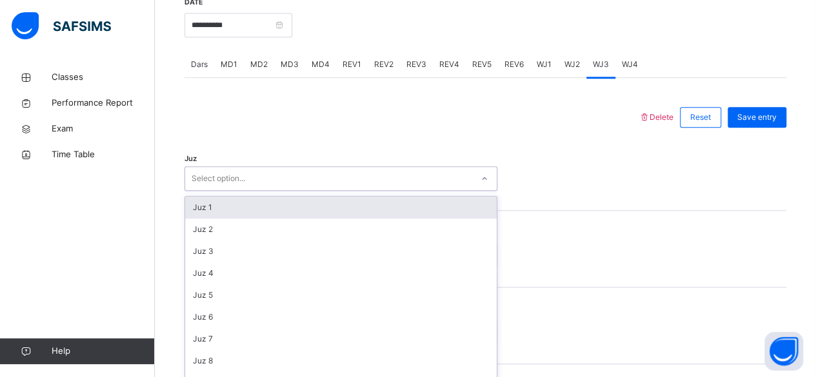
scroll to position [529, 0]
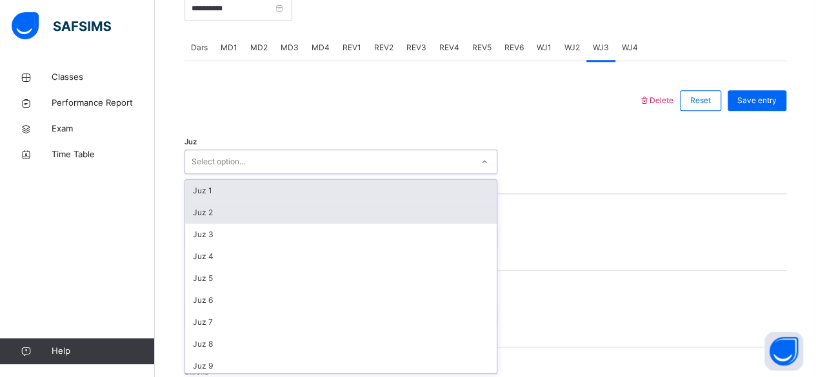
click at [321, 207] on div "Juz 2" at bounding box center [341, 213] width 312 height 22
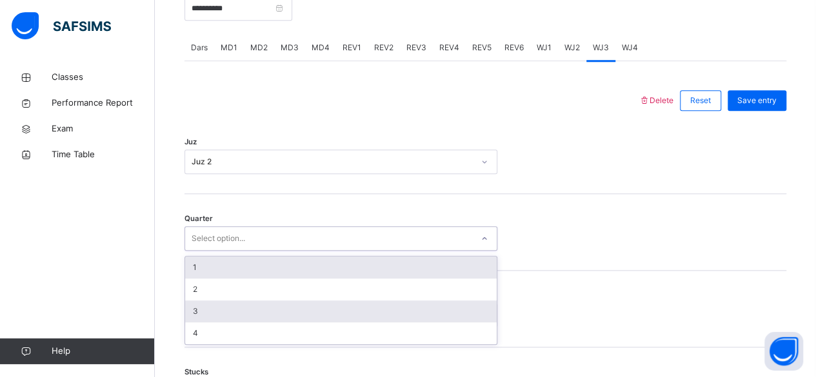
click at [324, 312] on div "3" at bounding box center [341, 312] width 312 height 22
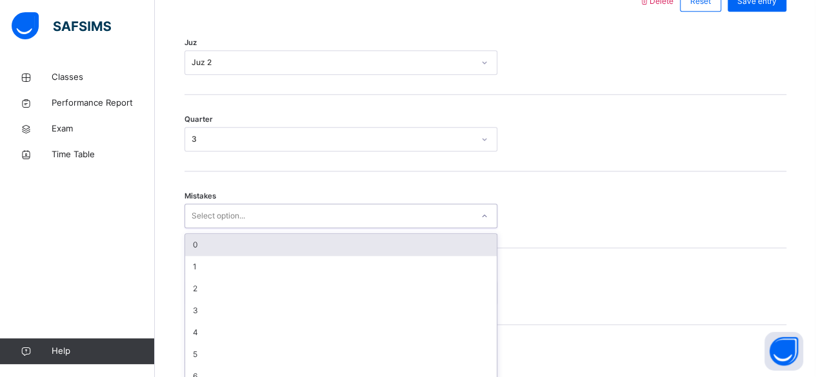
scroll to position [643, 0]
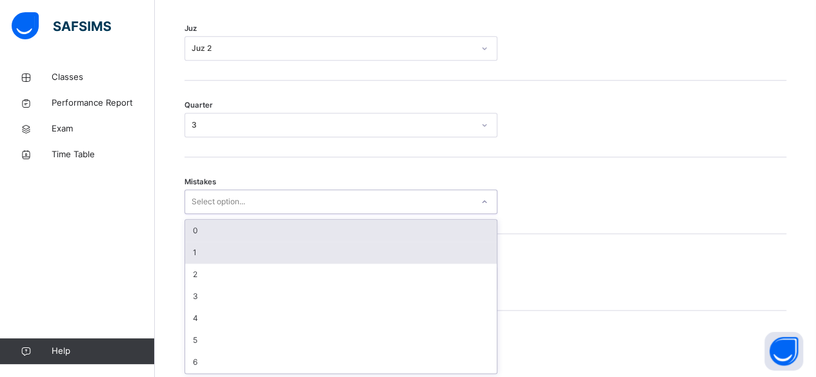
click at [352, 248] on div "1" at bounding box center [341, 253] width 312 height 22
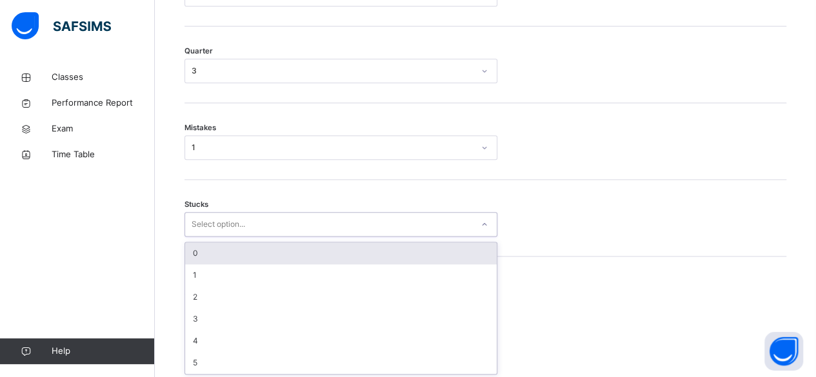
scroll to position [697, 0]
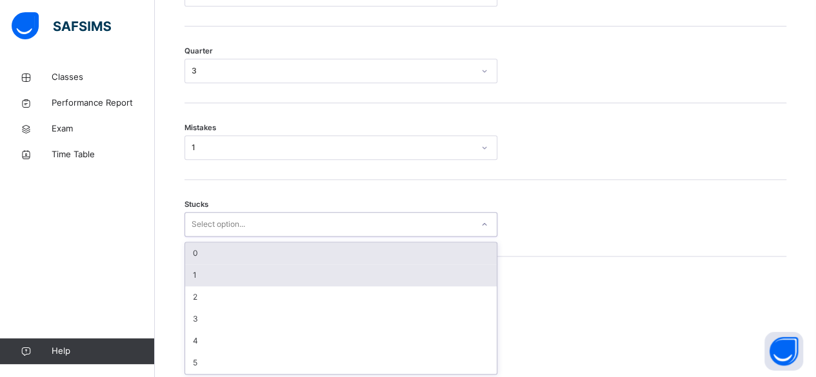
click at [335, 279] on div "1" at bounding box center [341, 275] width 312 height 22
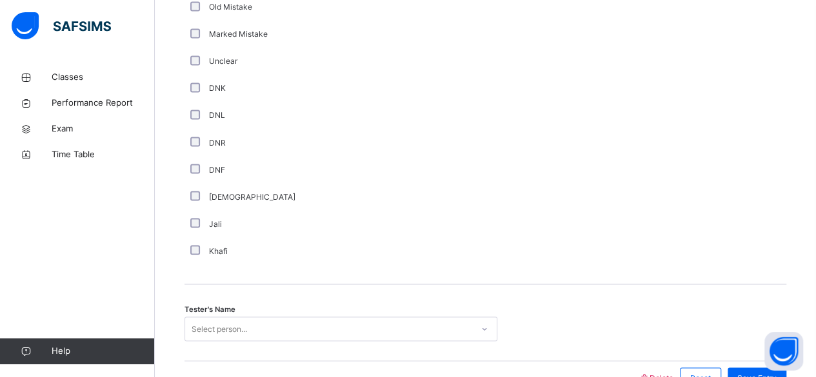
scroll to position [1157, 0]
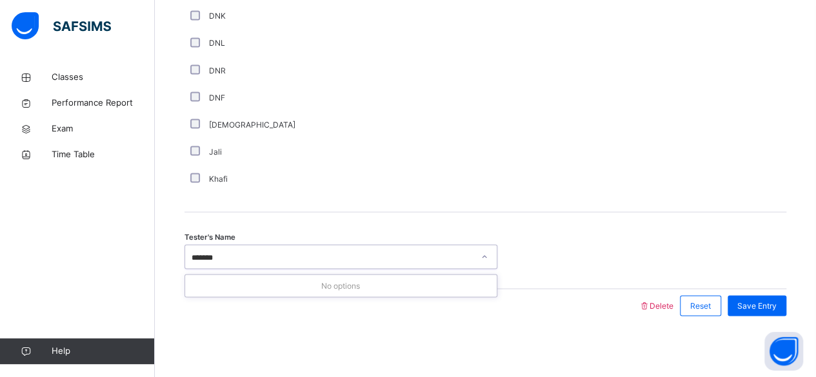
type input "*****"
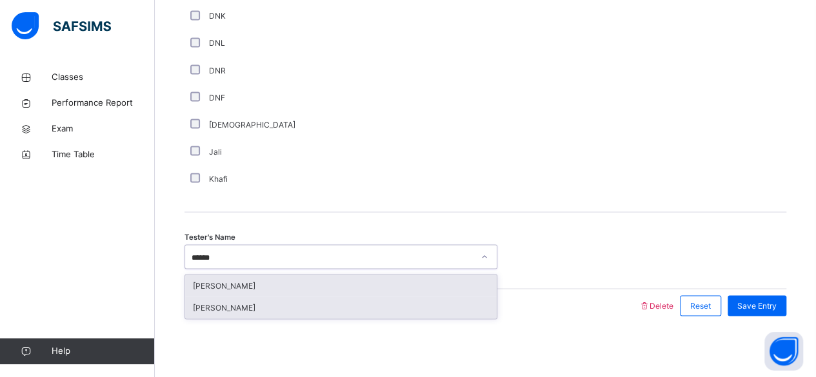
click at [198, 312] on div "[PERSON_NAME]" at bounding box center [341, 308] width 312 height 22
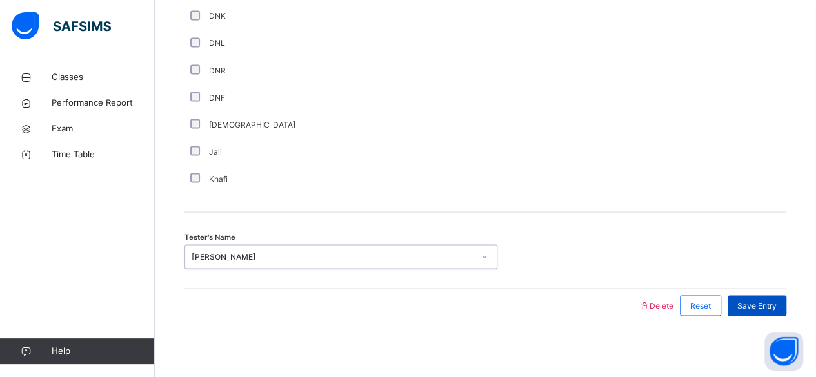
click at [774, 306] on span "Save Entry" at bounding box center [756, 306] width 39 height 12
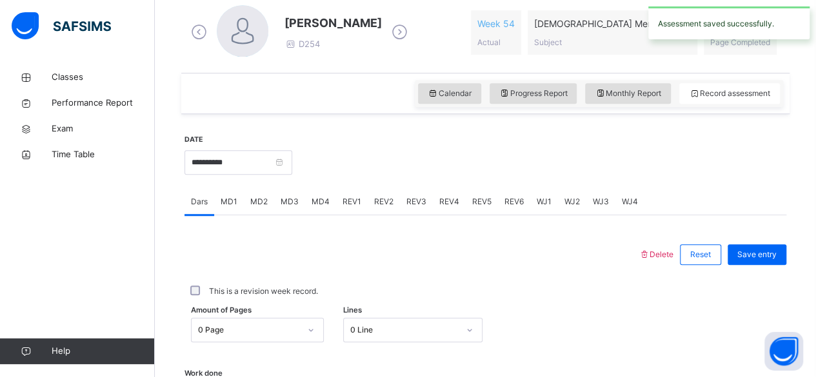
scroll to position [372, 0]
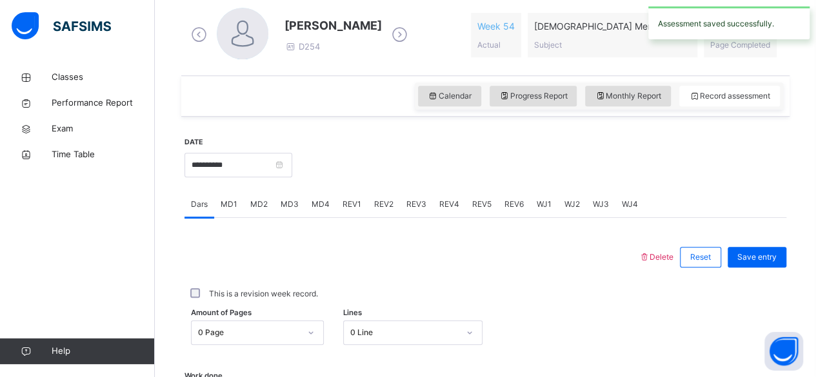
click at [355, 201] on span "REV1" at bounding box center [352, 205] width 19 height 12
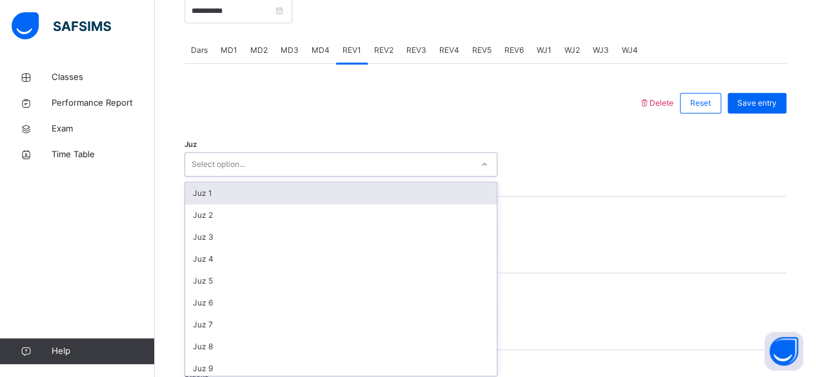
scroll to position [529, 0]
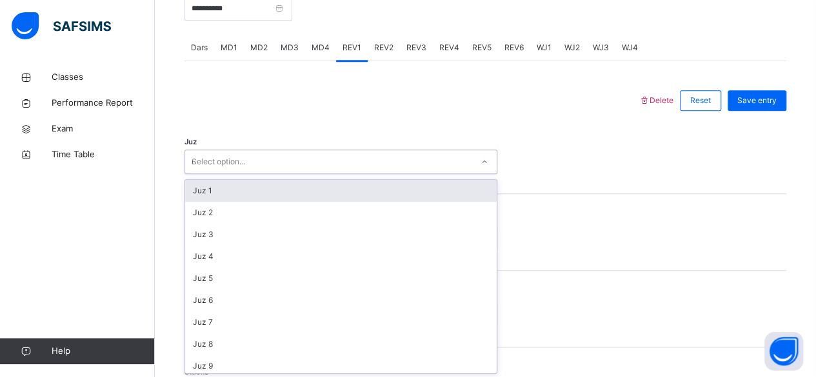
type input "**"
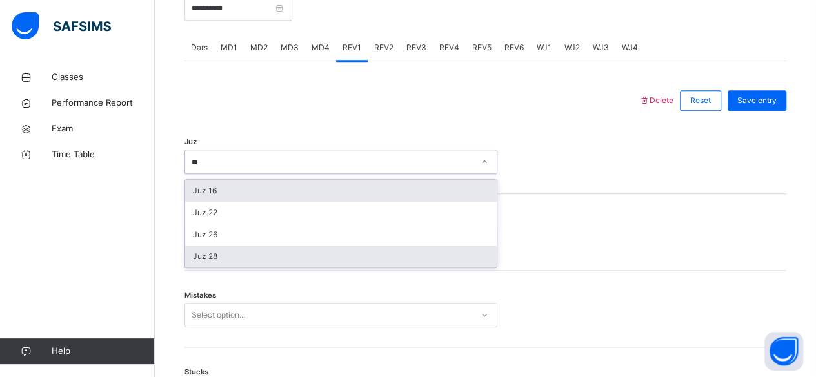
click at [217, 261] on div "Juz 28" at bounding box center [341, 257] width 312 height 22
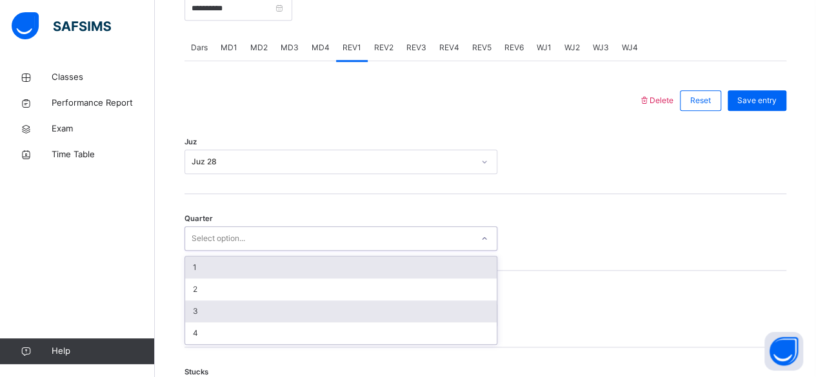
click at [223, 304] on div "3" at bounding box center [341, 312] width 312 height 22
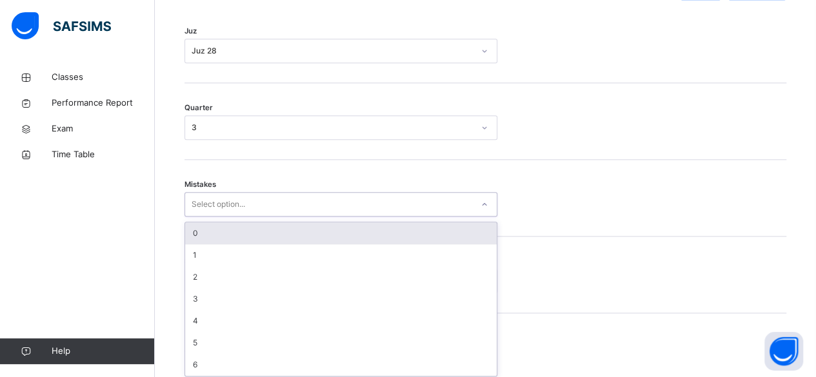
scroll to position [643, 0]
click at [360, 236] on div "0" at bounding box center [341, 231] width 312 height 22
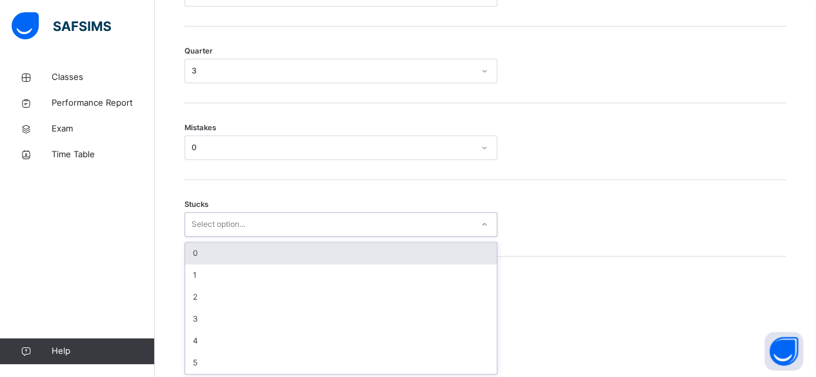
scroll to position [697, 0]
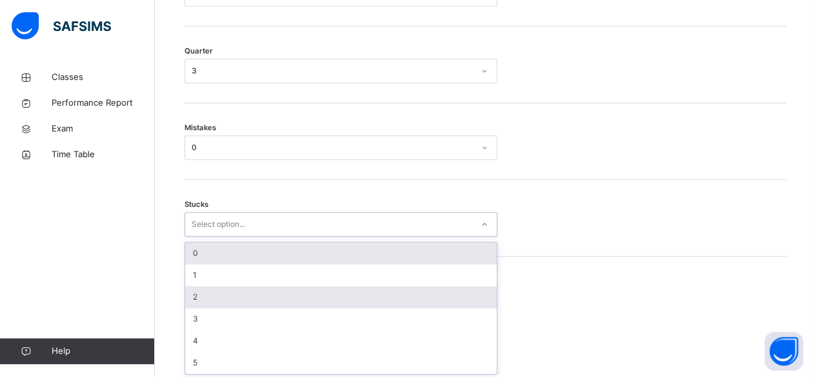
click at [310, 303] on div "2" at bounding box center [341, 297] width 312 height 22
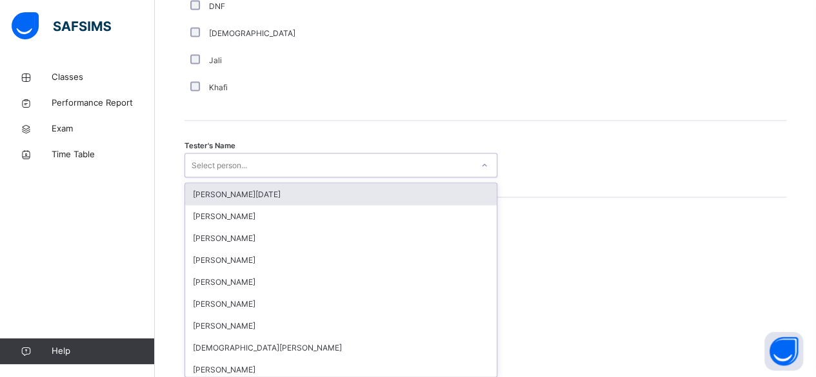
scroll to position [1252, 0]
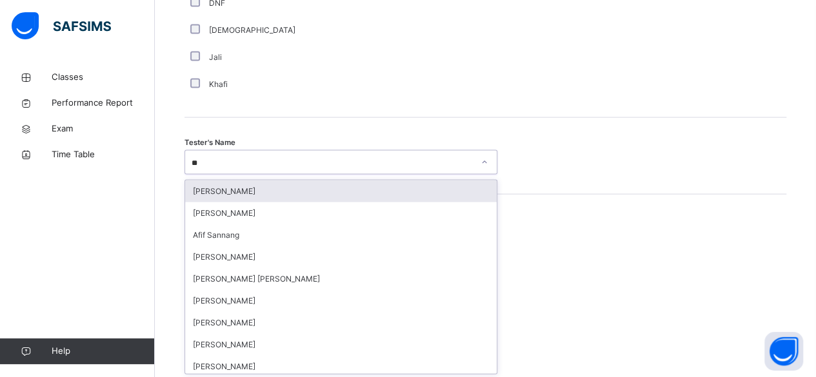
type input "*"
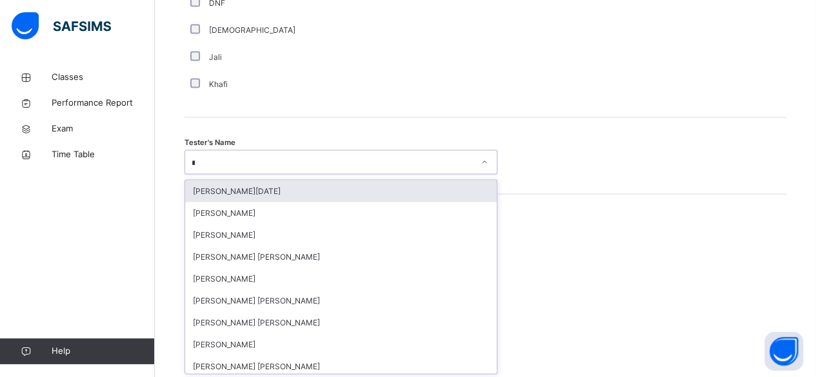
type input "**"
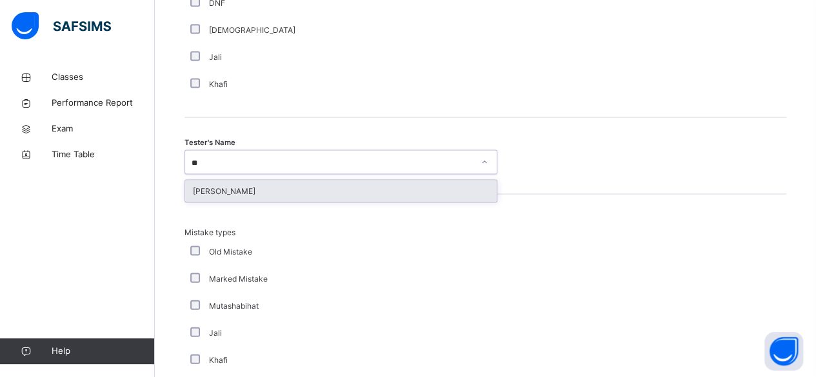
click at [283, 199] on div "[PERSON_NAME]" at bounding box center [341, 192] width 312 height 22
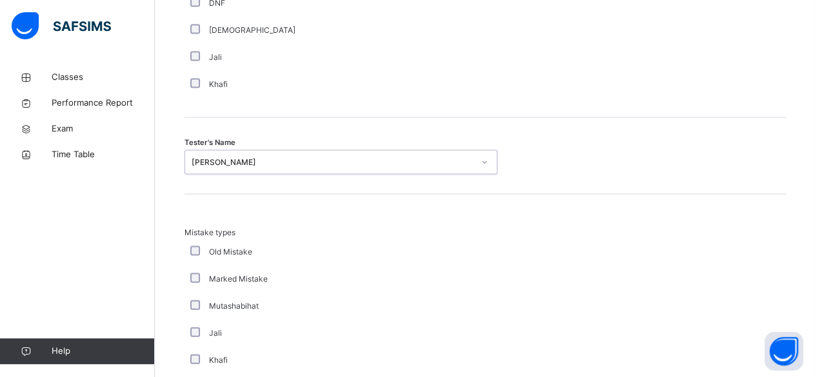
click at [304, 196] on div "Mistake types Old Mistake Marked Mistake Mutashabihat Jali Khafi Unclear Changi…" at bounding box center [486, 322] width 602 height 254
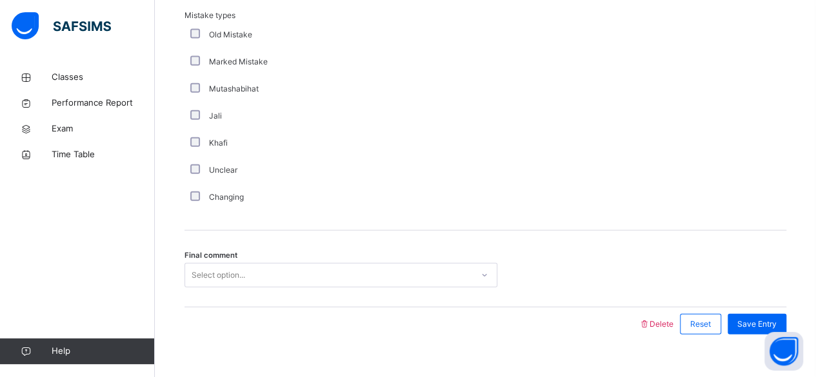
click at [267, 295] on div "Final comment Select option..." at bounding box center [486, 269] width 602 height 77
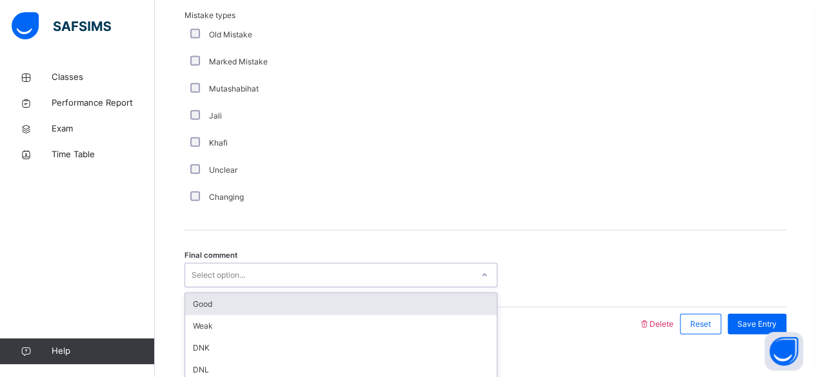
scroll to position [1488, 0]
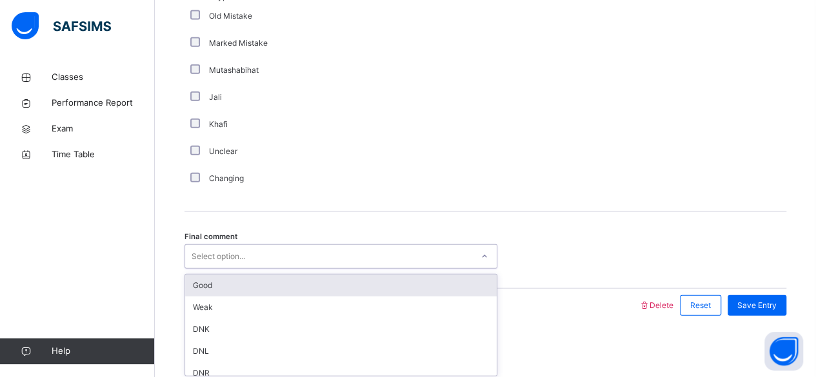
click at [301, 292] on div "Good" at bounding box center [341, 286] width 312 height 22
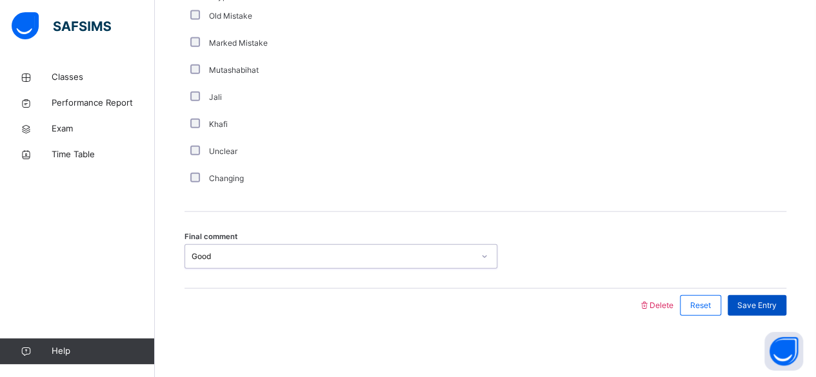
click at [759, 303] on span "Save Entry" at bounding box center [756, 306] width 39 height 12
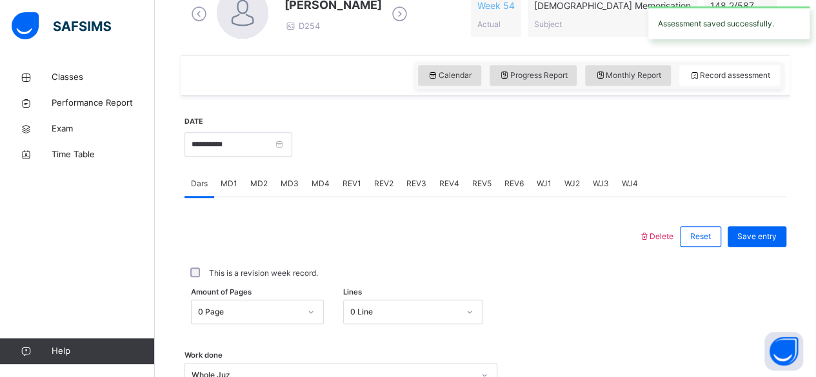
scroll to position [386, 0]
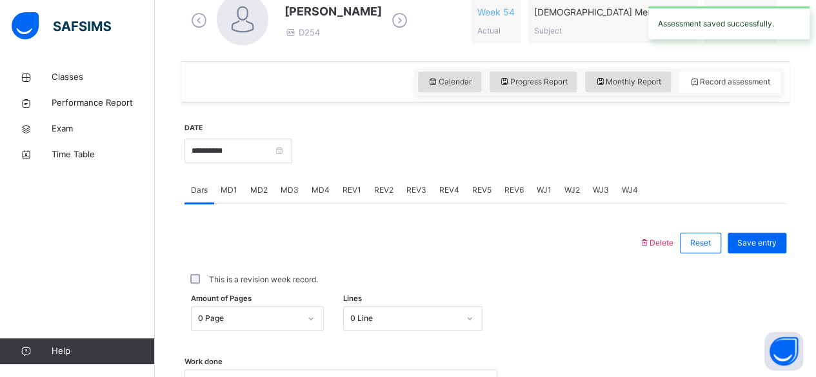
click at [377, 199] on div "REV2" at bounding box center [384, 190] width 32 height 26
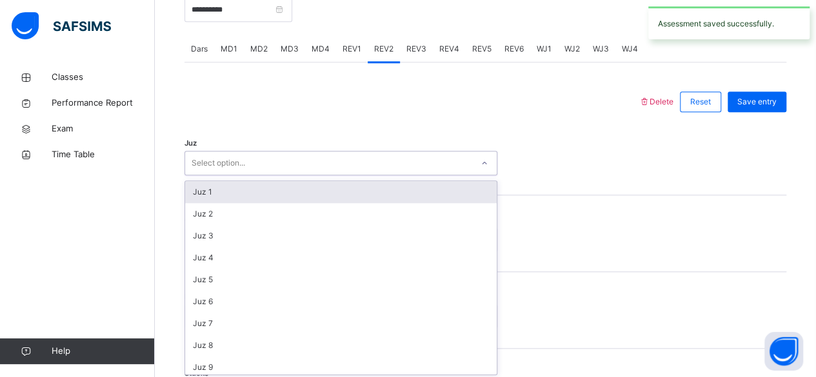
scroll to position [529, 0]
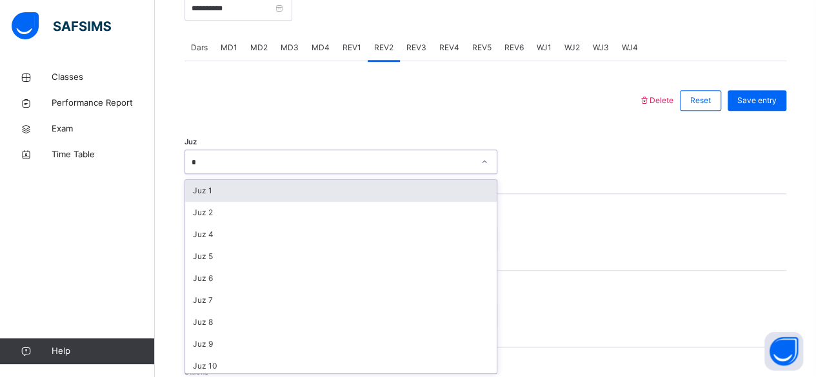
type input "**"
click at [358, 194] on div "Juz 28" at bounding box center [341, 191] width 312 height 22
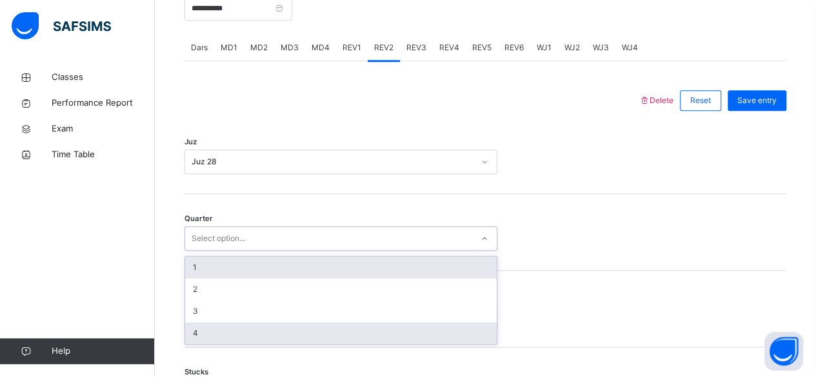
click at [257, 335] on div "4" at bounding box center [341, 334] width 312 height 22
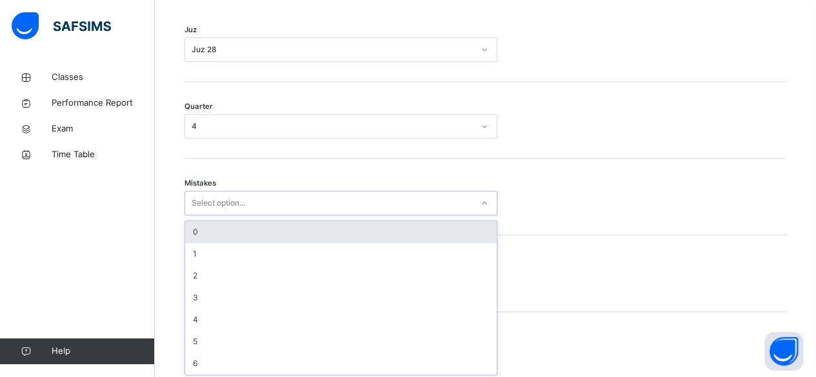
scroll to position [643, 0]
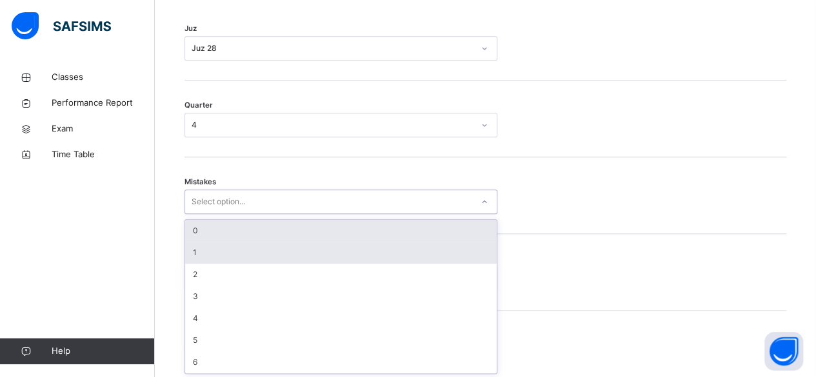
click at [356, 261] on div "1" at bounding box center [341, 253] width 312 height 22
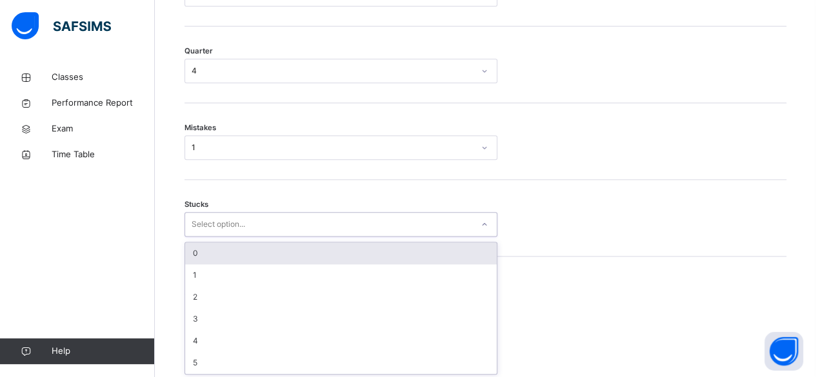
scroll to position [697, 0]
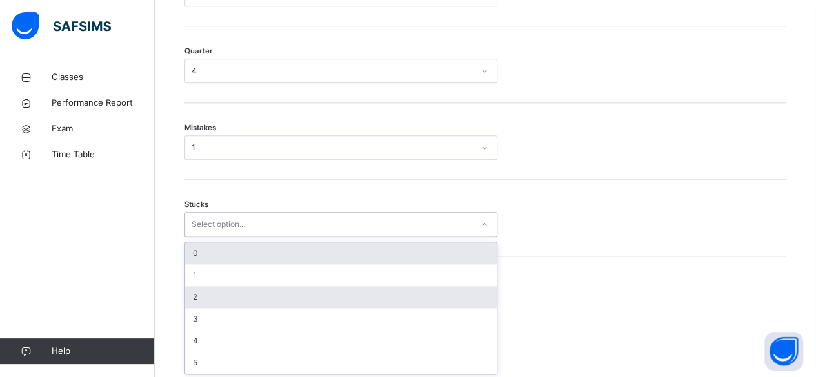
click at [209, 299] on div "2" at bounding box center [341, 297] width 312 height 22
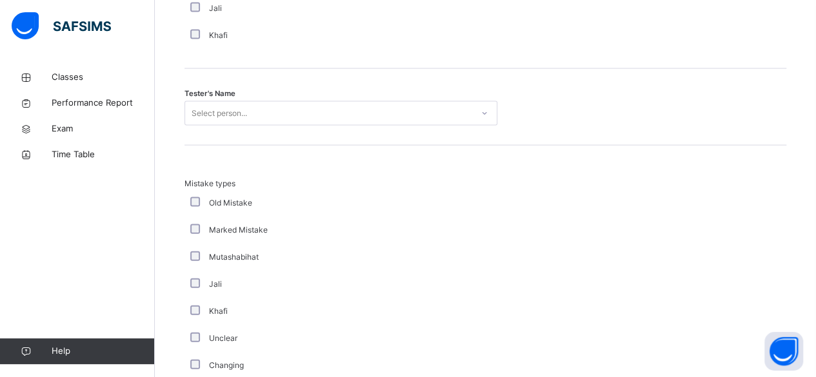
scroll to position [1286, 0]
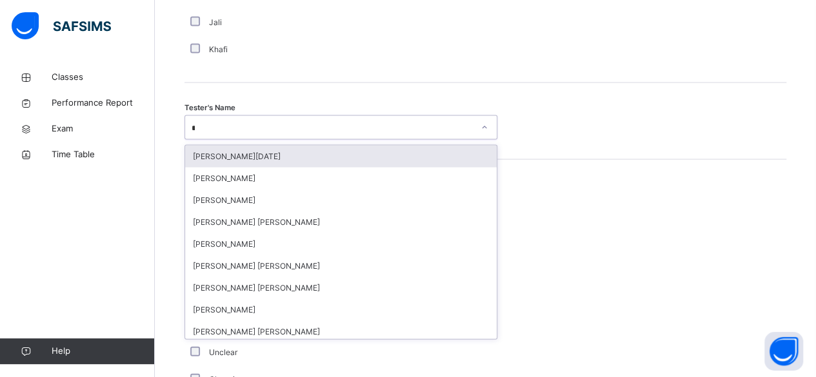
type input "**"
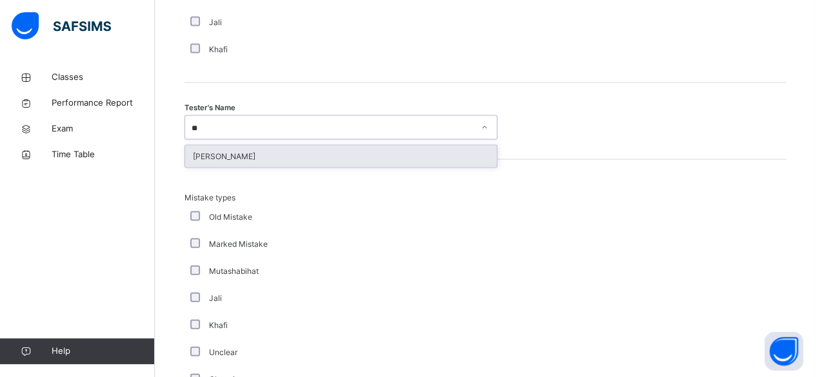
click at [264, 153] on div "[PERSON_NAME]" at bounding box center [341, 157] width 312 height 22
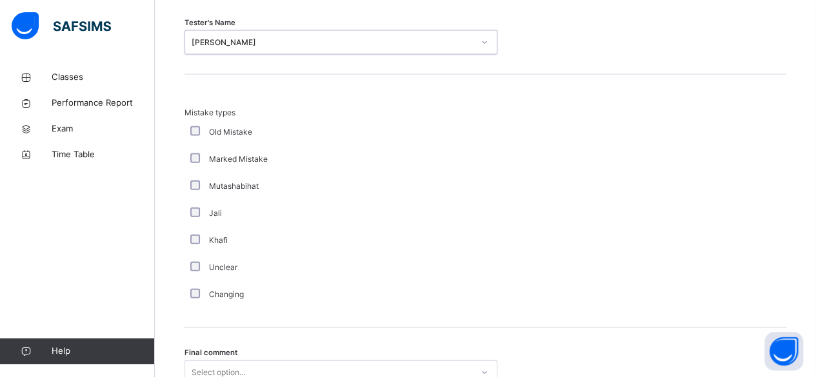
scroll to position [1488, 0]
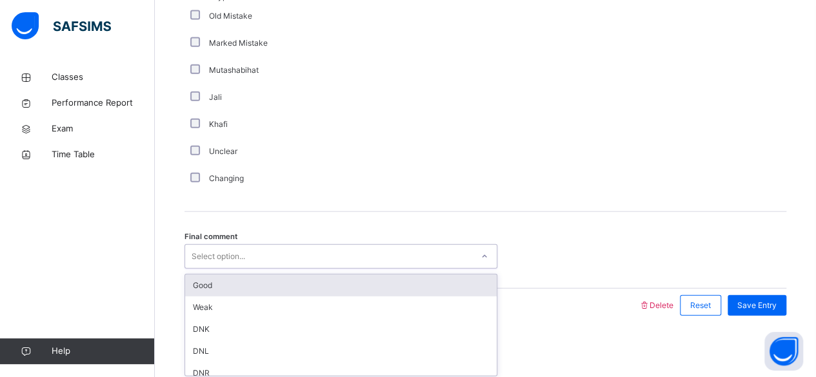
click at [298, 290] on div "Good" at bounding box center [341, 286] width 312 height 22
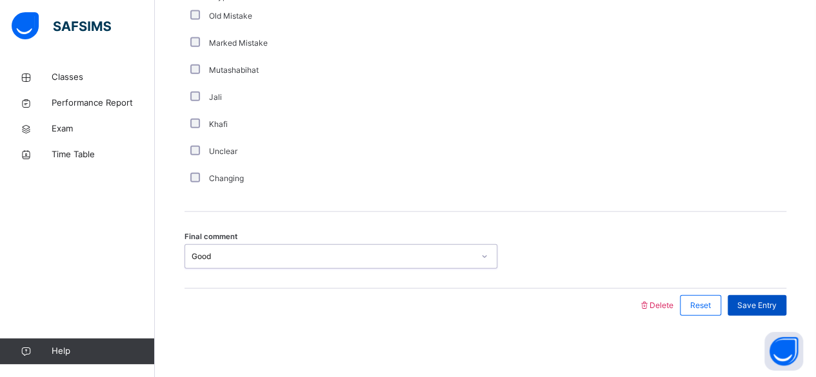
click at [777, 307] on span "Save Entry" at bounding box center [756, 306] width 39 height 12
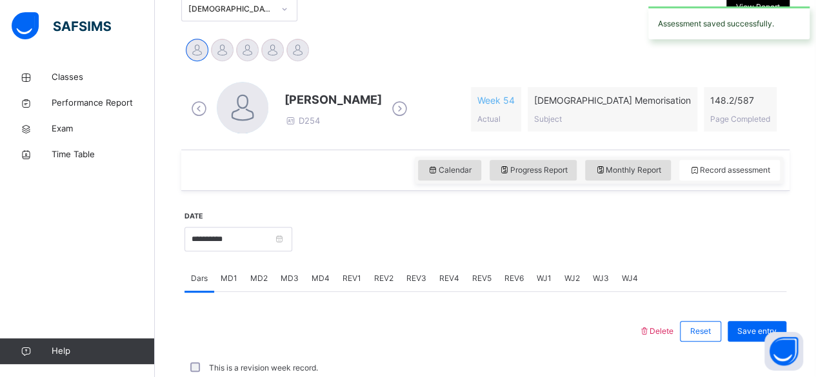
scroll to position [590, 0]
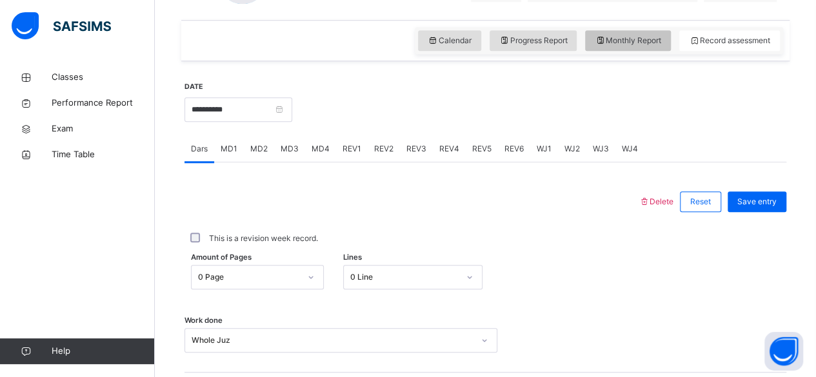
click at [646, 46] on div "Monthly Report" at bounding box center [628, 40] width 86 height 21
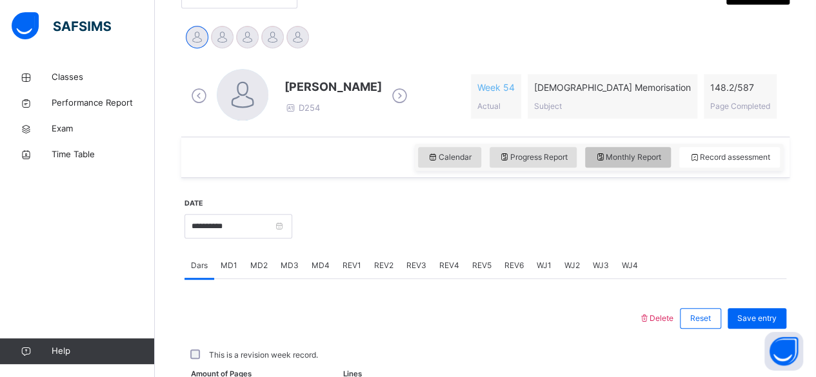
select select "****"
select select "*"
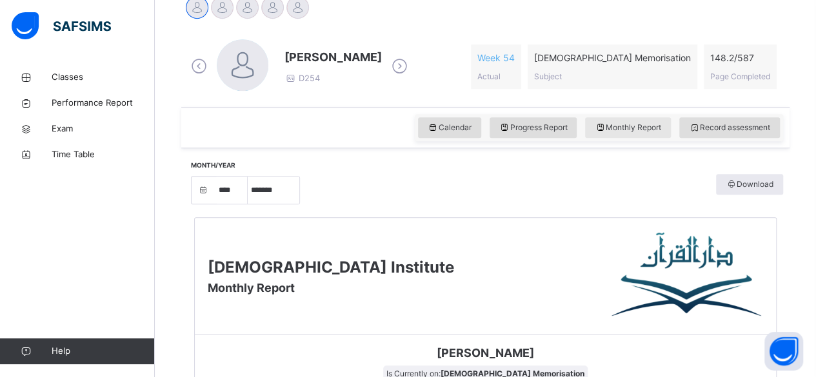
scroll to position [322, 0]
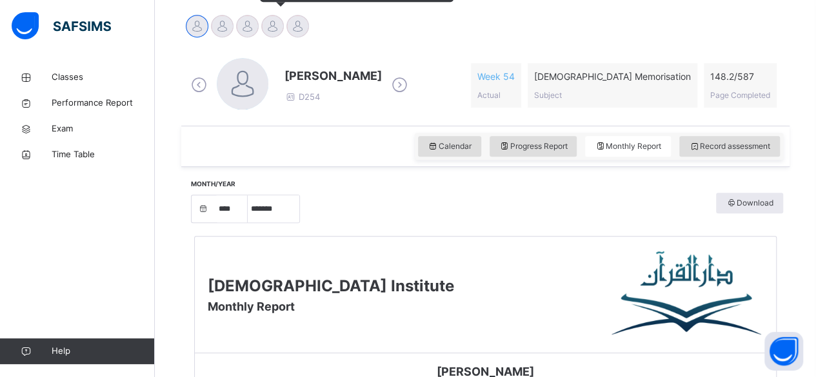
click at [282, 34] on div "[PERSON_NAME]" at bounding box center [272, 28] width 25 height 28
click at [267, 27] on div at bounding box center [272, 26] width 23 height 23
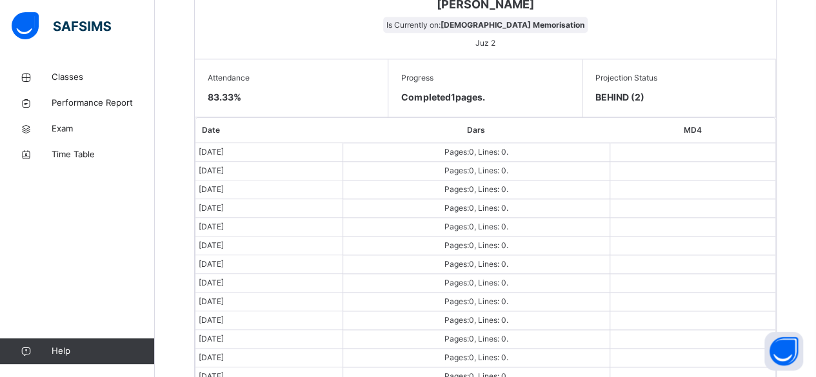
scroll to position [691, 0]
click at [5, 3] on div at bounding box center [76, 26] width 155 height 52
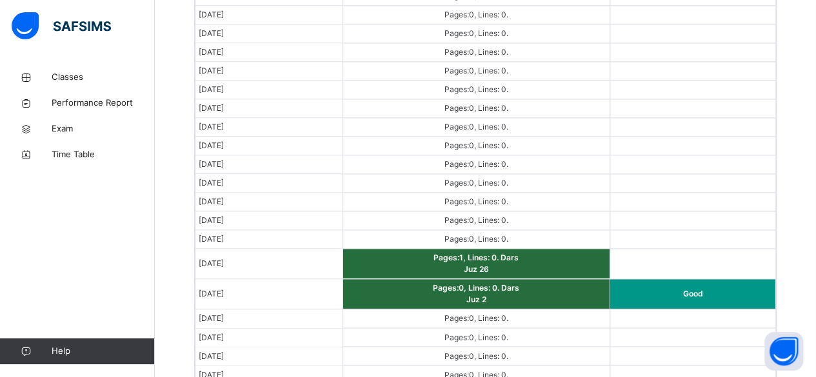
scroll to position [903, 0]
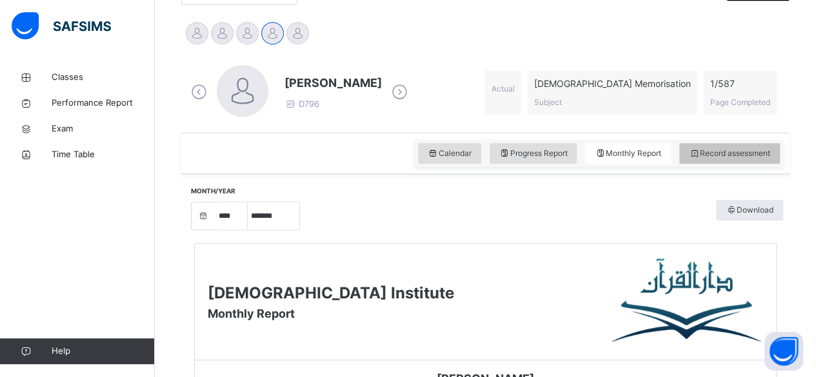
click at [756, 143] on div "Record assessment" at bounding box center [729, 153] width 101 height 21
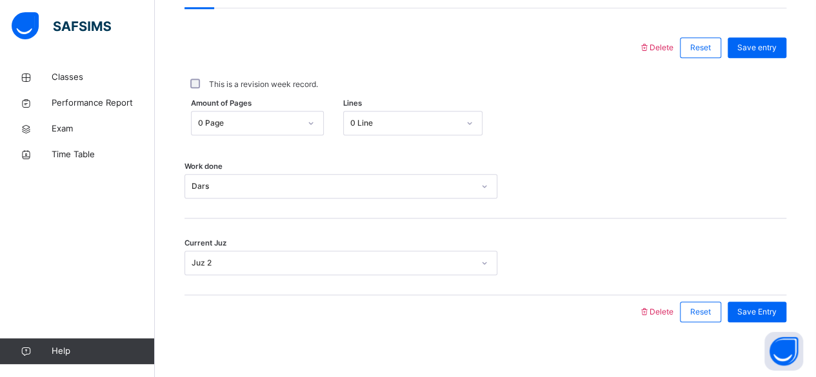
scroll to position [590, 0]
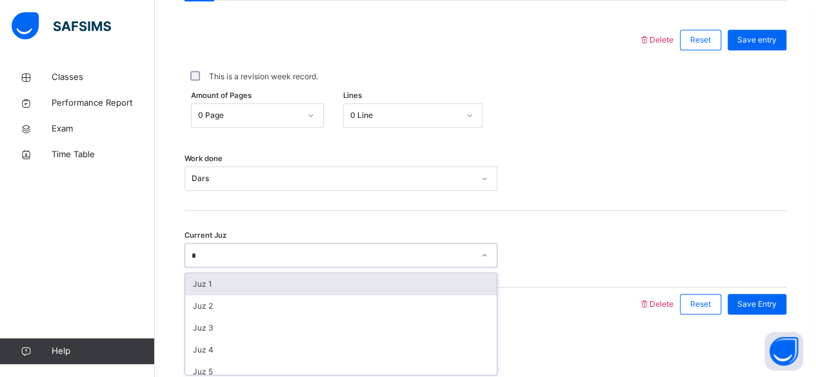
type input "**"
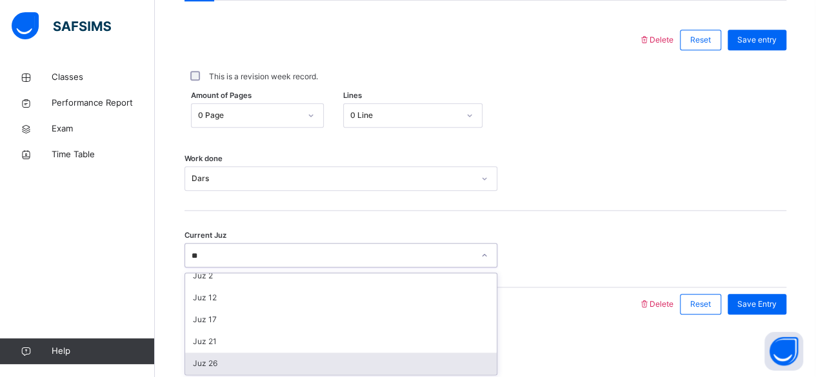
click at [249, 370] on div "Juz 26" at bounding box center [341, 364] width 312 height 22
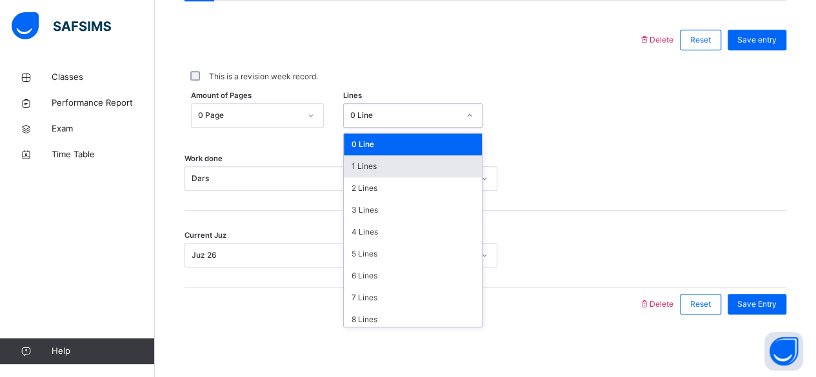
click at [400, 163] on div "1 Lines" at bounding box center [413, 166] width 138 height 22
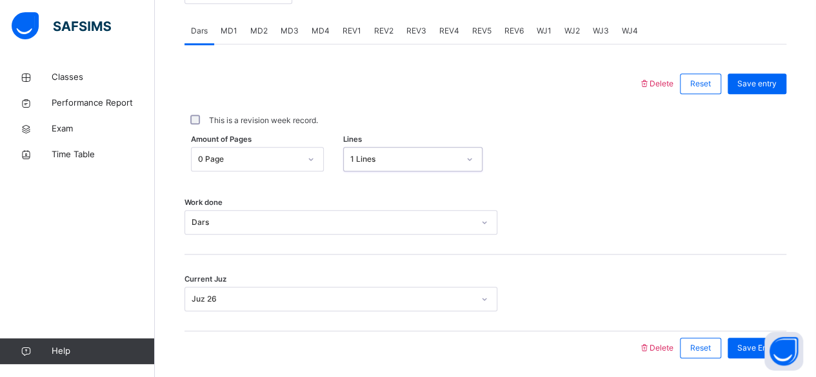
scroll to position [517, 0]
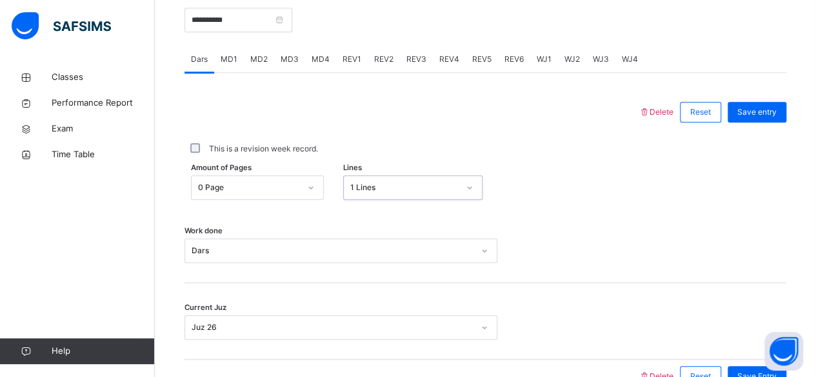
click at [400, 215] on div "Work done Dars" at bounding box center [486, 244] width 602 height 77
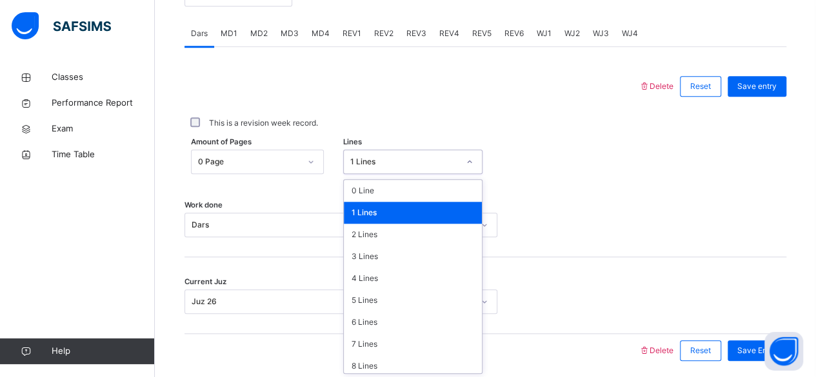
scroll to position [543, 0]
click at [382, 180] on div "0 Line" at bounding box center [413, 191] width 138 height 22
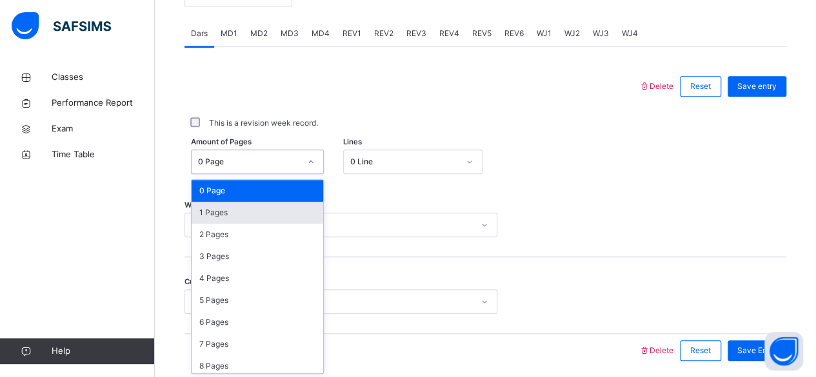
click at [251, 221] on div "1 Pages" at bounding box center [258, 213] width 132 height 22
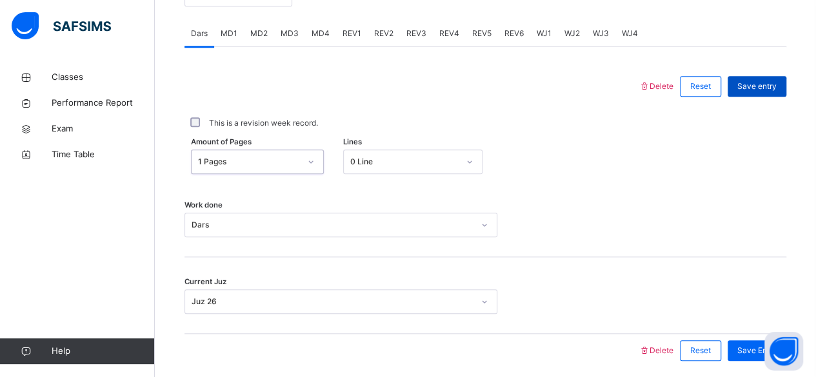
click at [773, 88] on span "Save entry" at bounding box center [756, 87] width 39 height 12
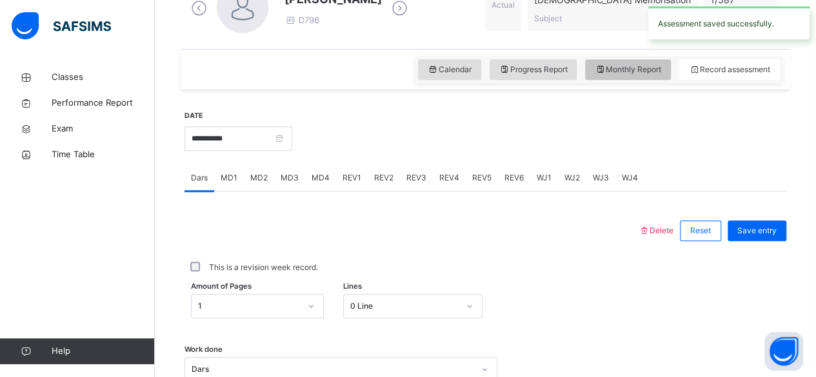
click at [634, 73] on span "Monthly Report" at bounding box center [628, 70] width 66 height 12
select select "****"
select select "*"
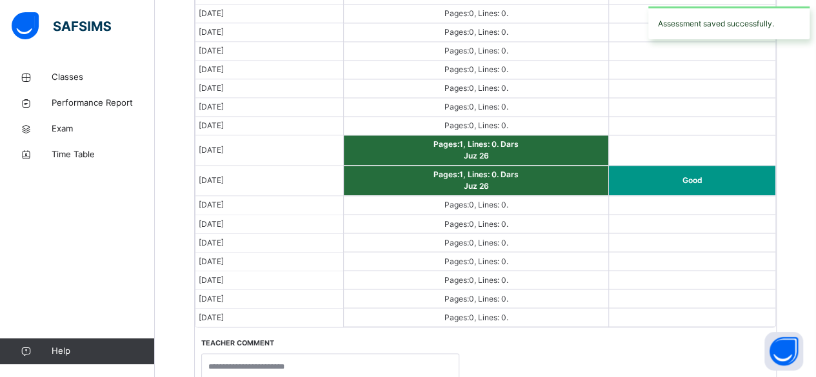
scroll to position [1013, 0]
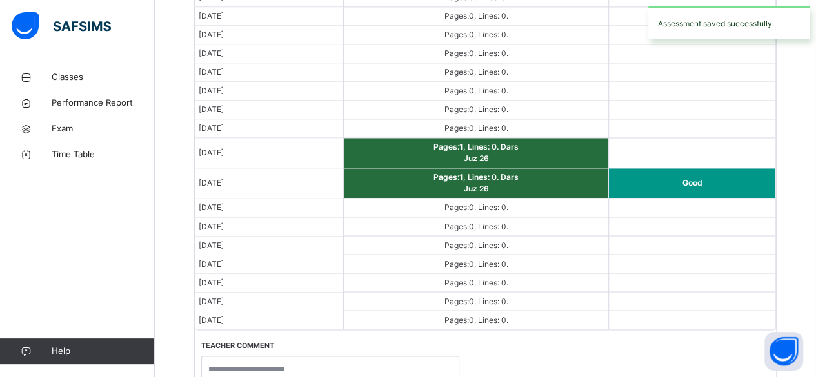
click at [491, 209] on td "Pages: 0 , Lines: 0 ." at bounding box center [476, 208] width 265 height 19
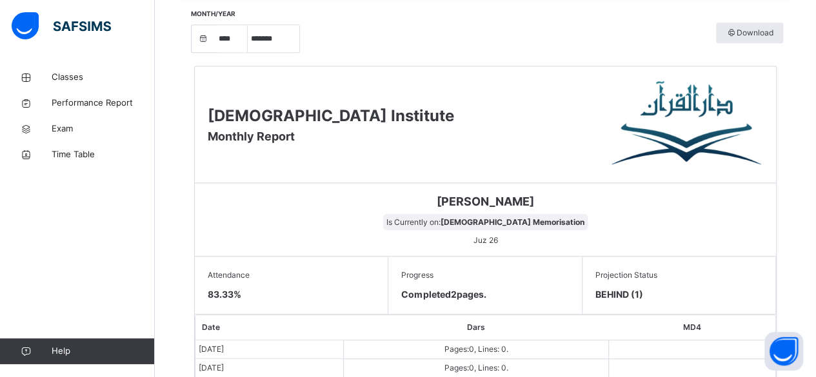
scroll to position [428, 0]
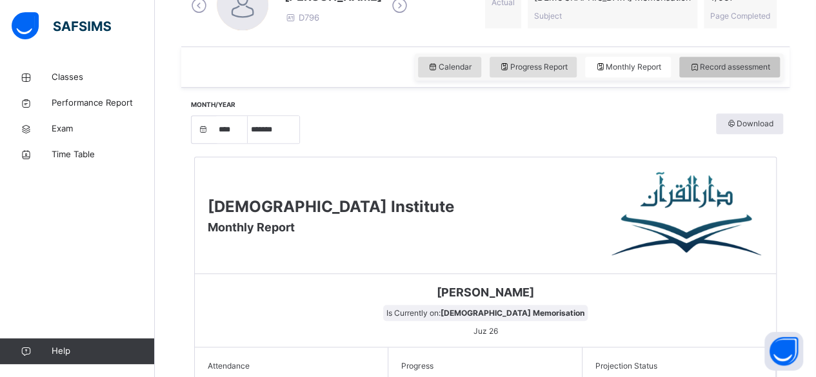
click at [748, 67] on span "Record assessment" at bounding box center [729, 67] width 81 height 12
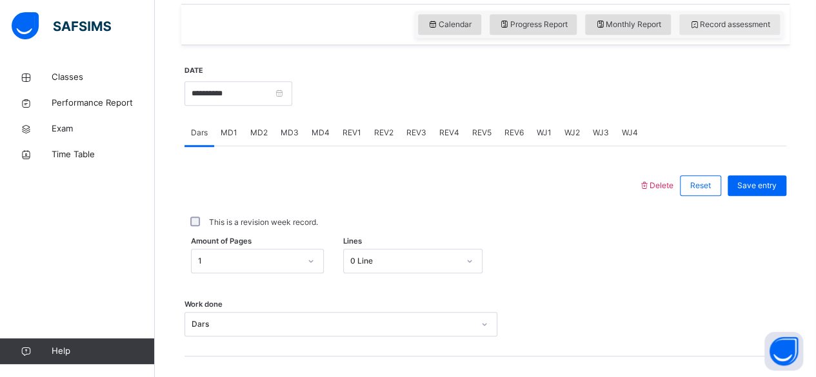
scroll to position [443, 0]
click at [317, 131] on span "MD4" at bounding box center [321, 134] width 18 height 12
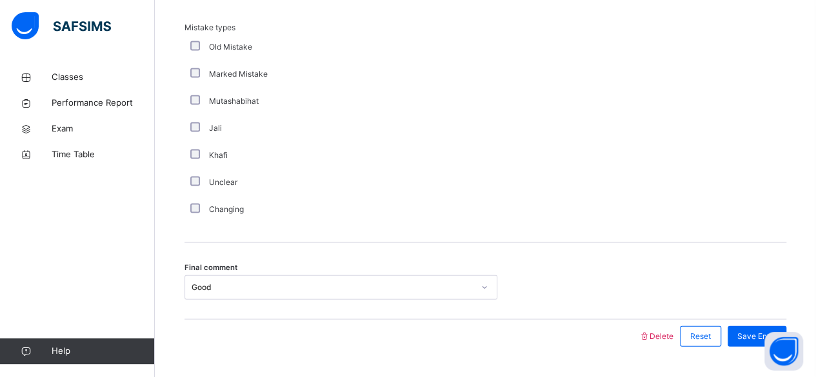
scroll to position [1332, 0]
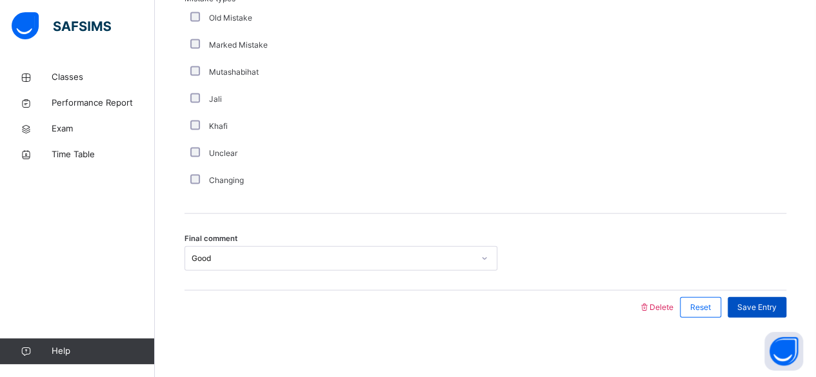
click at [770, 305] on span "Save Entry" at bounding box center [756, 308] width 39 height 12
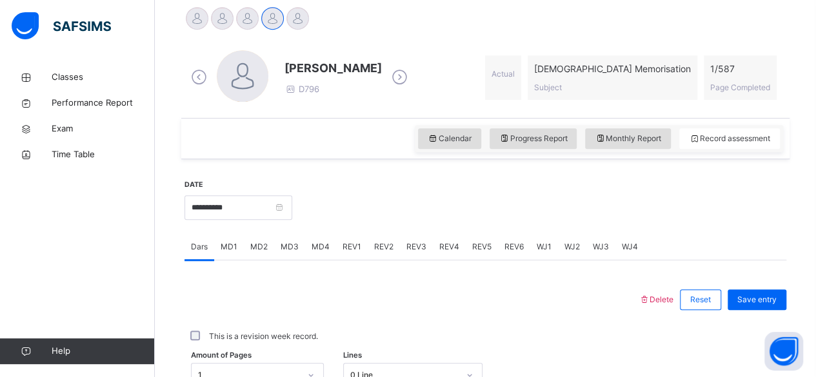
scroll to position [329, 0]
click at [548, 145] on div "Progress Report" at bounding box center [534, 139] width 88 height 21
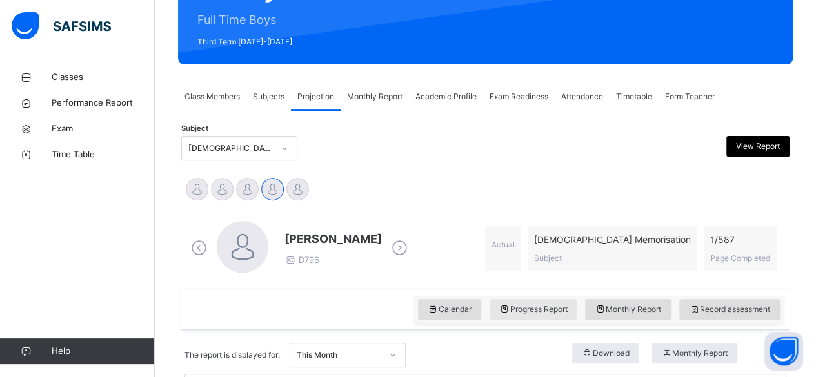
scroll to position [155, 0]
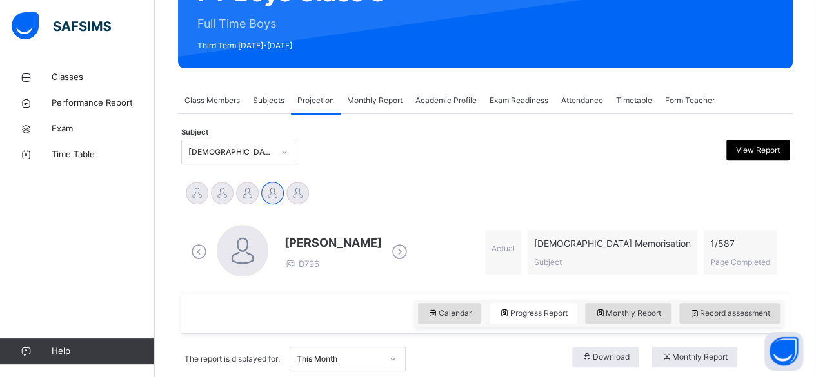
click at [443, 101] on span "Academic Profile" at bounding box center [445, 101] width 61 height 12
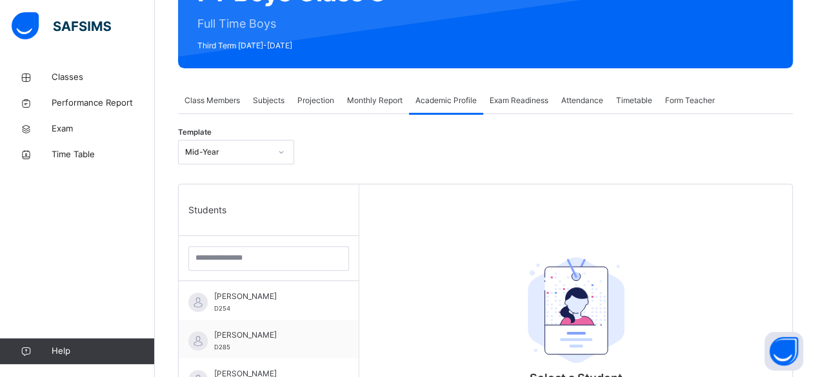
click at [581, 108] on div "Attendance" at bounding box center [582, 101] width 55 height 26
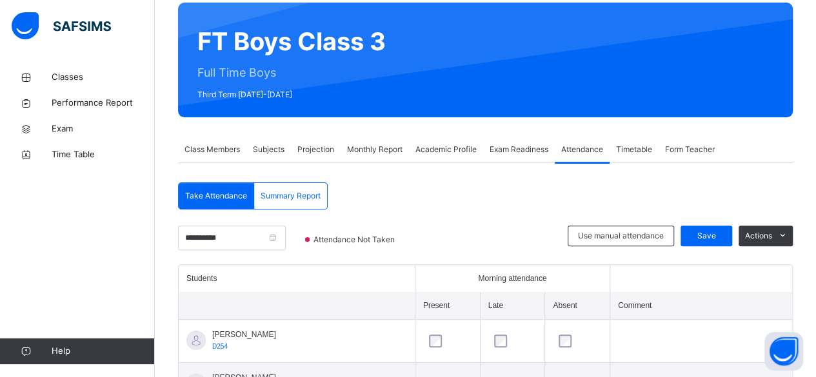
scroll to position [107, 0]
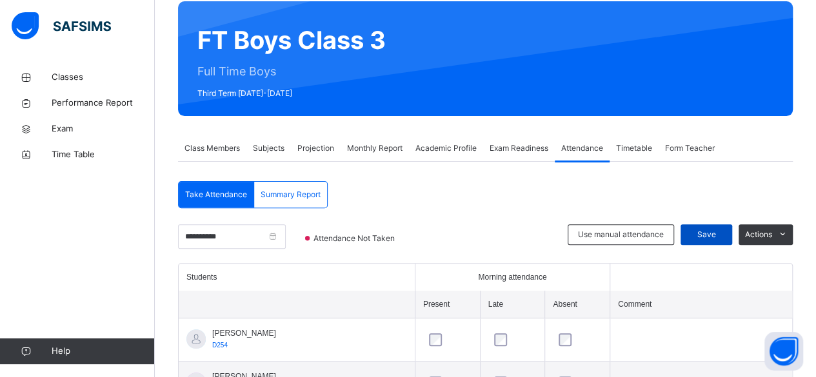
click at [730, 241] on div "Save" at bounding box center [707, 235] width 52 height 21
click at [317, 150] on span "Projection" at bounding box center [315, 149] width 37 height 12
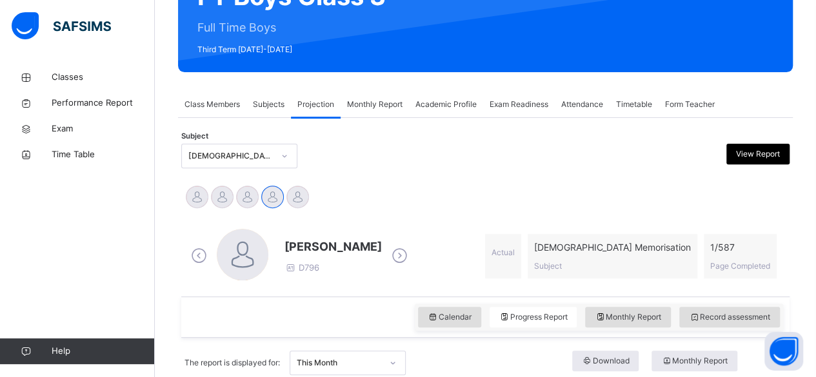
scroll to position [150, 0]
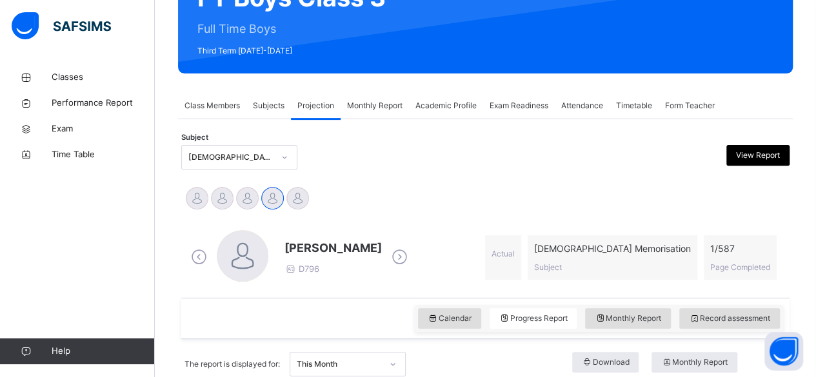
click at [267, 101] on span "Subjects" at bounding box center [269, 106] width 32 height 12
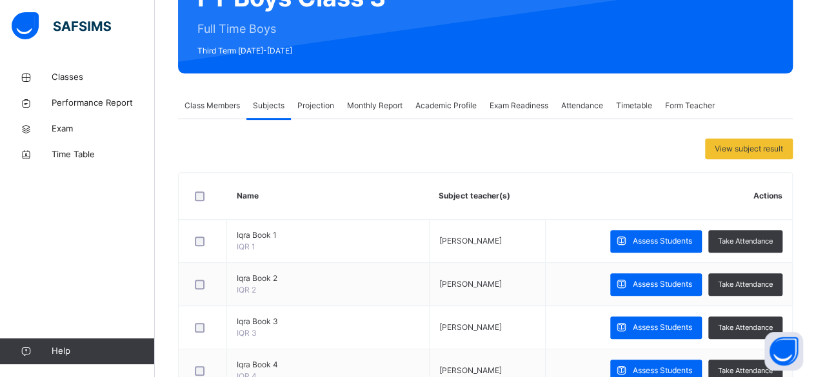
click at [329, 107] on span "Projection" at bounding box center [315, 106] width 37 height 12
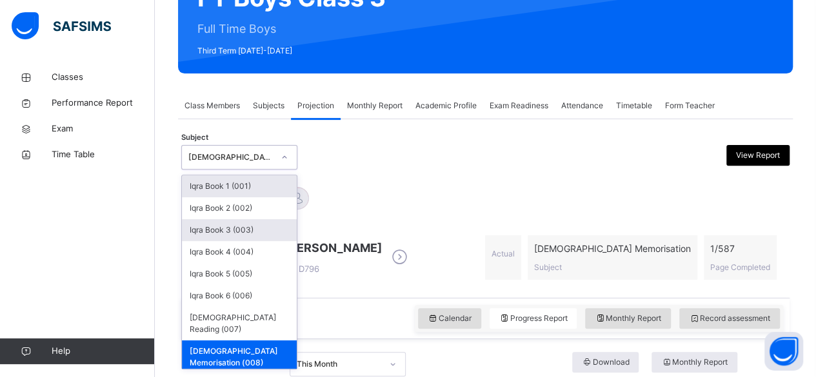
click at [267, 232] on div "Iqra Book 3 (003)" at bounding box center [239, 230] width 115 height 22
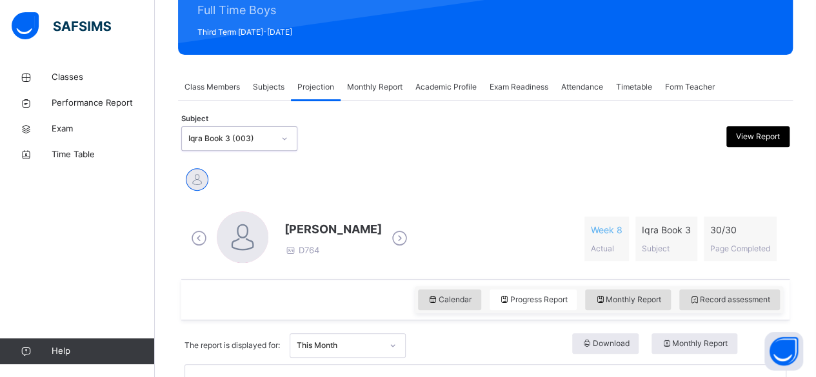
scroll to position [159, 0]
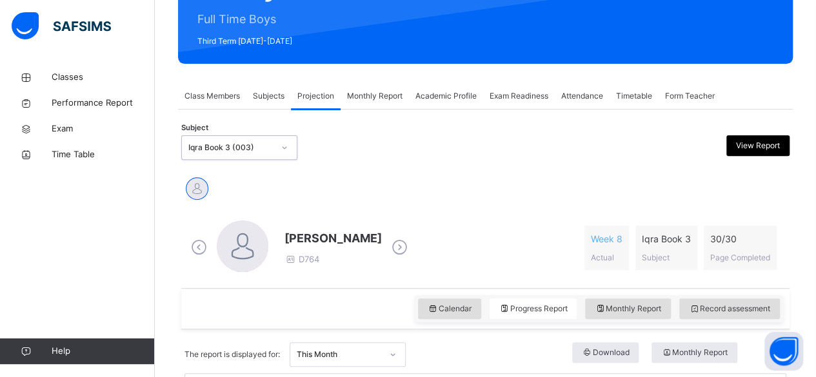
click at [183, 97] on div "Class Members" at bounding box center [212, 96] width 68 height 26
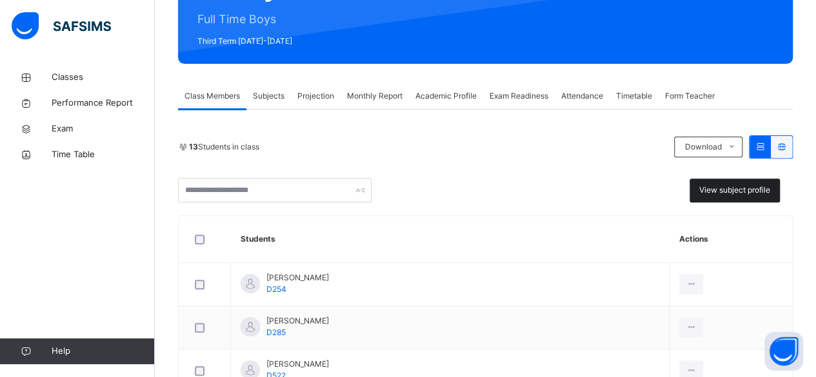
click at [741, 197] on div "View subject profile" at bounding box center [735, 191] width 90 height 24
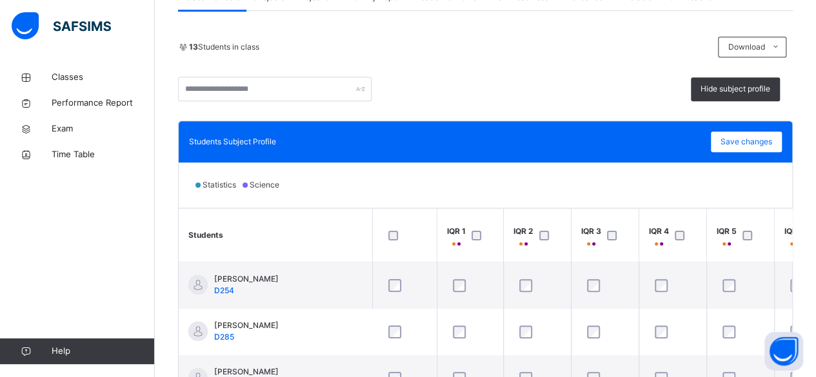
scroll to position [248, 0]
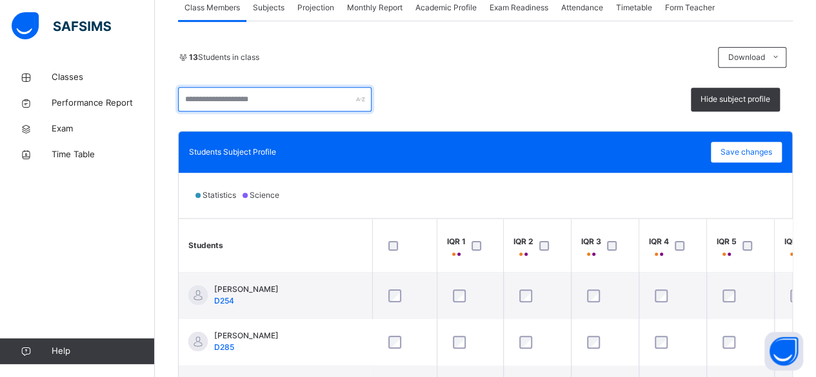
click at [280, 102] on input "text" at bounding box center [275, 99] width 194 height 25
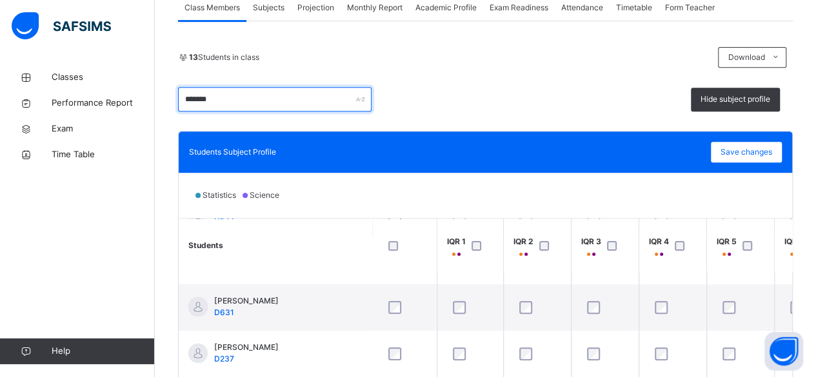
scroll to position [172, 0]
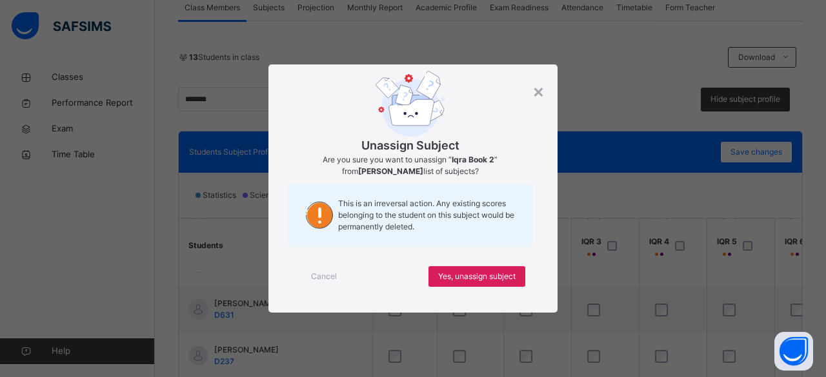
click at [484, 263] on div "Cancel Yes, unassign subject" at bounding box center [413, 277] width 250 height 46
click at [479, 267] on div "Yes, unassign subject" at bounding box center [476, 276] width 97 height 21
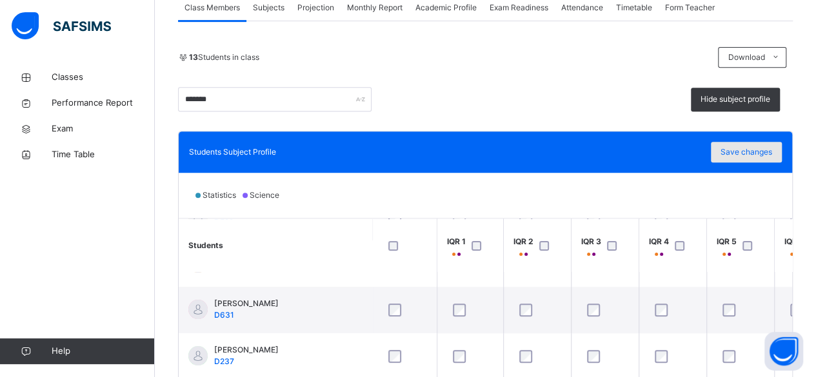
click at [743, 151] on span "Save changes" at bounding box center [747, 152] width 52 height 12
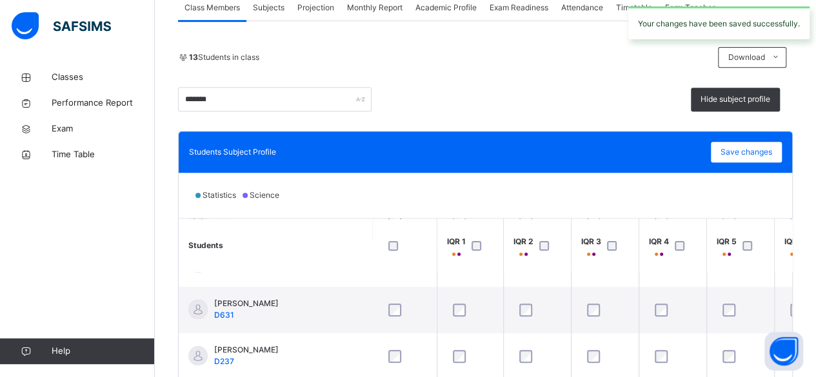
click at [316, 8] on span "Projection" at bounding box center [315, 8] width 37 height 12
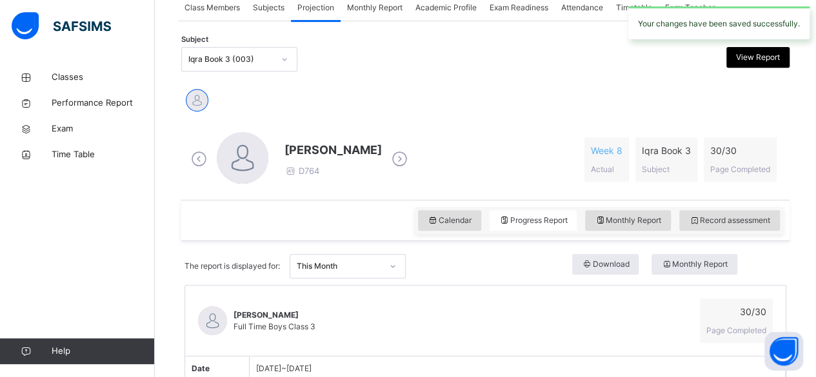
click at [237, 72] on div "Subject Iqra Book 3 (003) View Report" at bounding box center [485, 59] width 608 height 37
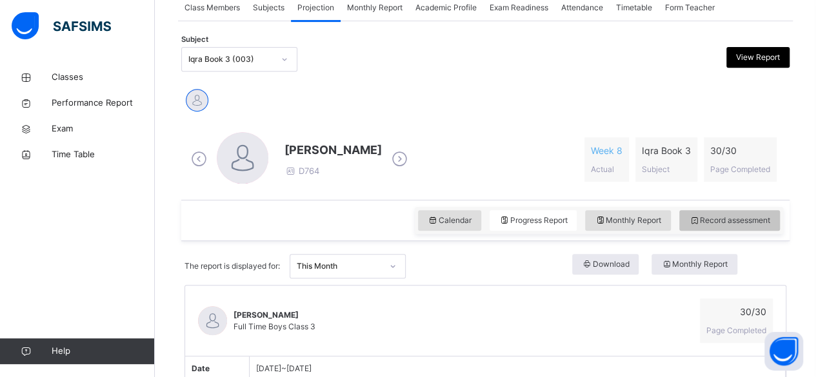
click at [740, 212] on div "Record assessment" at bounding box center [729, 220] width 101 height 21
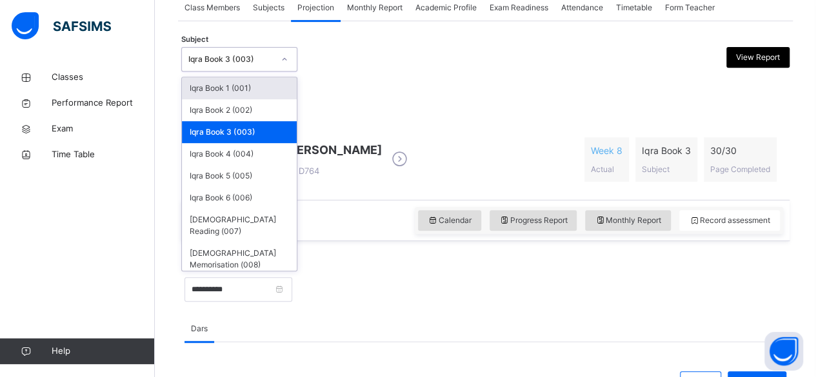
click at [226, 66] on div "Iqra Book 3 (003)" at bounding box center [227, 60] width 90 height 20
click at [222, 125] on div "Iqra Book 3 (003)" at bounding box center [239, 132] width 115 height 22
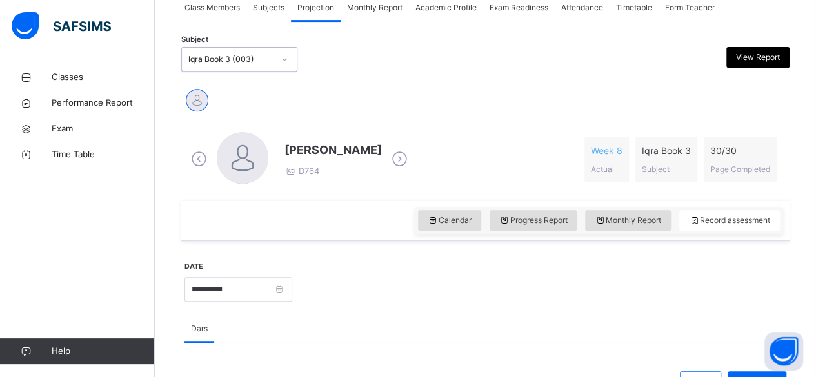
click at [226, 60] on div "Iqra Book 3 (003)" at bounding box center [230, 60] width 85 height 12
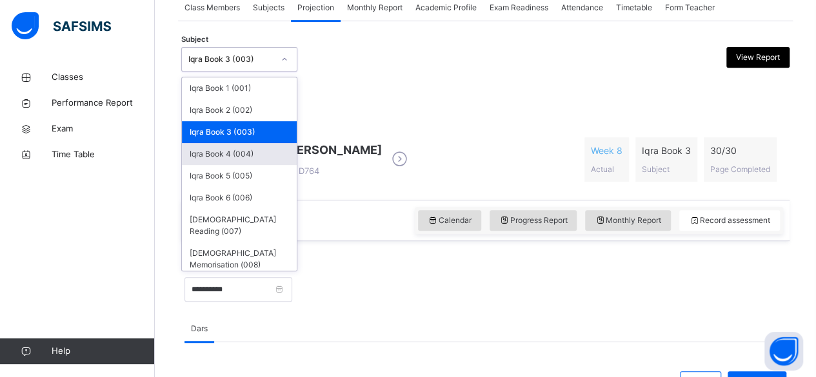
click at [215, 146] on div "Iqra Book 4 (004)" at bounding box center [239, 154] width 115 height 22
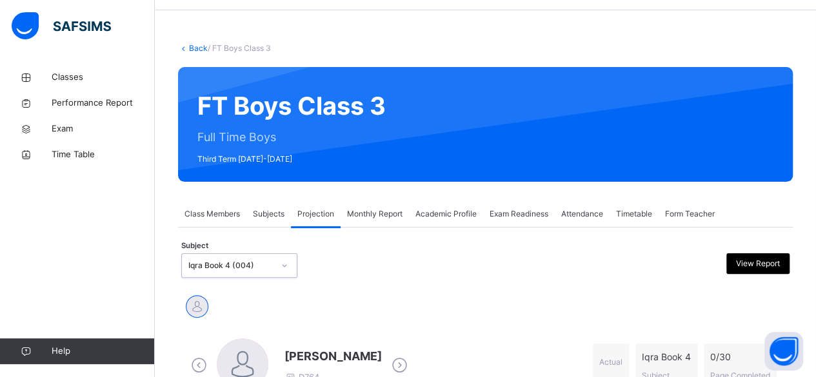
scroll to position [248, 0]
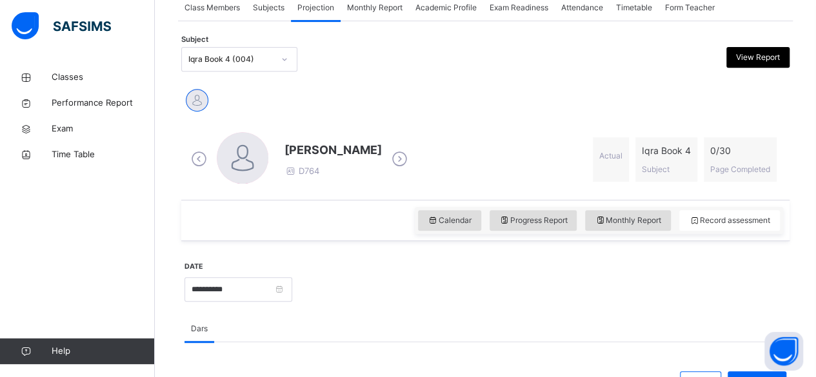
drag, startPoint x: 250, startPoint y: 46, endPoint x: 252, endPoint y: 55, distance: 9.1
click at [250, 48] on div "Subject Iqra Book 4 (004) View Report" at bounding box center [485, 59] width 608 height 37
click at [239, 48] on div "Iqra Book 4 (004)" at bounding box center [239, 59] width 116 height 25
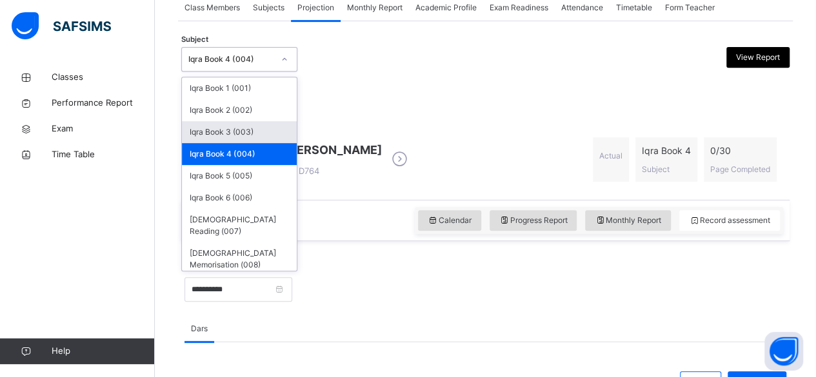
click at [232, 134] on div "Iqra Book 3 (003)" at bounding box center [239, 132] width 115 height 22
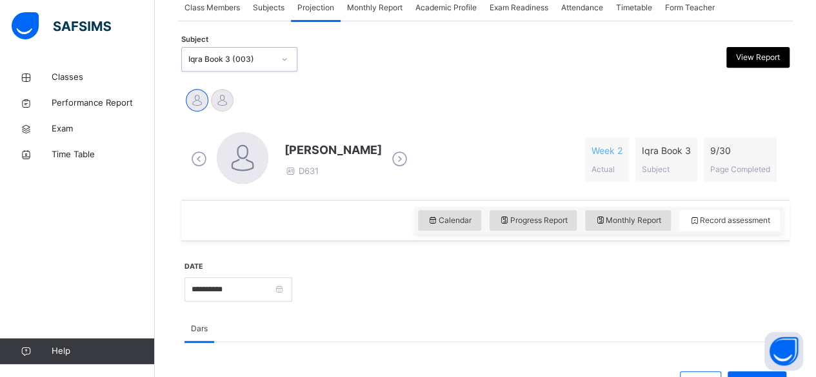
click at [212, 9] on span "Class Members" at bounding box center [212, 8] width 55 height 12
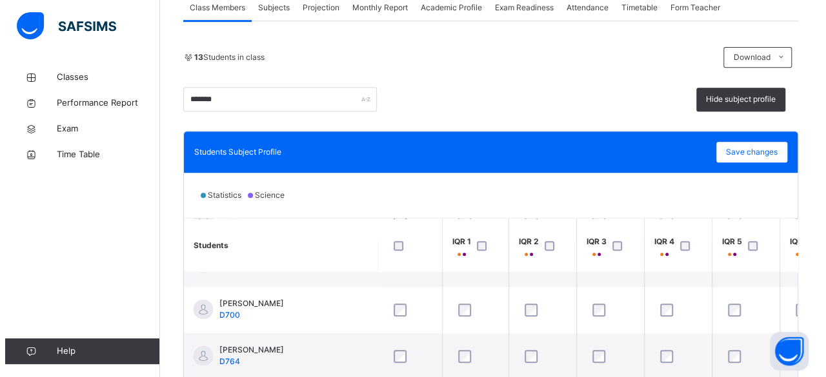
scroll to position [341, 0]
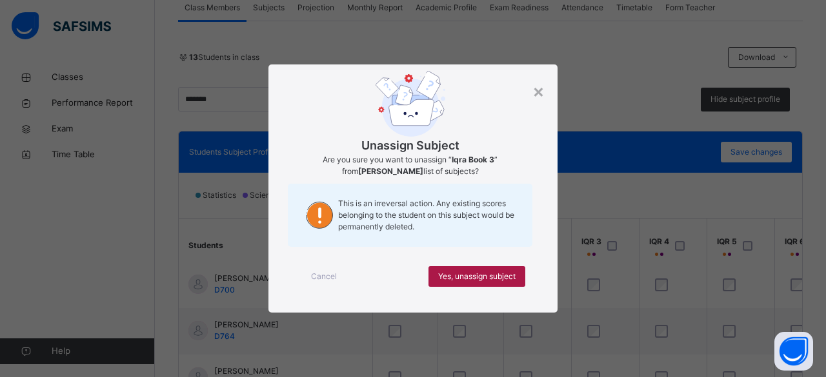
click at [502, 281] on span "Yes, unassign subject" at bounding box center [476, 277] width 77 height 12
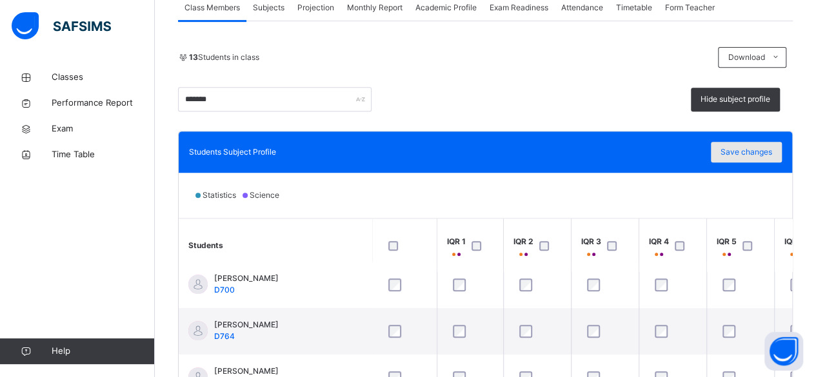
click at [744, 150] on span "Save changes" at bounding box center [747, 152] width 52 height 12
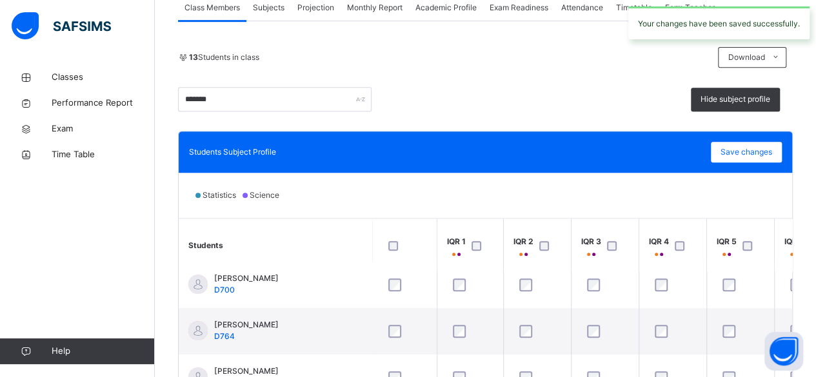
click at [312, 14] on div "Projection" at bounding box center [316, 8] width 50 height 26
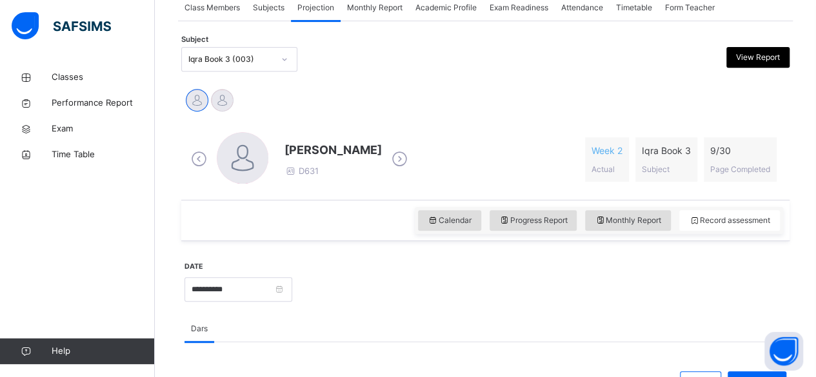
click at [207, 64] on div "Iqra Book 3 (003)" at bounding box center [227, 60] width 90 height 20
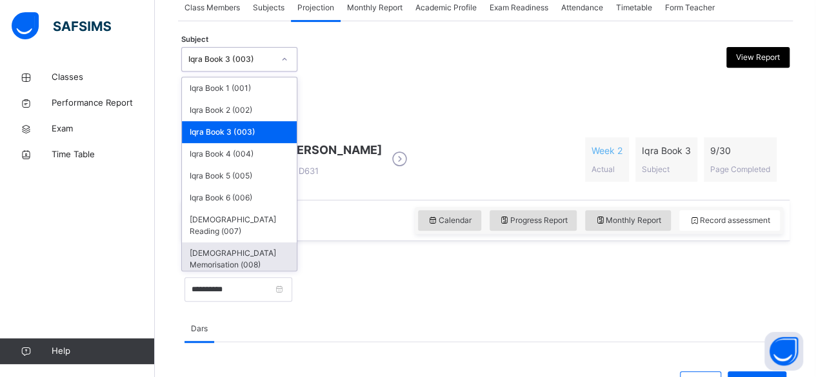
click at [283, 243] on div "[DEMOGRAPHIC_DATA] Memorisation (008)" at bounding box center [239, 260] width 115 height 34
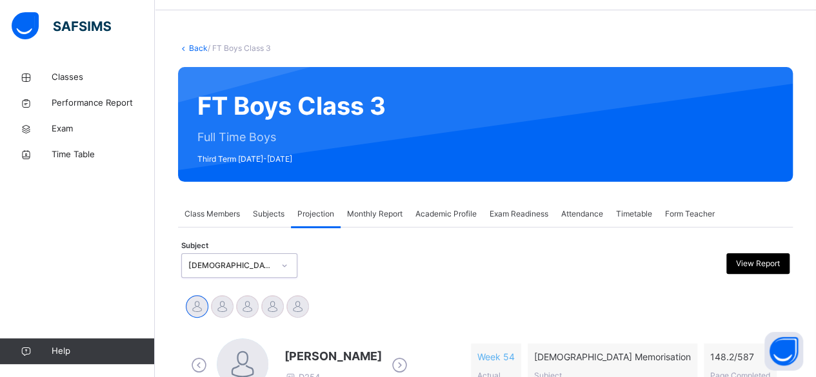
scroll to position [248, 0]
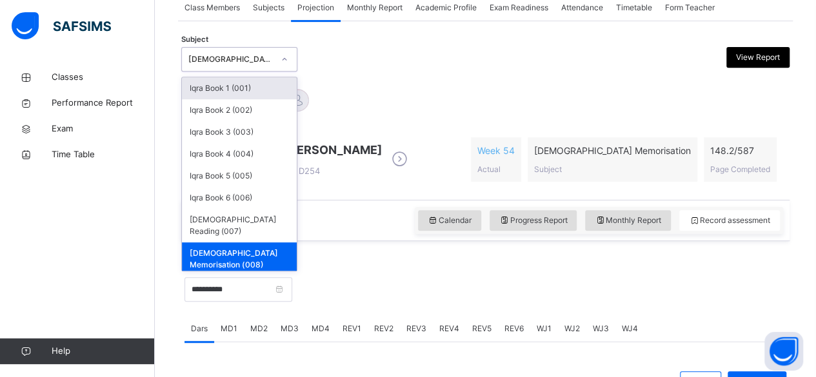
drag, startPoint x: 215, startPoint y: 54, endPoint x: 214, endPoint y: 63, distance: 9.8
click at [214, 59] on div "[DEMOGRAPHIC_DATA] Memorisation (008)" at bounding box center [230, 60] width 85 height 12
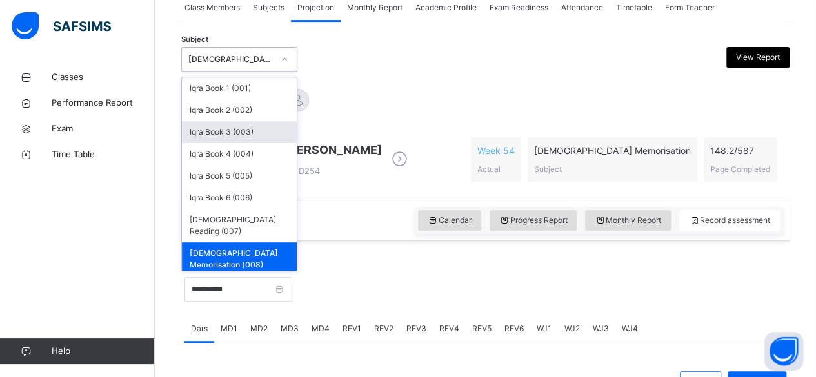
click at [231, 130] on div "Iqra Book 3 (003)" at bounding box center [239, 132] width 115 height 22
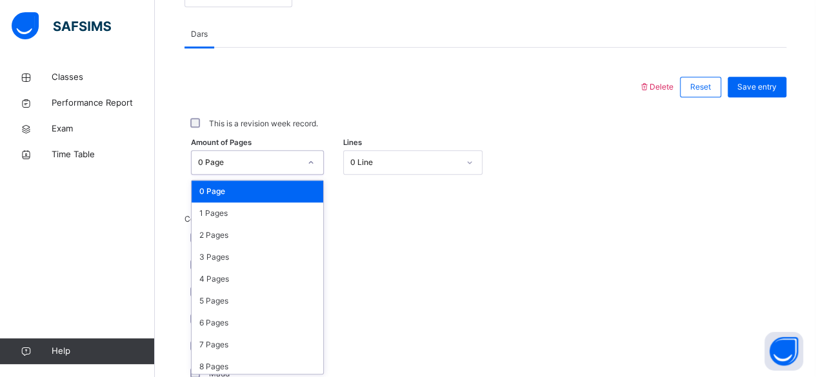
scroll to position [543, 0]
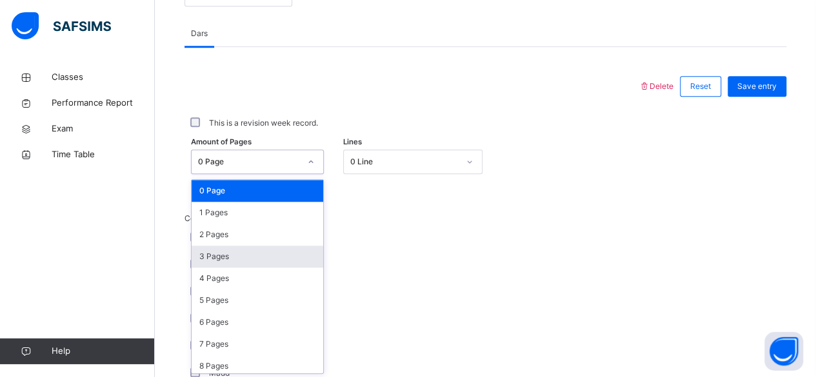
click at [243, 258] on div "3 Pages" at bounding box center [258, 257] width 132 height 22
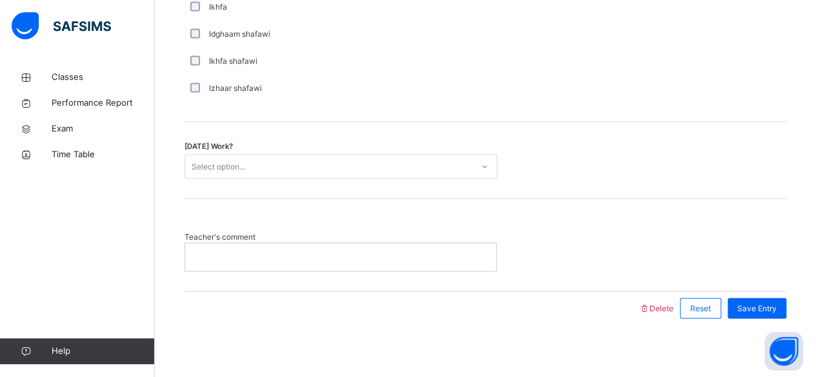
scroll to position [1075, 0]
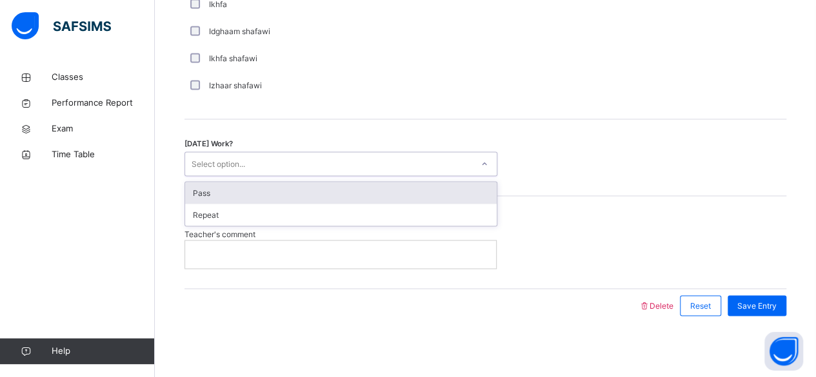
click at [307, 191] on div "Pass" at bounding box center [341, 193] width 312 height 22
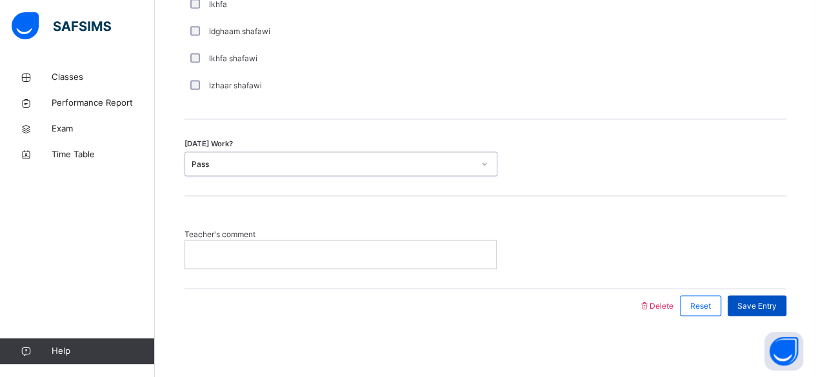
click at [772, 301] on span "Save Entry" at bounding box center [756, 306] width 39 height 12
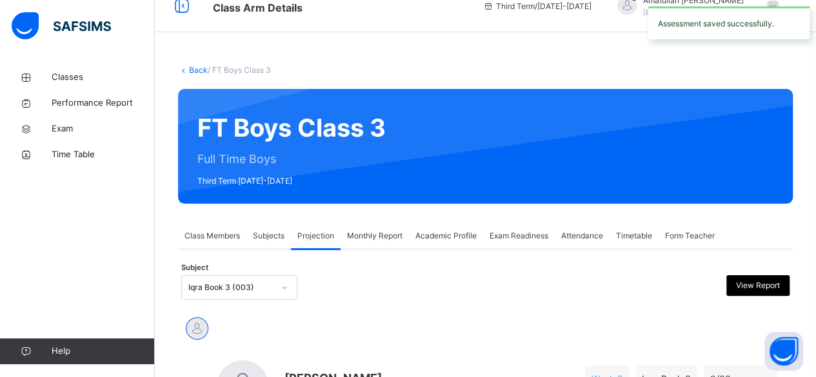
scroll to position [0, 0]
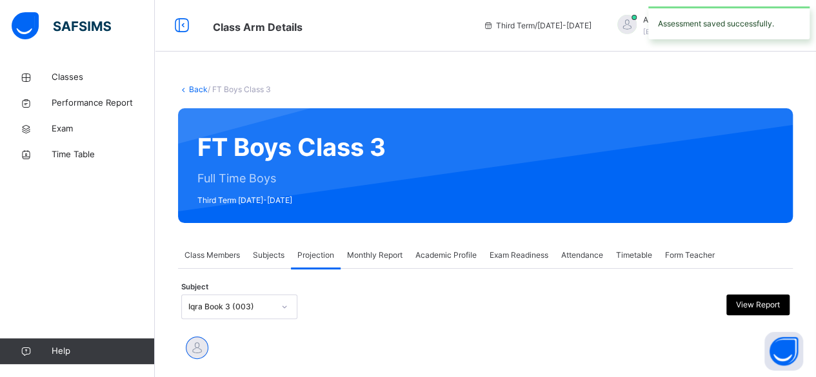
click at [284, 257] on span "Subjects" at bounding box center [269, 256] width 32 height 12
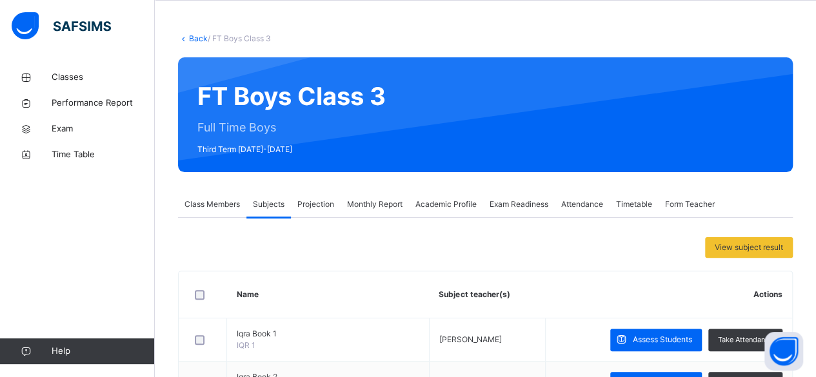
click at [314, 204] on span "Projection" at bounding box center [315, 205] width 37 height 12
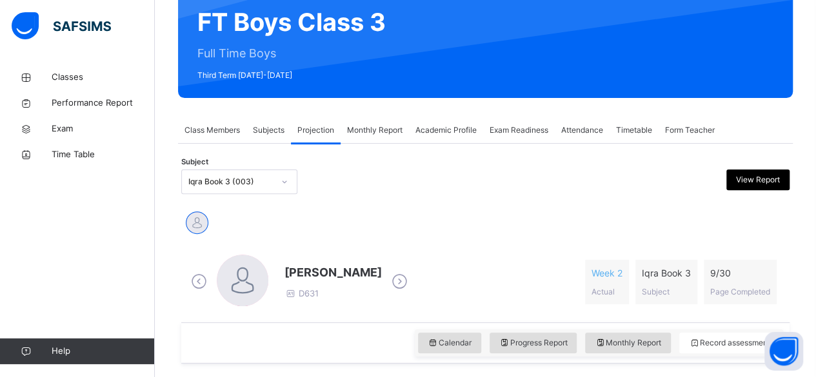
scroll to position [143, 0]
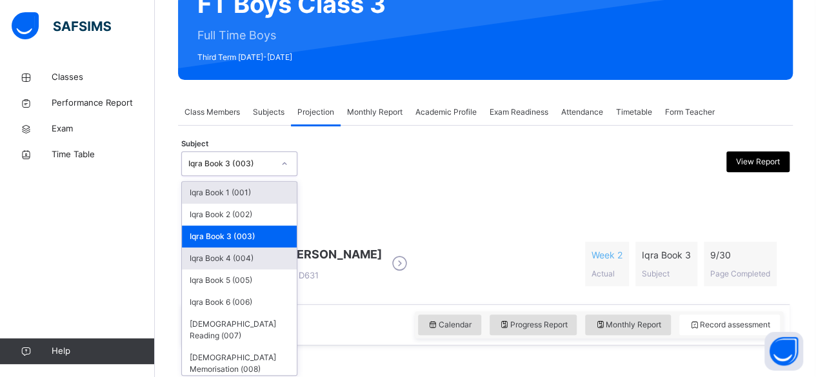
click at [259, 264] on div "Iqra Book 4 (004)" at bounding box center [239, 259] width 115 height 22
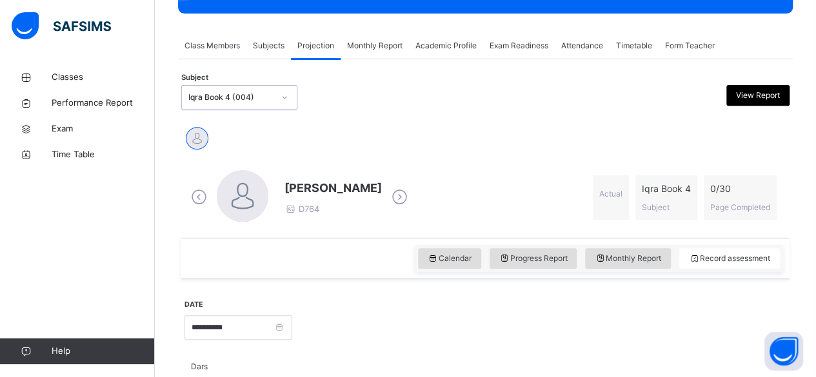
scroll to position [217, 0]
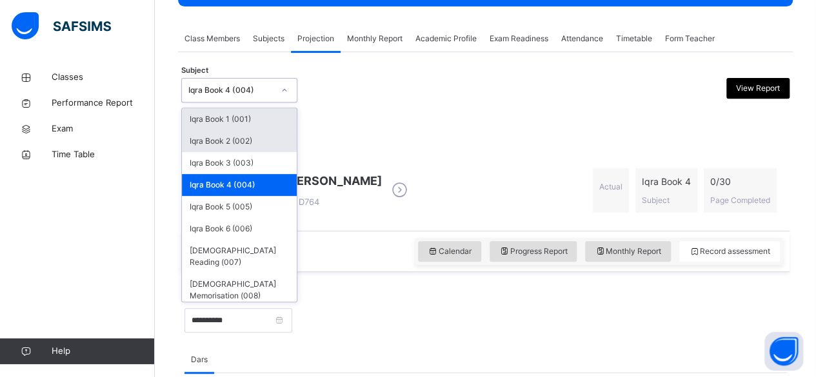
click at [288, 139] on div "Iqra Book 2 (002)" at bounding box center [239, 141] width 115 height 22
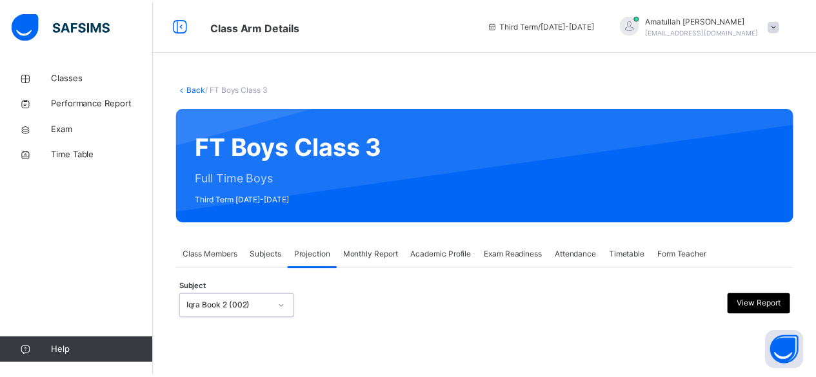
scroll to position [123, 0]
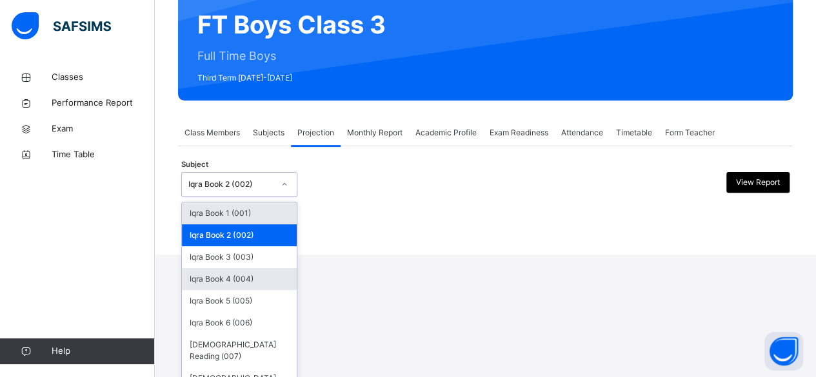
click at [254, 281] on div "Iqra Book 4 (004)" at bounding box center [239, 279] width 115 height 22
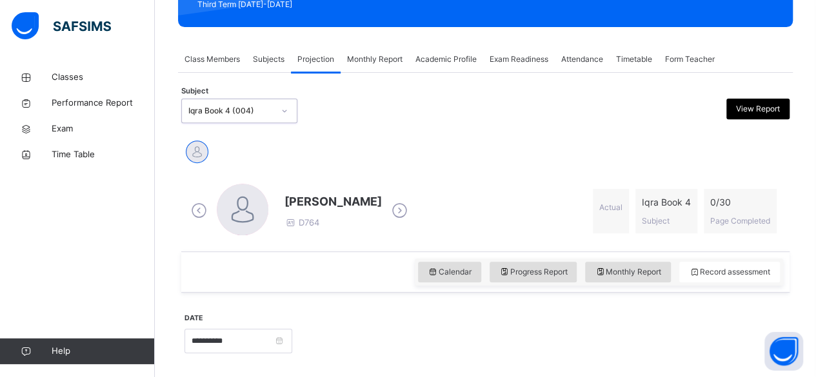
scroll to position [188, 0]
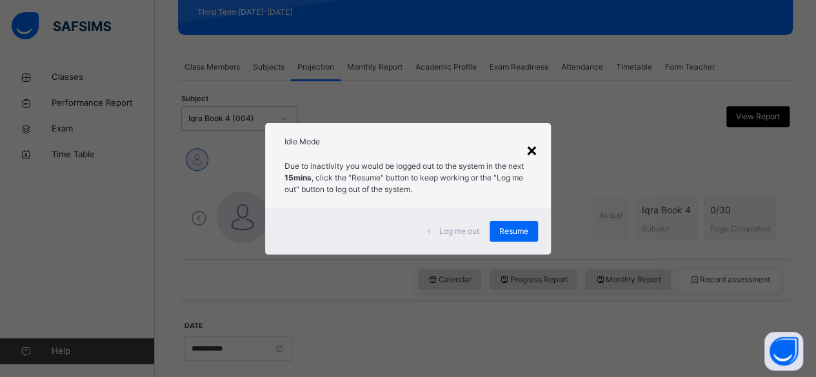
click at [532, 157] on div "×" at bounding box center [532, 149] width 12 height 27
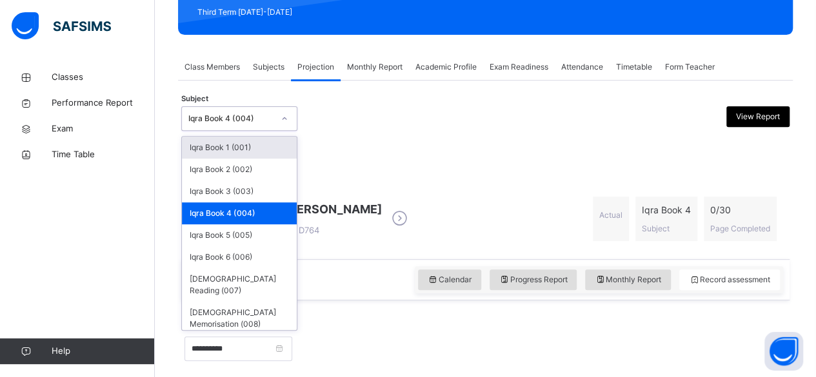
click at [249, 111] on div "Iqra Book 4 (004)" at bounding box center [227, 119] width 90 height 20
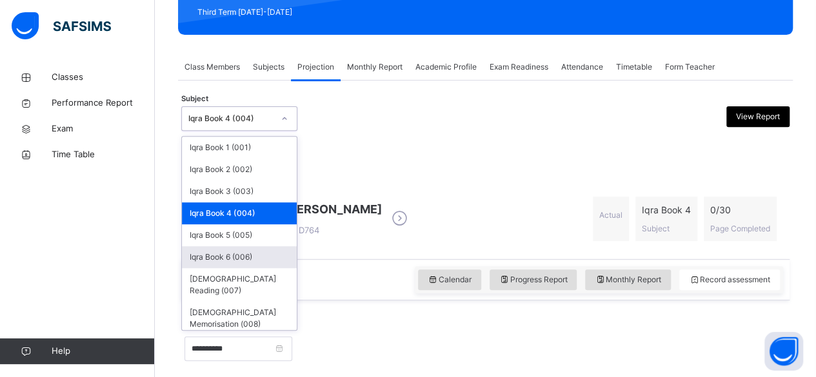
click at [235, 254] on div "Iqra Book 6 (006)" at bounding box center [239, 257] width 115 height 22
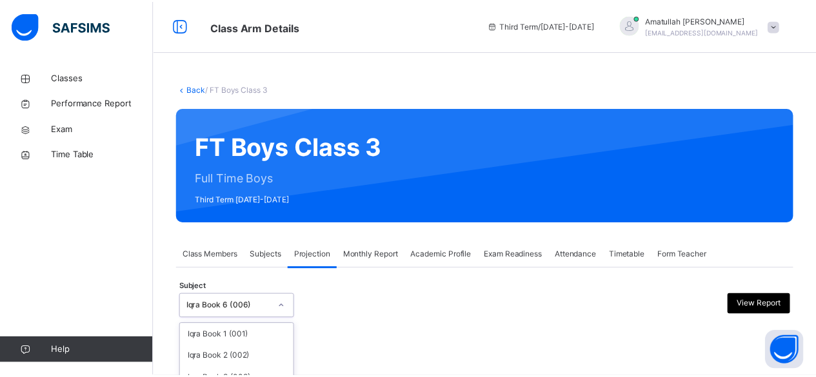
scroll to position [123, 0]
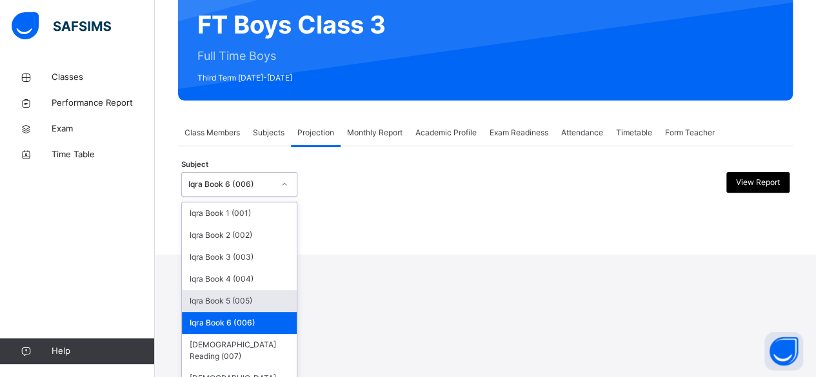
click at [249, 197] on div "option Iqra Book 6 (006), selected. option Iqra Book 5 (005) focused, 5 of 8. 8…" at bounding box center [239, 184] width 116 height 25
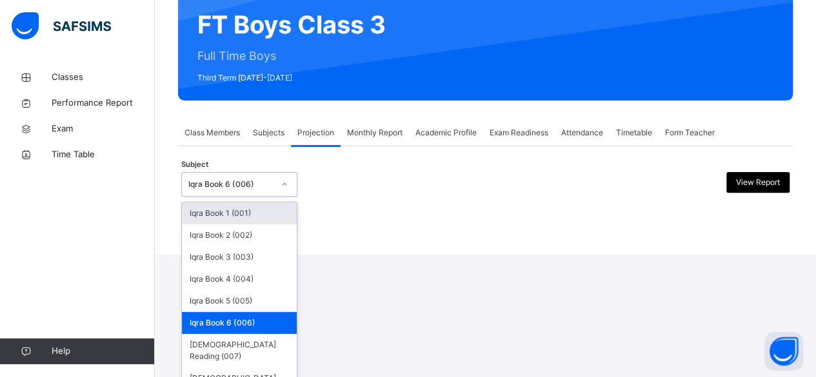
click at [424, 139] on span "Academic Profile" at bounding box center [445, 133] width 61 height 12
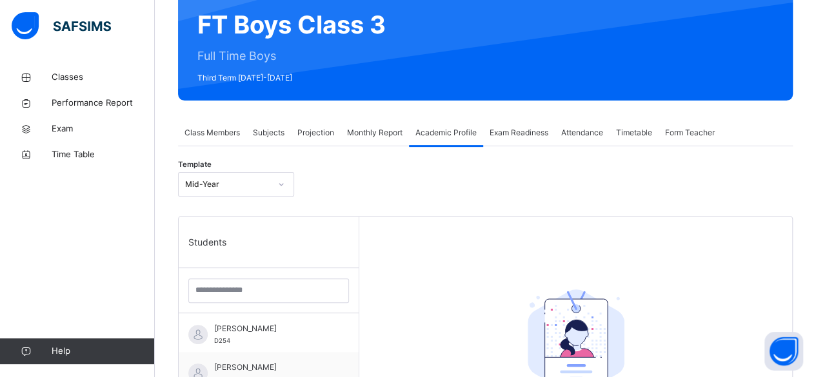
scroll to position [0, 0]
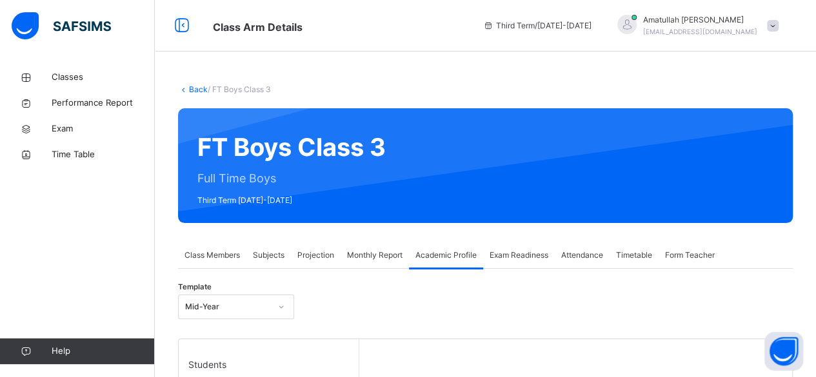
click at [154, 190] on div "Classes Performance Report Exam Time Table Help" at bounding box center [77, 215] width 155 height 326
click at [209, 264] on div "Class Members" at bounding box center [212, 256] width 68 height 26
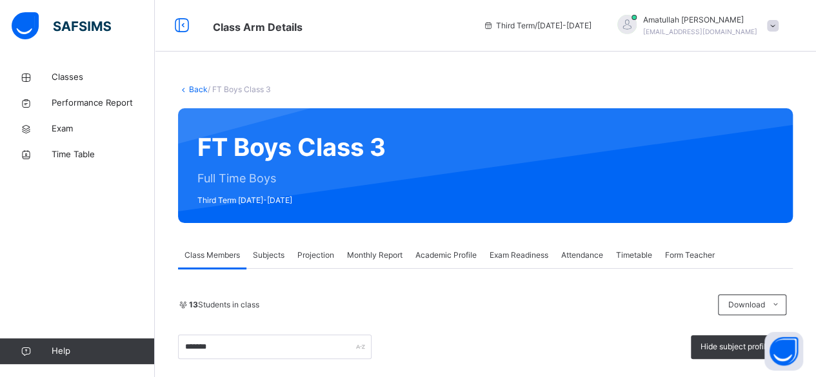
click at [194, 257] on span "Class Members" at bounding box center [212, 256] width 55 height 12
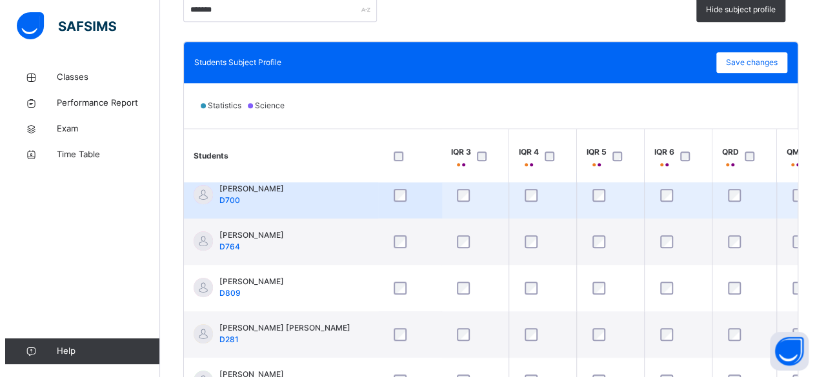
scroll to position [341, 137]
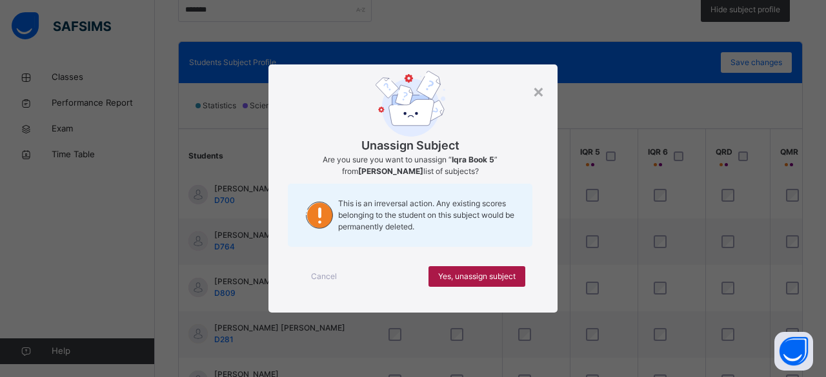
click at [478, 279] on span "Yes, unassign subject" at bounding box center [476, 277] width 77 height 12
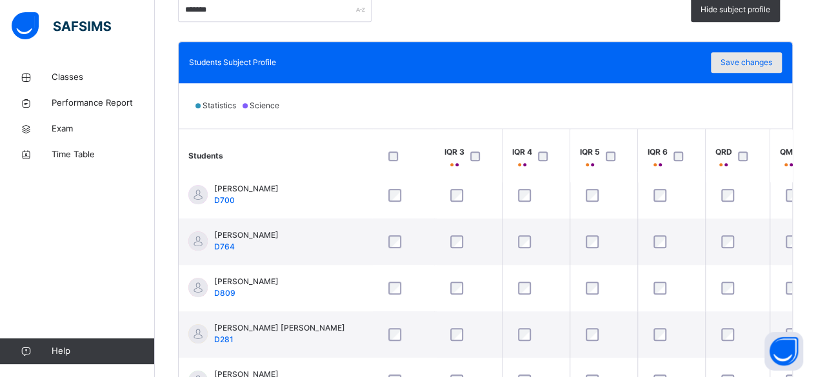
click at [749, 59] on span "Save changes" at bounding box center [747, 63] width 52 height 12
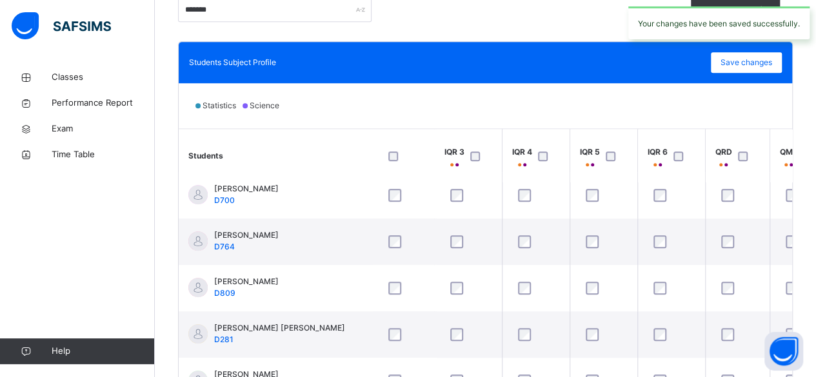
click at [737, 5] on div "Your changes have been saved successfully." at bounding box center [719, 23] width 194 height 46
click at [724, 5] on div "Your changes have been saved successfully." at bounding box center [719, 23] width 194 height 46
click at [703, 5] on div "Your changes have been saved successfully." at bounding box center [719, 23] width 194 height 46
click at [713, 3] on div "Your changes have been saved successfully." at bounding box center [719, 23] width 194 height 46
click at [711, 4] on div "Your changes have been saved successfully." at bounding box center [719, 23] width 194 height 46
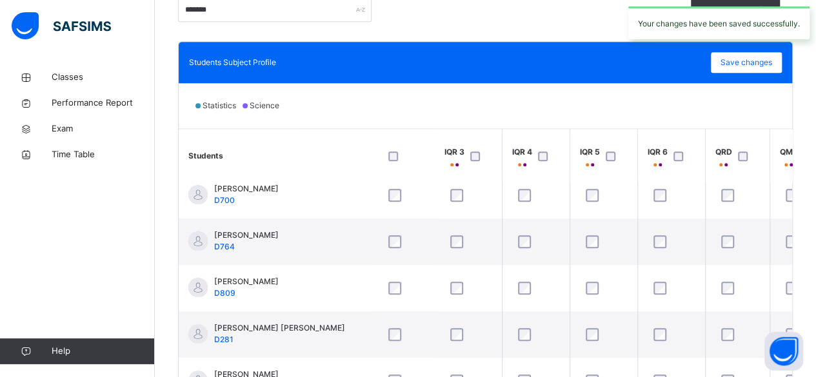
click at [591, 14] on div "******* Hide subject profile" at bounding box center [485, 9] width 615 height 25
click at [726, 8] on div "Your changes have been saved successfully." at bounding box center [718, 22] width 181 height 33
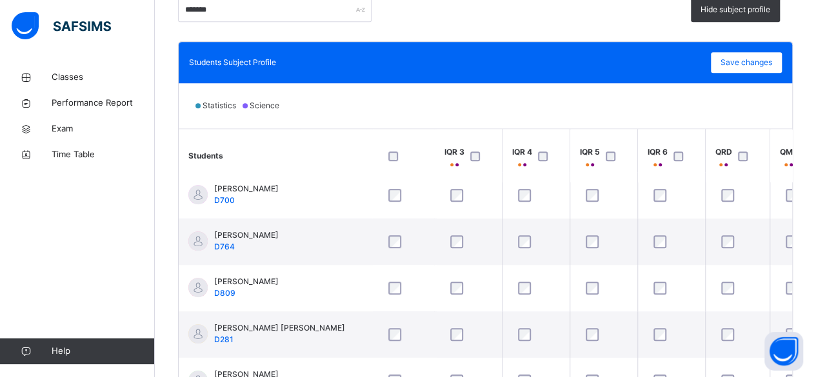
click at [726, 8] on span "Hide subject profile" at bounding box center [736, 10] width 70 height 12
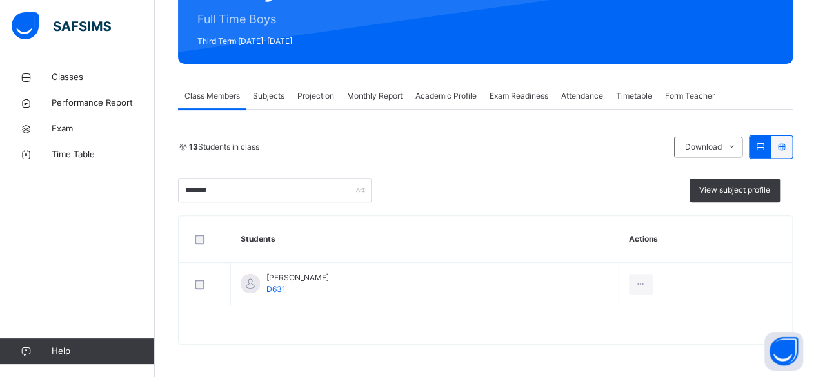
scroll to position [157, 0]
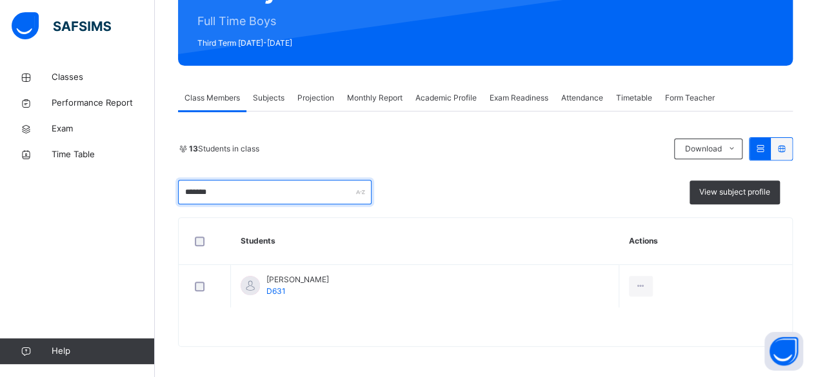
click at [265, 198] on input "*******" at bounding box center [275, 192] width 194 height 25
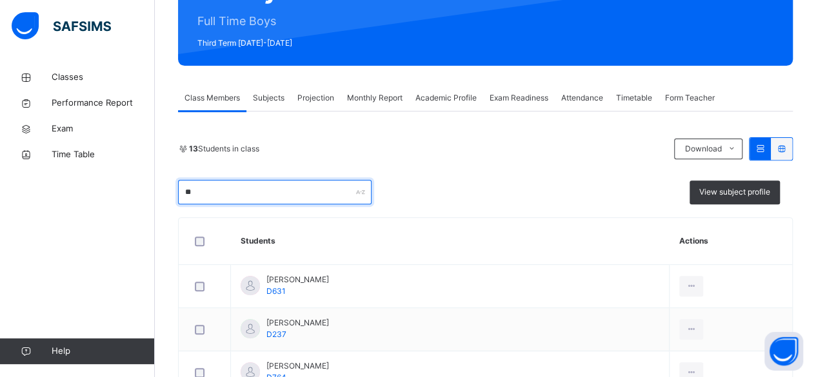
type input "*"
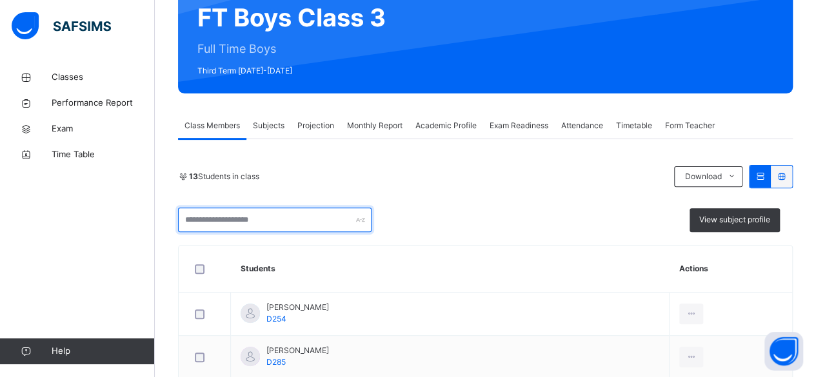
scroll to position [128, 0]
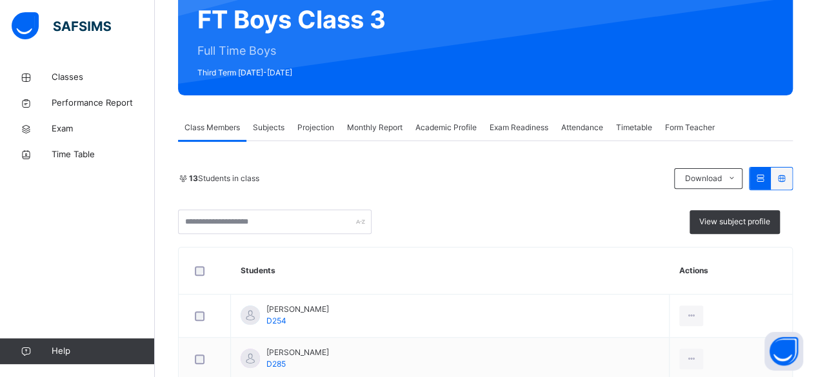
click at [333, 180] on div "13 Students in class" at bounding box center [423, 179] width 490 height 12
drag, startPoint x: 322, startPoint y: 133, endPoint x: 323, endPoint y: 125, distance: 8.4
click at [323, 125] on div "Projection" at bounding box center [316, 128] width 50 height 26
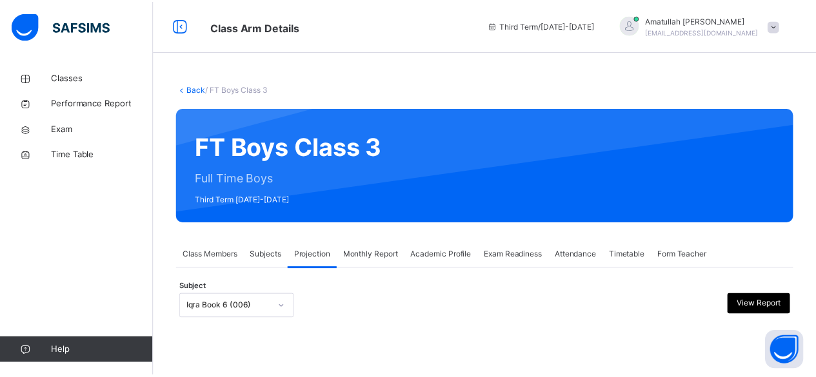
scroll to position [123, 0]
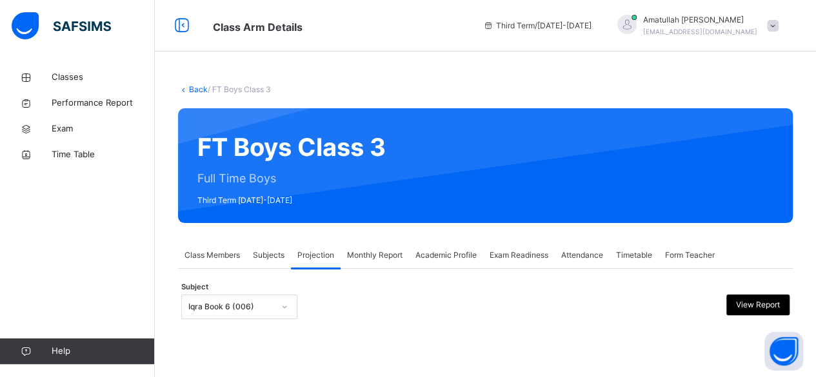
click at [240, 305] on div "Iqra Book 6 (006)" at bounding box center [239, 307] width 116 height 25
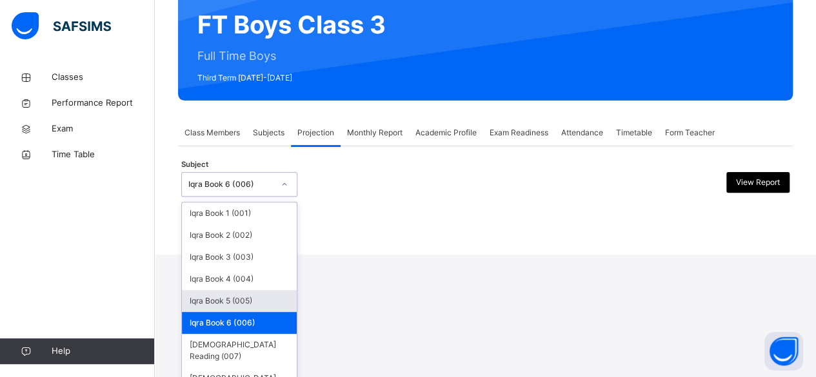
click at [235, 303] on div "Iqra Book 5 (005)" at bounding box center [239, 301] width 115 height 22
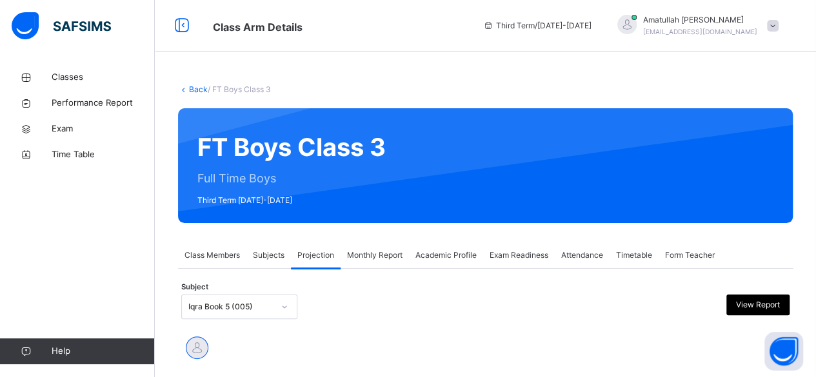
drag, startPoint x: 227, startPoint y: 299, endPoint x: 225, endPoint y: 309, distance: 9.9
click at [226, 301] on div "Subject Iqra Book 5 (005) View Report" at bounding box center [485, 306] width 608 height 37
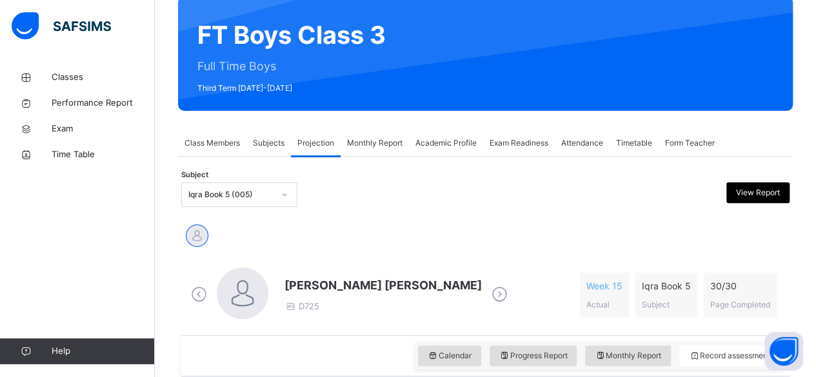
click at [221, 207] on div "Iqra Book 5 (005)" at bounding box center [239, 195] width 116 height 25
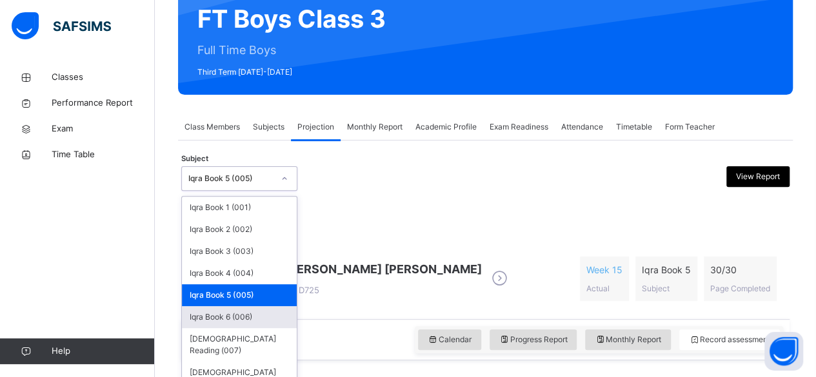
click at [228, 318] on div "Iqra Book 6 (006)" at bounding box center [239, 317] width 115 height 22
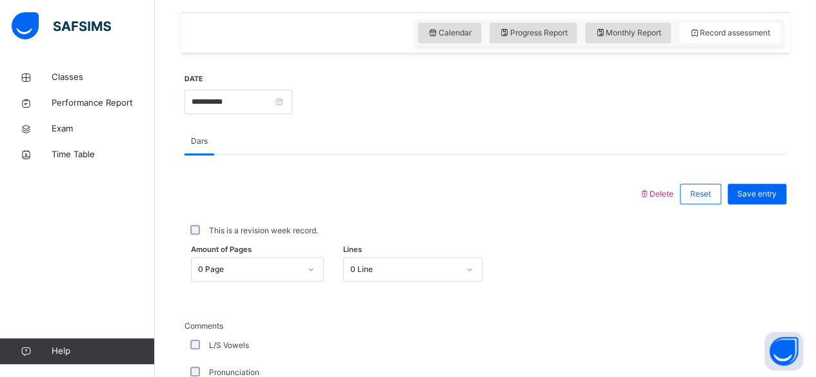
scroll to position [442, 0]
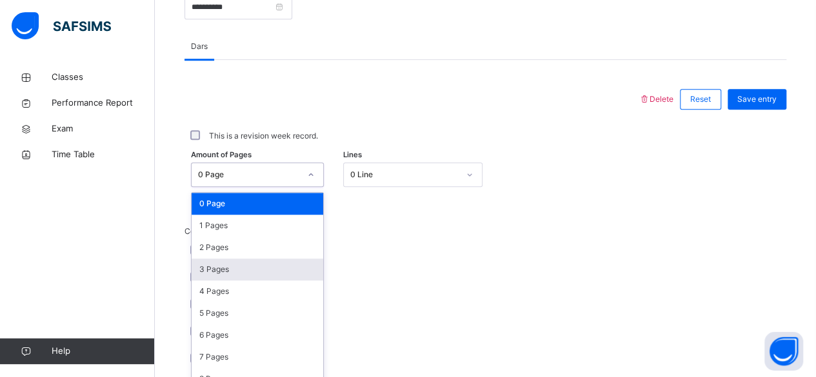
click at [263, 187] on div "option 3 Pages focused, 4 of 31. 31 results available. Use Up and Down to choos…" at bounding box center [257, 175] width 133 height 25
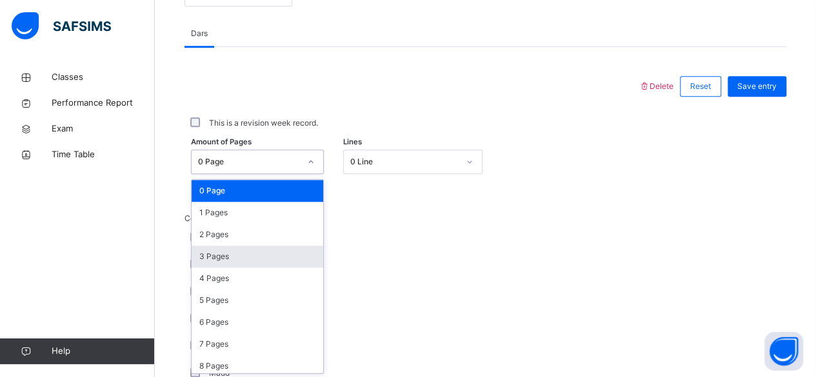
scroll to position [543, 0]
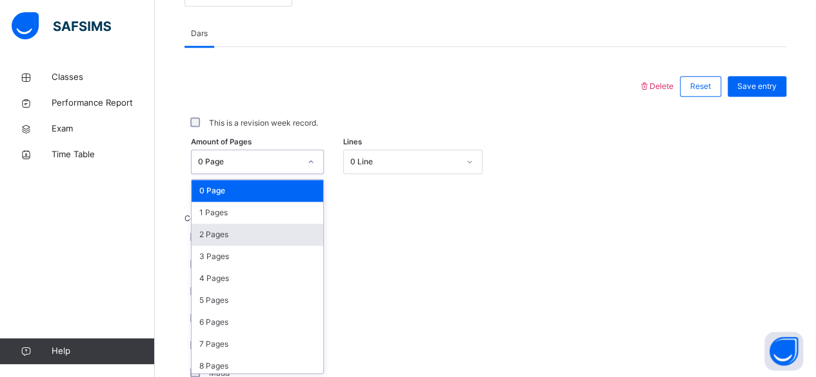
click at [246, 230] on div "2 Pages" at bounding box center [258, 235] width 132 height 22
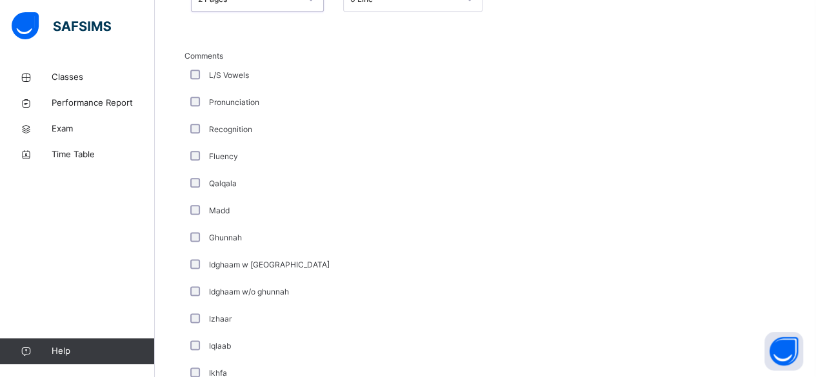
scroll to position [707, 0]
click at [366, 226] on div "Ghunnah" at bounding box center [346, 236] width 323 height 27
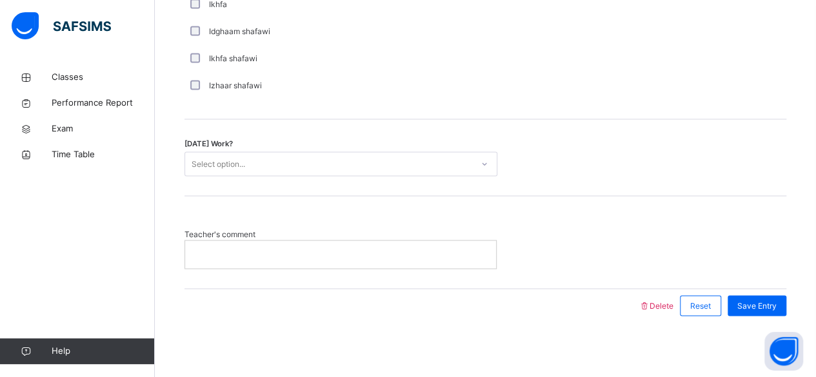
scroll to position [1073, 0]
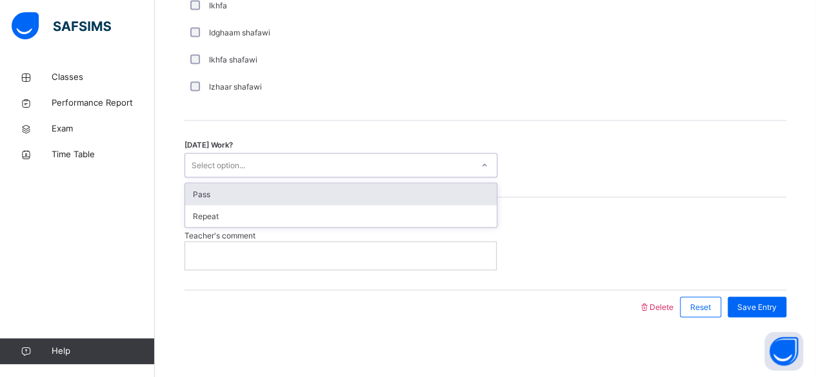
click at [252, 159] on div "Select option..." at bounding box center [328, 165] width 287 height 20
click at [241, 186] on div "Pass" at bounding box center [341, 194] width 312 height 22
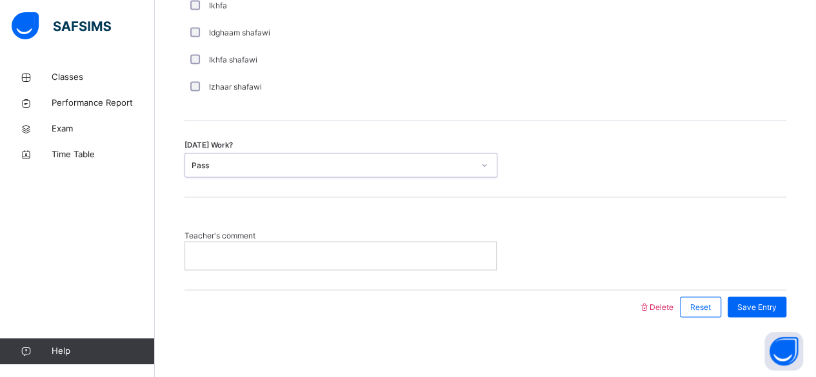
click at [763, 305] on span "Save Entry" at bounding box center [756, 307] width 39 height 12
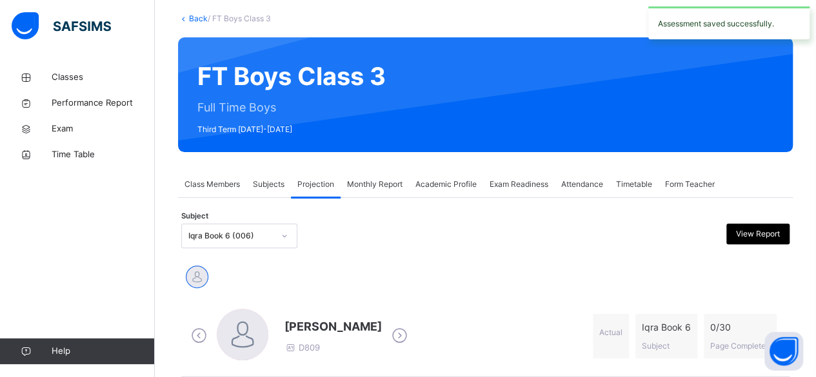
scroll to position [0, 0]
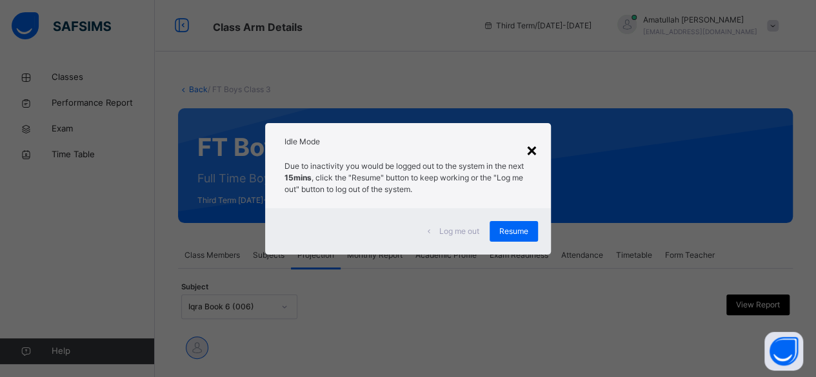
click at [532, 152] on div "×" at bounding box center [532, 149] width 12 height 27
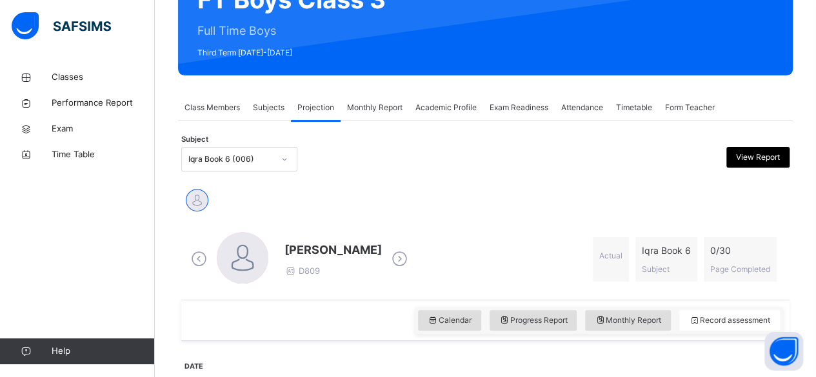
scroll to position [147, 0]
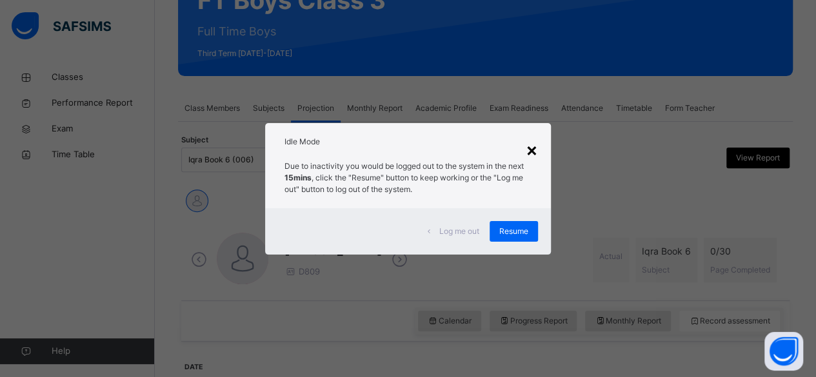
click at [529, 159] on div "×" at bounding box center [532, 149] width 12 height 27
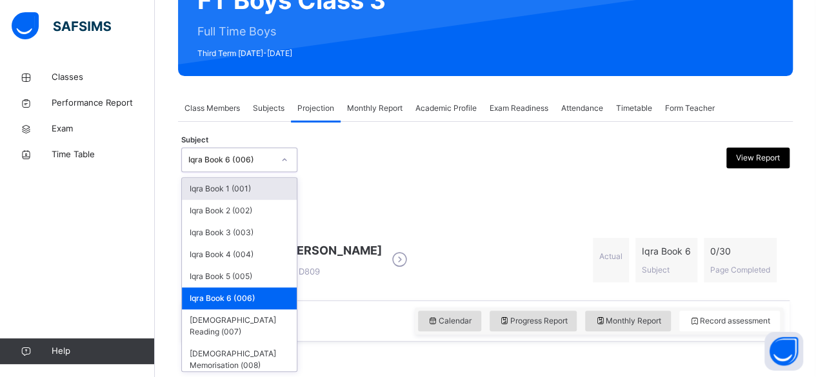
click at [668, 236] on div "MAISARA RUHANA D809 Actual Iqra Book 6 Subject 0 / 30 Page Completed" at bounding box center [485, 260] width 595 height 55
click at [264, 343] on div "[DEMOGRAPHIC_DATA] Memorisation (008)" at bounding box center [239, 360] width 115 height 34
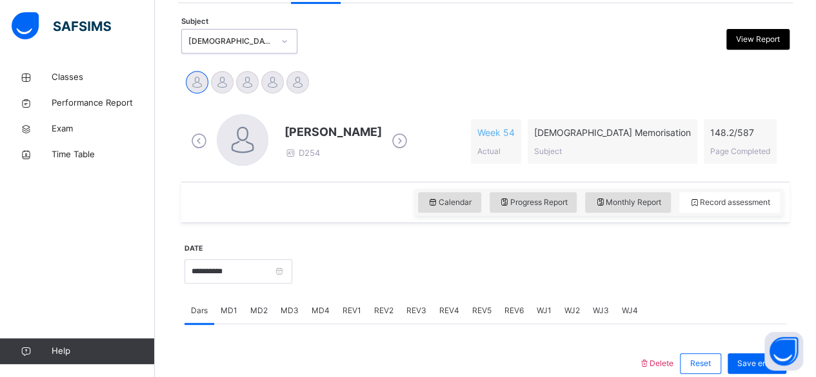
scroll to position [264, 0]
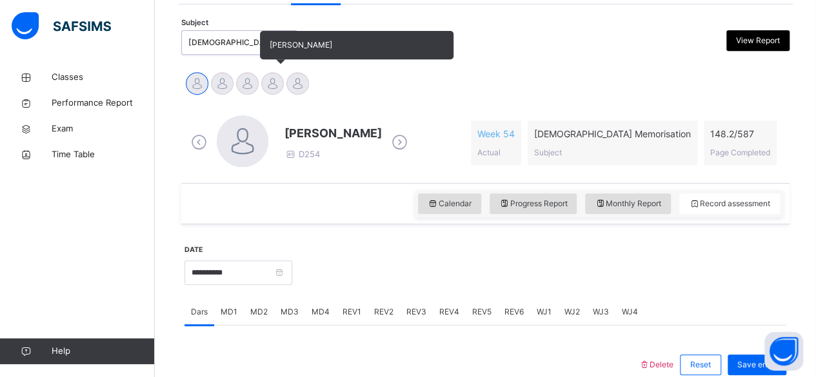
click at [281, 91] on div "[PERSON_NAME]" at bounding box center [272, 85] width 25 height 28
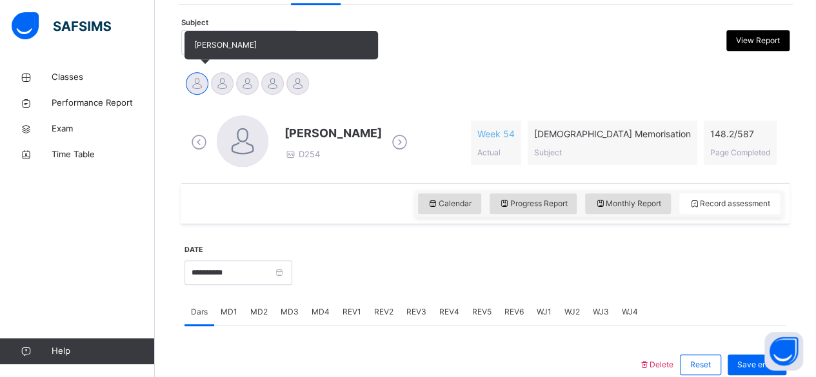
click at [195, 88] on div at bounding box center [197, 83] width 23 height 23
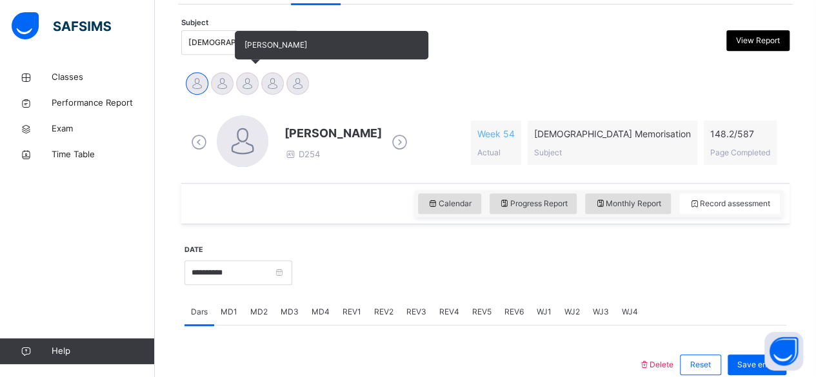
click at [254, 89] on div at bounding box center [247, 83] width 23 height 23
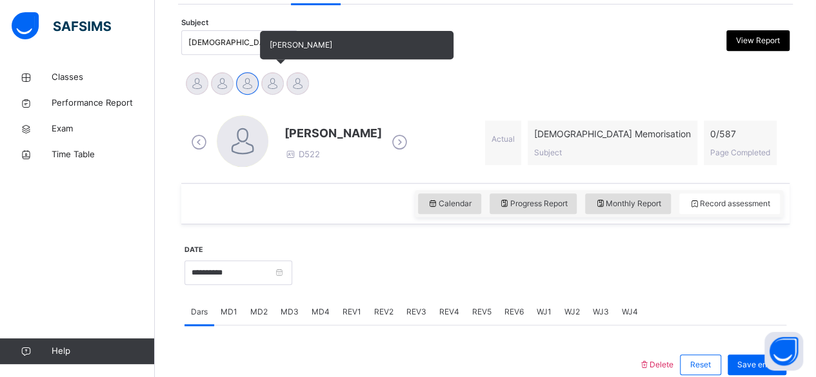
click at [273, 89] on div at bounding box center [272, 83] width 23 height 23
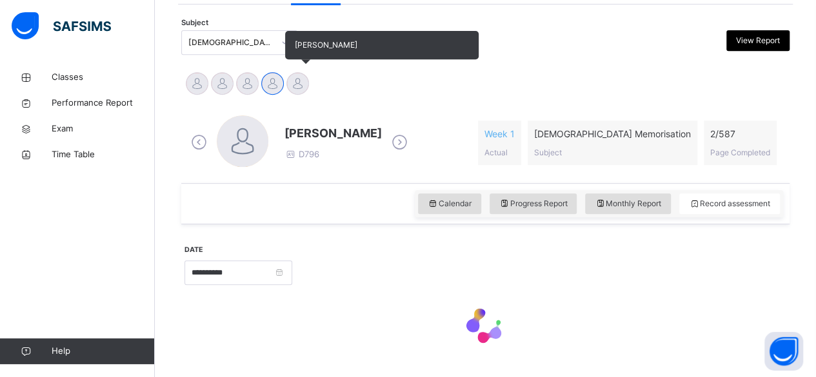
click at [297, 94] on div at bounding box center [297, 83] width 23 height 23
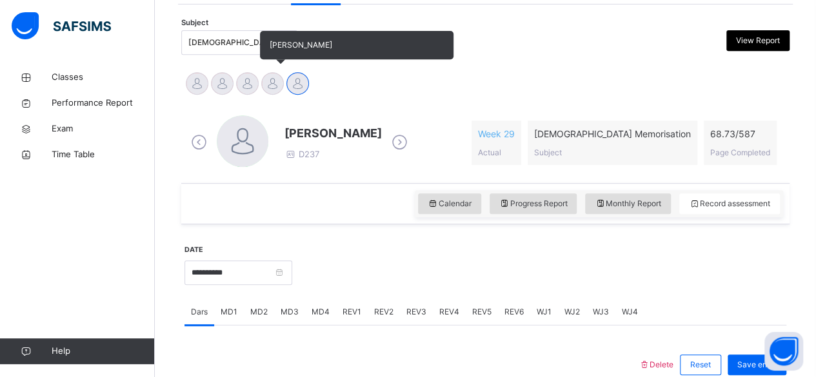
click at [264, 86] on div at bounding box center [272, 83] width 23 height 23
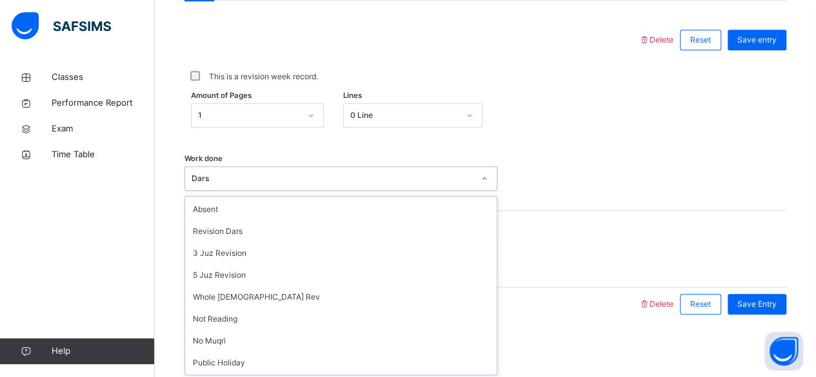
scroll to position [173, 0]
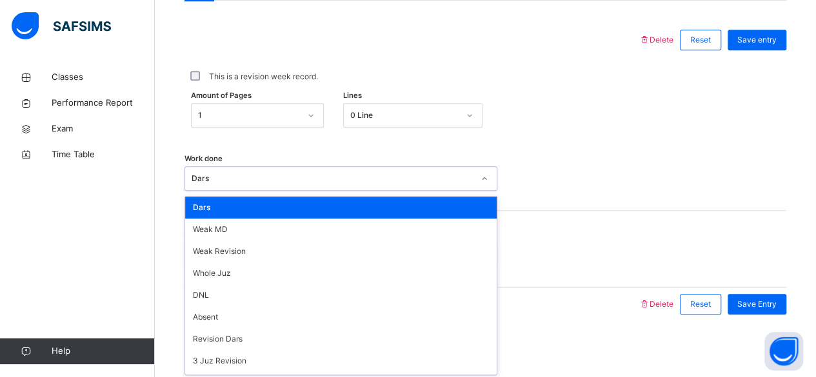
click at [559, 172] on div "Work done option Dars focused, 1 of 16. 16 results available. Use Up and Down t…" at bounding box center [486, 178] width 602 height 25
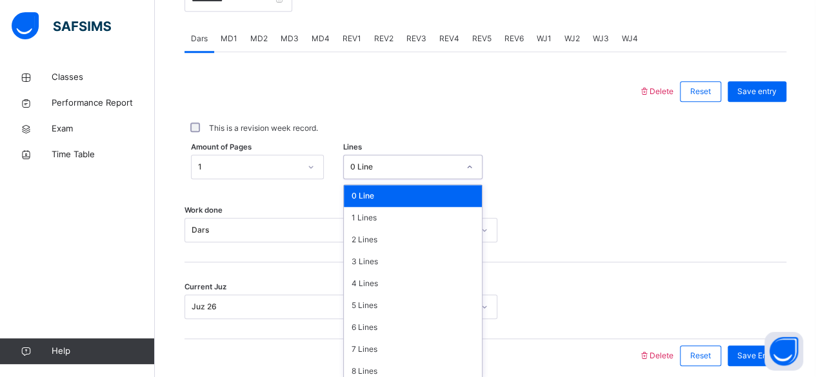
scroll to position [157, 0]
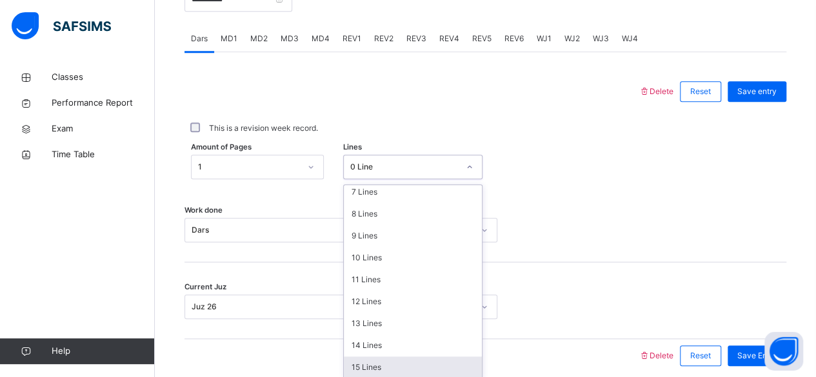
click at [355, 364] on div "15 Lines" at bounding box center [413, 368] width 138 height 22
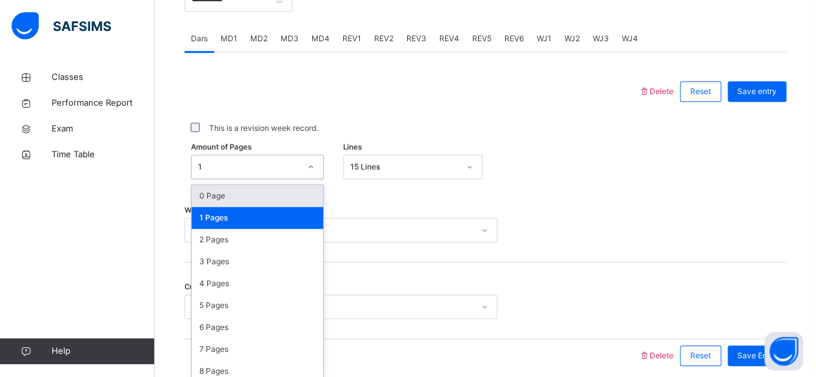
click at [279, 201] on div "0 Page" at bounding box center [258, 196] width 132 height 22
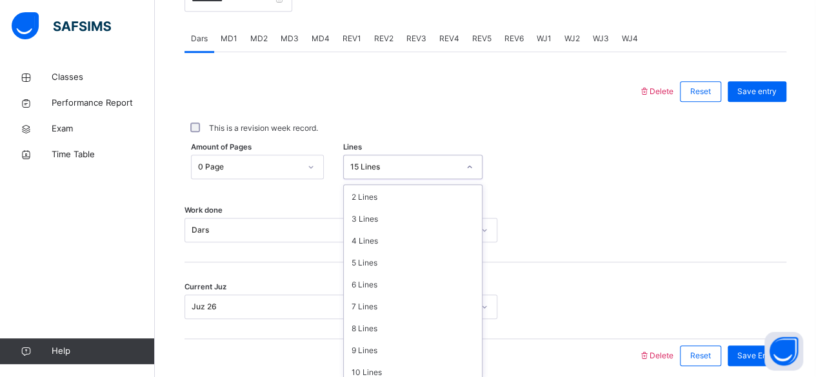
scroll to position [0, 0]
click at [383, 208] on div "1 Lines" at bounding box center [413, 218] width 138 height 22
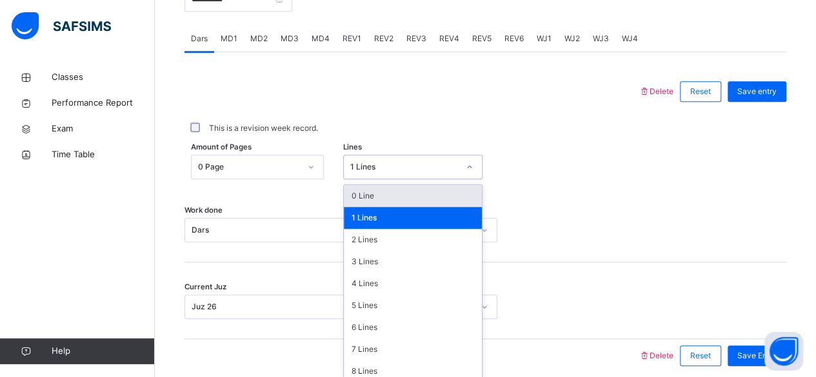
click at [377, 200] on div "0 Line" at bounding box center [413, 196] width 138 height 22
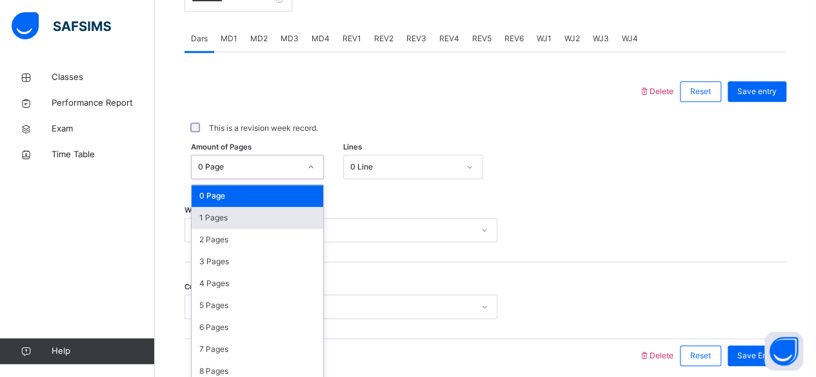
click at [237, 225] on div "1 Pages" at bounding box center [258, 218] width 132 height 22
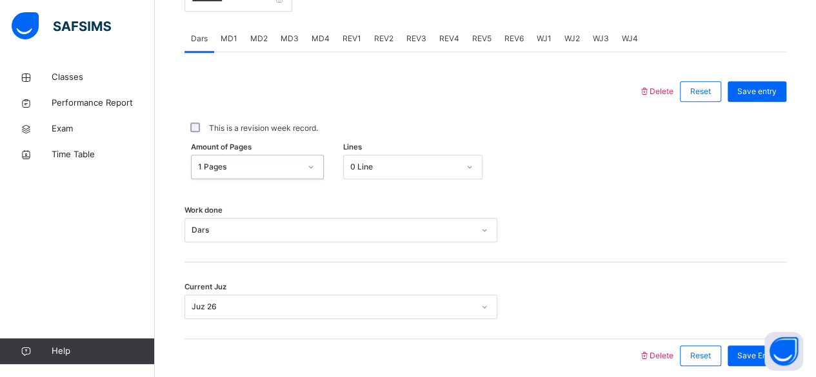
click at [228, 273] on div "Current Juz Juz 26" at bounding box center [486, 301] width 602 height 77
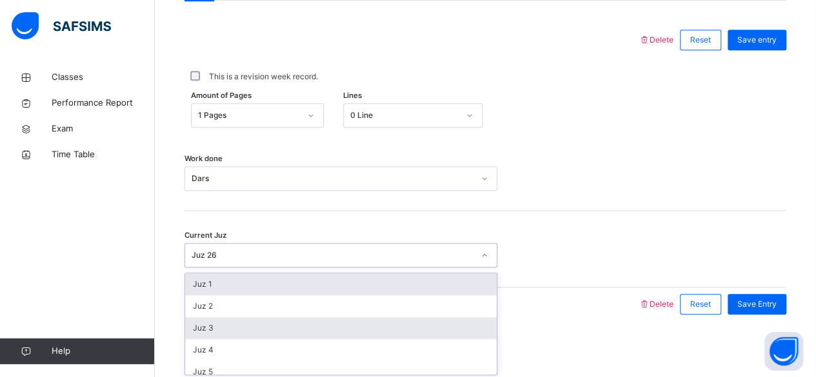
click at [243, 333] on div "Juz 3" at bounding box center [341, 328] width 312 height 22
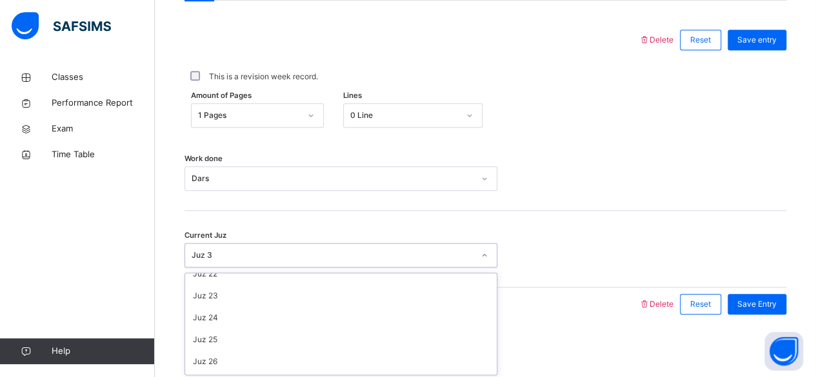
scroll to position [557, 0]
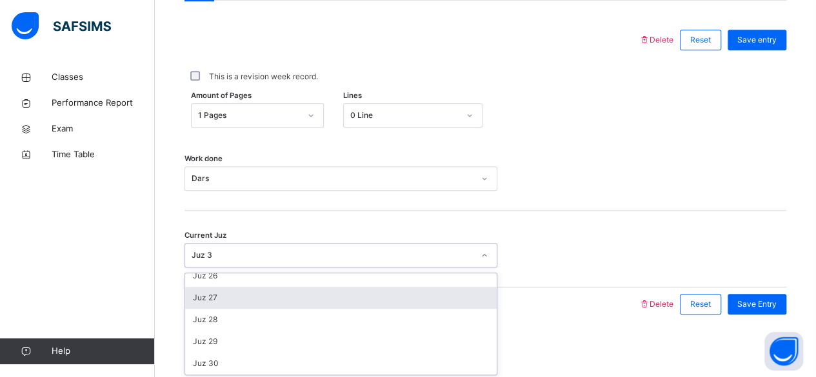
click at [208, 287] on div "Juz 27" at bounding box center [341, 298] width 312 height 22
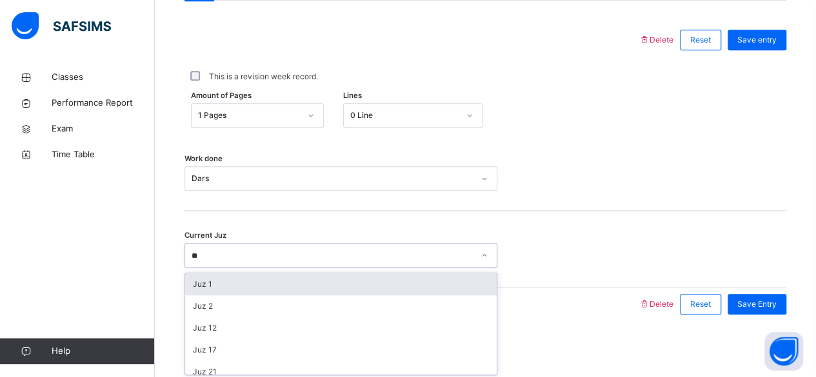
type input "**"
click at [770, 38] on span "Save entry" at bounding box center [756, 40] width 39 height 12
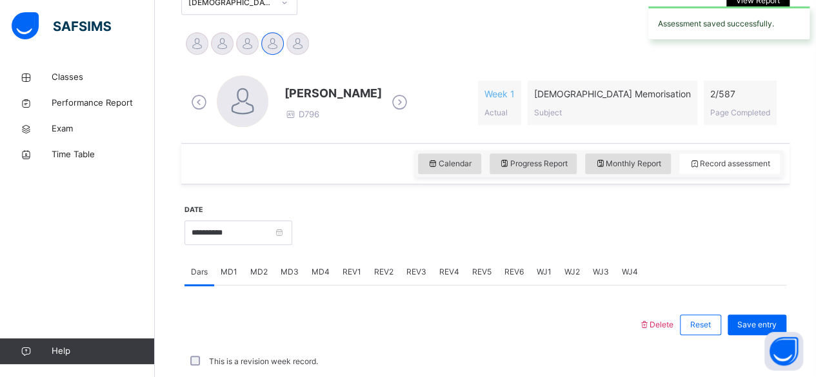
scroll to position [304, 0]
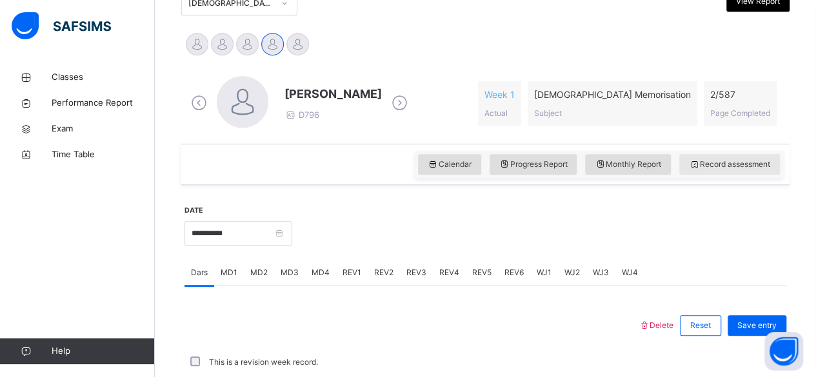
click at [703, 170] on div "Record assessment" at bounding box center [729, 164] width 101 height 21
click at [717, 165] on span "Record assessment" at bounding box center [729, 165] width 81 height 12
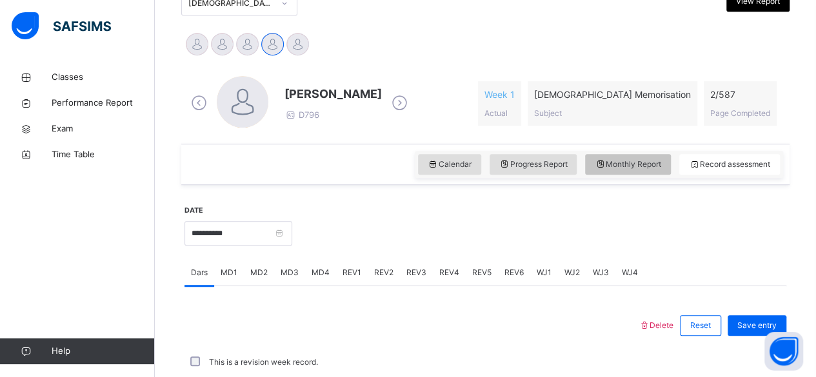
click at [661, 163] on span "Monthly Report" at bounding box center [628, 165] width 66 height 12
select select "****"
select select "*"
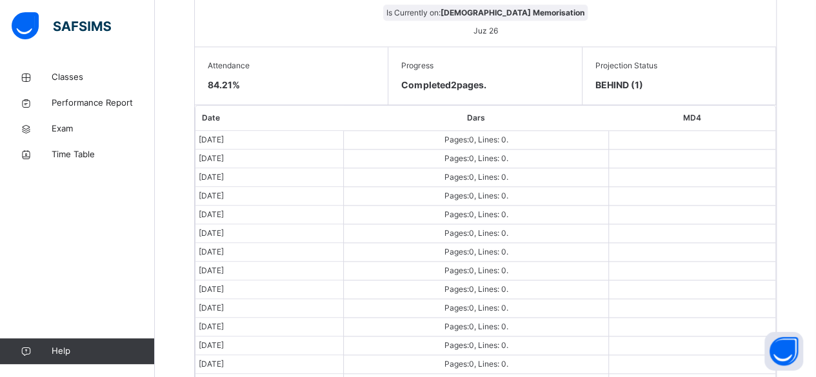
scroll to position [701, 0]
click at [83, 67] on link "Classes" at bounding box center [77, 78] width 155 height 26
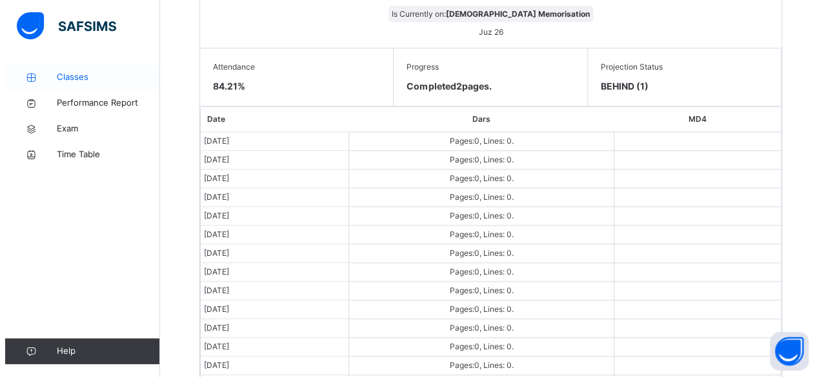
scroll to position [0, 0]
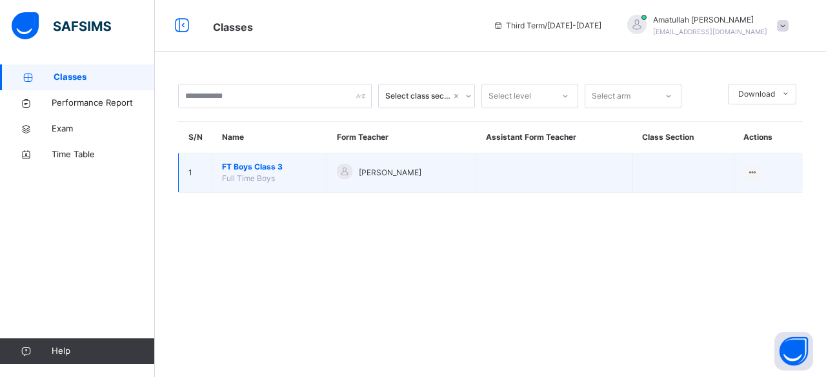
click at [288, 170] on span "FT Boys Class 3" at bounding box center [269, 167] width 95 height 12
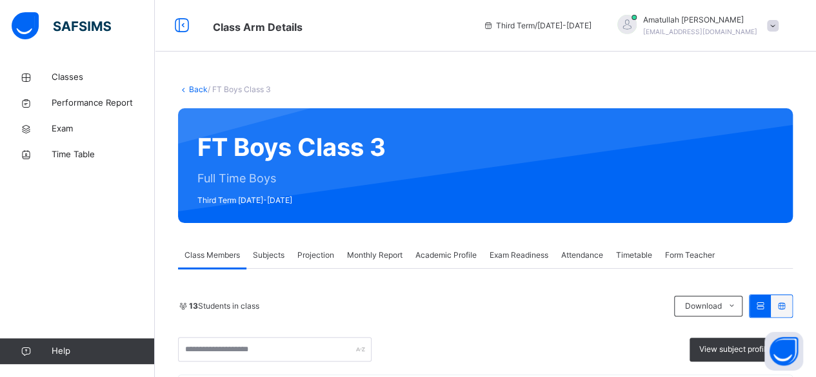
click at [324, 258] on span "Projection" at bounding box center [315, 256] width 37 height 12
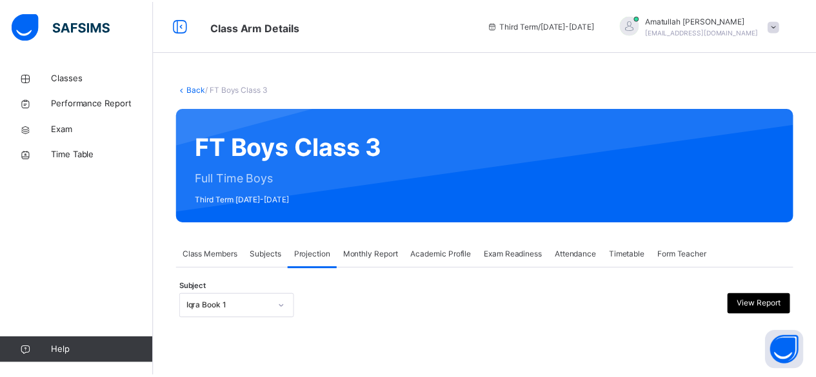
scroll to position [123, 0]
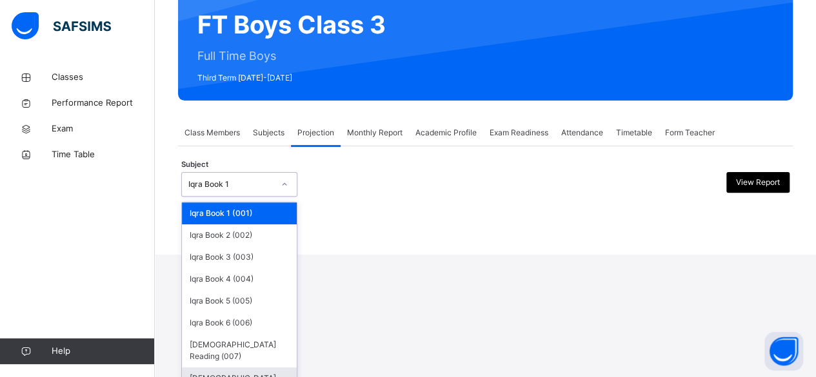
click at [275, 368] on div "[DEMOGRAPHIC_DATA] Memorisation (008)" at bounding box center [239, 385] width 115 height 34
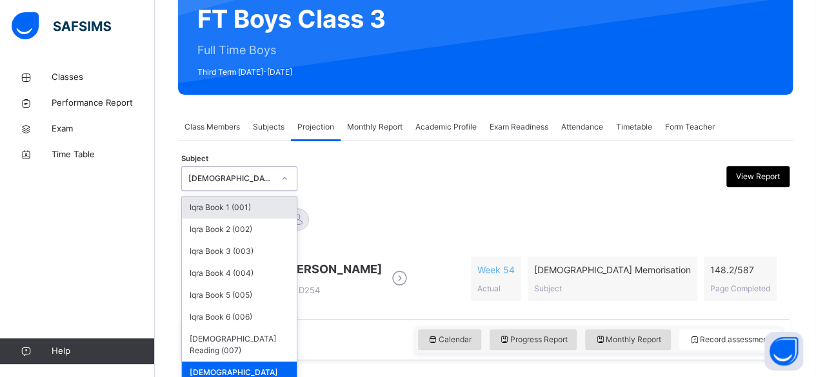
click at [264, 197] on div "Iqra Book 1 (001)" at bounding box center [239, 208] width 115 height 22
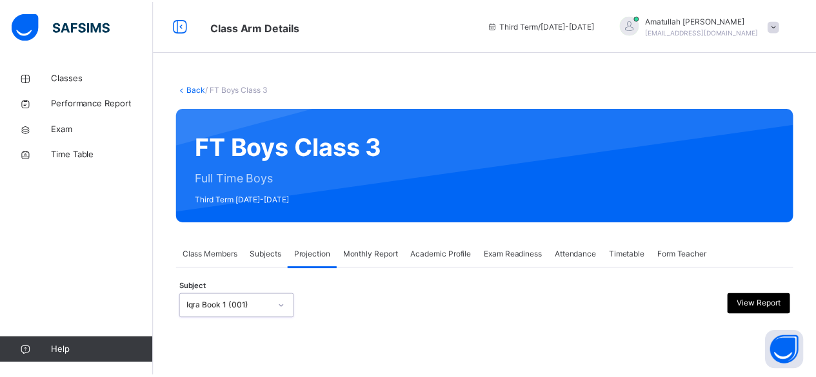
scroll to position [123, 0]
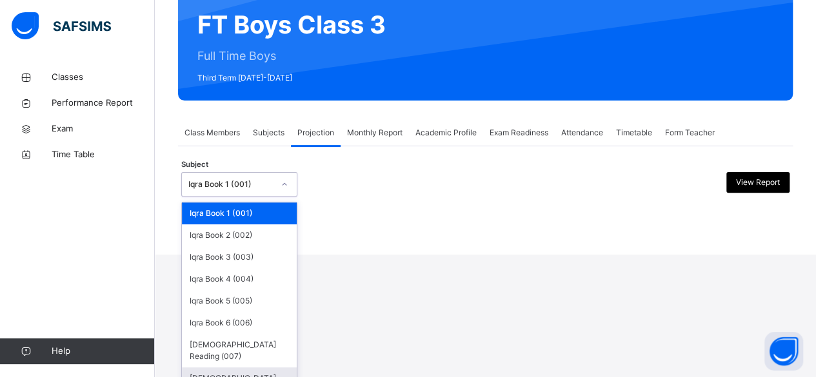
click at [255, 368] on div "[DEMOGRAPHIC_DATA] Memorisation (008)" at bounding box center [239, 385] width 115 height 34
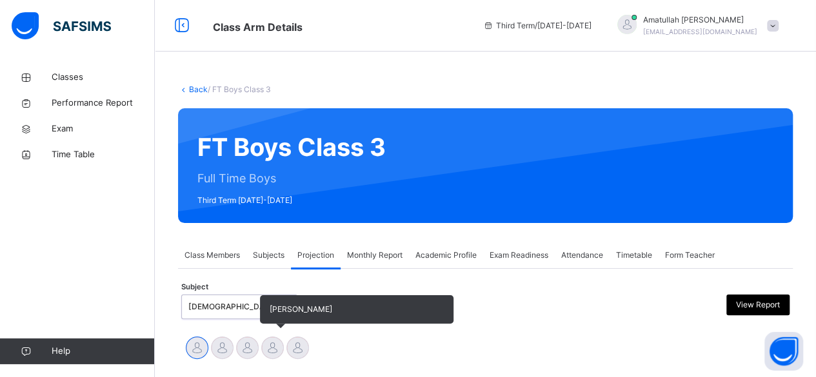
click at [275, 354] on div at bounding box center [272, 348] width 23 height 23
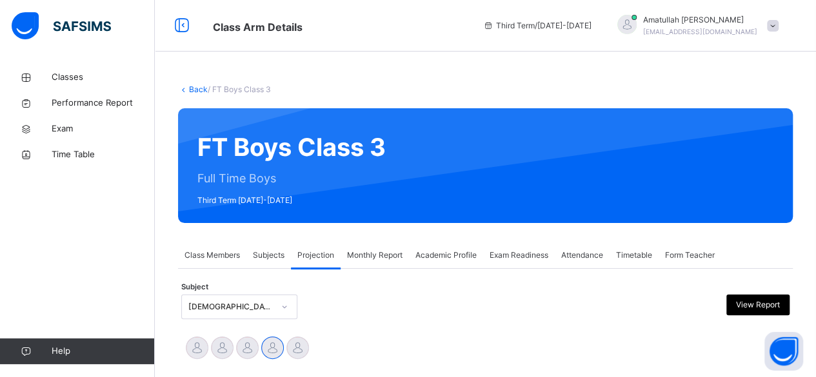
click at [436, 267] on div "Academic Profile" at bounding box center [446, 256] width 74 height 26
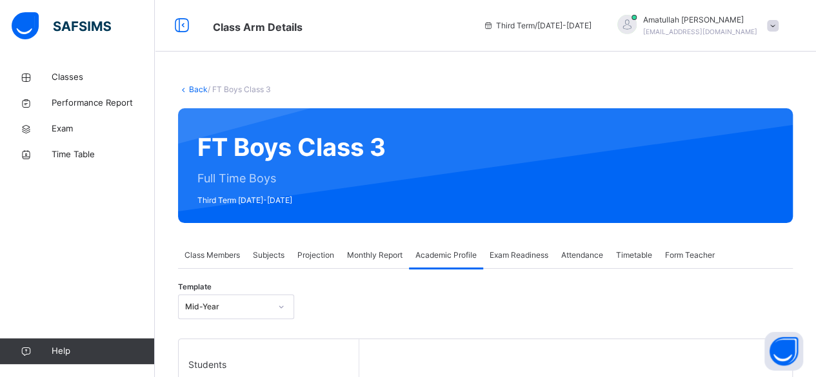
click at [323, 257] on span "Projection" at bounding box center [315, 256] width 37 height 12
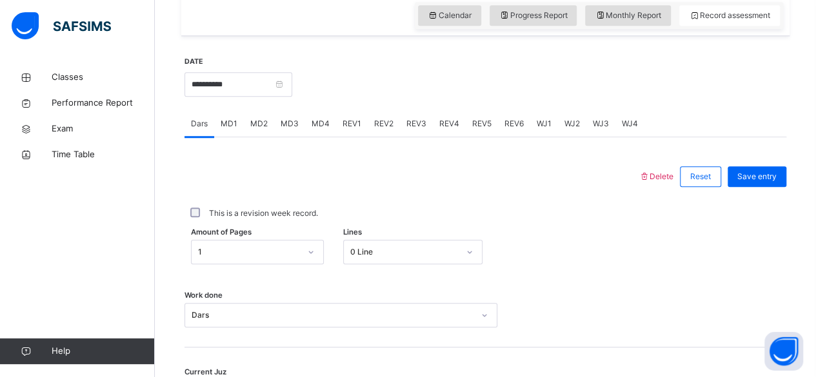
scroll to position [436, 0]
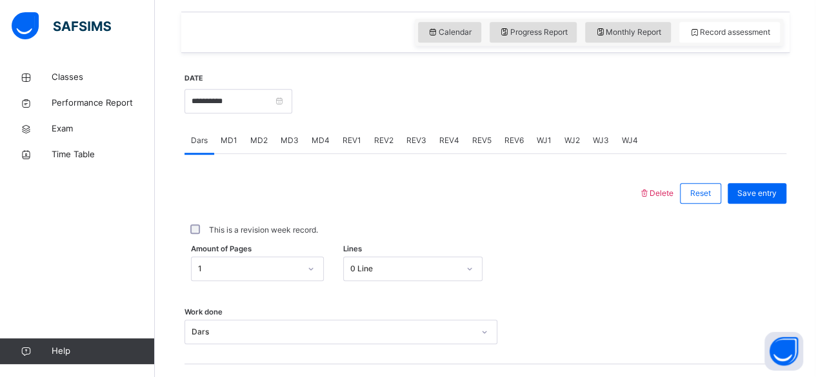
click at [311, 146] on div "MD4" at bounding box center [320, 141] width 31 height 26
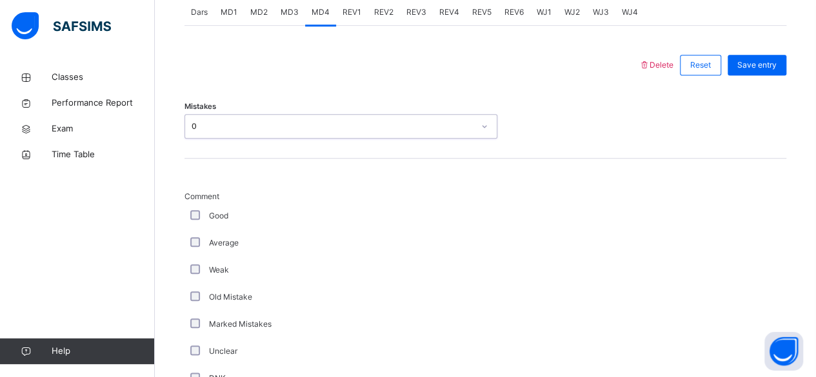
scroll to position [597, 0]
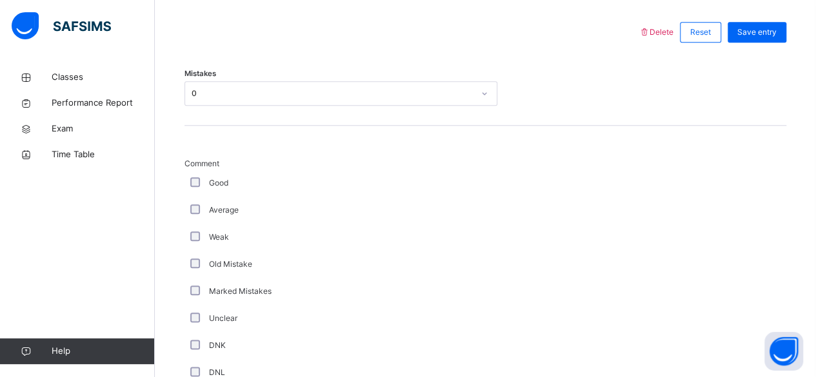
click at [206, 182] on div "Good" at bounding box center [346, 183] width 316 height 12
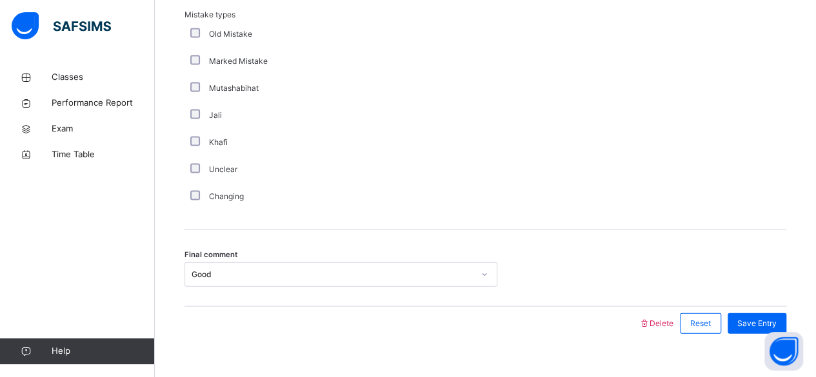
scroll to position [1334, 0]
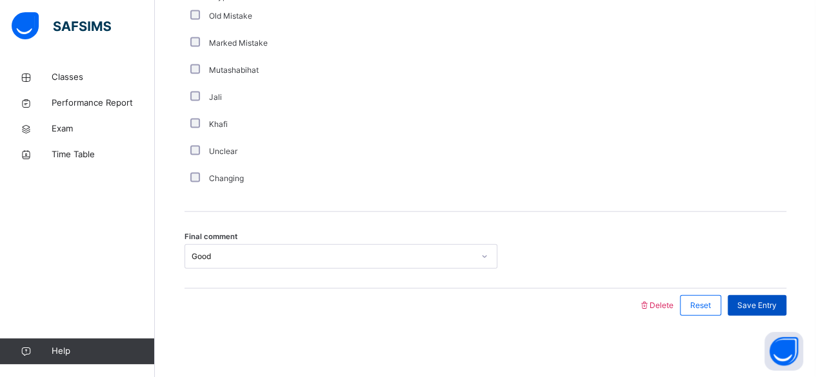
click at [760, 305] on span "Save Entry" at bounding box center [756, 306] width 39 height 12
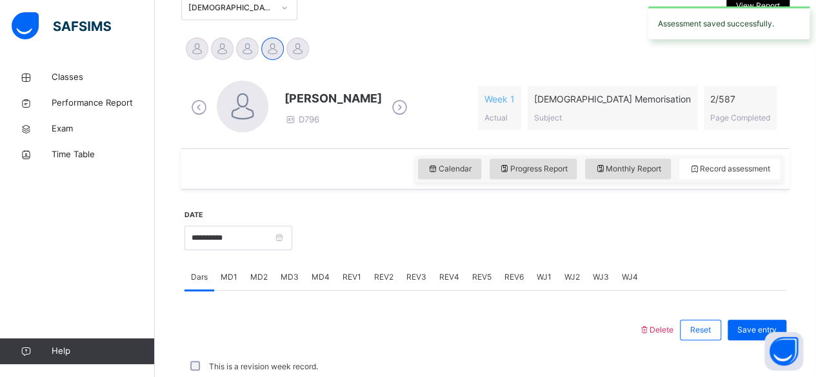
scroll to position [290, 0]
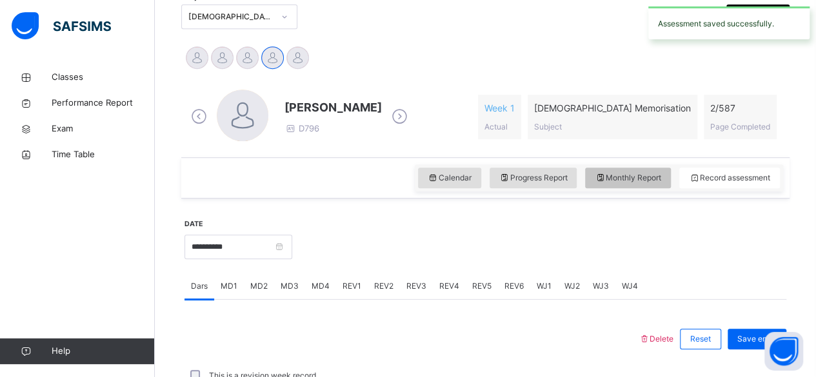
click at [652, 170] on div "Monthly Report" at bounding box center [628, 178] width 86 height 21
select select "****"
select select "*"
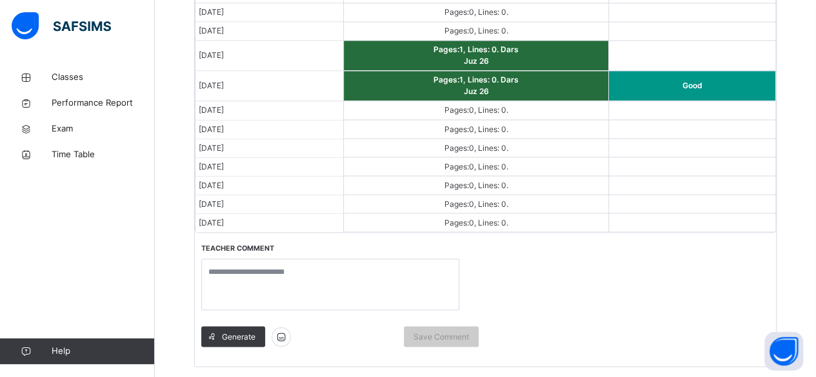
scroll to position [1155, 0]
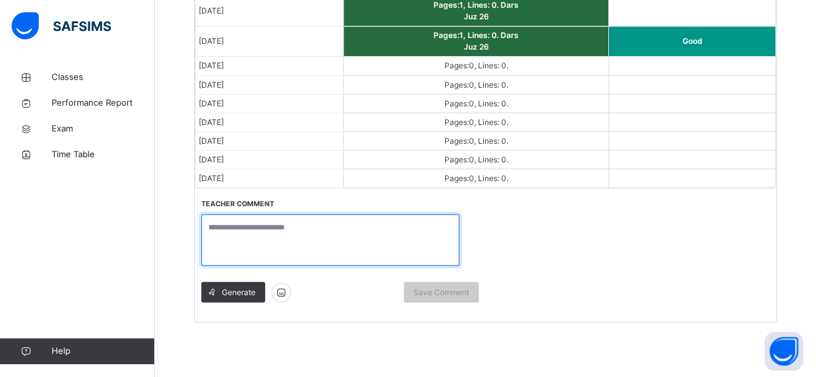
click at [408, 221] on textarea at bounding box center [330, 240] width 258 height 52
type textarea "*"
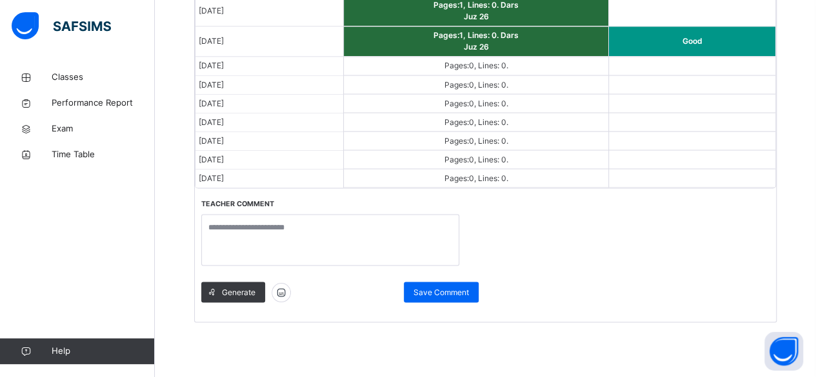
click at [530, 94] on td "Pages: 0 , Lines: 0 ." at bounding box center [476, 103] width 265 height 19
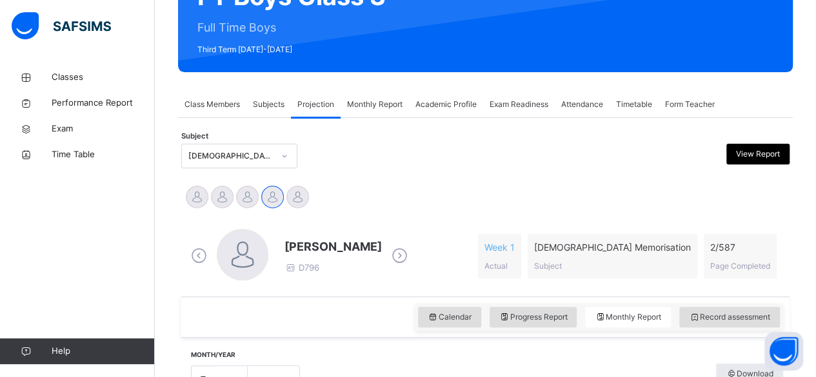
scroll to position [150, 0]
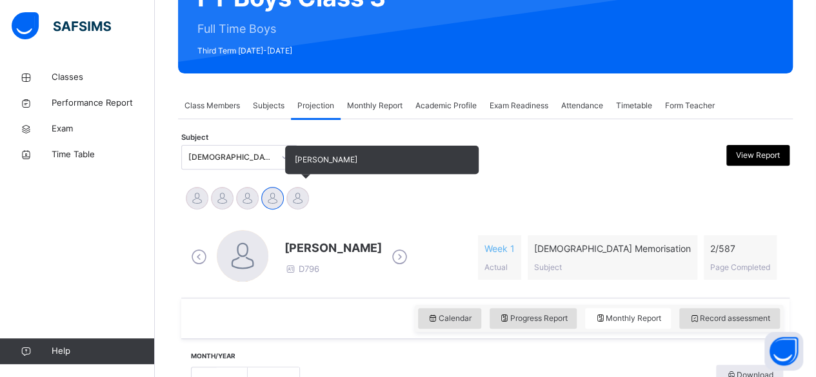
click at [298, 200] on div at bounding box center [297, 198] width 23 height 23
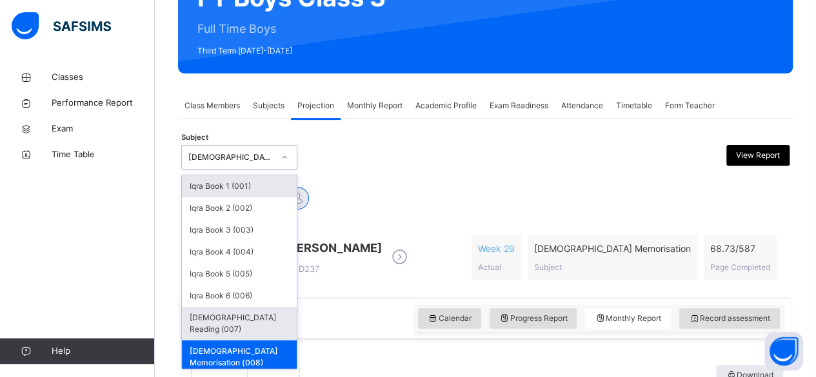
click at [207, 317] on div "[DEMOGRAPHIC_DATA] Reading (007)" at bounding box center [239, 324] width 115 height 34
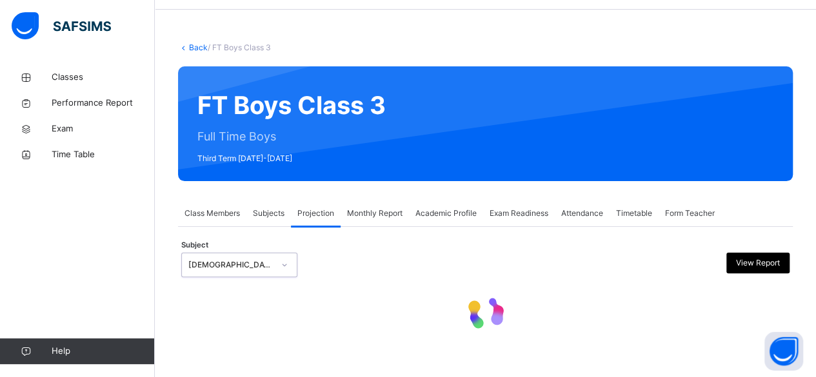
select select "****"
select select "*"
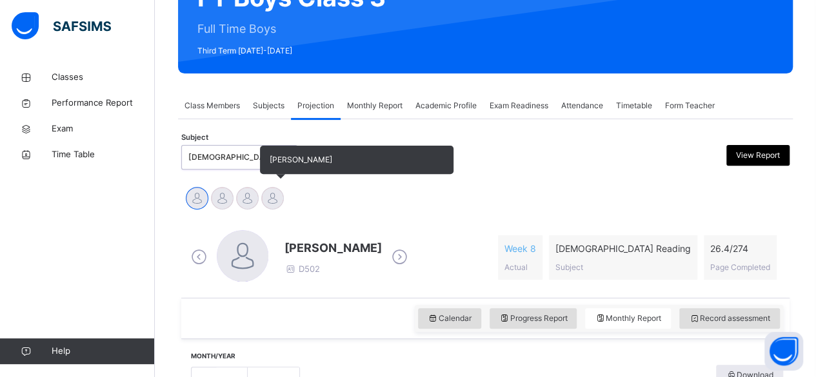
click at [272, 205] on div at bounding box center [272, 198] width 23 height 23
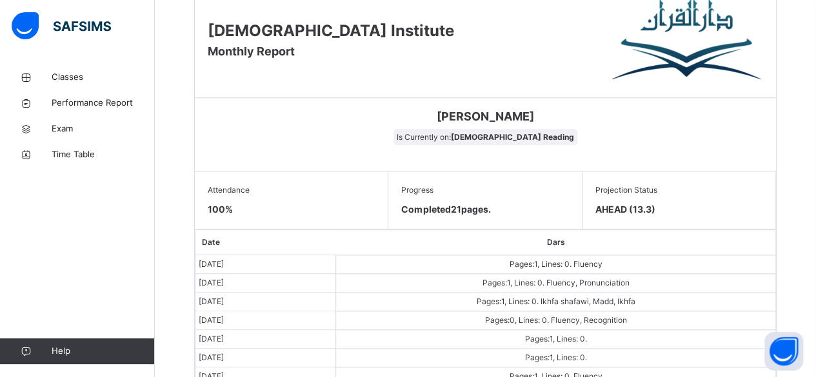
scroll to position [578, 0]
click at [746, 232] on th "Dars" at bounding box center [555, 242] width 439 height 25
click at [752, 230] on th "Dars" at bounding box center [555, 242] width 439 height 25
click at [757, 225] on div "Projection Status AHEAD (13.3)" at bounding box center [680, 200] width 194 height 58
click at [763, 221] on div "Projection Status AHEAD (13.3)" at bounding box center [680, 200] width 194 height 58
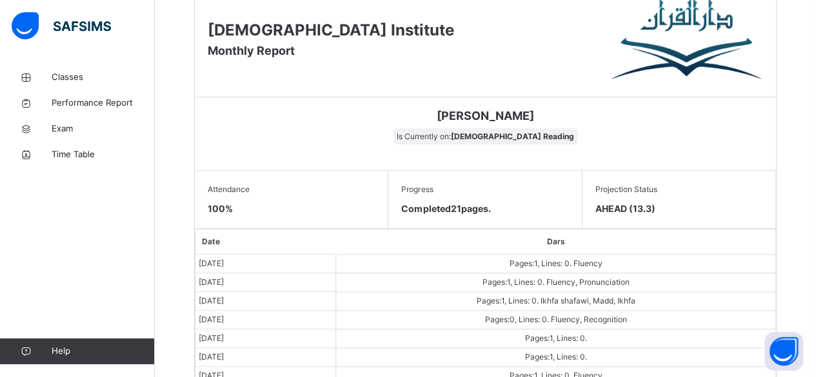
click at [685, 208] on span "AHEAD (13.3)" at bounding box center [678, 209] width 167 height 14
click at [677, 215] on div "Projection Status AHEAD (13.3)" at bounding box center [680, 200] width 194 height 58
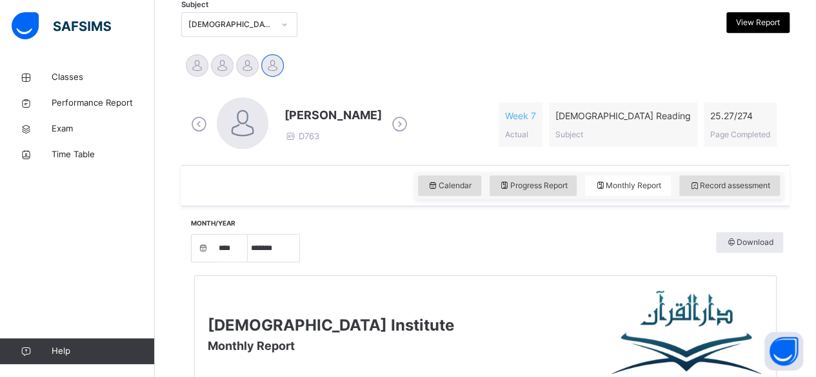
scroll to position [283, 0]
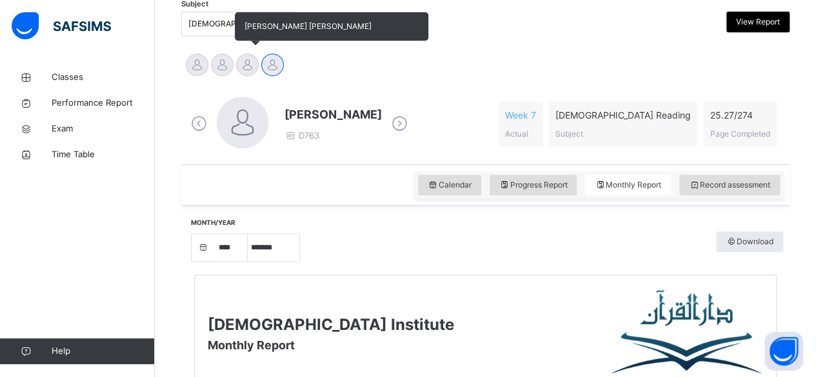
click at [241, 71] on div at bounding box center [247, 65] width 23 height 23
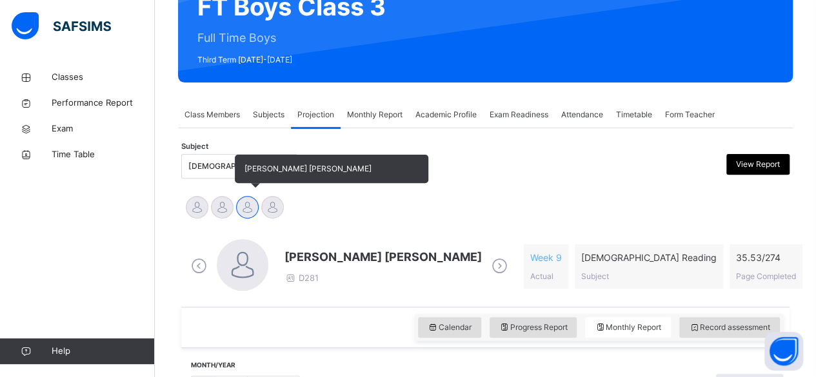
scroll to position [132, 0]
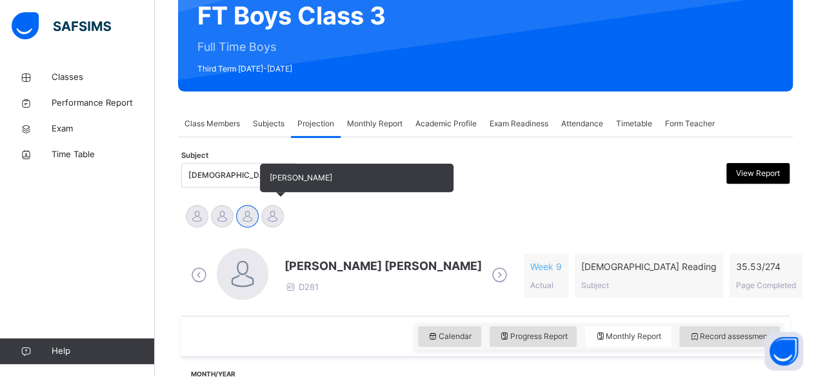
click at [277, 226] on div at bounding box center [272, 216] width 23 height 23
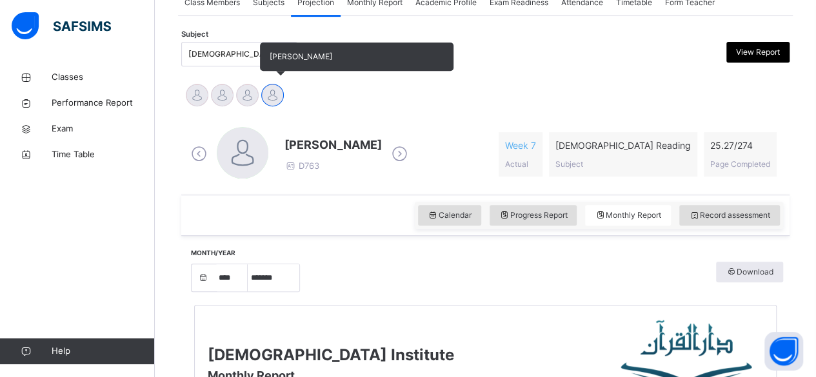
scroll to position [254, 0]
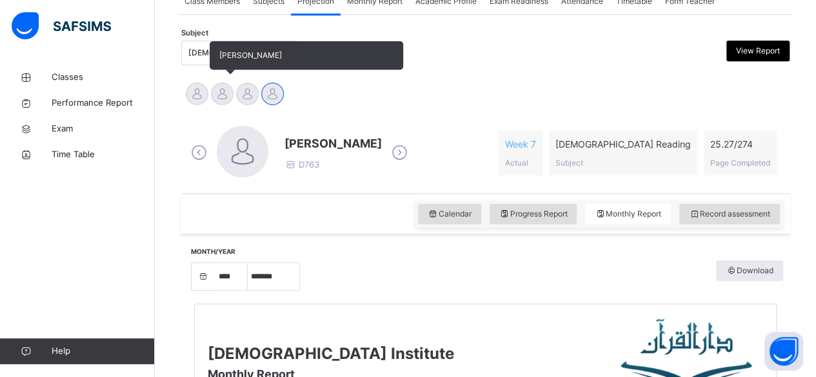
click at [228, 103] on div "[PERSON_NAME]" at bounding box center [222, 95] width 25 height 28
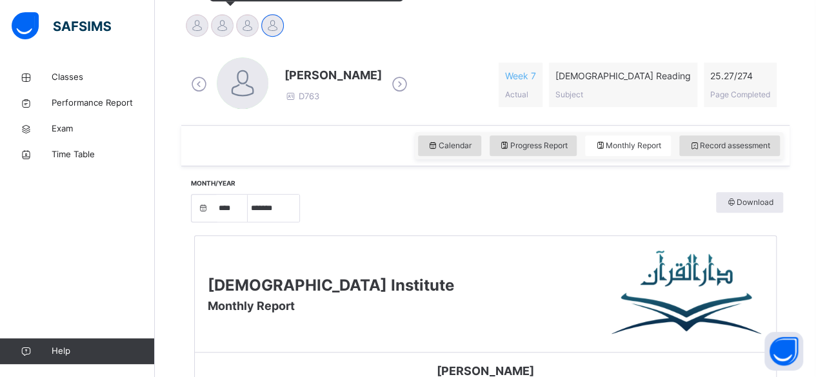
click at [226, 32] on div at bounding box center [222, 25] width 23 height 23
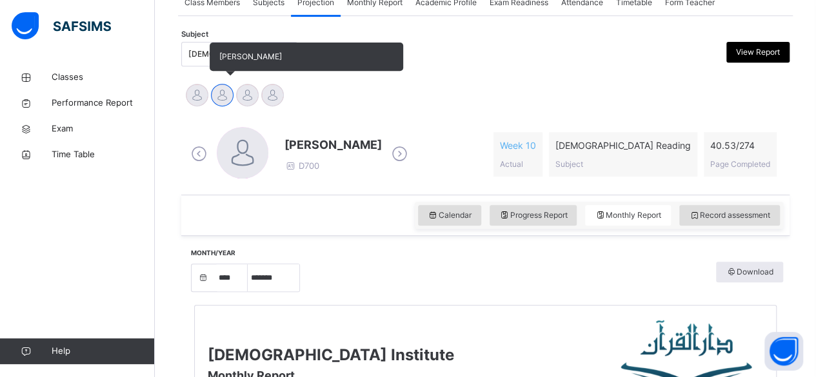
scroll to position [237, 0]
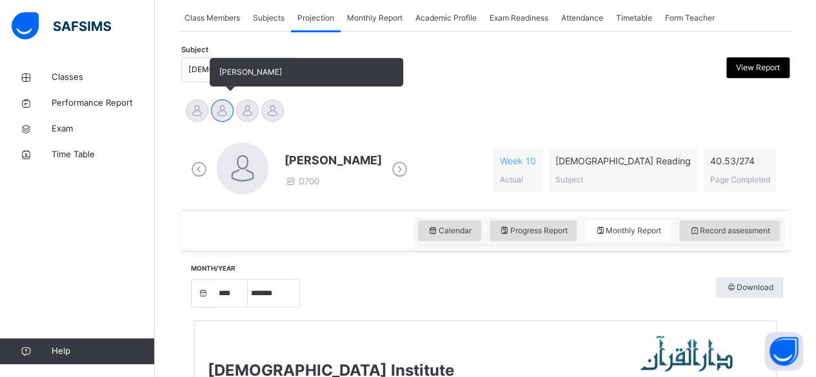
click at [214, 106] on div at bounding box center [222, 110] width 23 height 23
click at [203, 108] on div at bounding box center [197, 110] width 23 height 23
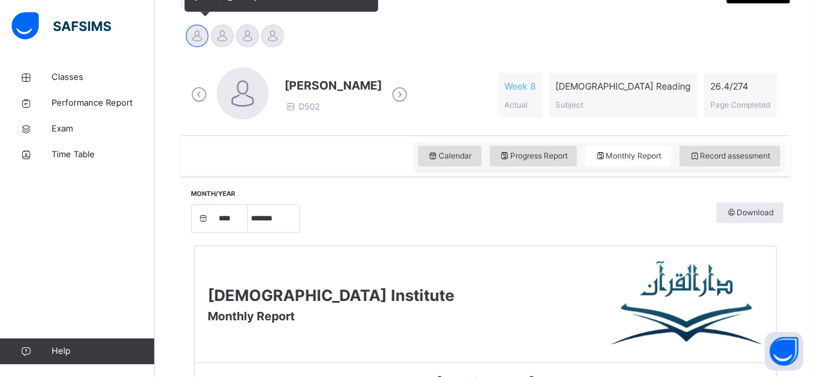
scroll to position [266, 0]
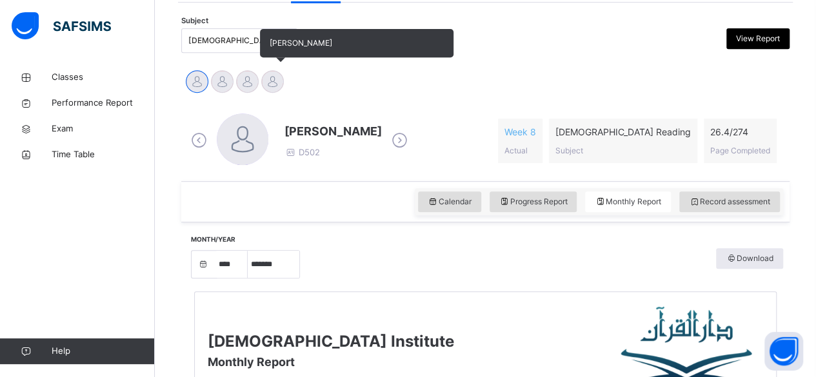
click at [277, 88] on div at bounding box center [272, 81] width 23 height 23
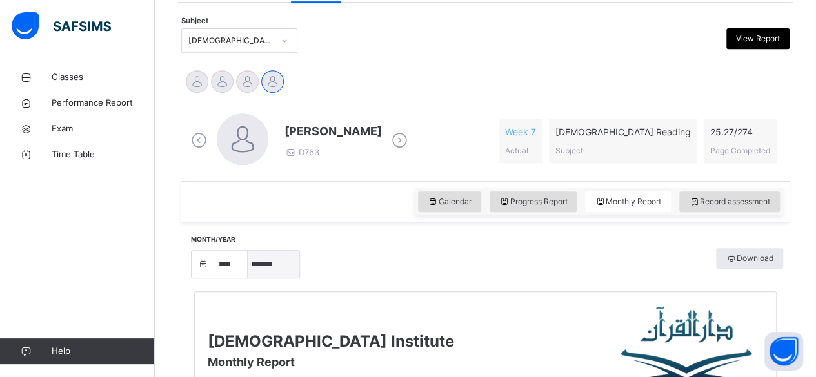
click at [271, 259] on select "***** ******* ******** ***** ***** *** **** **** ****** ********* ******* *****…" at bounding box center [274, 264] width 52 height 27
click at [225, 263] on select "**** **** **** **** **** **** **** **** **** **** **** **** **** **** **** ****…" at bounding box center [231, 264] width 32 height 27
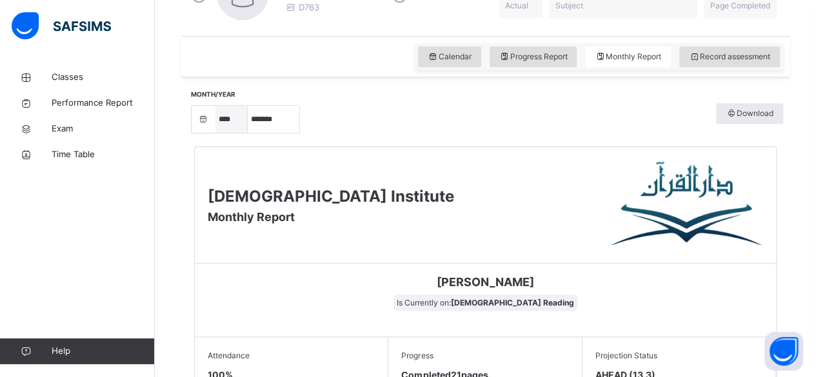
scroll to position [412, 0]
click at [241, 116] on select "**** **** **** **** **** **** **** **** **** **** **** **** **** **** **** ****…" at bounding box center [231, 119] width 32 height 27
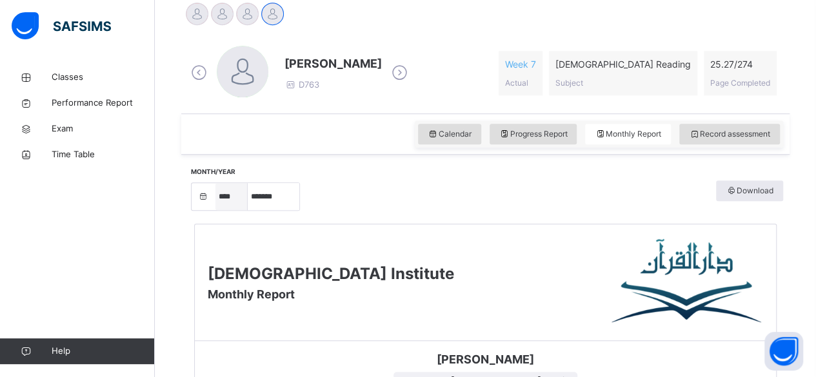
scroll to position [338, 0]
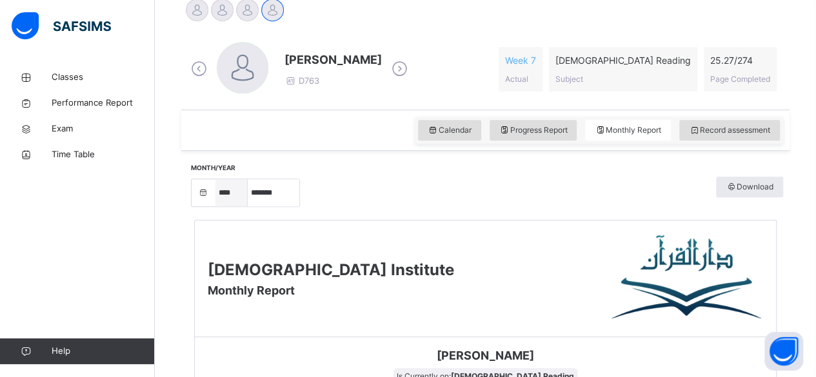
click at [234, 199] on select "**** **** **** **** **** **** **** **** **** **** **** **** **** **** **** ****…" at bounding box center [231, 192] width 32 height 27
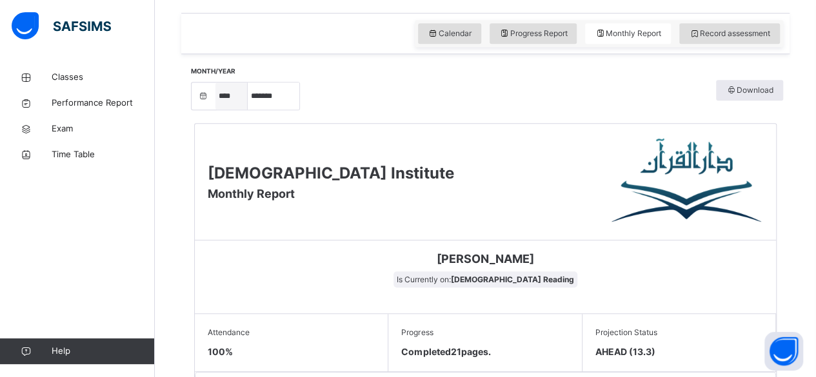
scroll to position [430, 0]
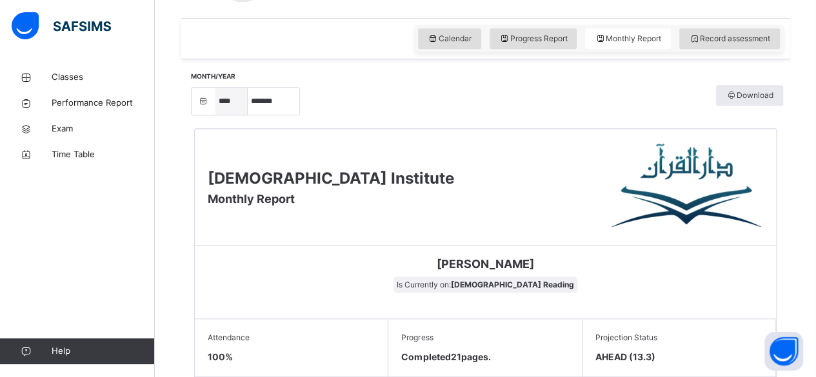
click at [239, 98] on select "**** **** **** **** **** **** **** **** **** **** **** **** **** **** **** ****…" at bounding box center [231, 101] width 32 height 27
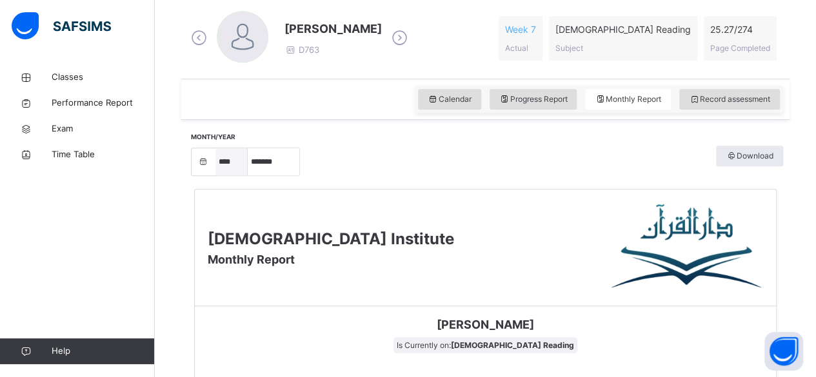
scroll to position [357, 0]
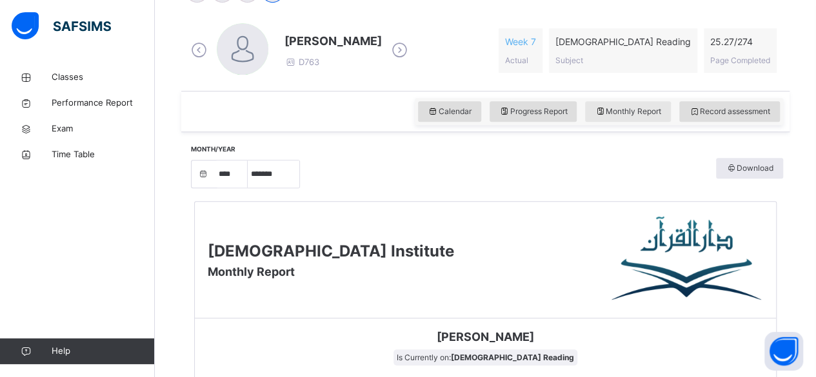
click at [638, 106] on span "Monthly Report" at bounding box center [628, 112] width 66 height 12
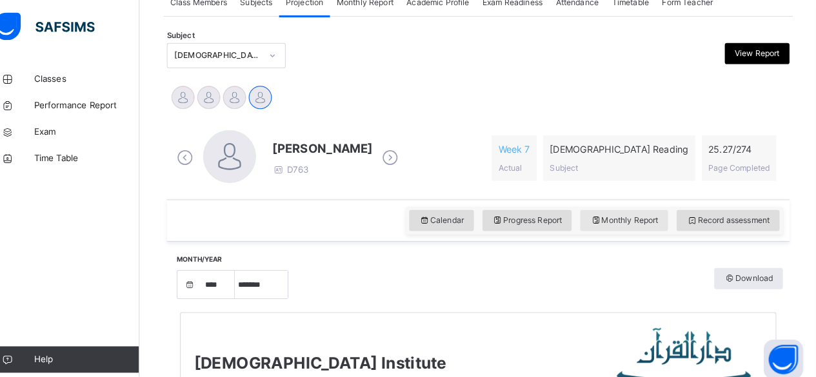
scroll to position [253, 0]
click at [63, 72] on span "Classes" at bounding box center [103, 77] width 103 height 13
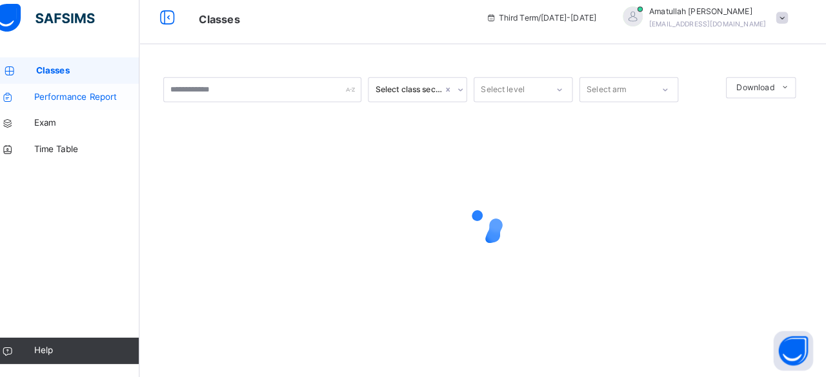
click at [70, 91] on link "Performance Report" at bounding box center [77, 103] width 155 height 26
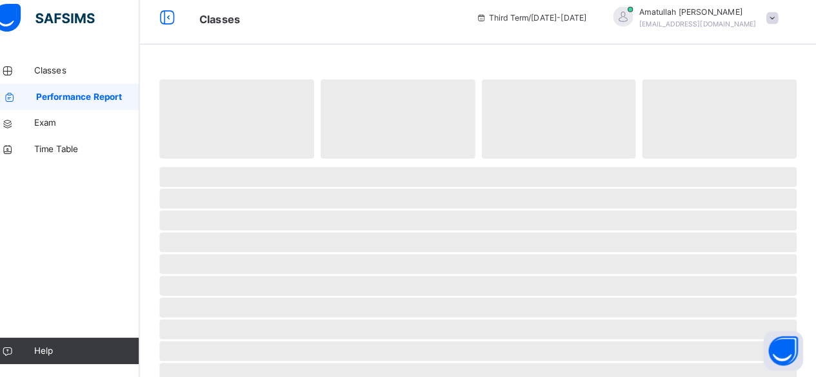
select select "****"
select select "*"
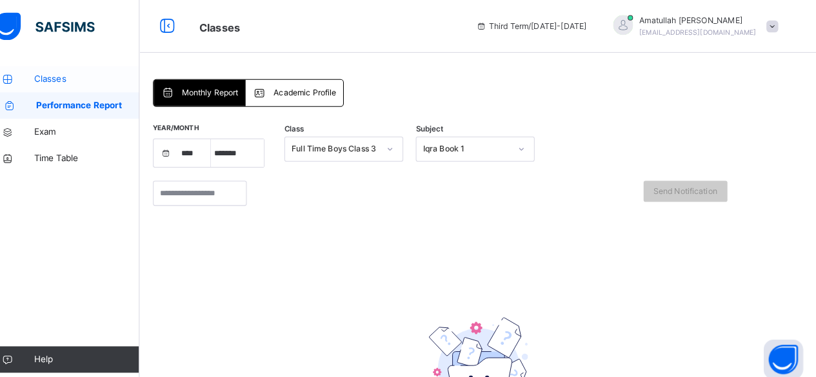
click at [59, 68] on link "Classes" at bounding box center [77, 78] width 155 height 26
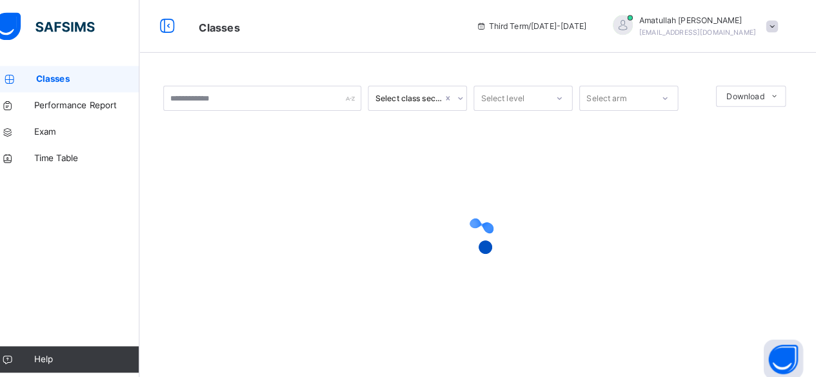
click at [55, 75] on span "Classes" at bounding box center [104, 77] width 101 height 13
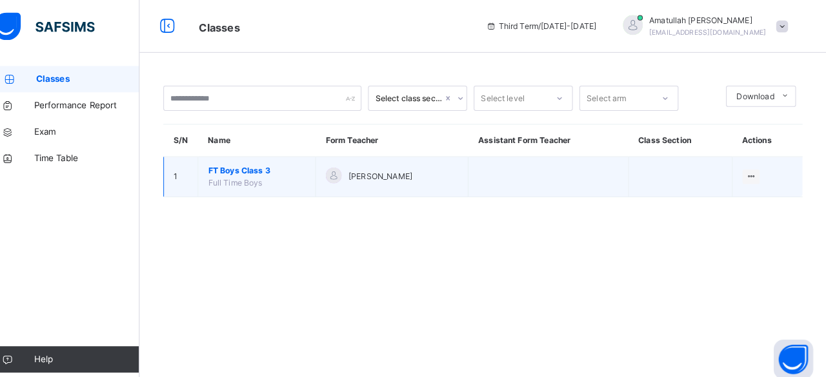
click at [222, 166] on span "FT Boys Class 3" at bounding box center [269, 167] width 95 height 12
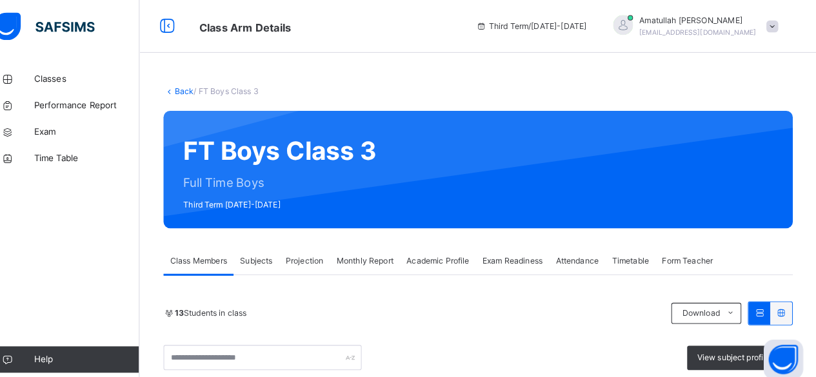
click at [316, 259] on span "Projection" at bounding box center [315, 256] width 37 height 12
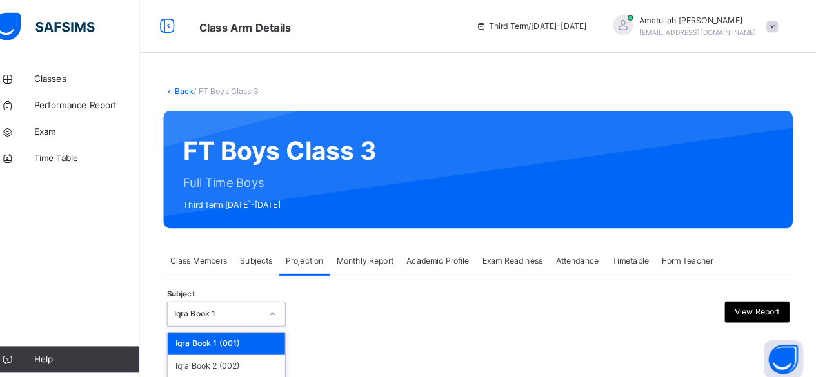
scroll to position [123, 0]
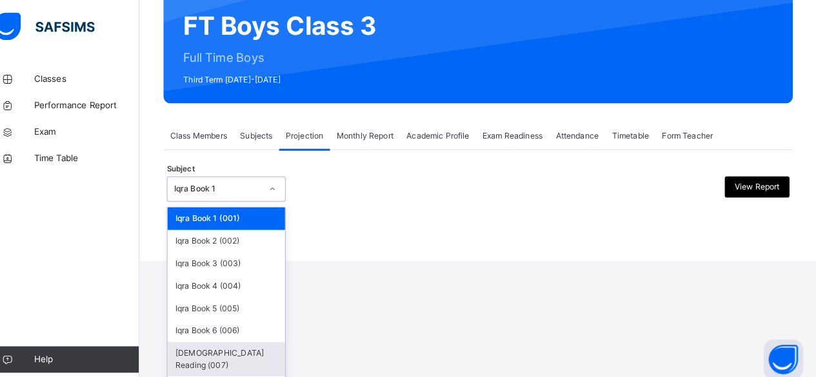
click at [203, 346] on div "[DEMOGRAPHIC_DATA] Reading (007)" at bounding box center [239, 351] width 115 height 34
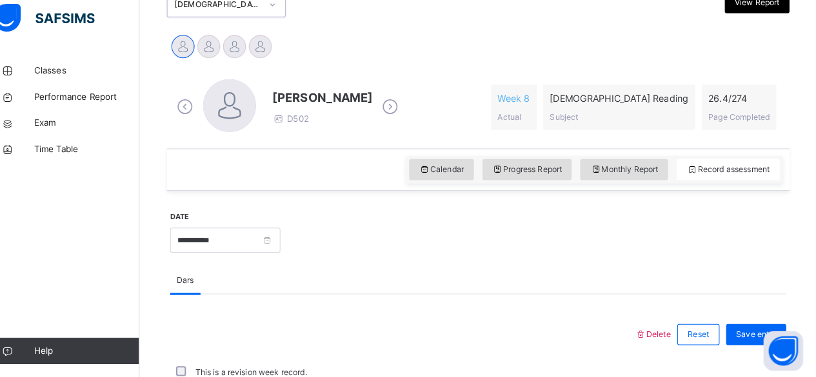
scroll to position [297, 0]
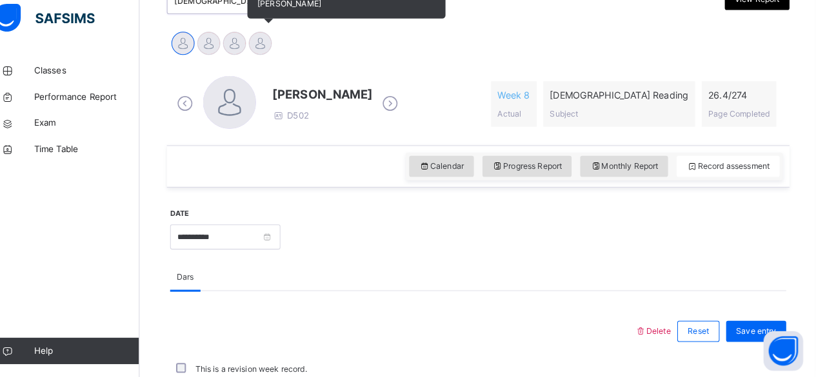
click at [281, 57] on div "[PERSON_NAME]" at bounding box center [272, 52] width 25 height 28
click at [277, 43] on div at bounding box center [272, 50] width 23 height 23
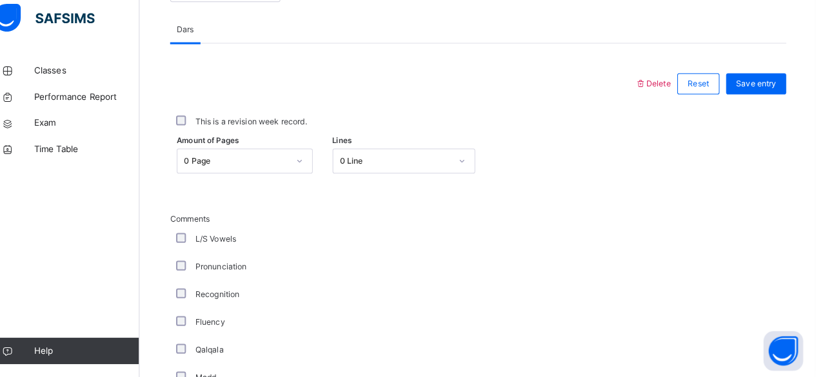
scroll to position [543, 0]
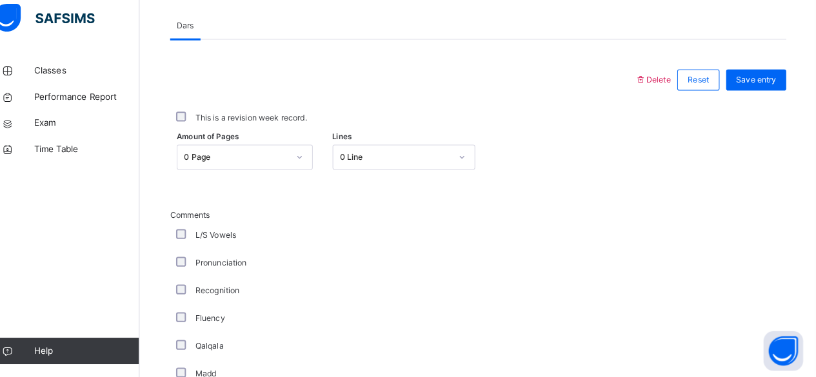
click at [22, 267] on div "Classes Performance Report Exam Time Table Help" at bounding box center [77, 215] width 155 height 326
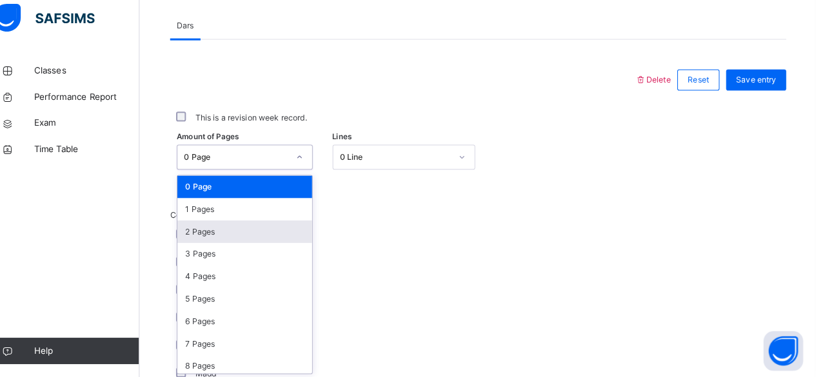
click at [203, 233] on div "2 Pages" at bounding box center [258, 235] width 132 height 22
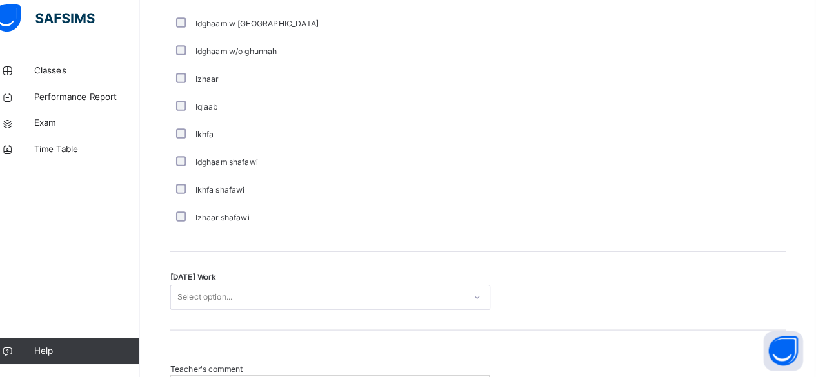
scroll to position [999, 0]
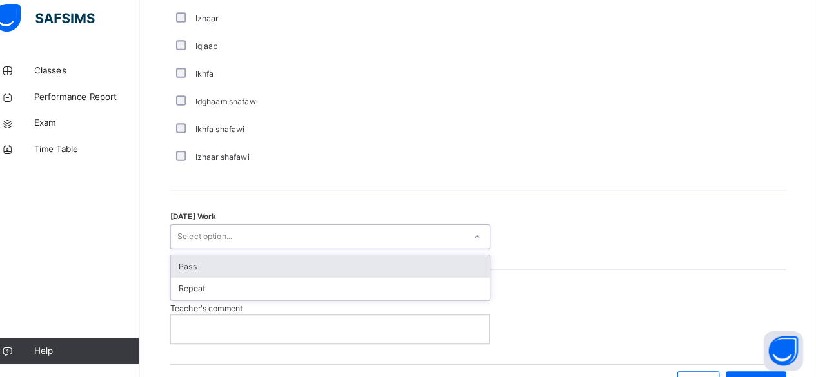
click at [194, 274] on div "Pass" at bounding box center [341, 269] width 312 height 22
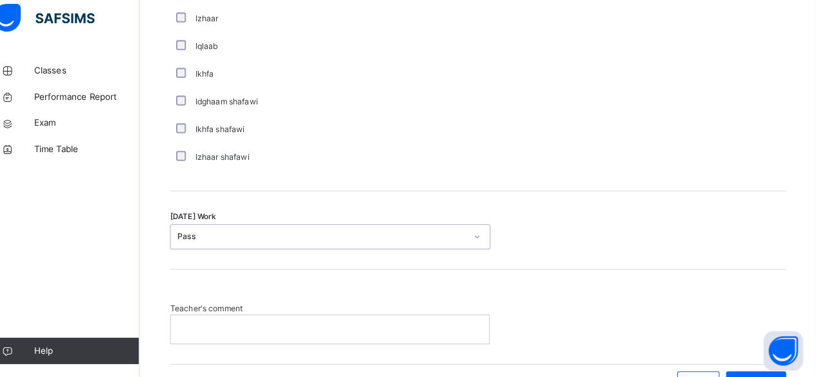
click at [30, 234] on div "Classes Performance Report Exam Time Table Help" at bounding box center [77, 215] width 155 height 326
click at [212, 330] on p at bounding box center [341, 330] width 292 height 12
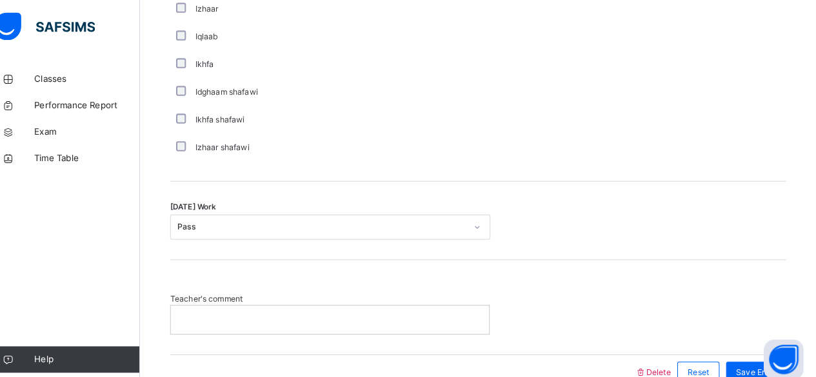
scroll to position [1001, 0]
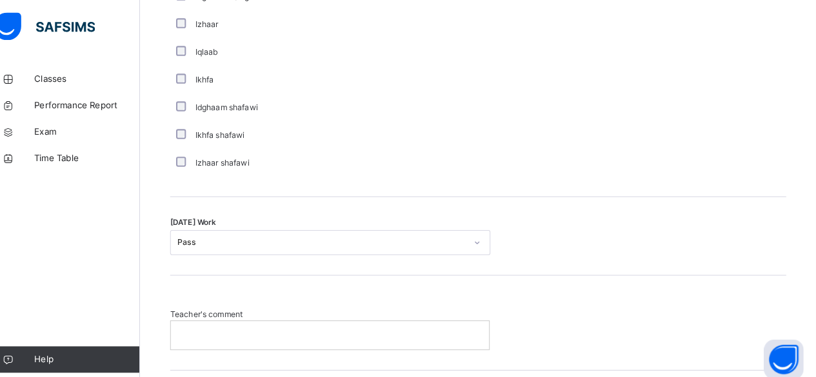
click at [210, 66] on div "Ikhfa" at bounding box center [346, 78] width 323 height 27
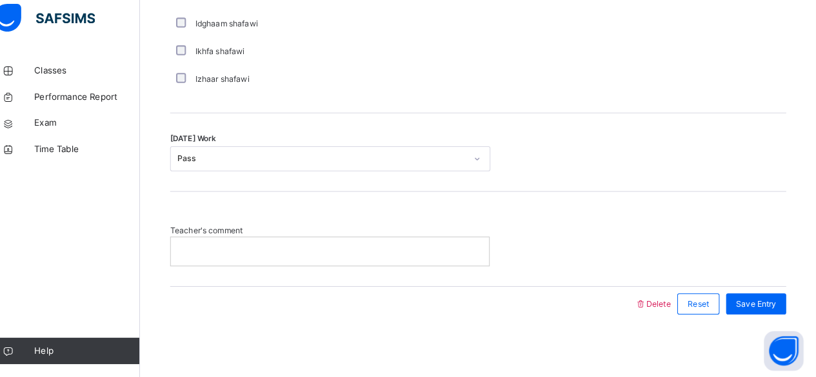
click at [223, 263] on div at bounding box center [340, 254] width 311 height 27
click at [770, 304] on span "Save Entry" at bounding box center [756, 306] width 39 height 12
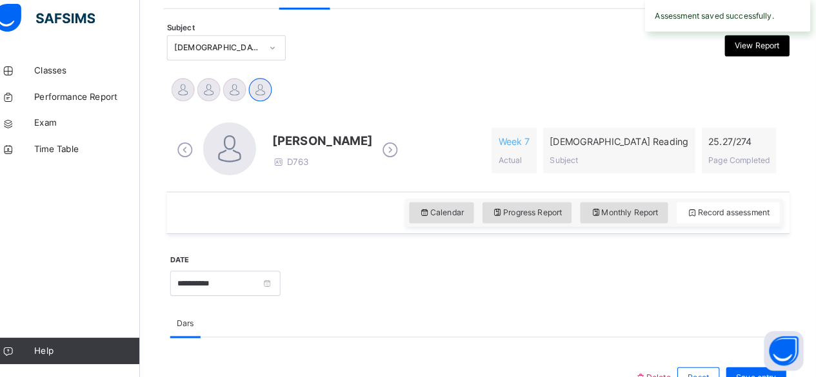
scroll to position [252, 0]
click at [657, 222] on div "Monthly Report" at bounding box center [628, 216] width 86 height 21
select select "****"
select select "*"
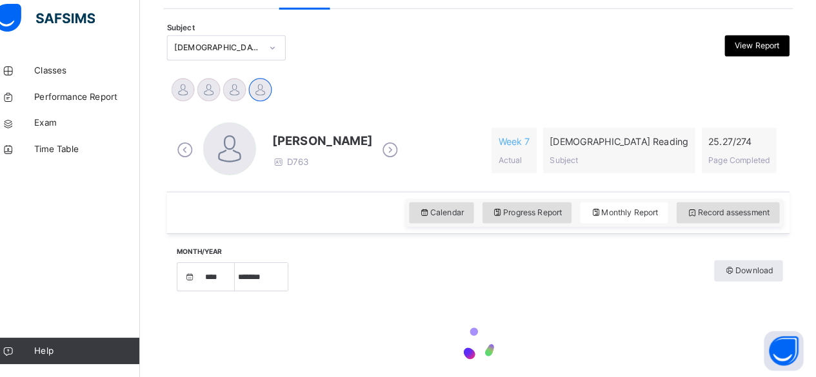
click at [23, 266] on div "Classes Performance Report Exam Time Table Help" at bounding box center [77, 215] width 155 height 326
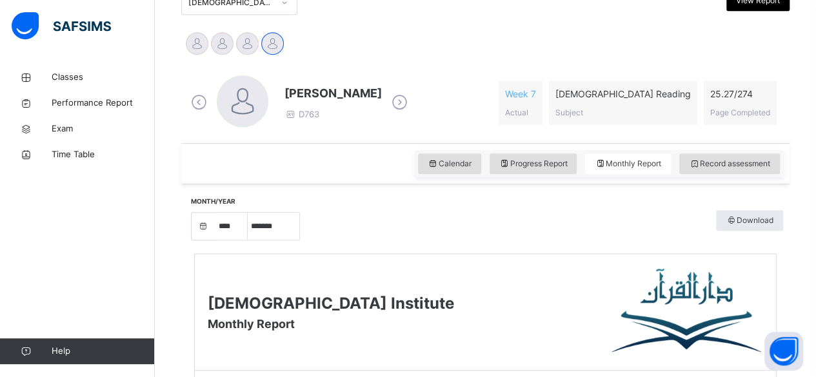
scroll to position [346, 0]
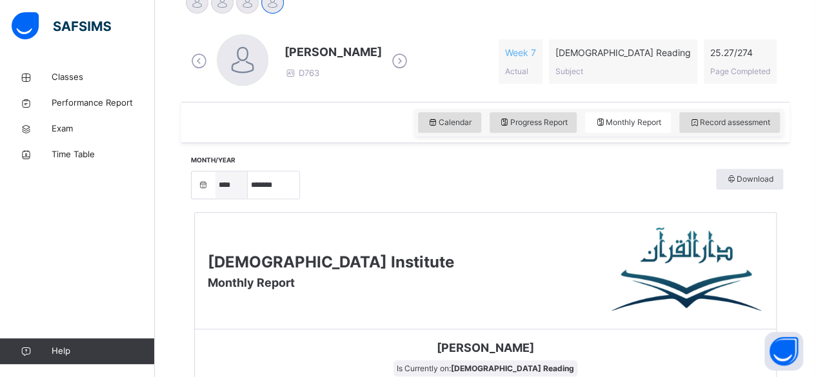
click at [231, 190] on select "**** **** **** **** **** **** **** **** **** **** **** **** **** **** **** ****…" at bounding box center [231, 185] width 32 height 27
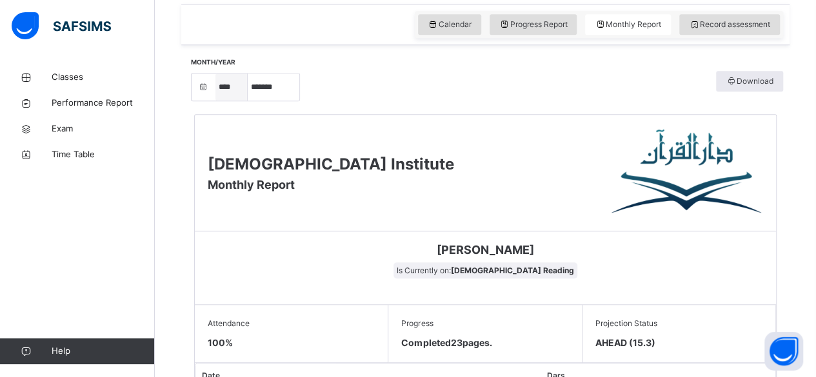
scroll to position [441, 0]
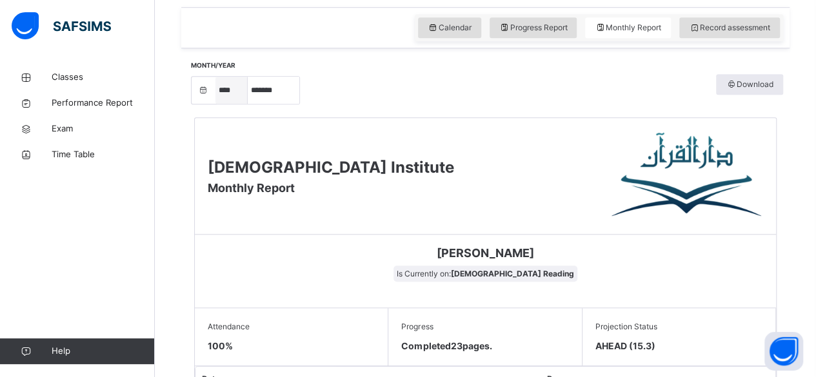
click at [226, 93] on select "**** **** **** **** **** **** **** **** **** **** **** **** **** **** **** ****…" at bounding box center [231, 90] width 32 height 27
click at [215, 104] on select "**** **** **** **** **** **** **** **** **** **** **** **** **** **** **** ****…" at bounding box center [231, 90] width 32 height 27
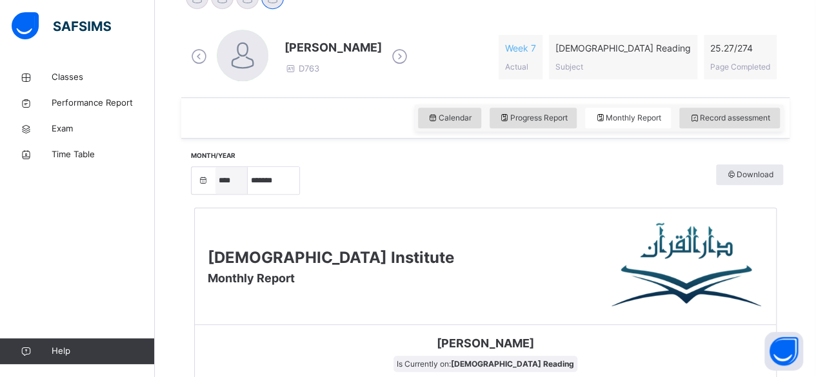
scroll to position [348, 0]
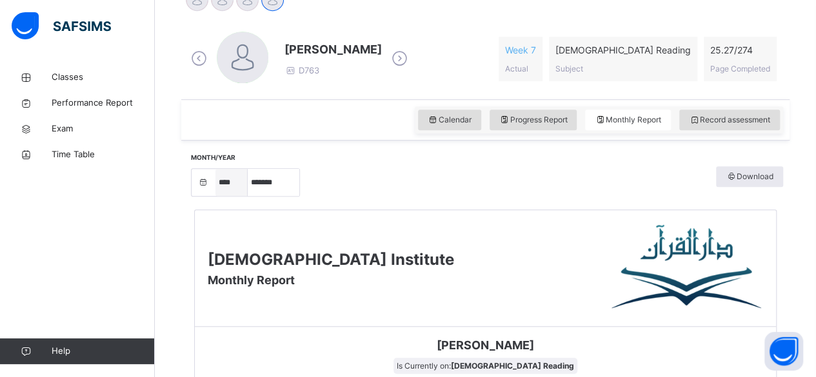
click at [236, 185] on select "**** **** **** **** **** **** **** **** **** **** **** **** **** **** **** ****…" at bounding box center [231, 182] width 32 height 27
click at [42, 14] on img at bounding box center [61, 25] width 99 height 27
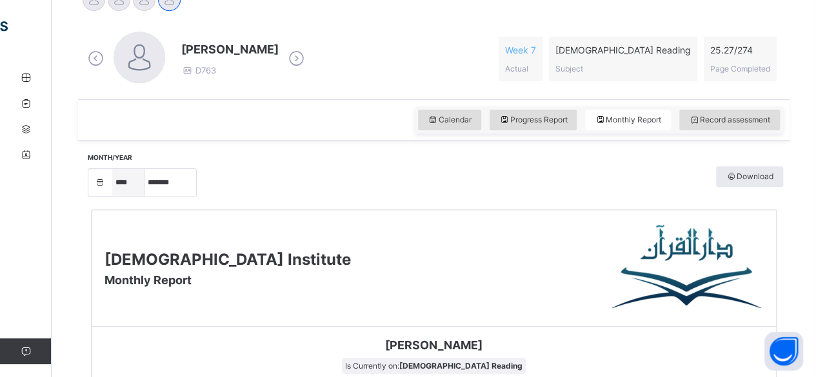
click at [127, 182] on select "**** **** **** **** **** **** **** **** **** **** **** **** **** **** **** ****…" at bounding box center [128, 182] width 32 height 27
click at [112, 196] on select "**** **** **** **** **** **** **** **** **** **** **** **** **** **** **** ****…" at bounding box center [128, 182] width 32 height 27
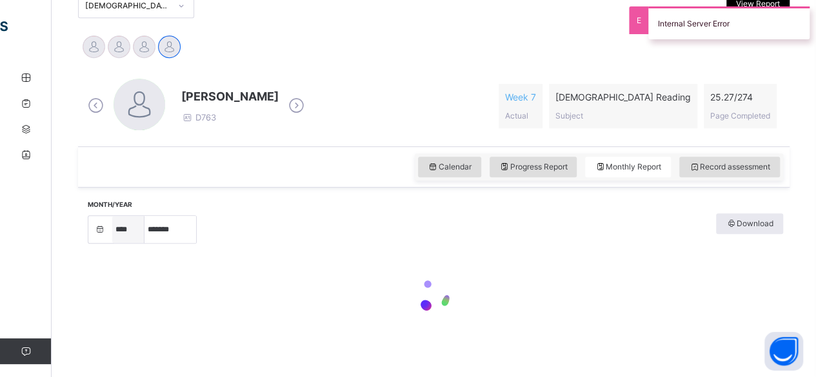
scroll to position [302, 0]
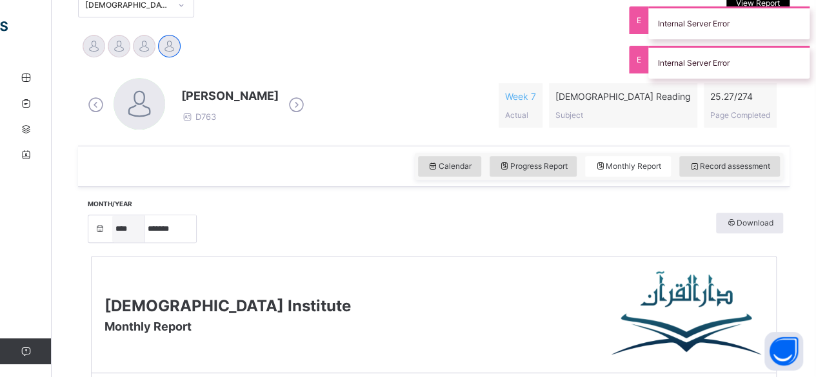
click at [125, 229] on select "**** **** **** **** **** **** **** **** **** **** **** **** **** **** **** ****…" at bounding box center [128, 228] width 32 height 27
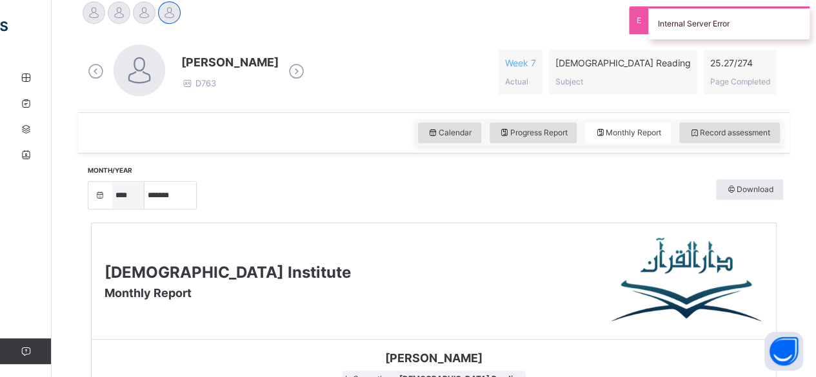
scroll to position [335, 0]
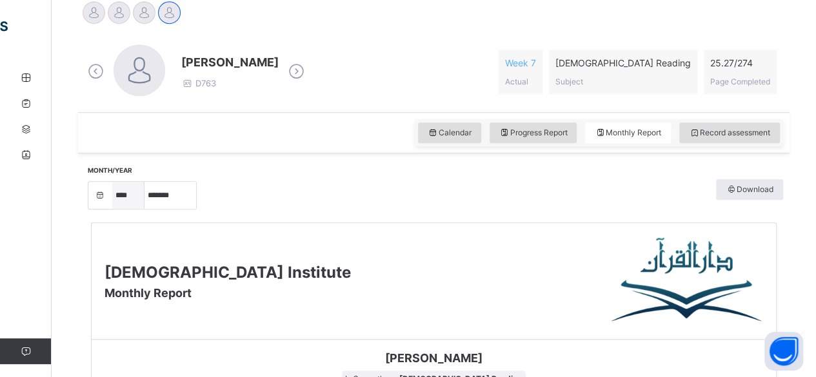
click at [135, 200] on select "**** **** **** **** **** **** **** **** **** **** **** **** **** **** **** ****…" at bounding box center [128, 195] width 32 height 27
click at [112, 205] on select "**** **** **** **** **** **** **** **** **** **** **** **** **** **** **** ****…" at bounding box center [128, 195] width 32 height 27
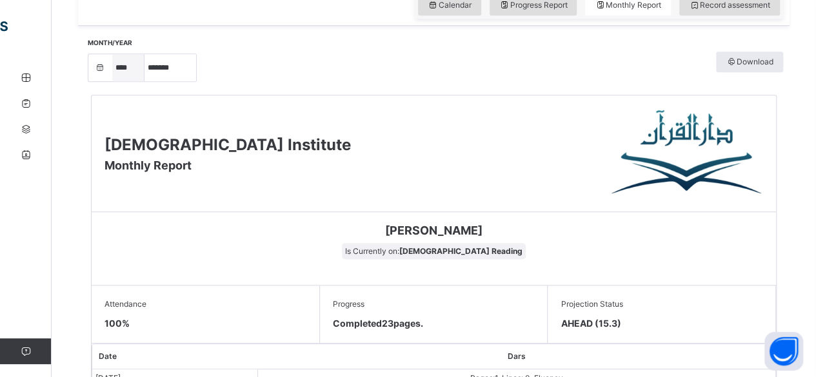
scroll to position [462, 0]
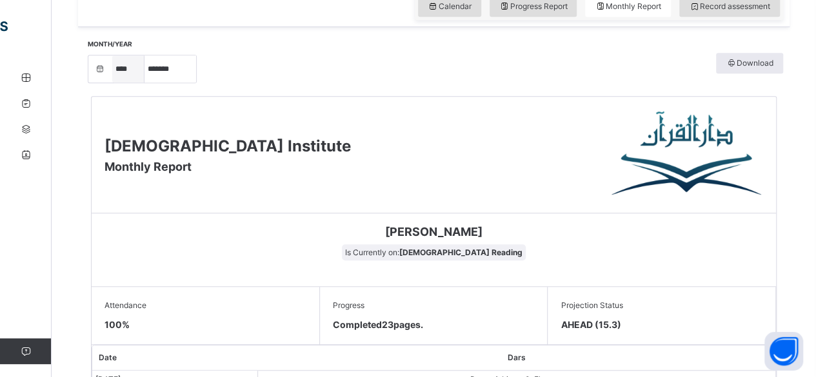
click at [126, 58] on select "**** **** **** **** **** **** **** **** **** **** **** **** **** **** **** ****…" at bounding box center [128, 68] width 32 height 27
click at [112, 83] on select "**** **** **** **** **** **** **** **** **** **** **** **** **** **** **** ****…" at bounding box center [128, 68] width 32 height 27
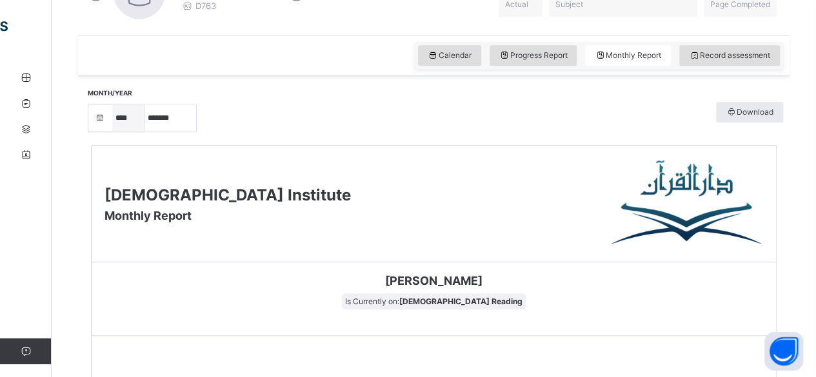
scroll to position [409, 0]
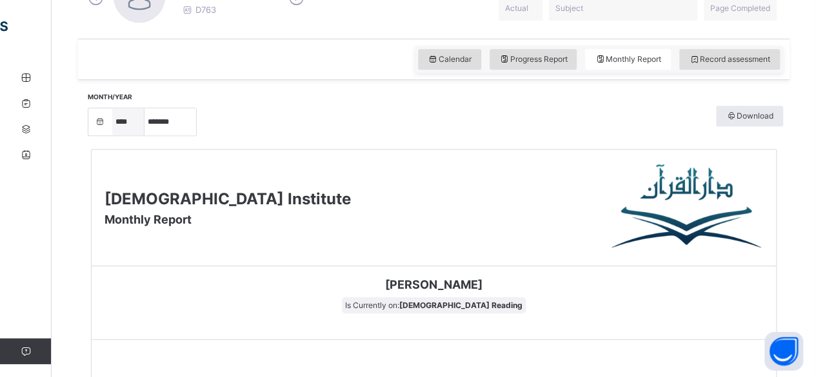
click at [138, 108] on select "**** **** **** **** **** **** **** **** **** **** **** **** **** **** **** ****…" at bounding box center [128, 121] width 32 height 27
select select "****"
click at [112, 135] on select "**** **** **** **** **** **** **** **** **** **** **** **** **** **** **** ****…" at bounding box center [128, 121] width 32 height 27
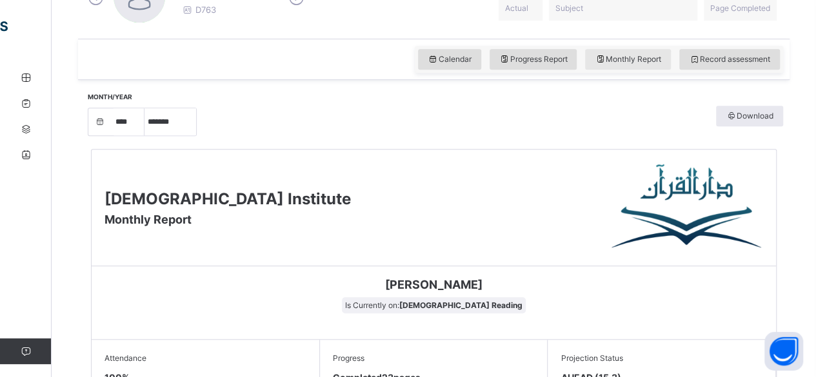
click at [652, 63] on span "Monthly Report" at bounding box center [628, 60] width 66 height 12
click at [648, 61] on span "Monthly Report" at bounding box center [628, 60] width 66 height 12
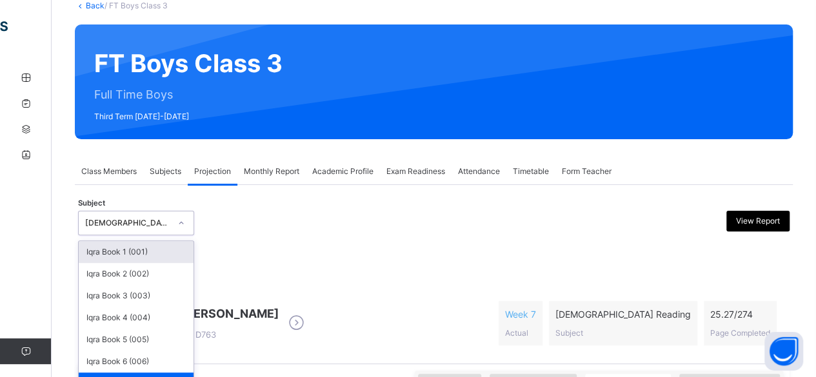
scroll to position [128, 0]
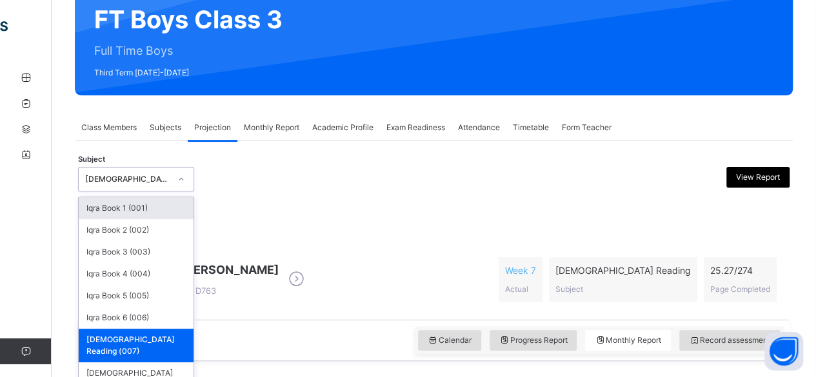
click at [134, 192] on div "option Quran Reading (007), selected. option Iqra Book 1 (001) focused, 1 of 8.…" at bounding box center [136, 179] width 116 height 25
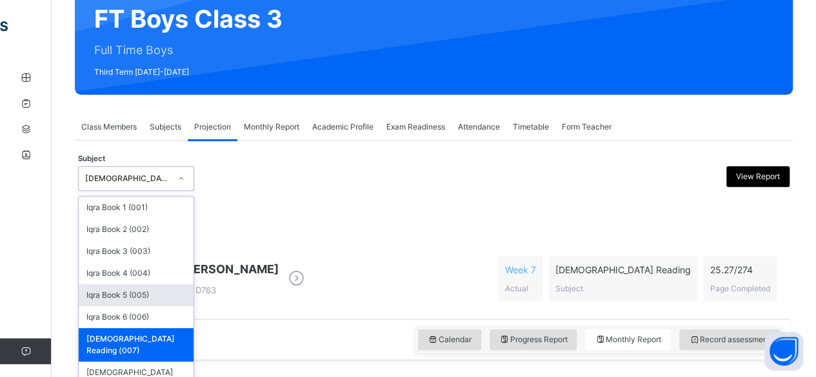
click at [148, 297] on div "Iqra Book 5 (005)" at bounding box center [136, 295] width 115 height 22
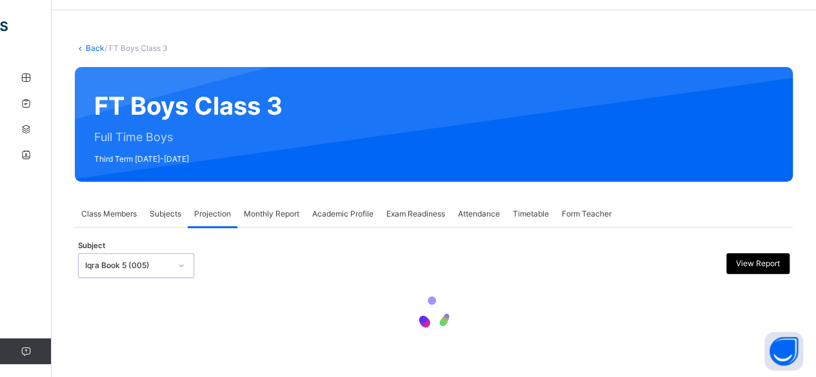
select select "****"
select select "*"
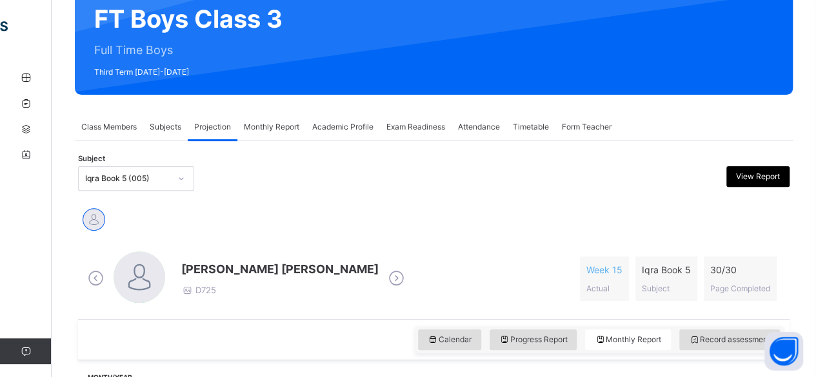
click at [273, 242] on div "Mohammed Zufar Khan D725 Week 15 Actual Iqra Book 5 Subject 30 / 30 Page Comple…" at bounding box center [433, 279] width 705 height 74
click at [219, 265] on span "[PERSON_NAME] [PERSON_NAME]" at bounding box center [279, 269] width 197 height 17
click at [218, 269] on span "[PERSON_NAME] [PERSON_NAME]" at bounding box center [279, 269] width 197 height 17
click at [257, 287] on div "Mohammed Zufar Khan D725" at bounding box center [279, 279] width 197 height 37
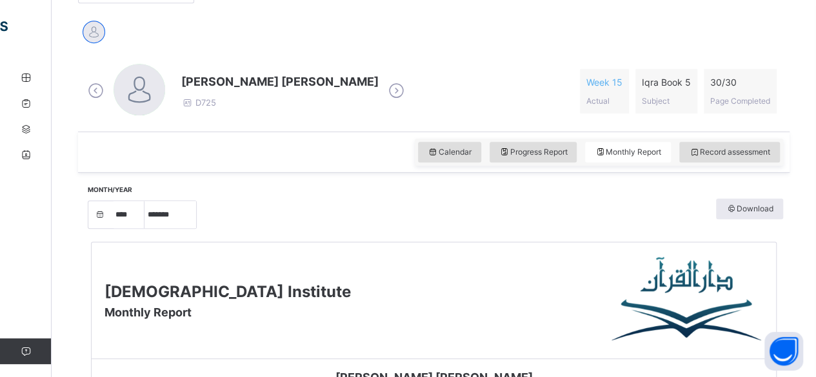
scroll to position [386, 0]
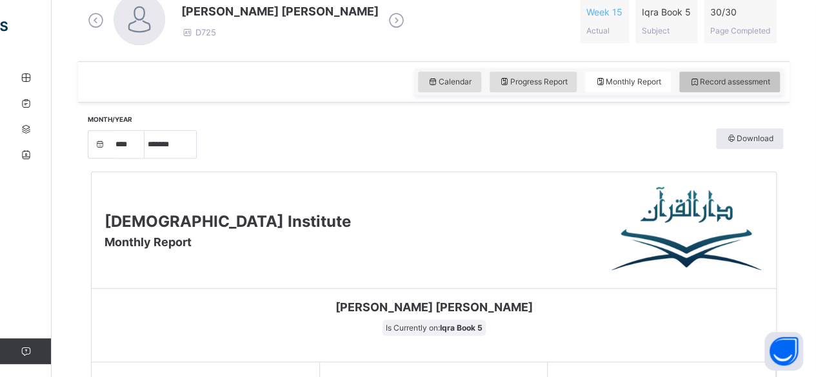
click at [746, 82] on span "Record assessment" at bounding box center [729, 82] width 81 height 12
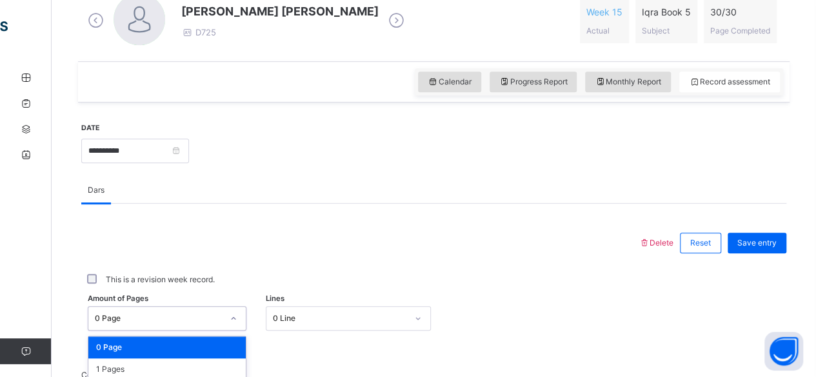
scroll to position [543, 0]
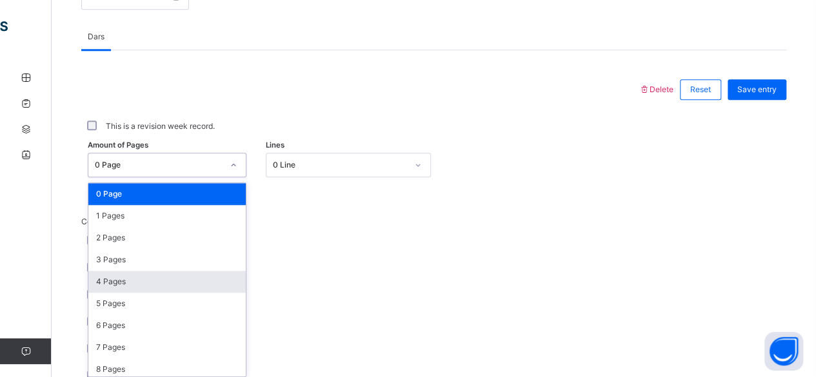
click at [146, 177] on div "option 4 Pages focused, 5 of 31. 31 results available. Use Up and Down to choos…" at bounding box center [167, 165] width 159 height 25
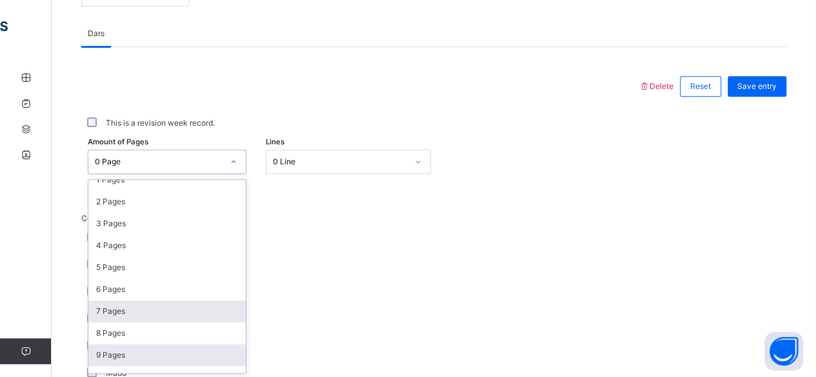
scroll to position [55, 0]
click at [131, 345] on div "10 Pages" at bounding box center [166, 355] width 157 height 22
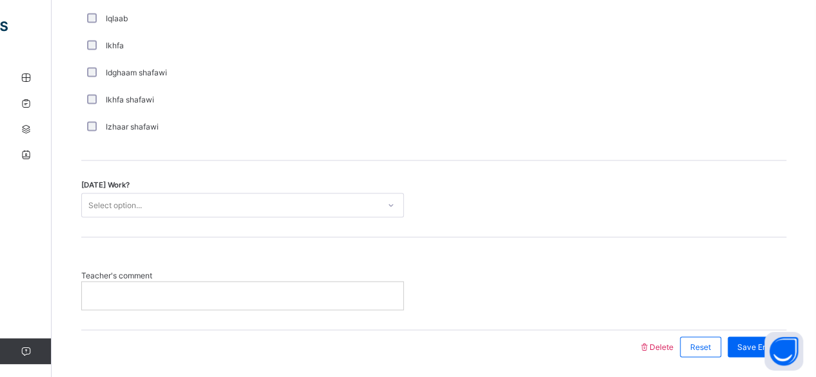
scroll to position [1059, 0]
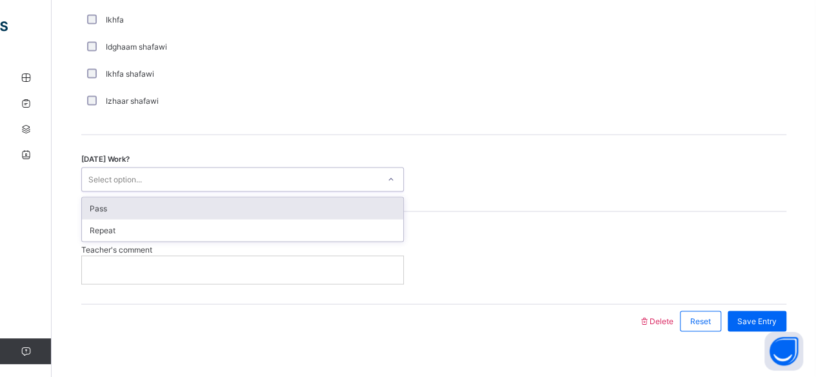
click at [192, 170] on div "Select option..." at bounding box center [230, 180] width 297 height 20
click at [177, 190] on div "Today's Work? option Pass focused, 1 of 2. 2 results available. Use Up and Down…" at bounding box center [433, 173] width 705 height 77
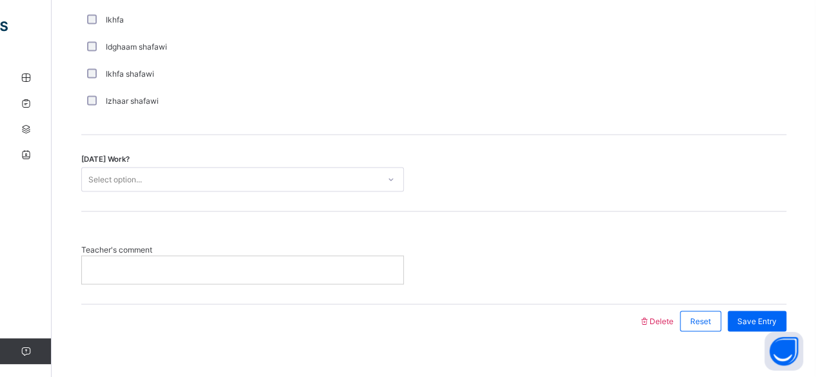
click at [160, 162] on div "Today's Work? Select option..." at bounding box center [433, 173] width 705 height 77
click at [161, 175] on div "Select option..." at bounding box center [230, 180] width 297 height 20
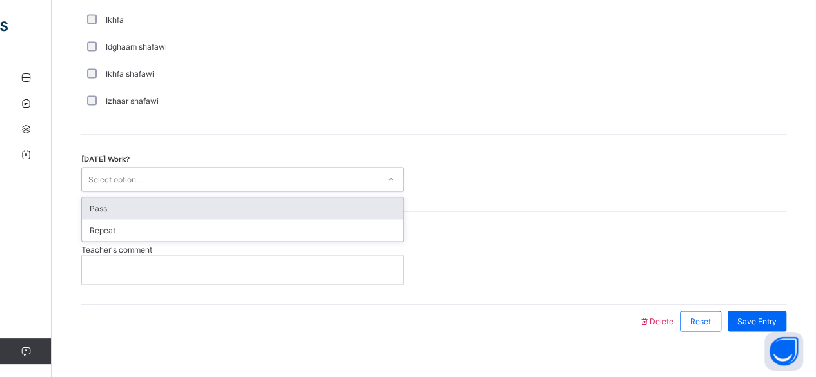
click at [157, 197] on div "Pass" at bounding box center [242, 208] width 321 height 22
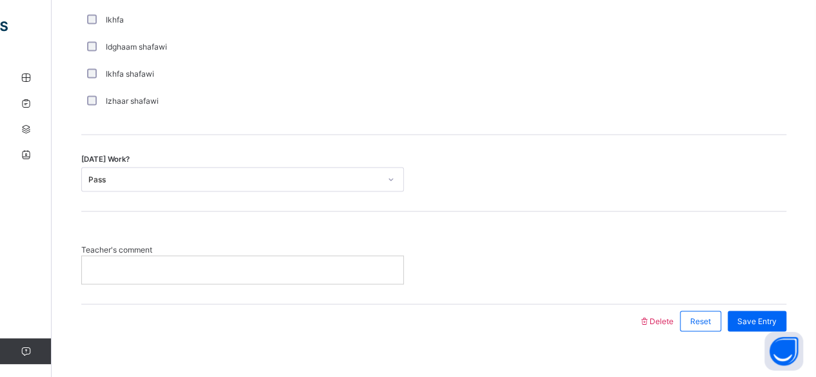
click at [139, 257] on div at bounding box center [242, 269] width 321 height 27
click at [758, 315] on span "Save Entry" at bounding box center [756, 321] width 39 height 12
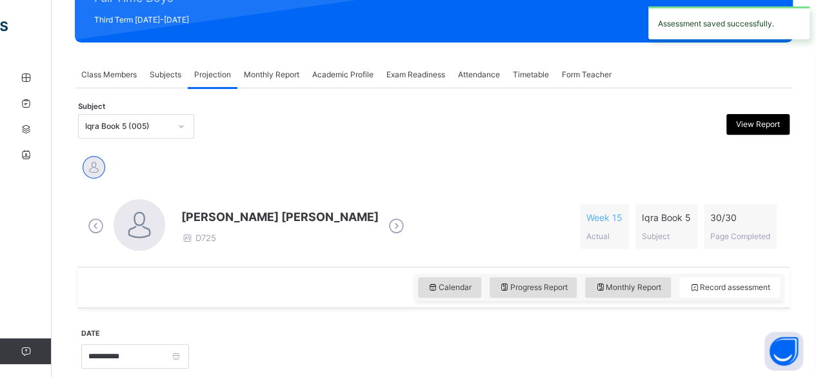
scroll to position [208, 0]
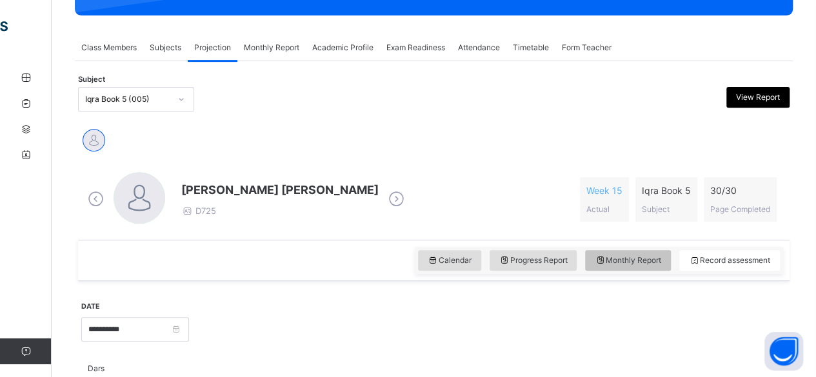
click at [620, 264] on span "Monthly Report" at bounding box center [628, 261] width 66 height 12
select select "****"
select select "*"
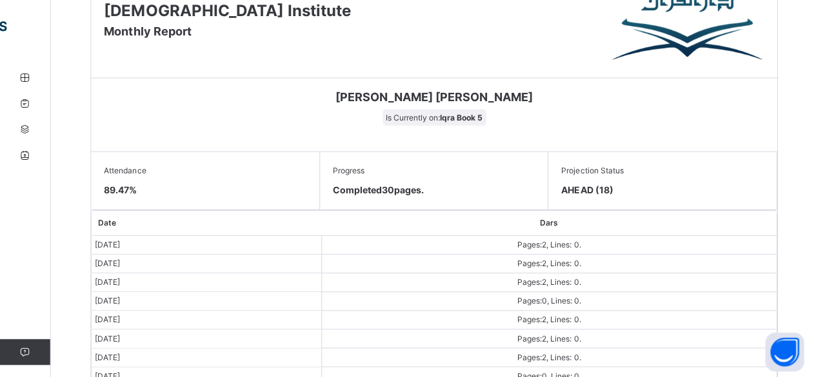
scroll to position [595, 0]
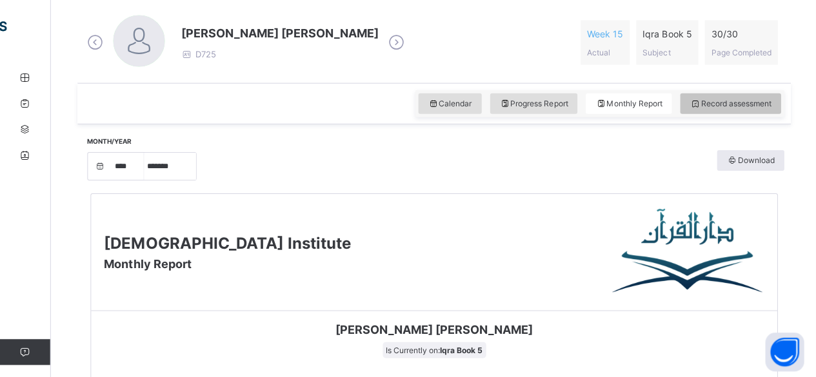
click at [746, 110] on div "Record assessment" at bounding box center [729, 103] width 101 height 21
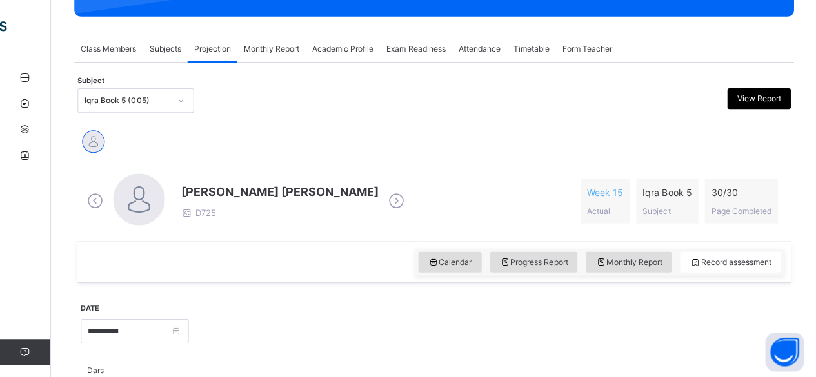
scroll to position [206, 0]
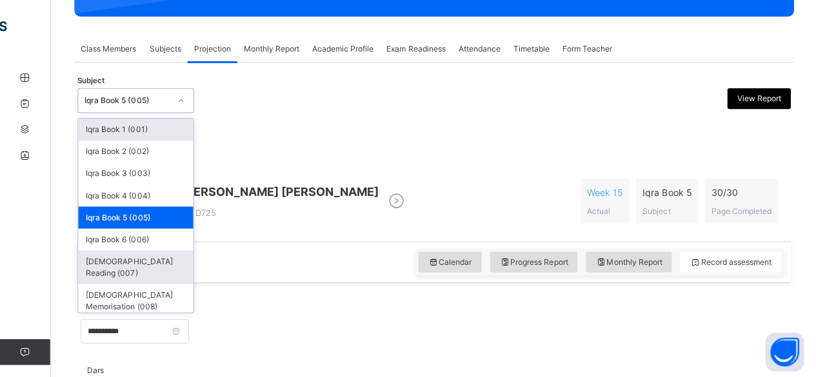
click at [120, 259] on div "[DEMOGRAPHIC_DATA] Reading (007)" at bounding box center [136, 267] width 115 height 34
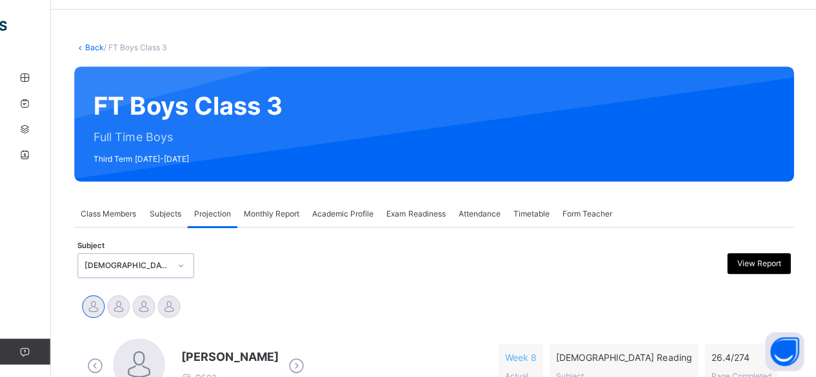
scroll to position [206, 0]
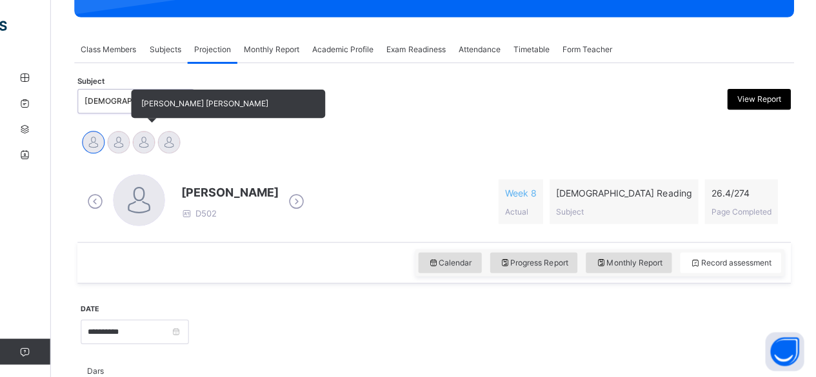
click at [137, 142] on div at bounding box center [144, 142] width 23 height 23
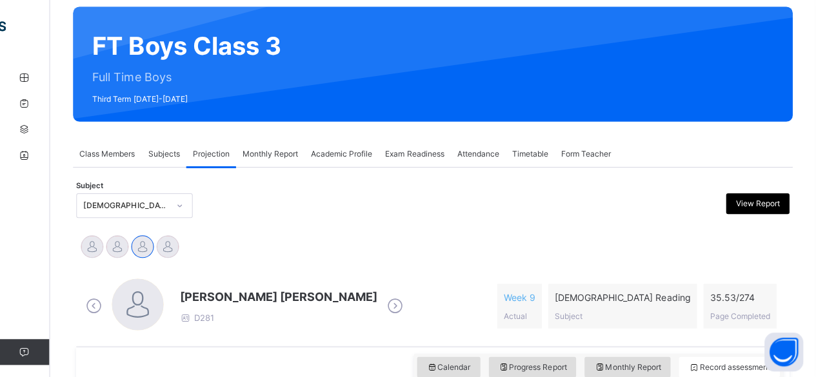
scroll to position [101, 0]
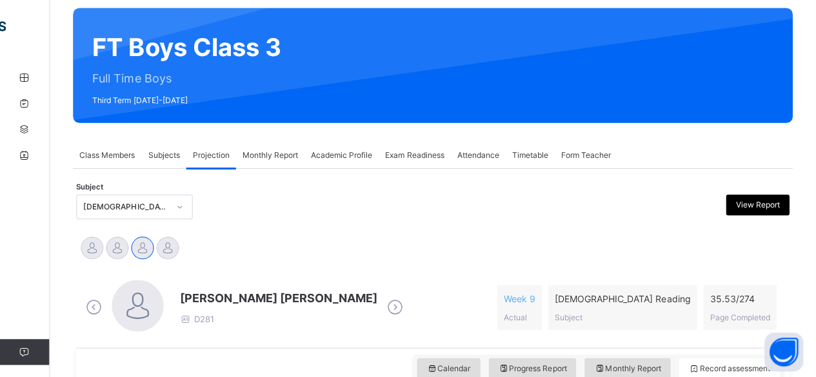
click at [551, 122] on div "FT Boys Class 3 Full Time Boys Third Term 2024-2025" at bounding box center [434, 65] width 718 height 115
click at [459, 154] on div "Attendance" at bounding box center [479, 155] width 55 height 26
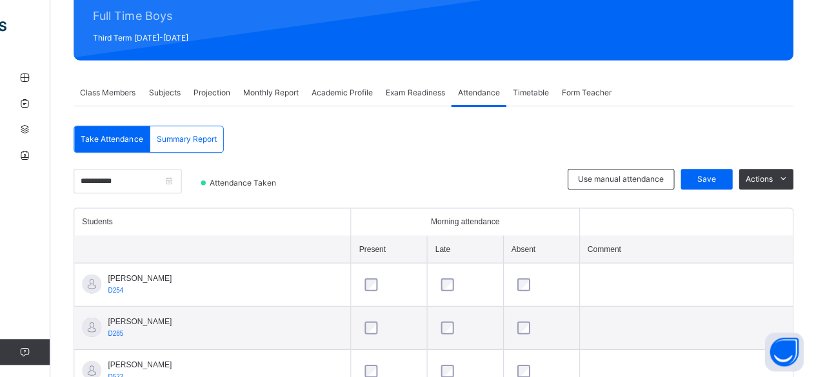
scroll to position [0, 0]
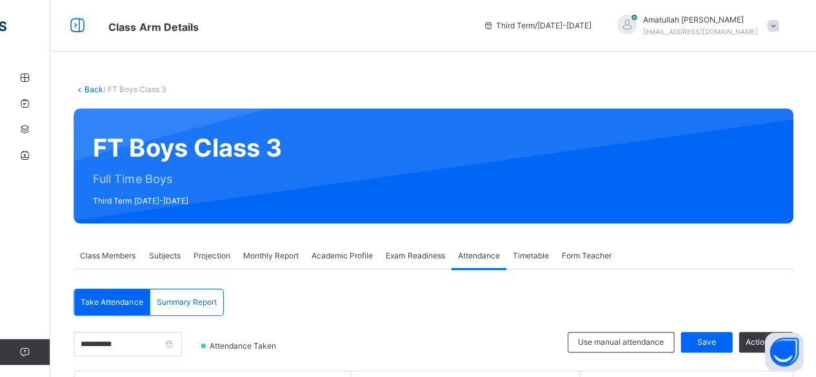
click at [219, 260] on span "Projection" at bounding box center [212, 256] width 37 height 12
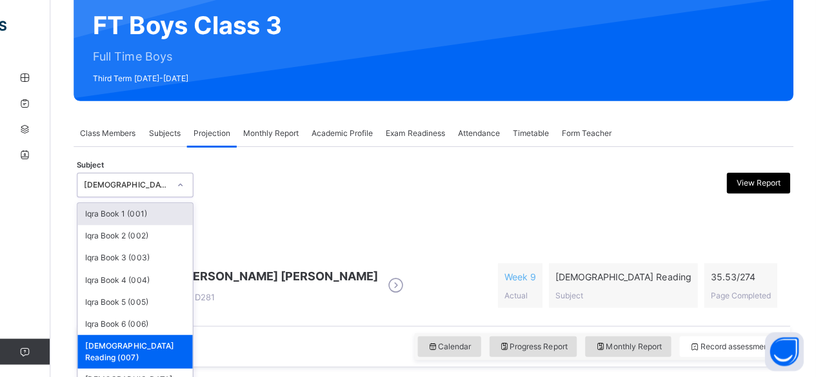
scroll to position [128, 0]
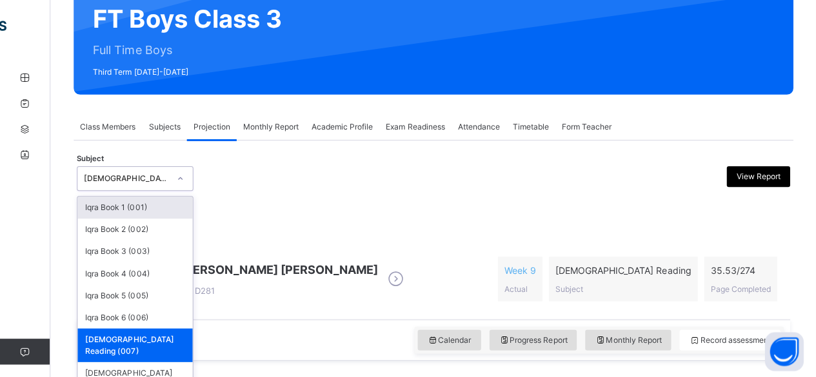
click at [245, 314] on div "Mohammad Hanzalah Siddiqui D281 Week 9 Actual Quran Reading Subject 35.53 / 274…" at bounding box center [433, 279] width 705 height 74
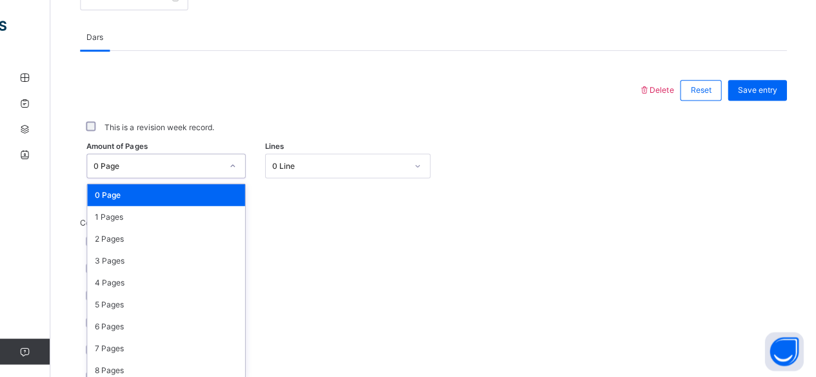
scroll to position [543, 0]
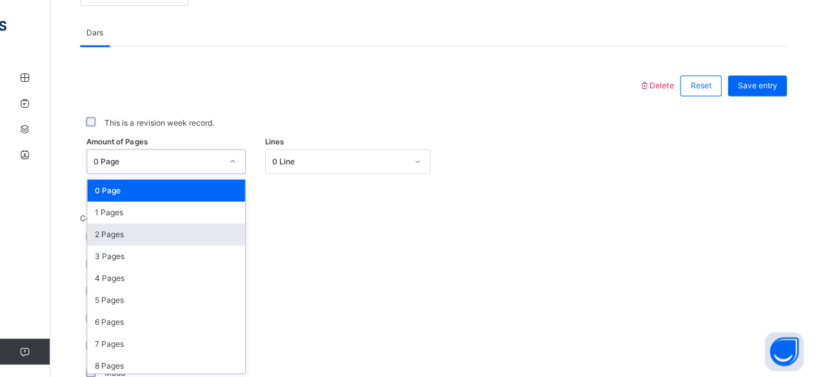
click at [99, 235] on div "2 Pages" at bounding box center [166, 235] width 157 height 22
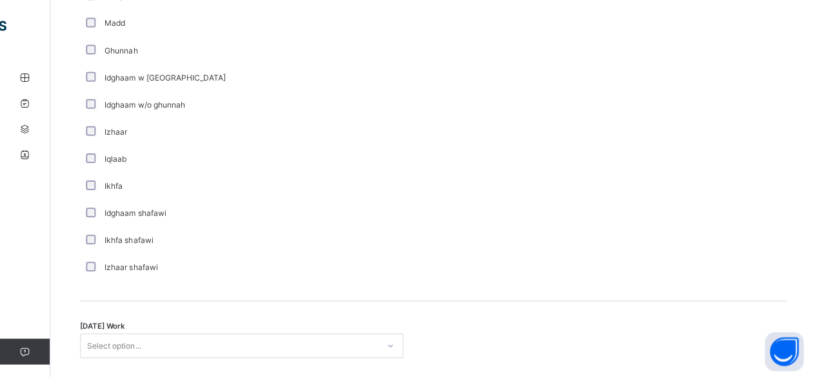
scroll to position [948, 0]
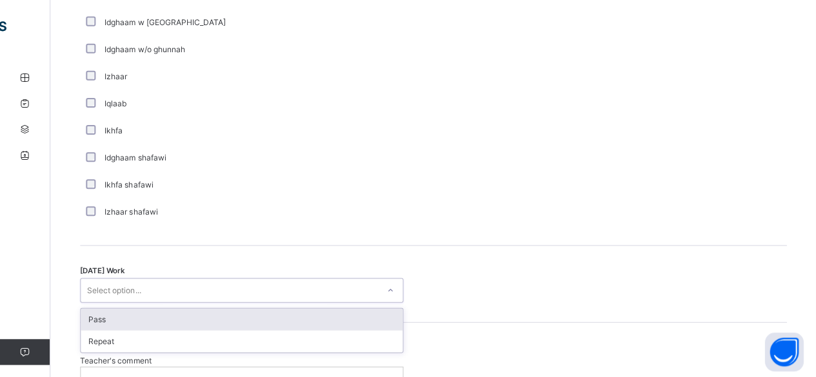
click at [104, 323] on div "Pass" at bounding box center [242, 319] width 321 height 22
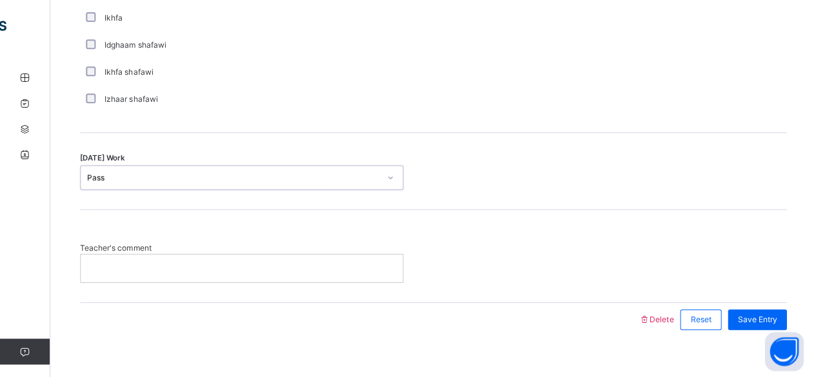
scroll to position [1061, 0]
click at [110, 276] on div at bounding box center [242, 267] width 321 height 27
click at [771, 316] on span "Save Entry" at bounding box center [756, 320] width 39 height 12
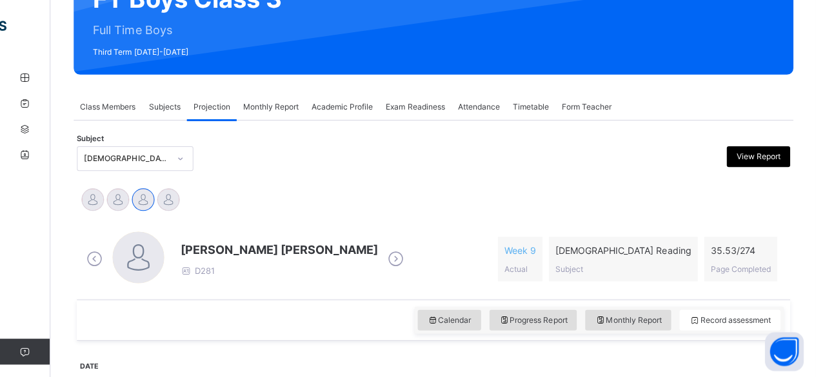
scroll to position [158, 0]
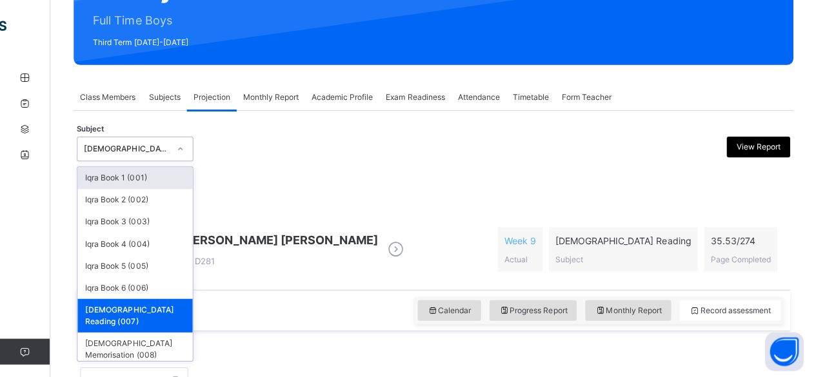
drag, startPoint x: 95, startPoint y: 154, endPoint x: 112, endPoint y: 173, distance: 25.1
click at [98, 155] on div "[DEMOGRAPHIC_DATA] Reading (007)" at bounding box center [124, 149] width 90 height 20
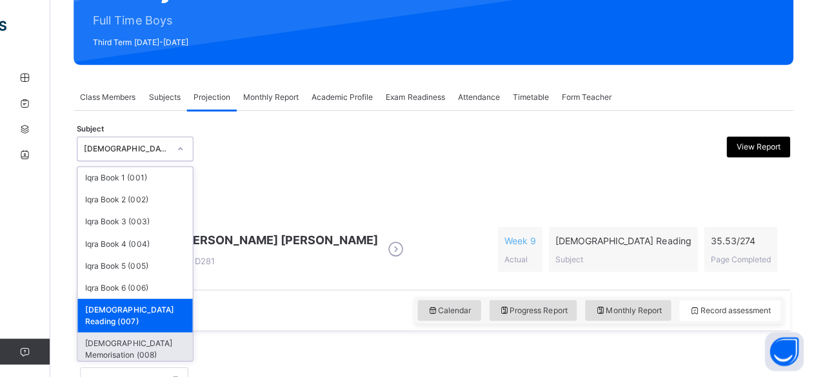
click at [130, 336] on div "[DEMOGRAPHIC_DATA] Memorisation (008)" at bounding box center [136, 349] width 115 height 34
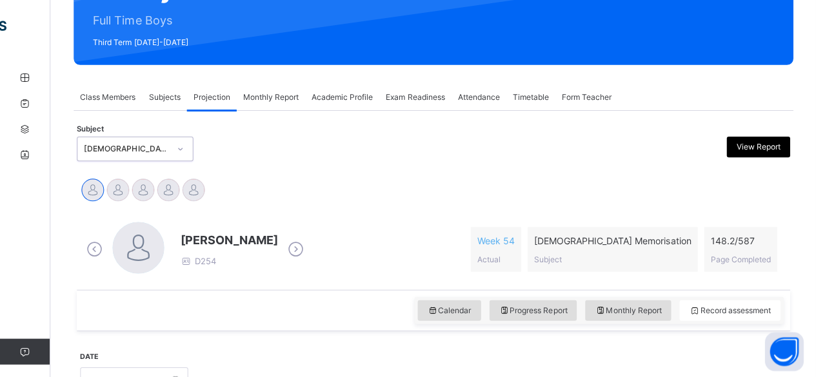
click at [291, 252] on icon at bounding box center [296, 248] width 23 height 19
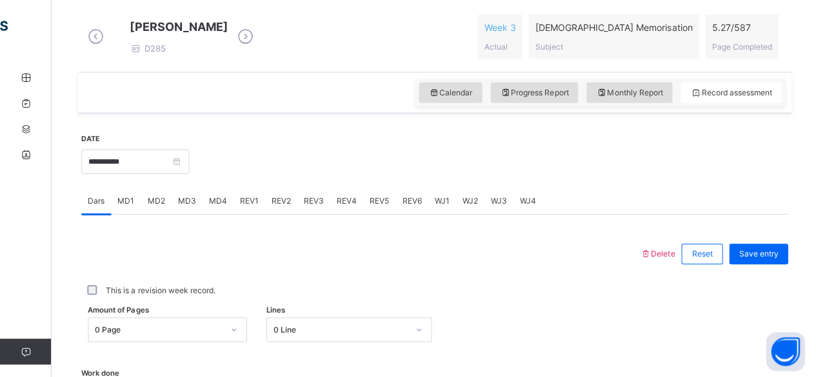
scroll to position [590, 0]
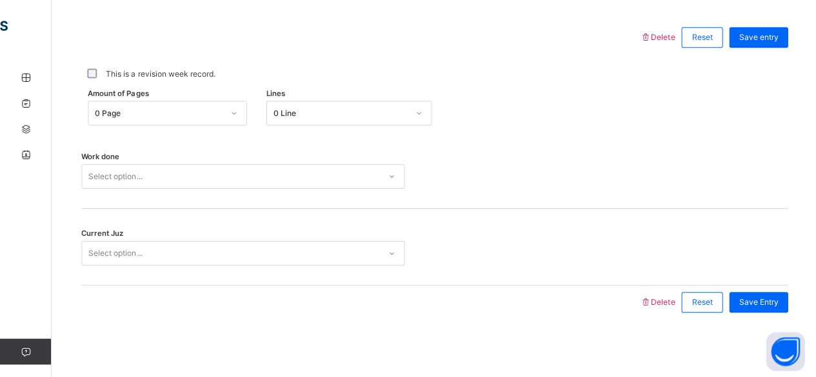
drag, startPoint x: 304, startPoint y: 94, endPoint x: 305, endPoint y: 101, distance: 6.5
click at [305, 99] on div "Delete Reset Save entry This is a revision week record. Amount of Pages 0 Page …" at bounding box center [433, 170] width 705 height 298
click at [315, 118] on div "0 Line" at bounding box center [340, 114] width 134 height 12
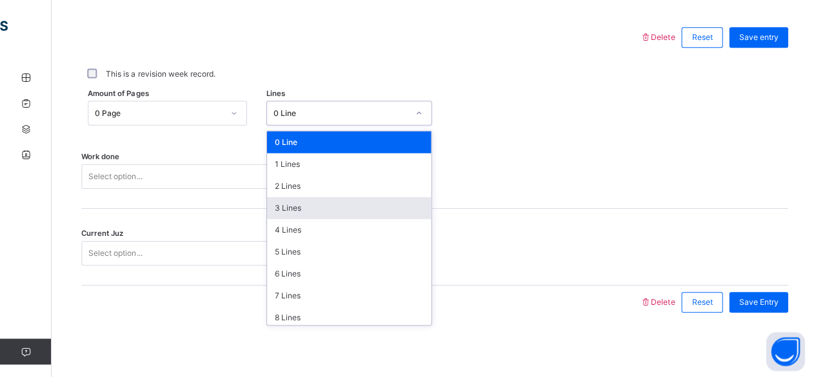
click at [293, 202] on div "3 Lines" at bounding box center [348, 208] width 164 height 22
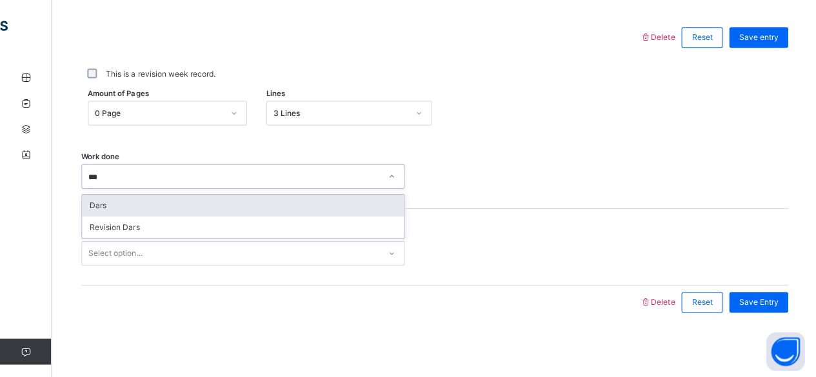
type input "****"
click at [120, 208] on div "Dars" at bounding box center [242, 206] width 321 height 22
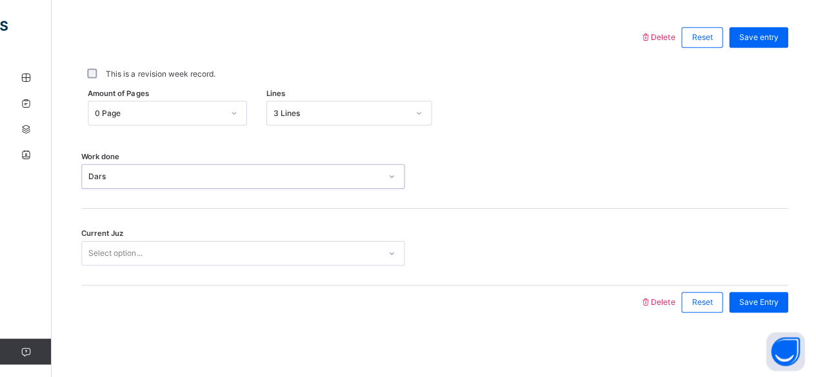
click at [120, 241] on div "Current Juz Select option..." at bounding box center [433, 247] width 705 height 77
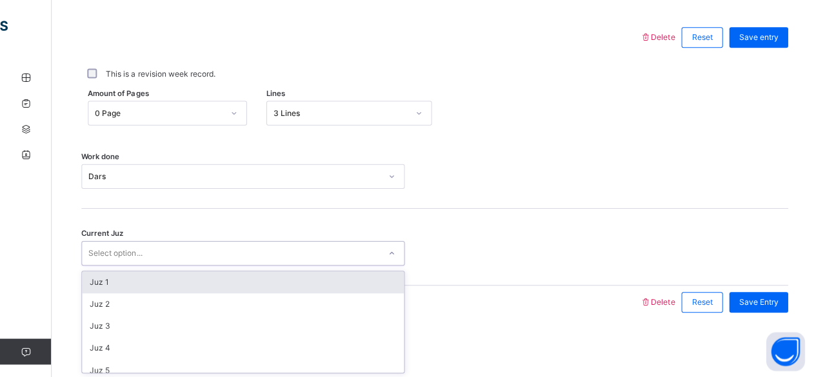
click at [123, 246] on div "Select option..." at bounding box center [115, 253] width 54 height 25
type input "******"
click at [109, 282] on div "Juz 26" at bounding box center [242, 283] width 321 height 22
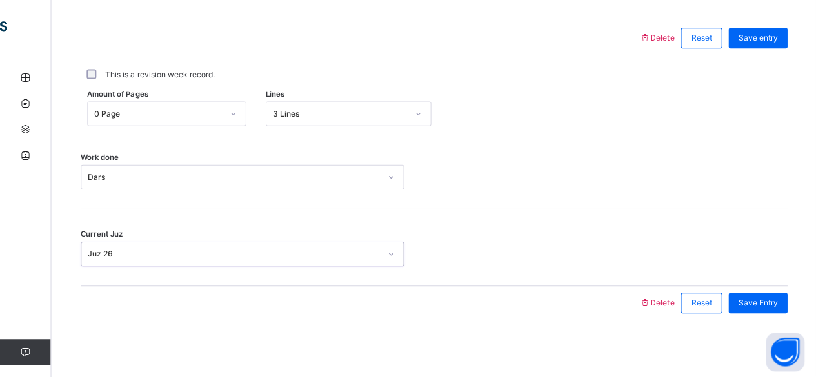
scroll to position [583, 0]
click at [777, 44] on span "Save entry" at bounding box center [756, 38] width 39 height 12
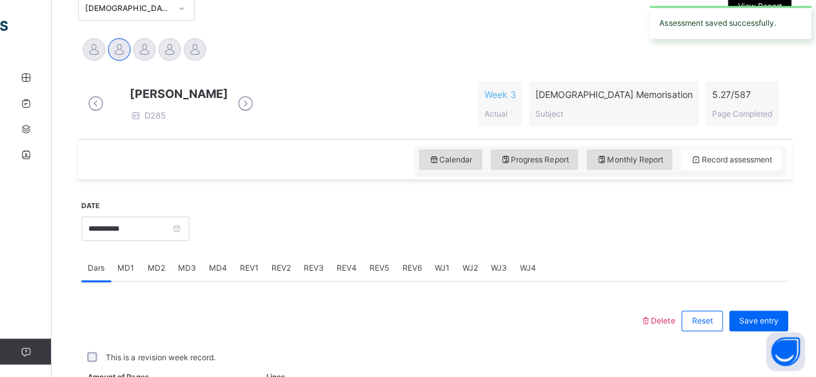
scroll to position [582, 0]
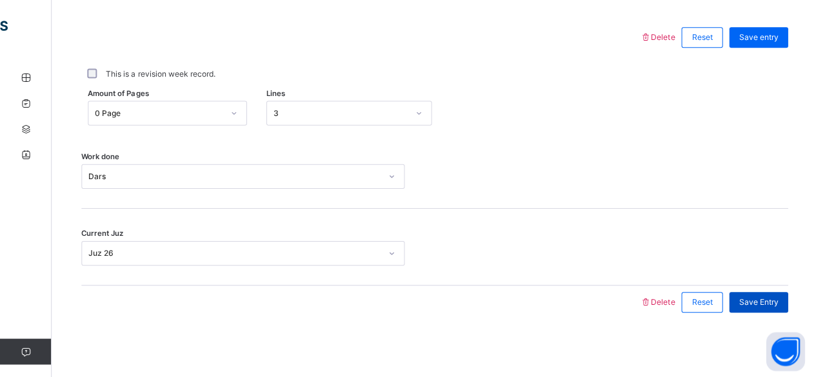
click at [757, 313] on div "Save Entry" at bounding box center [757, 302] width 59 height 21
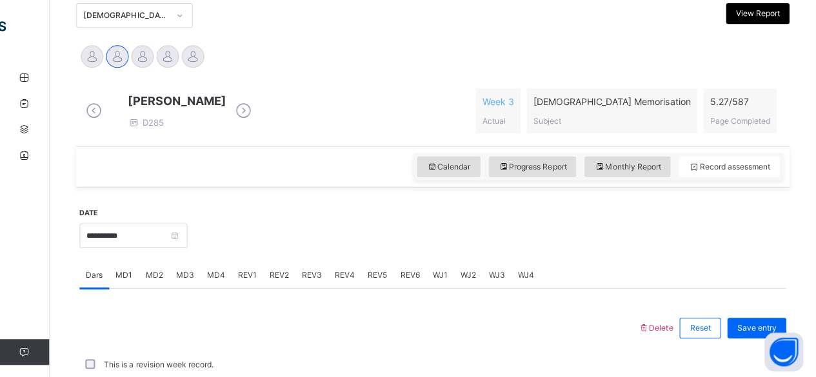
scroll to position [291, 0]
click at [624, 181] on div "Calendar Progress Report Monthly Report Record assessment" at bounding box center [599, 167] width 368 height 27
click at [650, 172] on span "Monthly Report" at bounding box center [628, 167] width 66 height 12
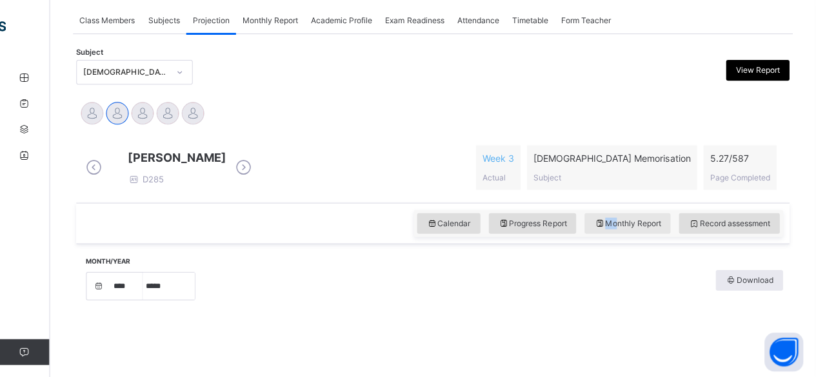
scroll to position [290, 0]
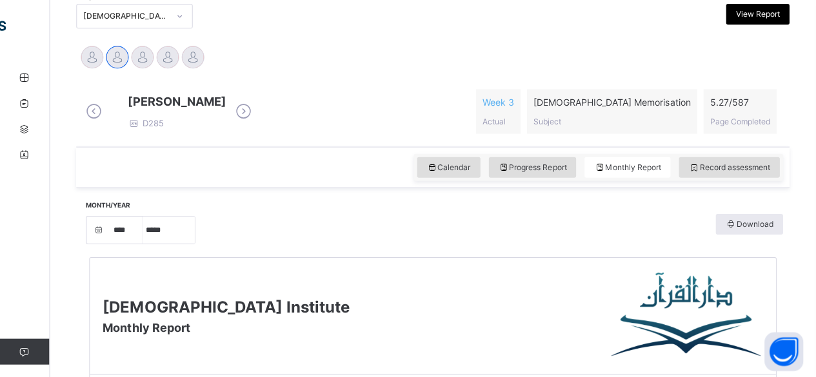
click at [637, 237] on div "Month/Year **** **** **** **** **** **** **** **** **** **** **** **** **** ***…" at bounding box center [434, 229] width 699 height 30
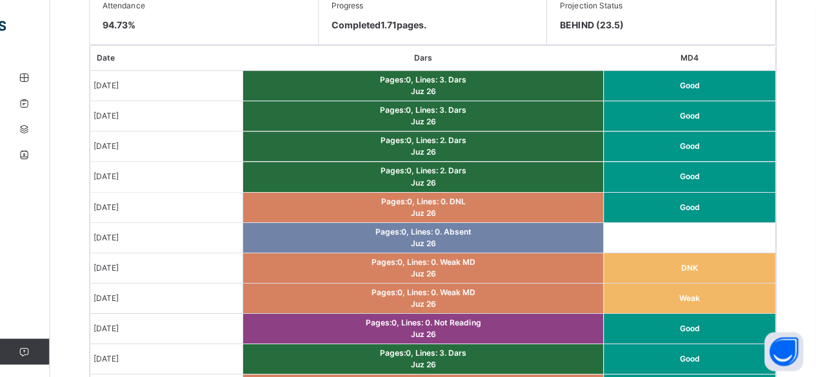
scroll to position [752, 0]
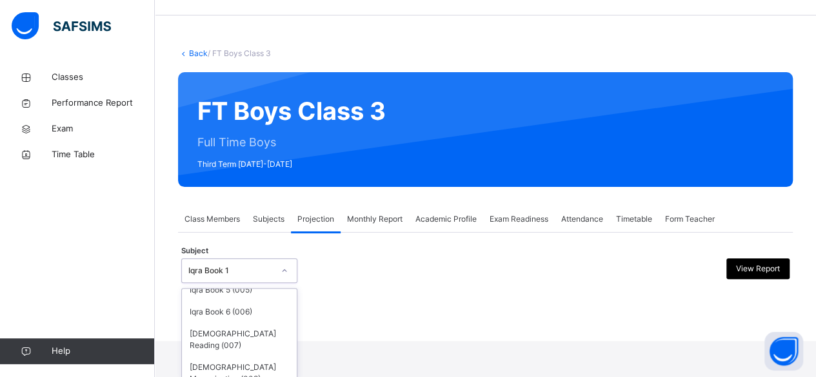
scroll to position [35, 0]
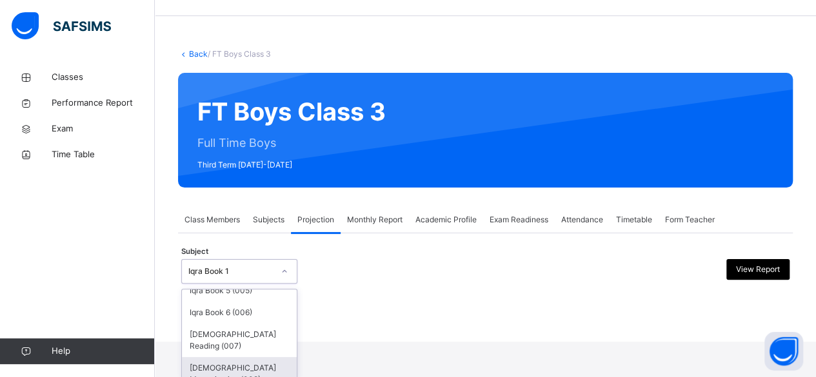
click at [252, 363] on div "[DEMOGRAPHIC_DATA] Memorisation (008)" at bounding box center [239, 374] width 115 height 34
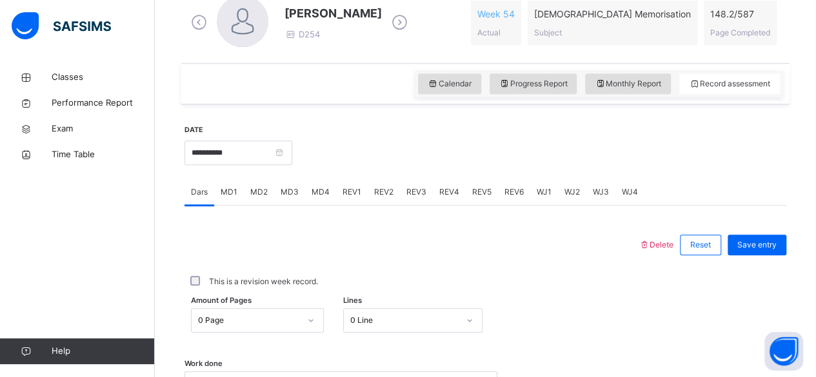
scroll to position [384, 0]
click at [404, 21] on icon at bounding box center [399, 22] width 23 height 19
click at [711, 239] on span "Reset" at bounding box center [700, 245] width 21 height 12
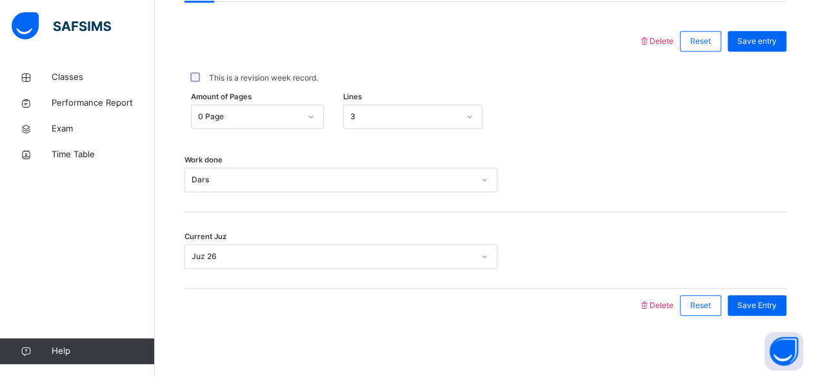
scroll to position [590, 0]
click at [715, 45] on div "Reset" at bounding box center [700, 40] width 41 height 21
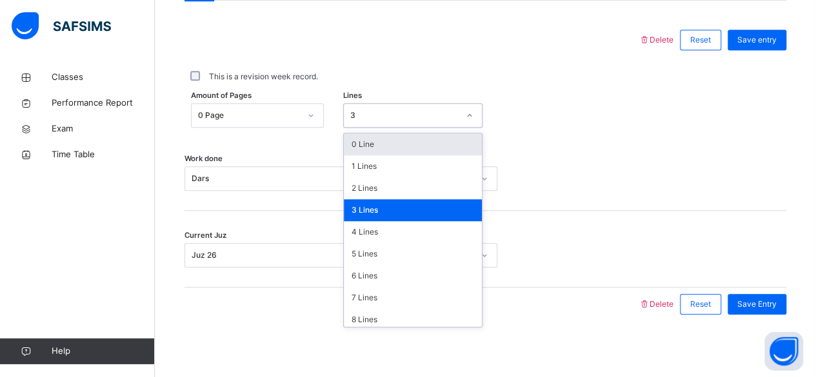
click at [397, 203] on div "3 Lines" at bounding box center [413, 210] width 138 height 22
click at [395, 213] on div "3 Lines" at bounding box center [413, 210] width 138 height 22
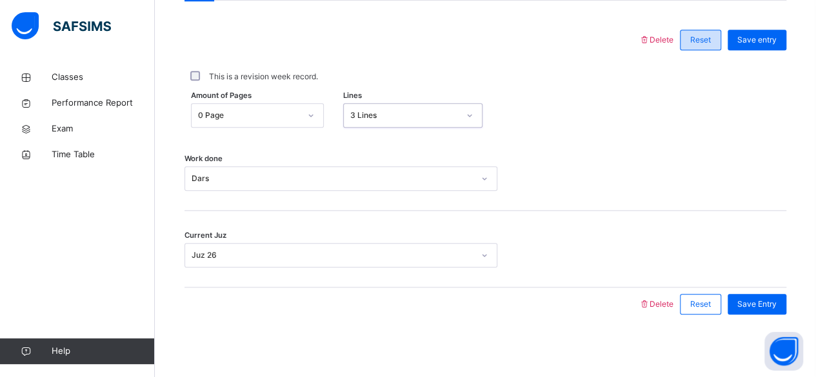
click at [711, 41] on span "Reset" at bounding box center [700, 40] width 21 height 12
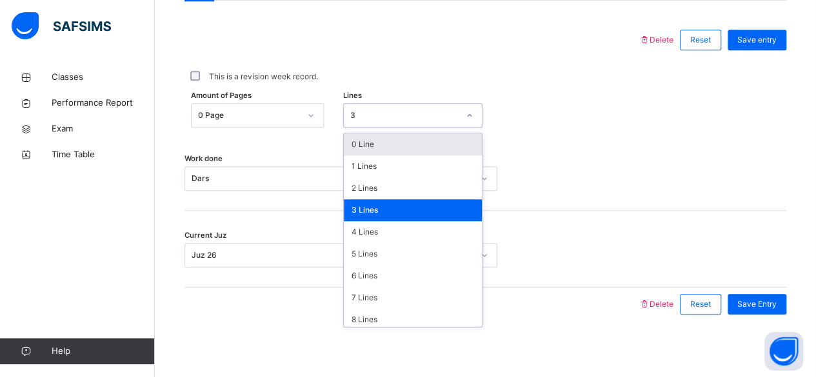
click at [410, 140] on div "0 Line" at bounding box center [413, 145] width 138 height 22
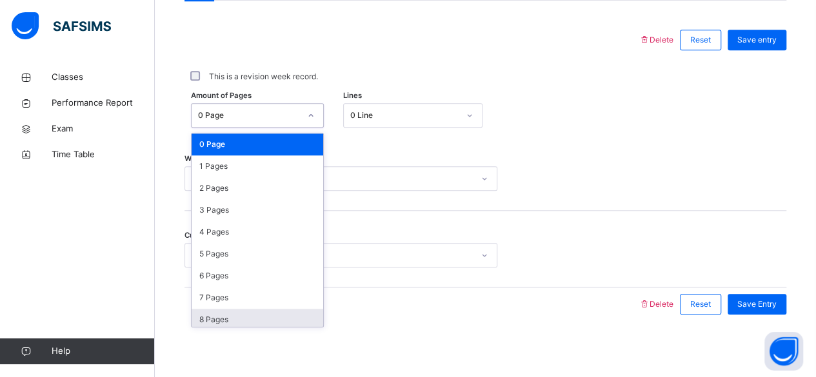
click at [234, 312] on div "8 Pages" at bounding box center [258, 320] width 132 height 22
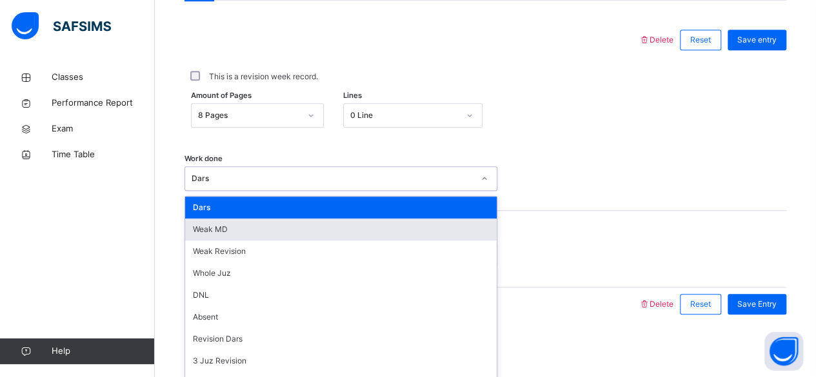
click at [252, 234] on div "Weak MD" at bounding box center [341, 230] width 312 height 22
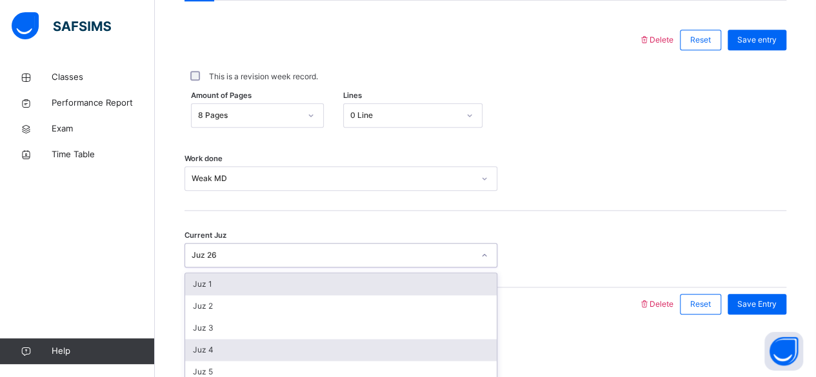
click at [230, 353] on div "Juz 4" at bounding box center [341, 350] width 312 height 22
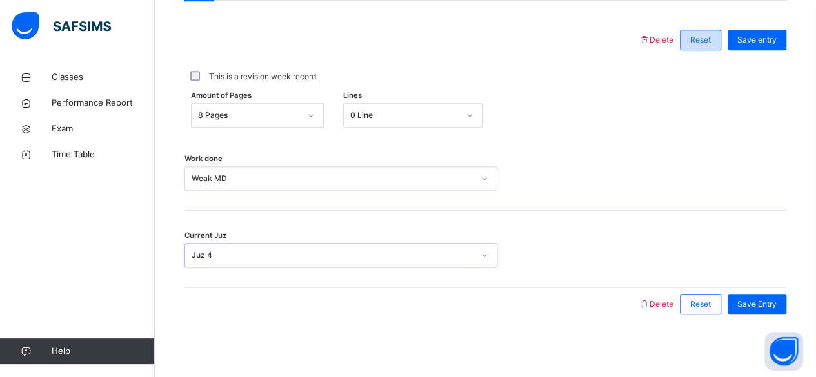
click at [711, 39] on span "Reset" at bounding box center [700, 40] width 21 height 12
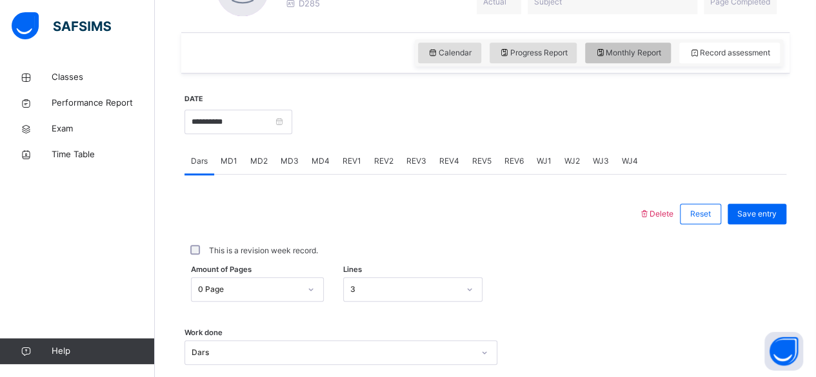
click at [658, 61] on div "Monthly Report" at bounding box center [628, 53] width 86 height 21
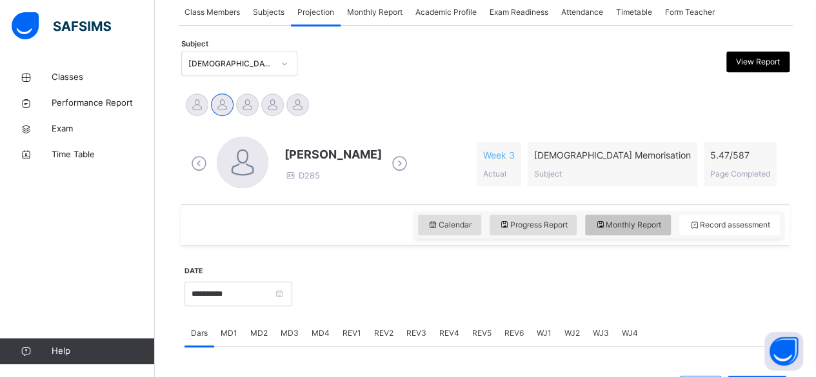
select select "****"
select select "*"
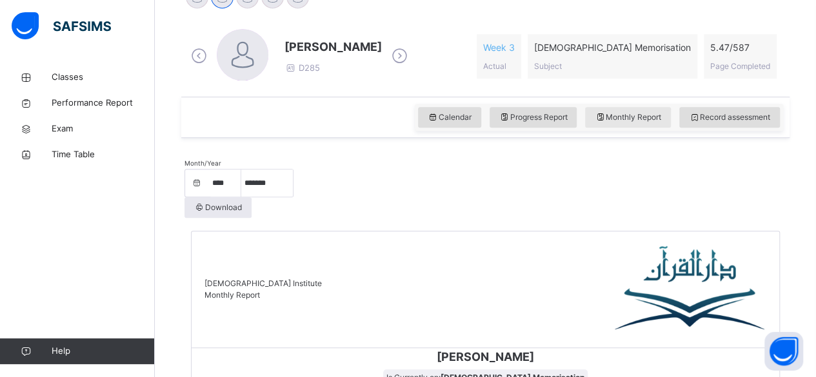
scroll to position [346, 0]
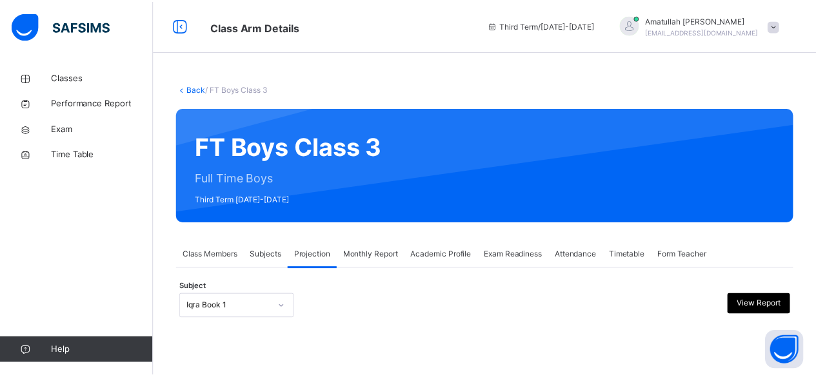
scroll to position [123, 0]
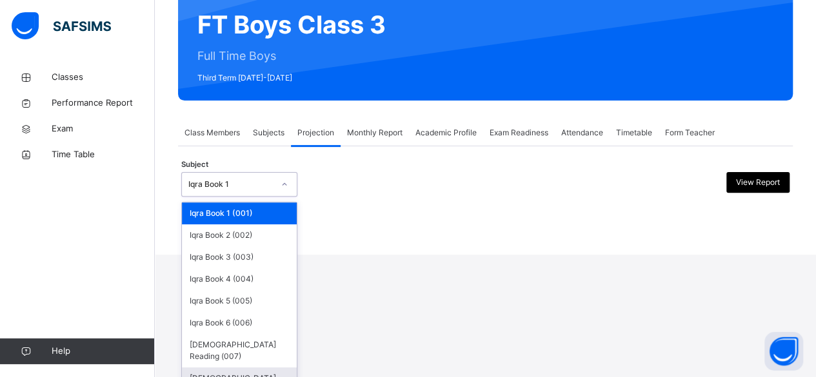
click at [263, 368] on div "[DEMOGRAPHIC_DATA] Memorisation (008)" at bounding box center [239, 385] width 115 height 34
